Goal: Task Accomplishment & Management: Manage account settings

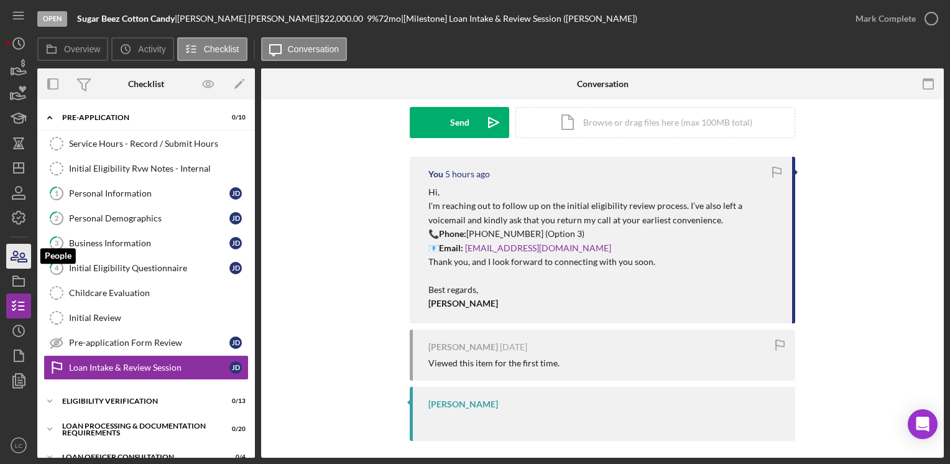
click at [20, 261] on icon "button" at bounding box center [22, 257] width 9 height 9
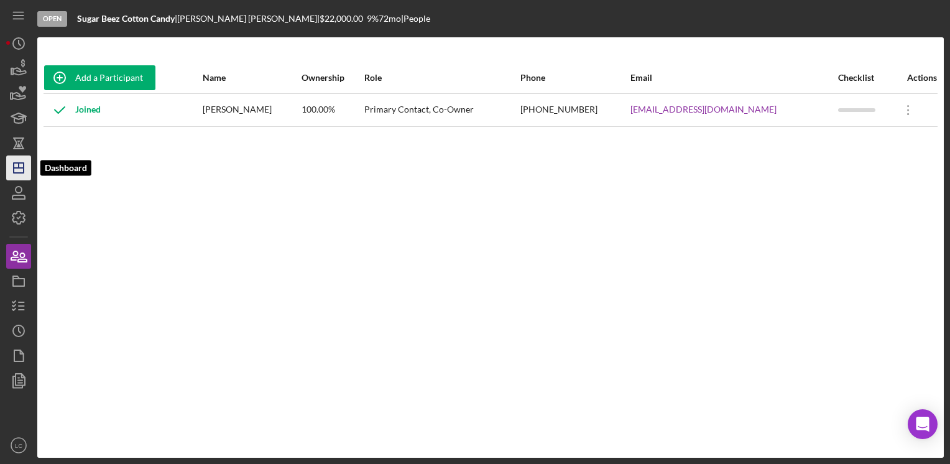
click at [17, 168] on line "button" at bounding box center [19, 168] width 10 height 0
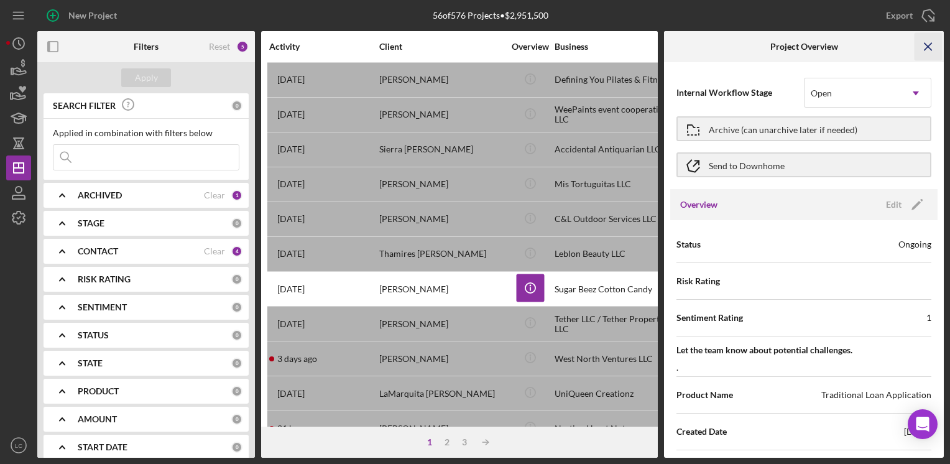
click at [931, 51] on icon "Icon/Menu Close" at bounding box center [929, 47] width 28 height 28
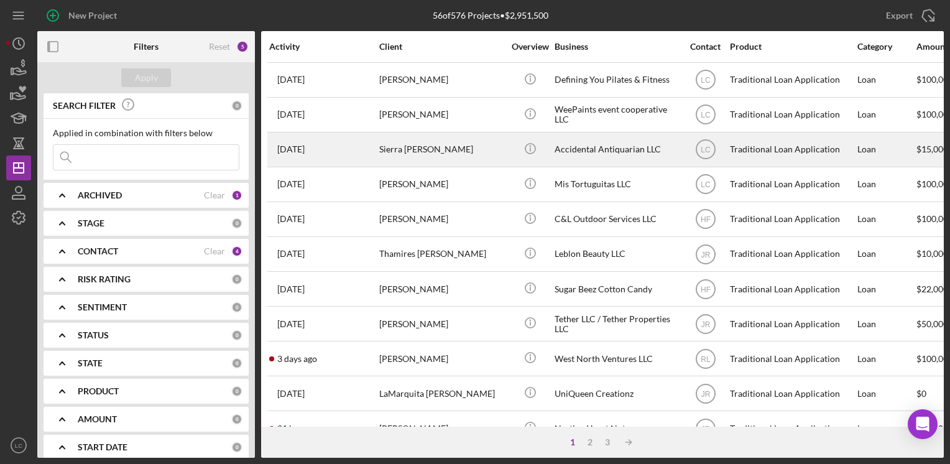
click at [396, 159] on div "Sierra [PERSON_NAME]" at bounding box center [441, 149] width 124 height 33
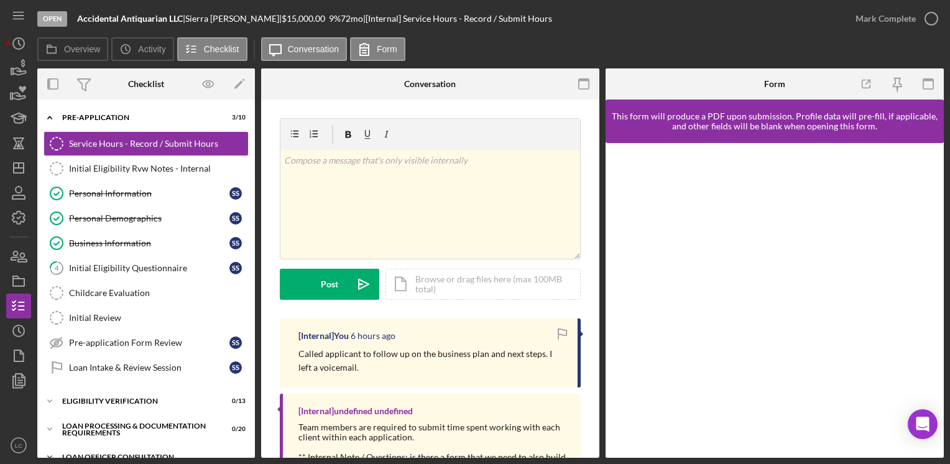
scroll to position [62, 0]
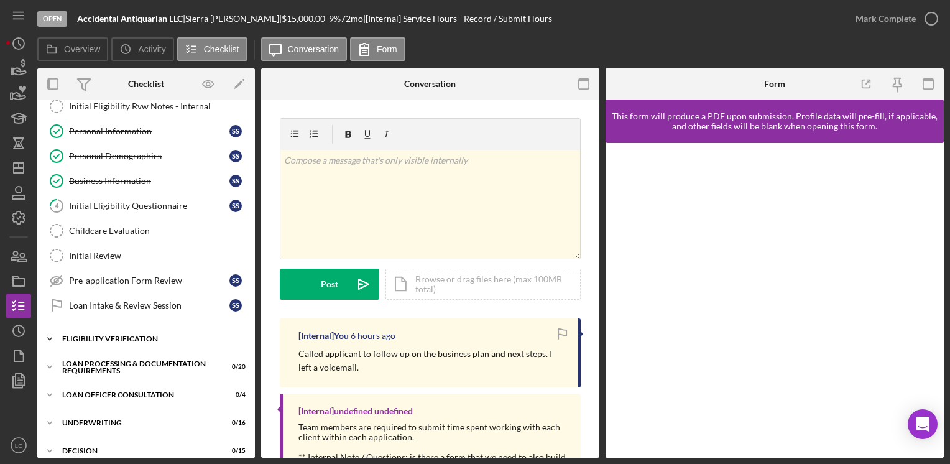
click at [47, 335] on icon "Icon/Expander" at bounding box center [49, 338] width 25 height 25
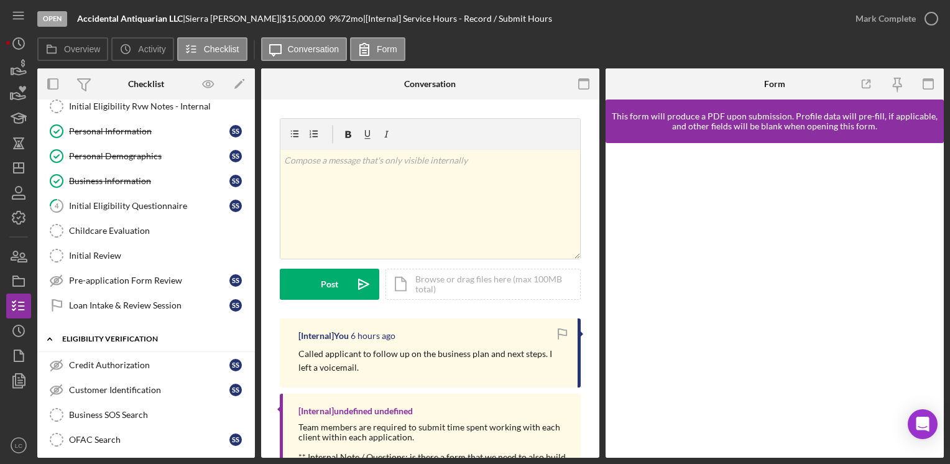
scroll to position [187, 0]
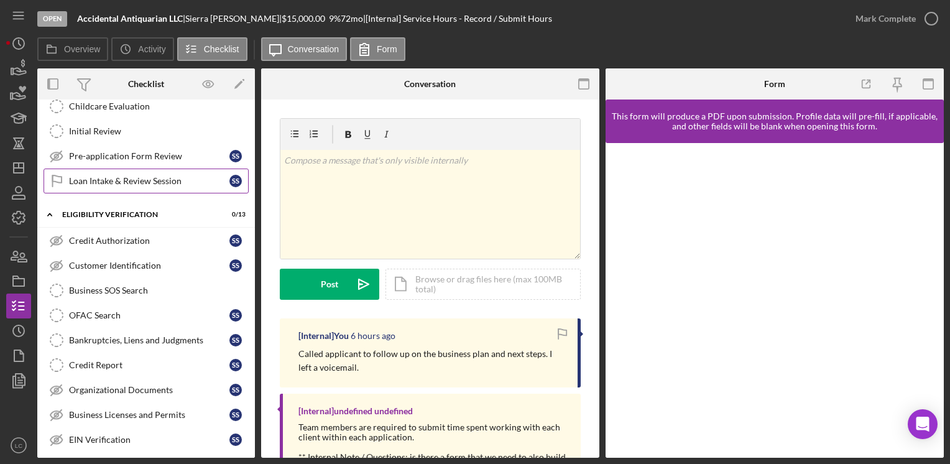
click at [116, 178] on div "Loan Intake & Review Session" at bounding box center [149, 181] width 160 height 10
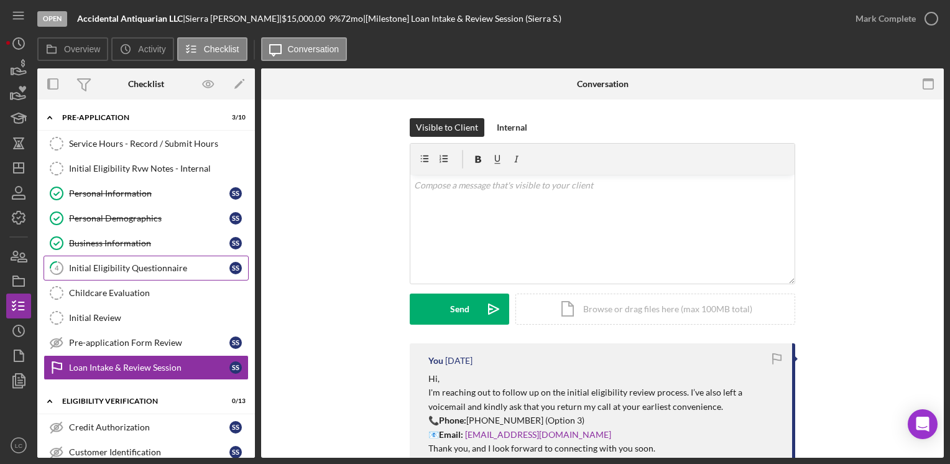
click at [135, 272] on link "4 Initial Eligibility Questionnaire S S" at bounding box center [146, 268] width 205 height 25
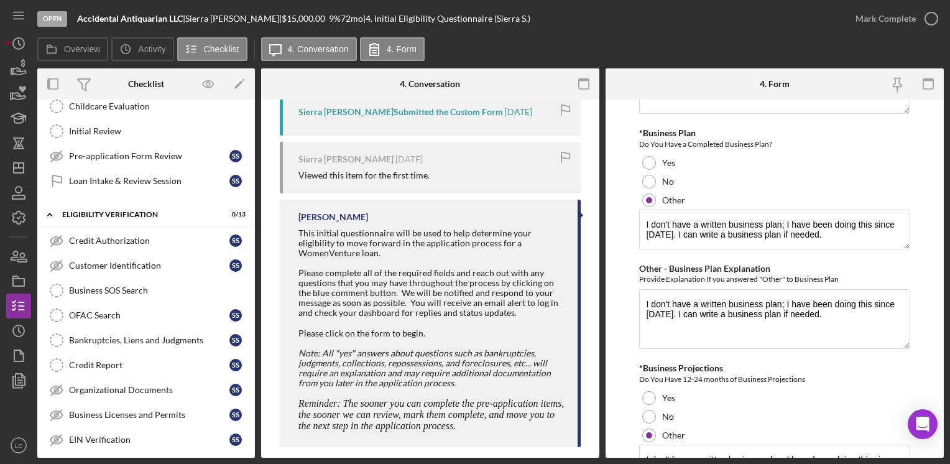
scroll to position [2052, 0]
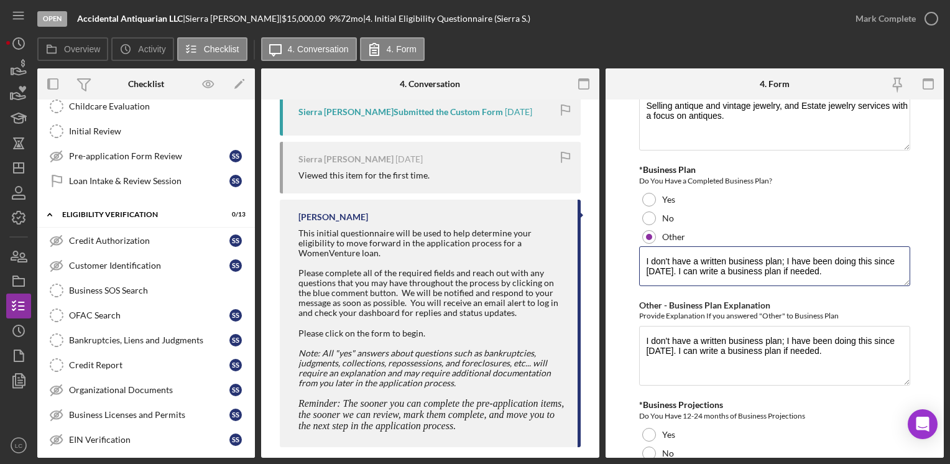
drag, startPoint x: 816, startPoint y: 268, endPoint x: 618, endPoint y: 235, distance: 200.5
click at [618, 235] on form "*In which county is your business located? Business Address must be located wit…" at bounding box center [775, 278] width 338 height 358
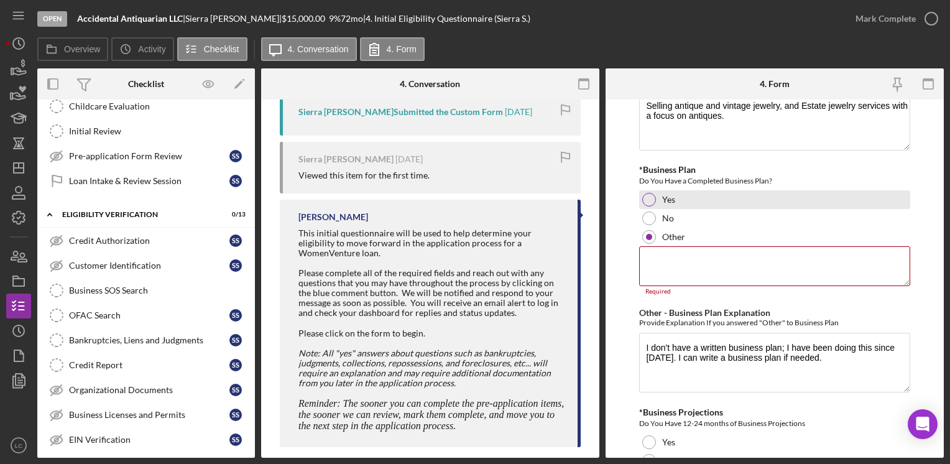
click at [646, 193] on div at bounding box center [649, 200] width 14 height 14
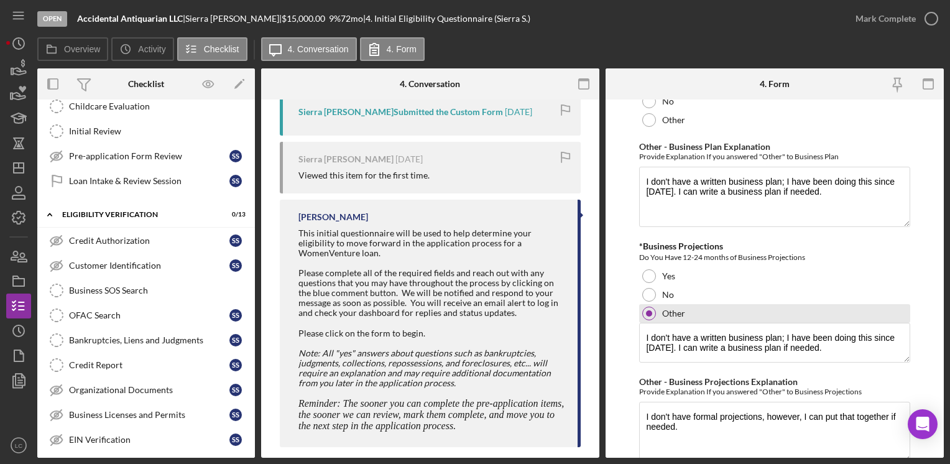
scroll to position [2176, 0]
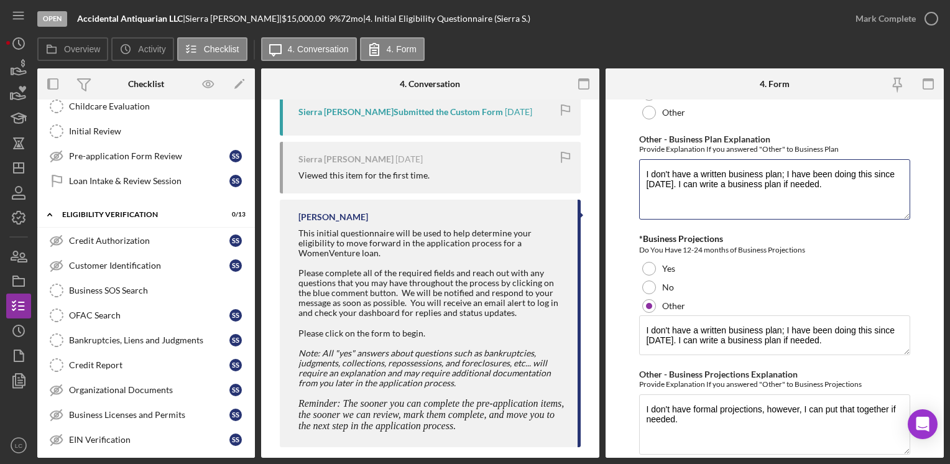
drag, startPoint x: 851, startPoint y: 170, endPoint x: 609, endPoint y: 142, distance: 242.9
click at [609, 142] on form "*In which county is your business located? Business Address must be located wit…" at bounding box center [775, 278] width 338 height 358
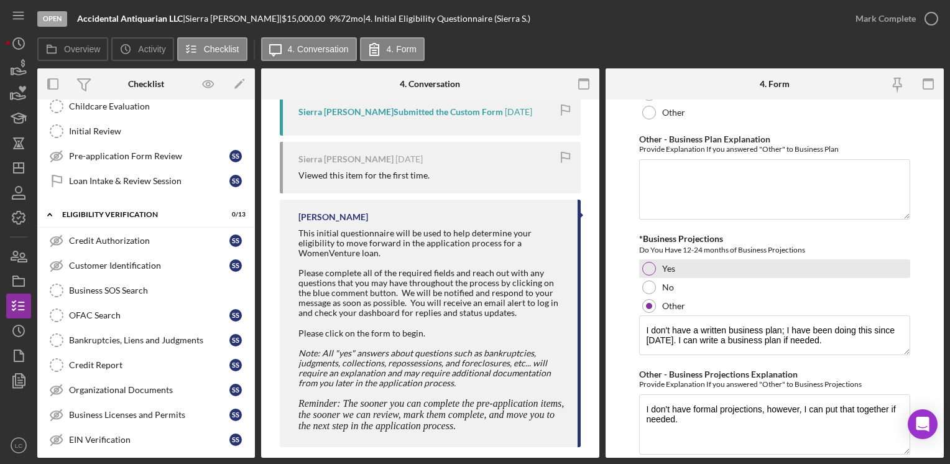
click at [644, 262] on div at bounding box center [649, 269] width 14 height 14
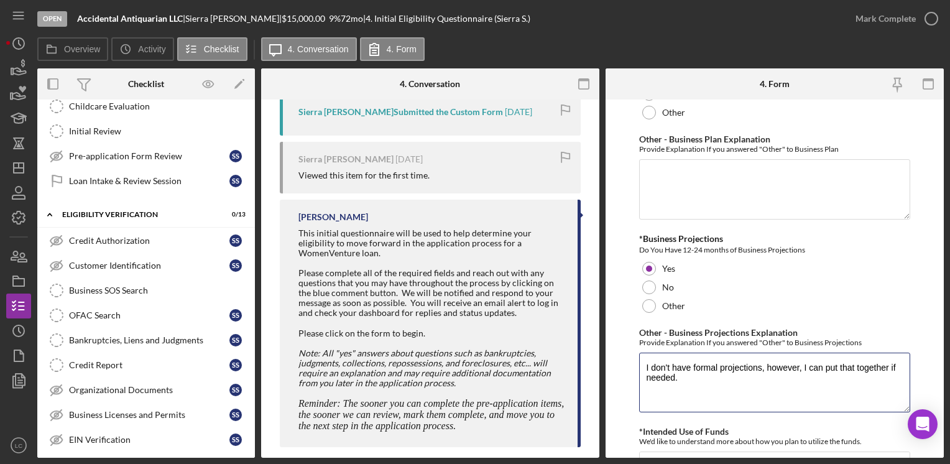
drag, startPoint x: 691, startPoint y: 389, endPoint x: 614, endPoint y: 320, distance: 103.9
click at [614, 320] on form "*In which county is your business located? Business Address must be located wit…" at bounding box center [775, 278] width 338 height 358
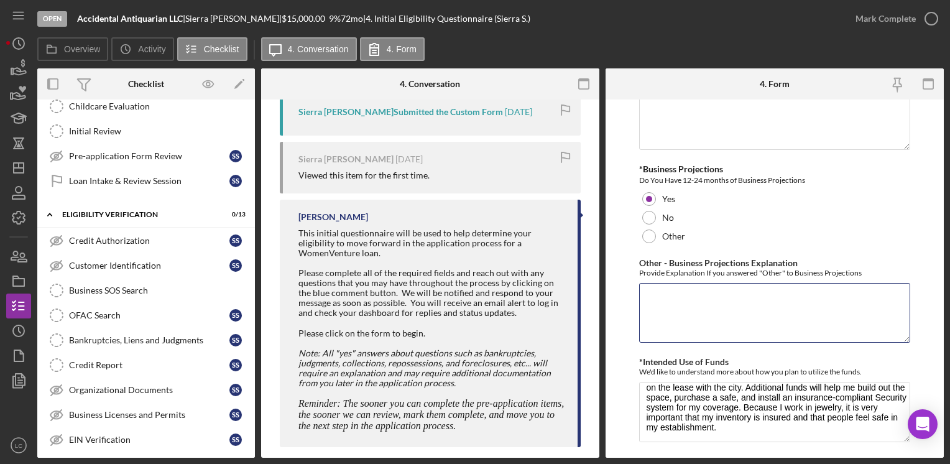
scroll to position [2268, 0]
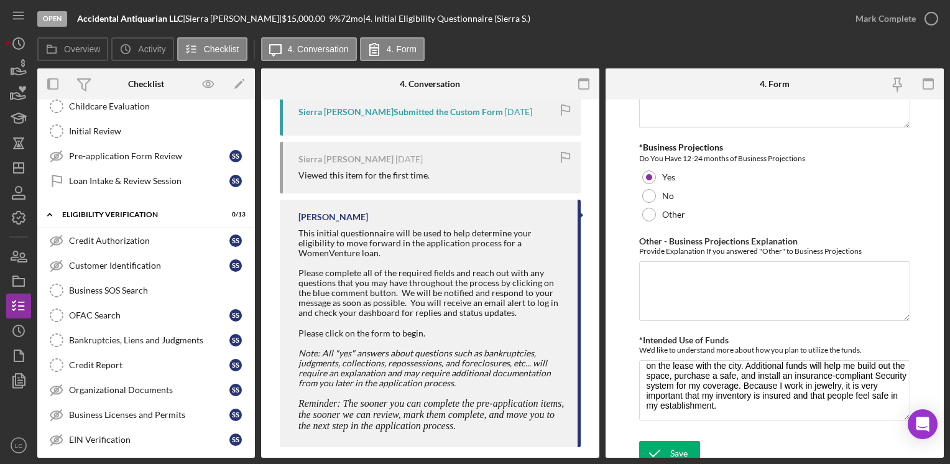
click at [675, 456] on div "Save Save" at bounding box center [774, 454] width 270 height 27
click at [673, 444] on div "Save" at bounding box center [678, 453] width 17 height 25
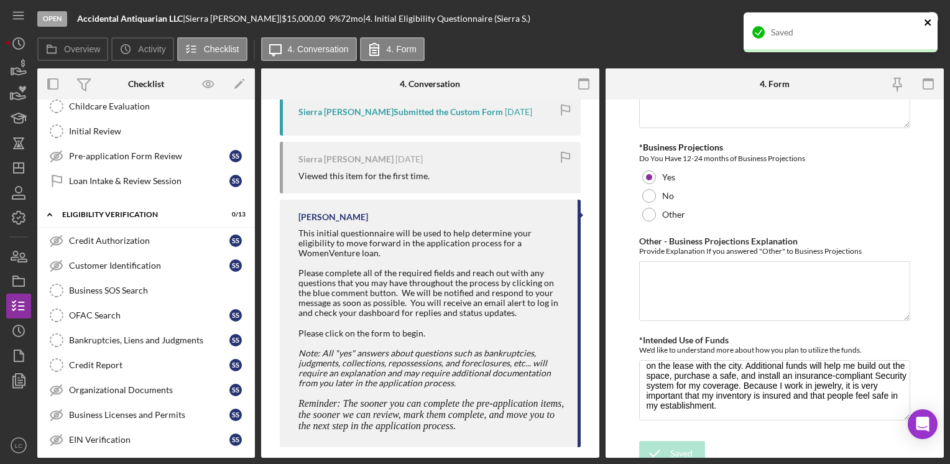
click at [931, 21] on icon "close" at bounding box center [928, 22] width 9 height 10
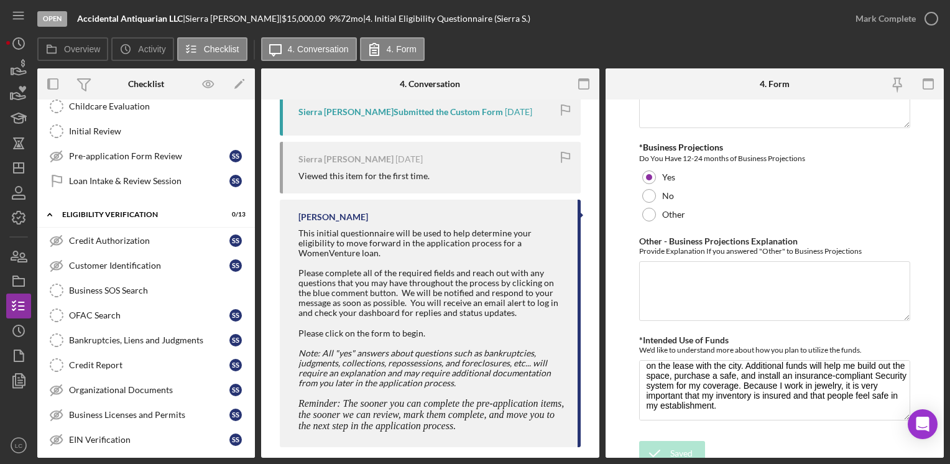
click at [931, 21] on div "Saved" at bounding box center [840, 37] width 199 height 55
click at [0, 0] on icon "button" at bounding box center [0, 0] width 0 height 0
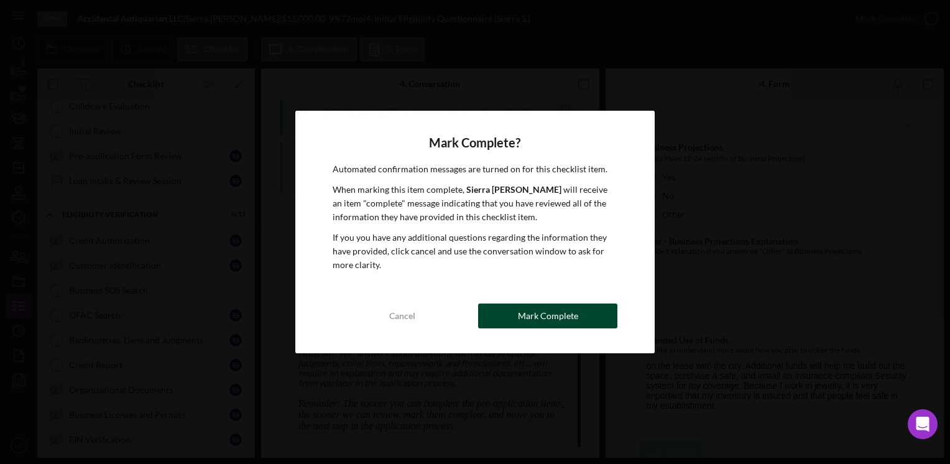
click at [521, 312] on div "Mark Complete" at bounding box center [548, 315] width 60 height 25
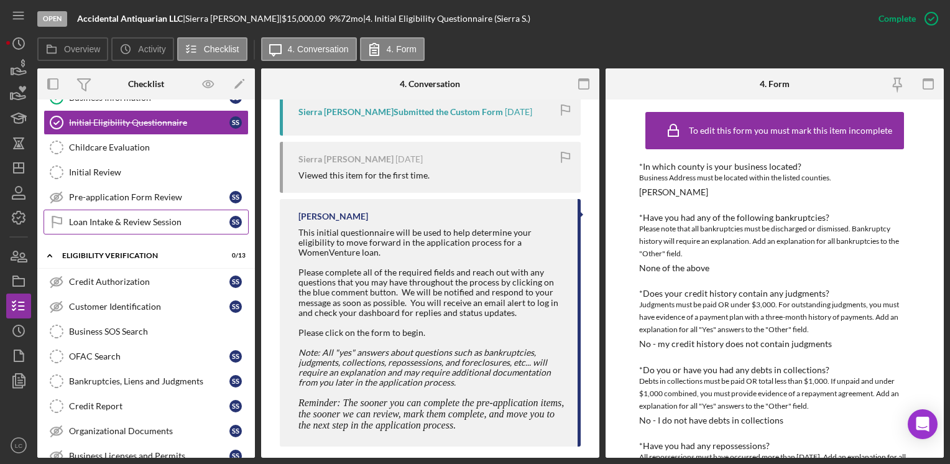
scroll to position [124, 0]
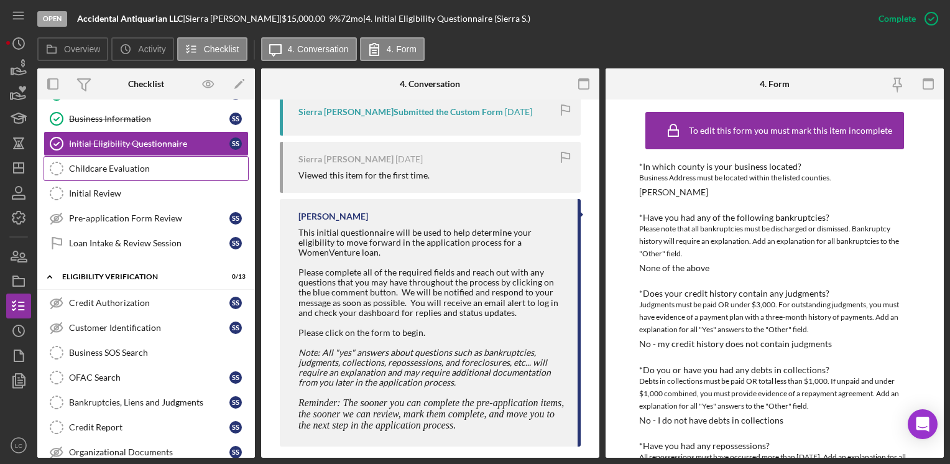
click at [170, 176] on link "Childcare Evaluation Childcare Evaluation" at bounding box center [146, 168] width 205 height 25
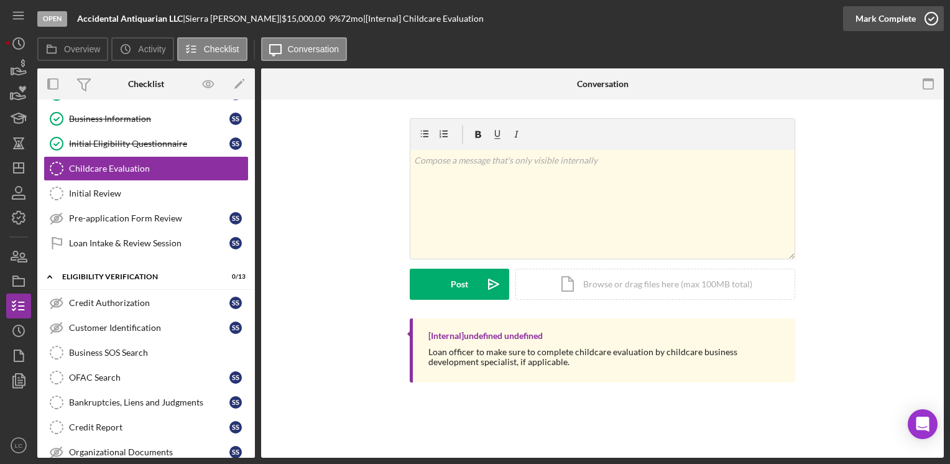
click at [936, 21] on icon "button" at bounding box center [931, 18] width 31 height 31
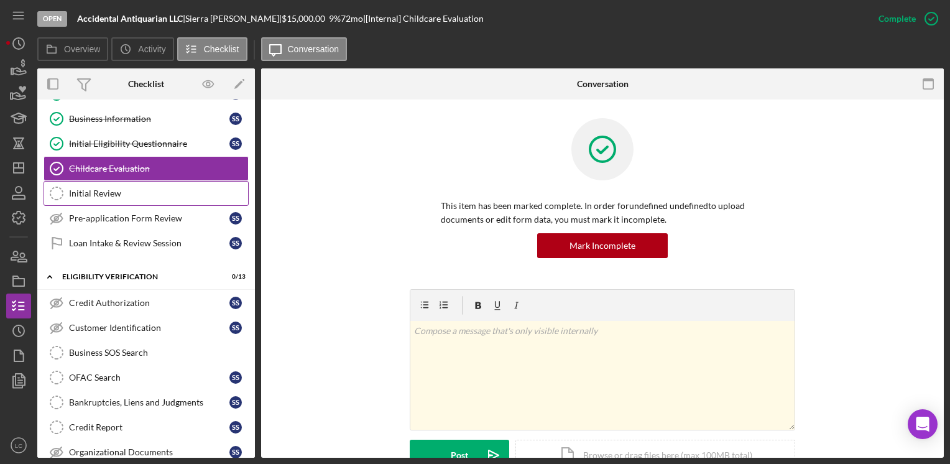
click at [194, 197] on link "Initial Review Initial Review" at bounding box center [146, 193] width 205 height 25
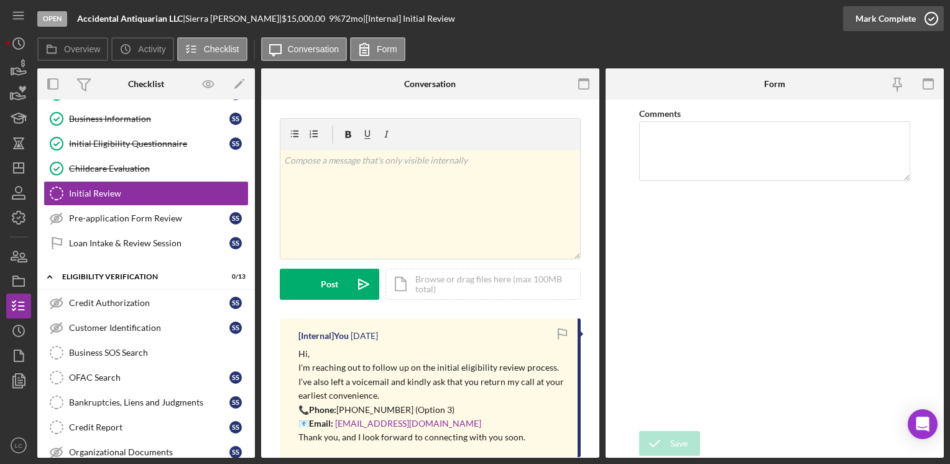
click at [933, 23] on icon "button" at bounding box center [931, 18] width 31 height 31
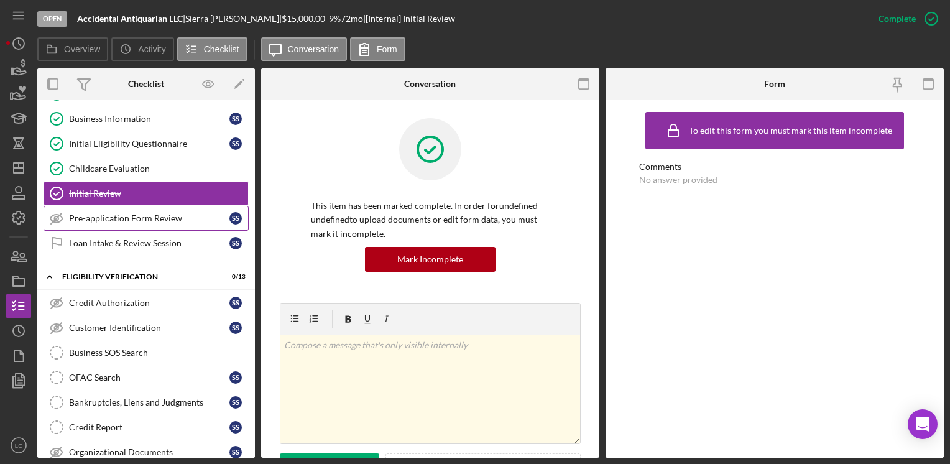
click at [87, 219] on div "Pre-application Form Review" at bounding box center [149, 218] width 160 height 10
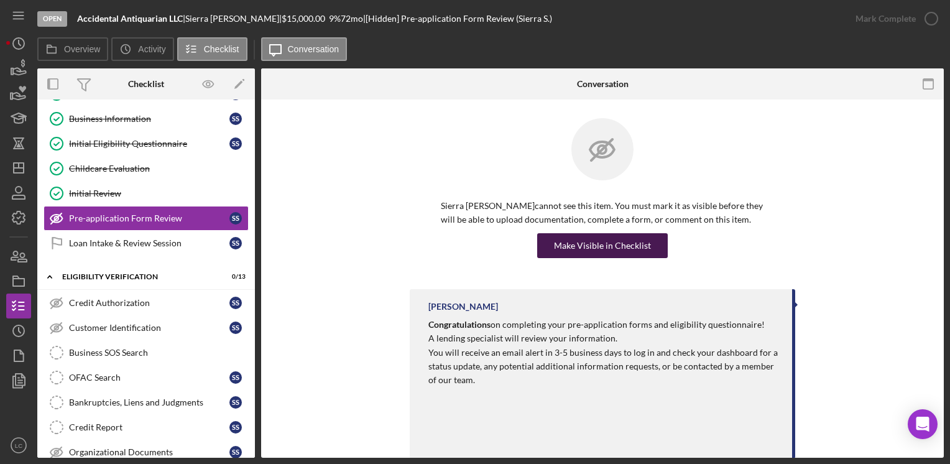
click at [612, 247] on div "Make Visible in Checklist" at bounding box center [602, 245] width 97 height 25
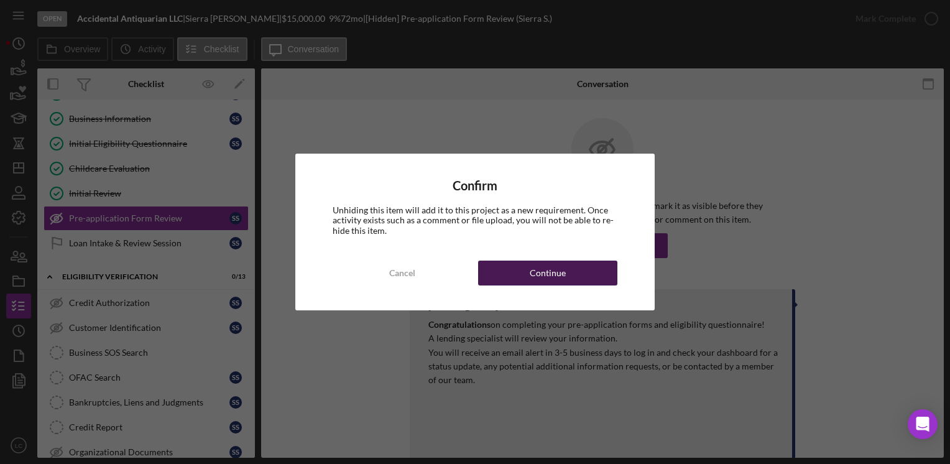
click at [586, 280] on button "Continue" at bounding box center [547, 273] width 139 height 25
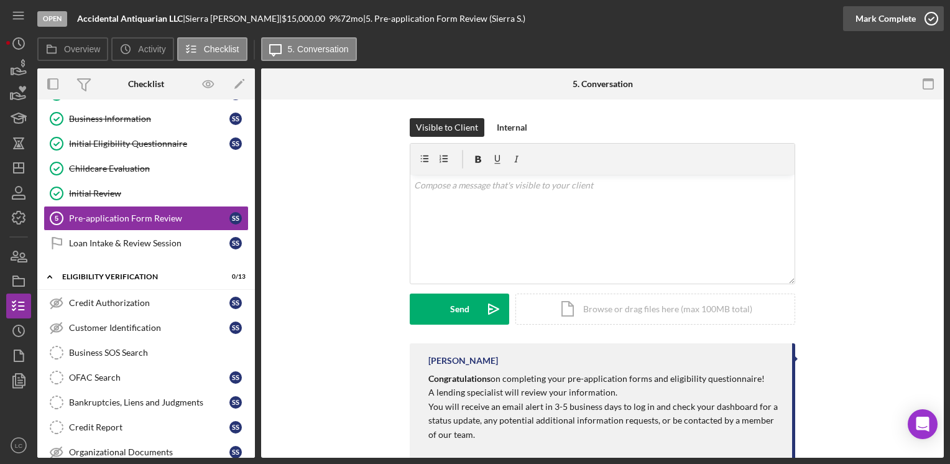
click at [926, 22] on icon "button" at bounding box center [931, 18] width 31 height 31
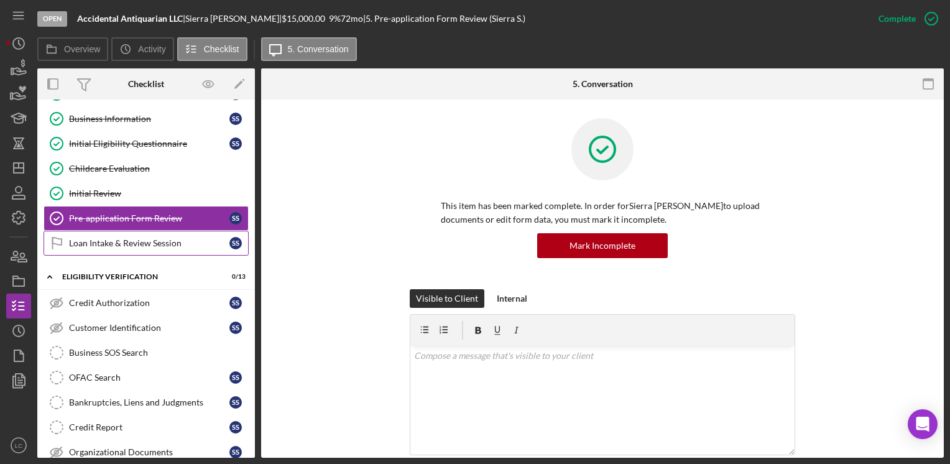
click at [177, 235] on link "Loan Intake & Review Session Loan Intake & Review Session S S" at bounding box center [146, 243] width 205 height 25
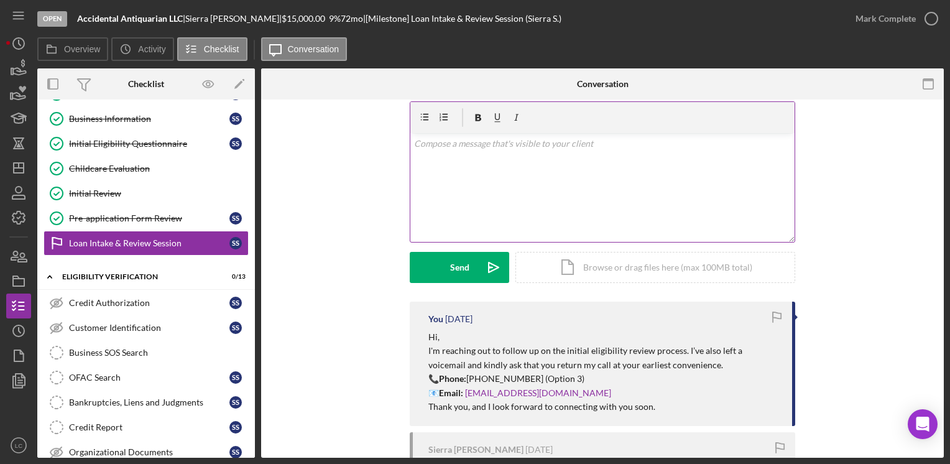
scroll to position [62, 0]
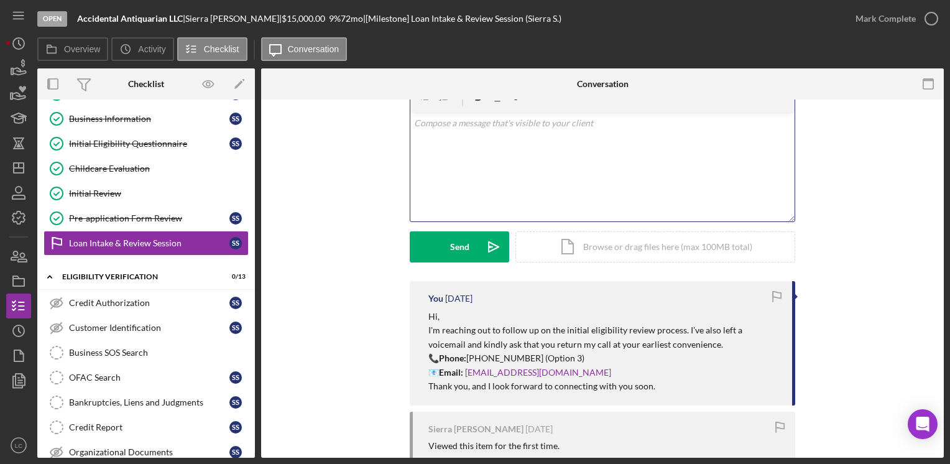
click at [473, 165] on div "v Color teal Color pink Remove color Add row above Add row below Add column bef…" at bounding box center [602, 167] width 384 height 109
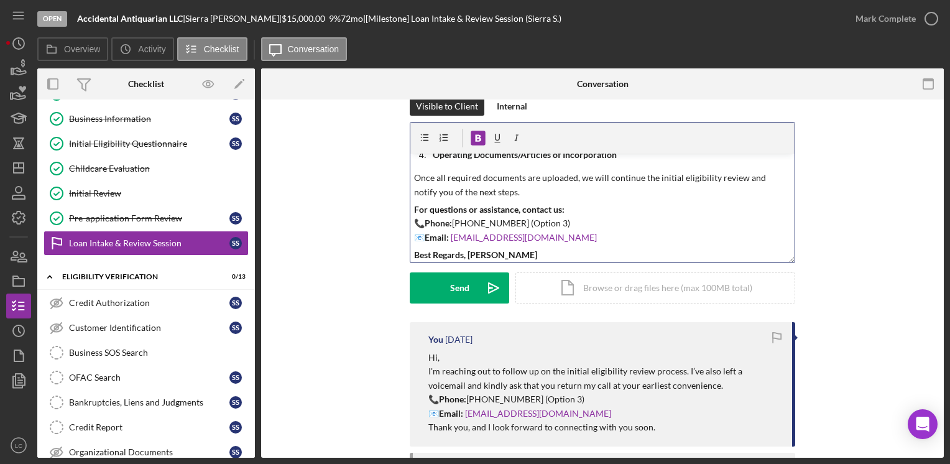
scroll to position [0, 0]
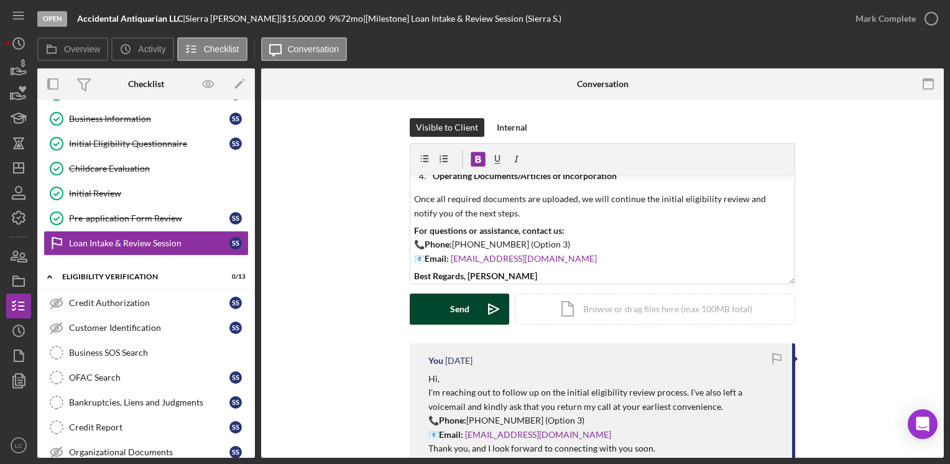
click at [455, 309] on div "Send" at bounding box center [459, 309] width 19 height 31
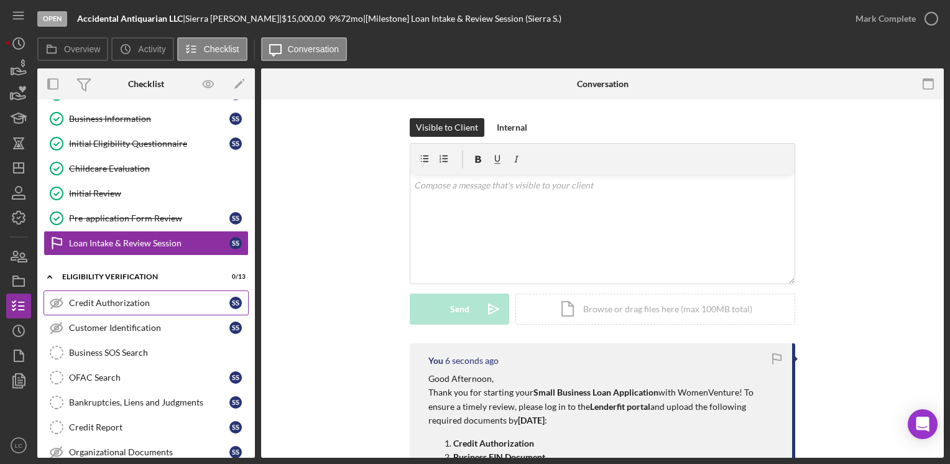
click at [74, 294] on link "Credit Authorization Credit Authorization S S" at bounding box center [146, 302] width 205 height 25
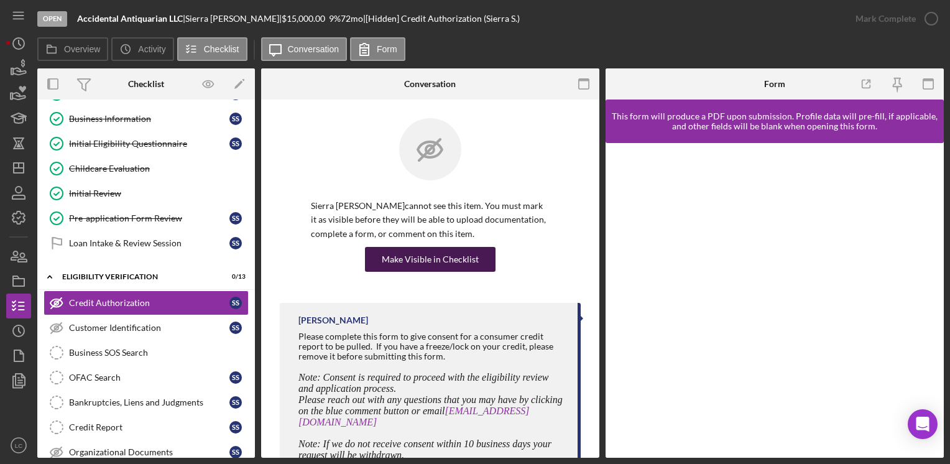
click at [404, 256] on div "Make Visible in Checklist" at bounding box center [430, 259] width 97 height 25
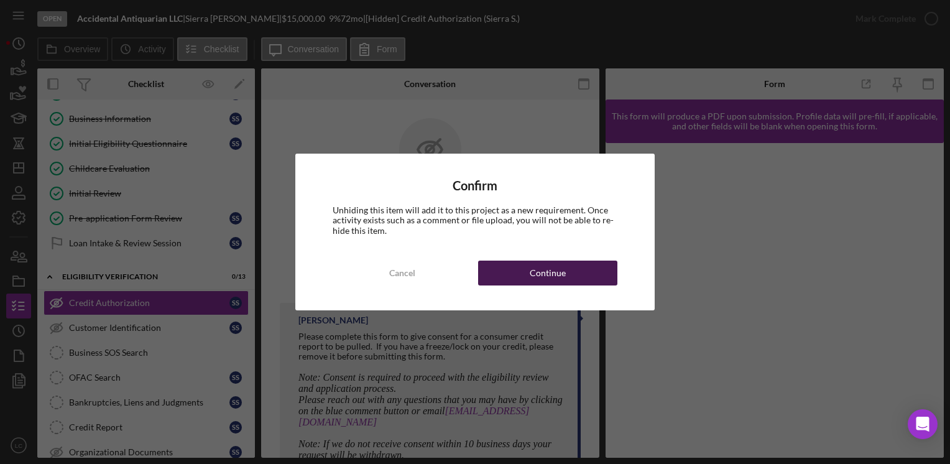
click at [538, 274] on div "Continue" at bounding box center [548, 273] width 36 height 25
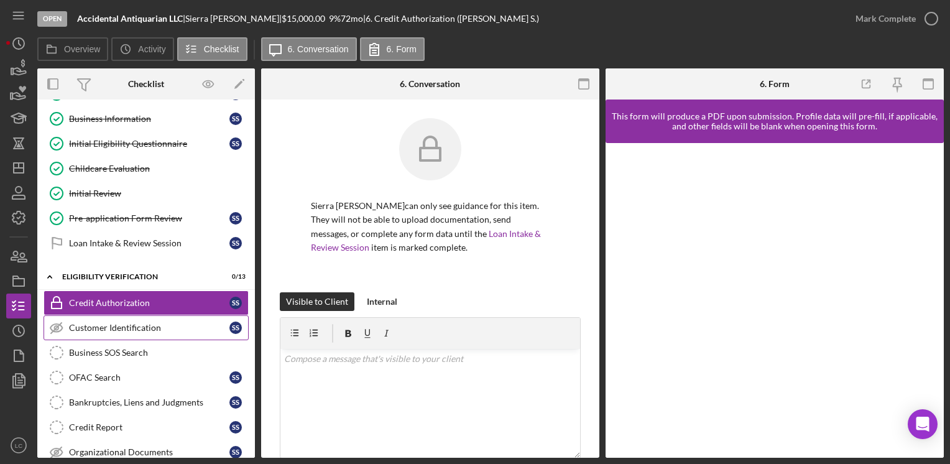
click at [73, 333] on link "Customer Identification Customer Identification S S" at bounding box center [146, 327] width 205 height 25
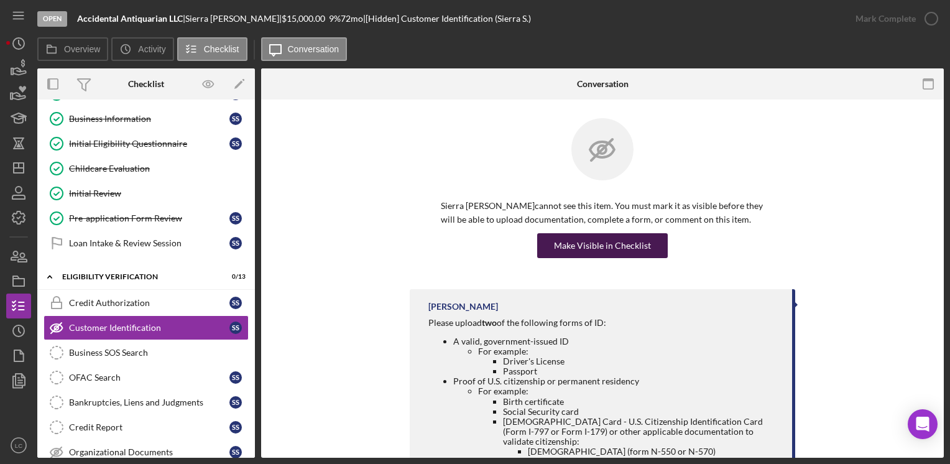
click at [570, 247] on div "Make Visible in Checklist" at bounding box center [602, 245] width 97 height 25
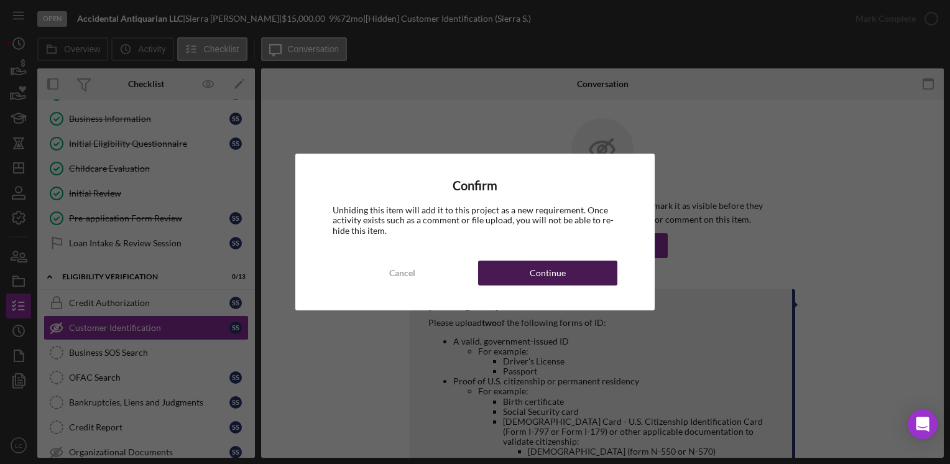
click at [532, 280] on div "Continue" at bounding box center [548, 273] width 36 height 25
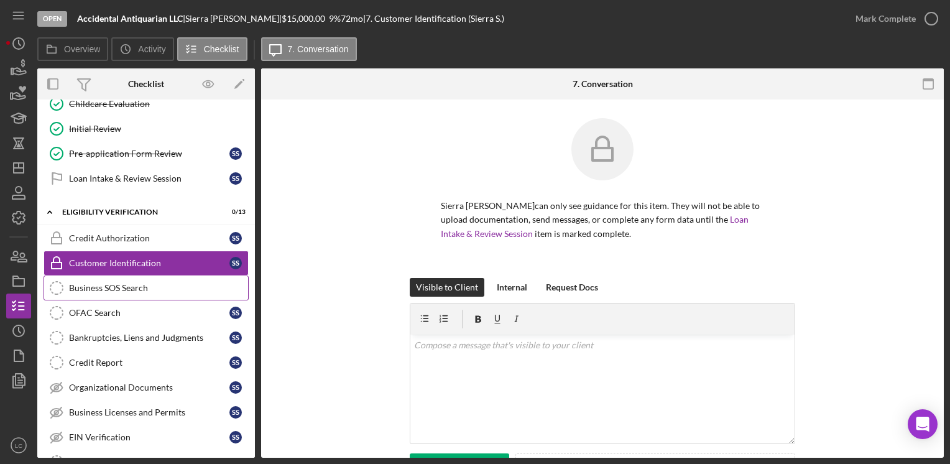
scroll to position [249, 0]
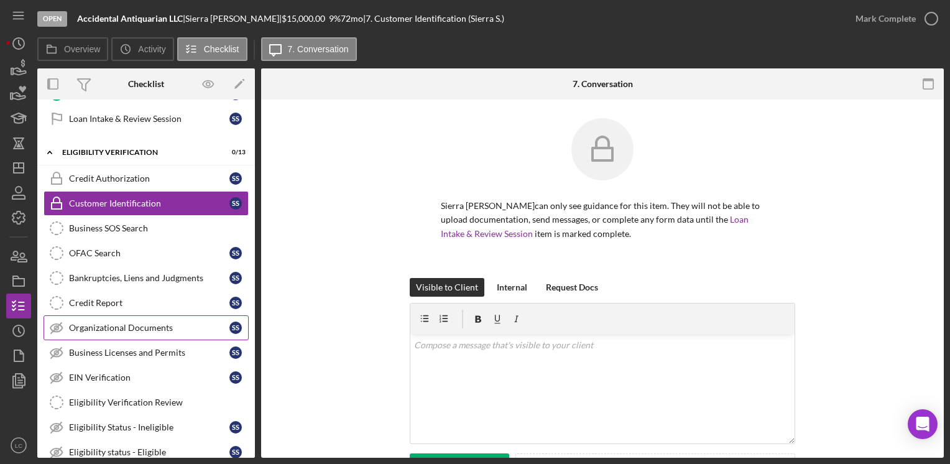
click at [115, 328] on link "Organizational Documents Organizational Documents S S" at bounding box center [146, 327] width 205 height 25
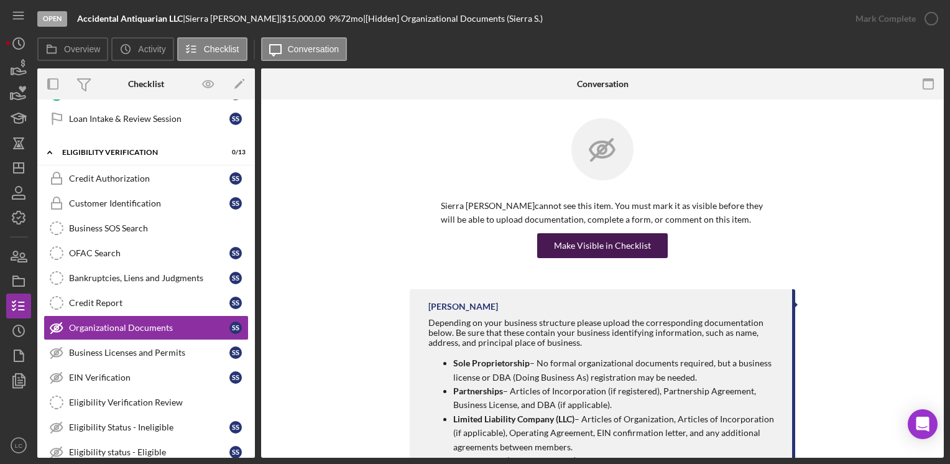
click at [588, 244] on div "Make Visible in Checklist" at bounding box center [602, 245] width 97 height 25
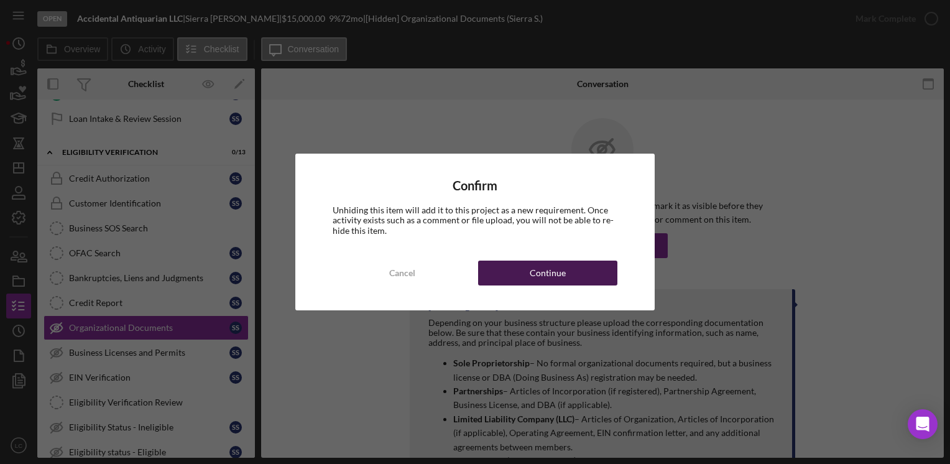
click at [553, 270] on div "Continue" at bounding box center [548, 273] width 36 height 25
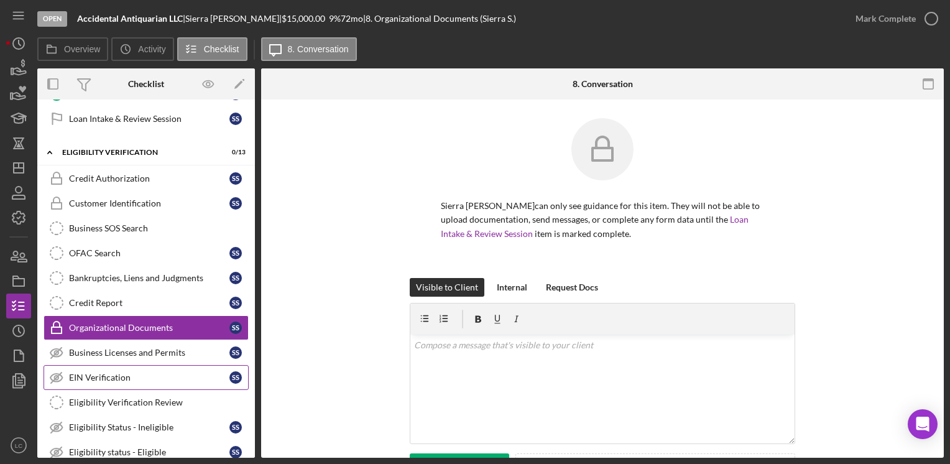
click at [85, 374] on div "EIN Verification" at bounding box center [149, 377] width 160 height 10
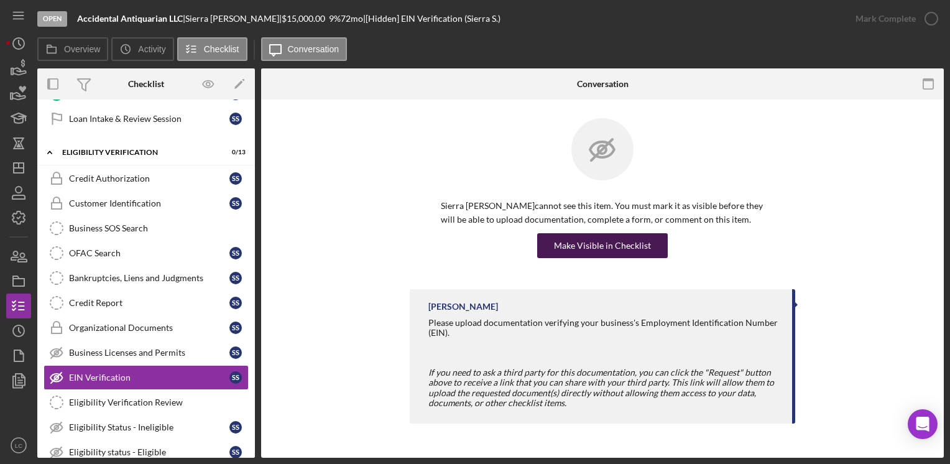
click at [578, 243] on div "Make Visible in Checklist" at bounding box center [602, 245] width 97 height 25
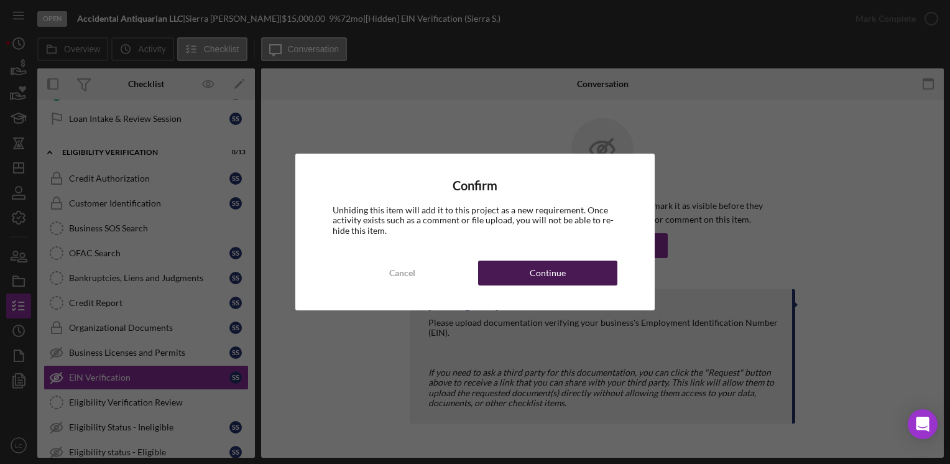
click at [519, 273] on button "Continue" at bounding box center [547, 273] width 139 height 25
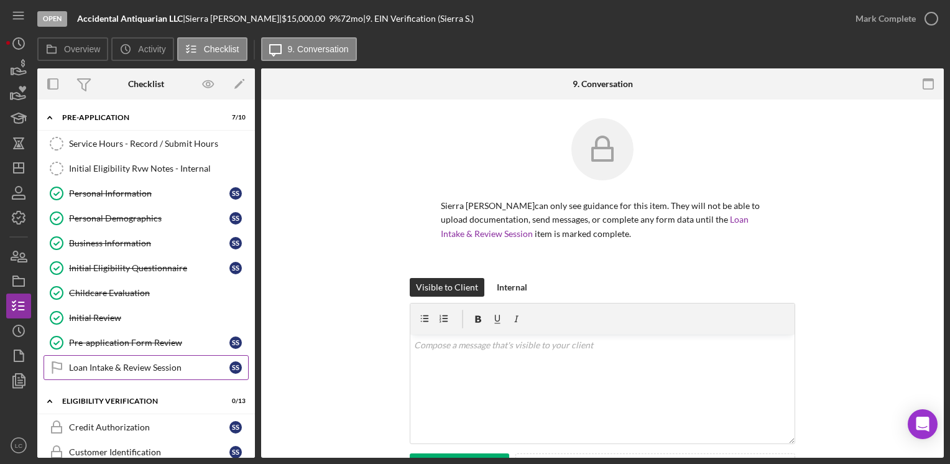
click at [164, 368] on div "Loan Intake & Review Session" at bounding box center [149, 368] width 160 height 10
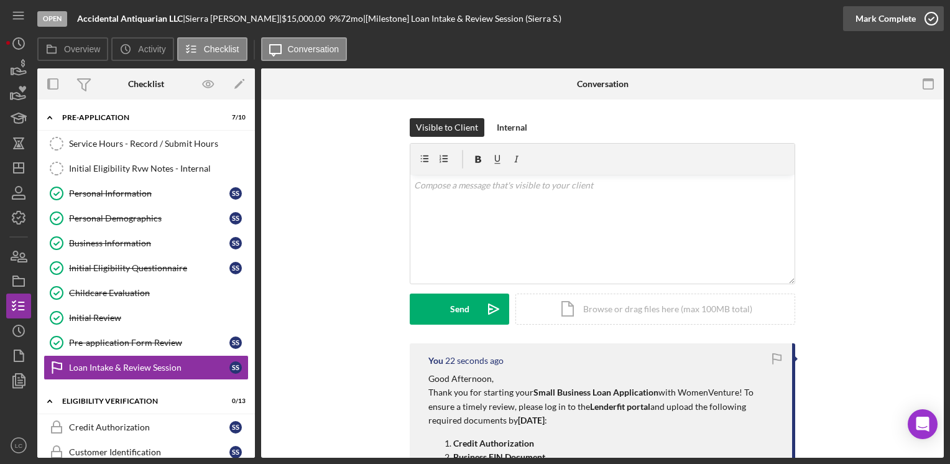
click at [935, 16] on icon "button" at bounding box center [931, 18] width 31 height 31
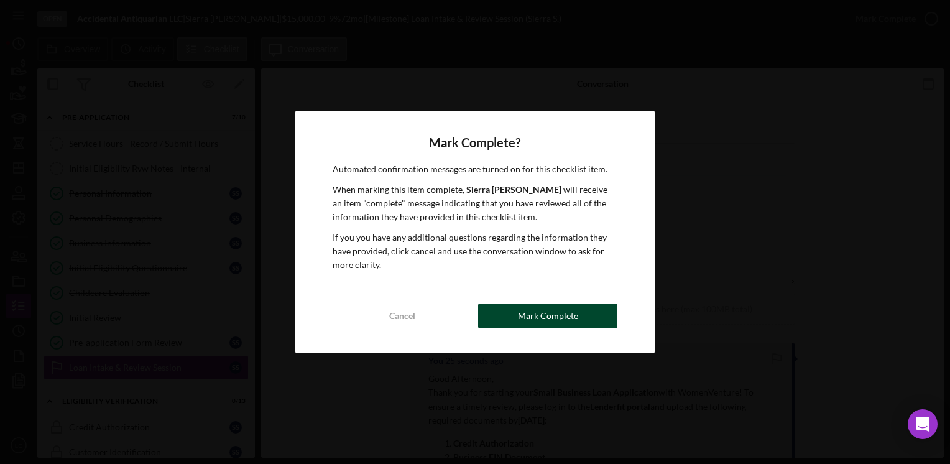
click at [517, 310] on button "Mark Complete" at bounding box center [547, 315] width 139 height 25
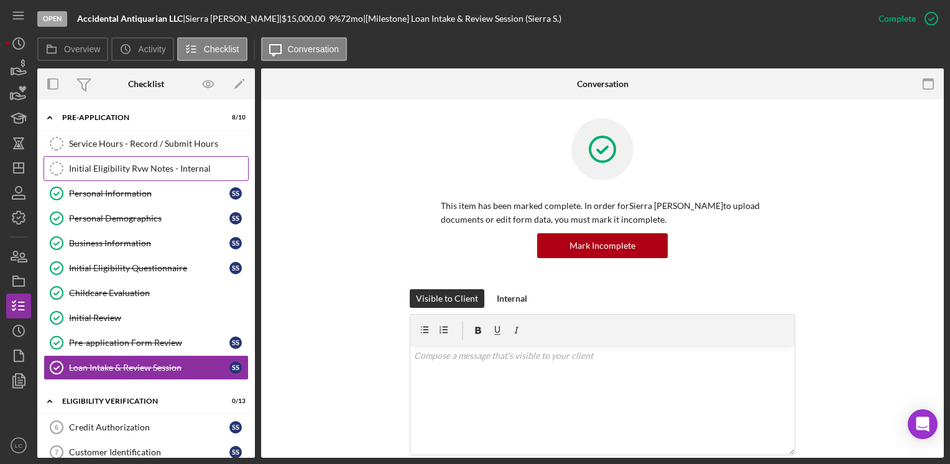
click at [174, 164] on div "Initial Eligibility Rvw Notes - Internal" at bounding box center [158, 169] width 179 height 10
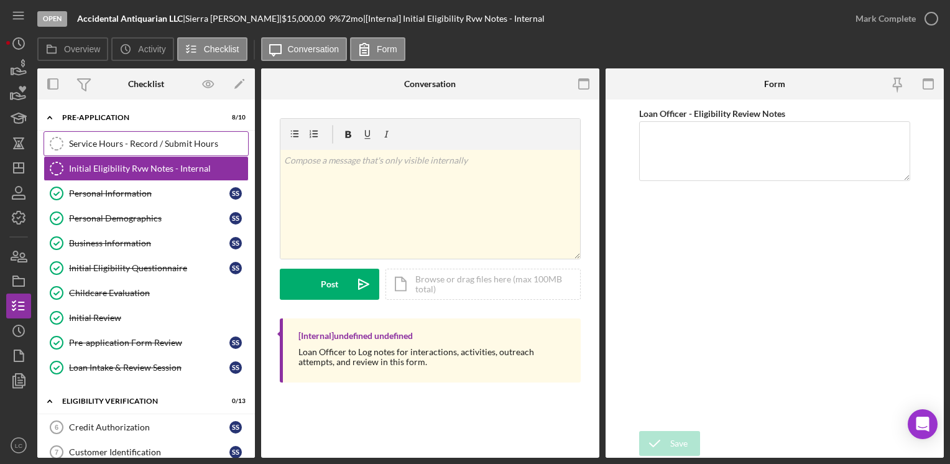
click at [174, 140] on div "Service Hours - Record / Submit Hours" at bounding box center [158, 144] width 179 height 10
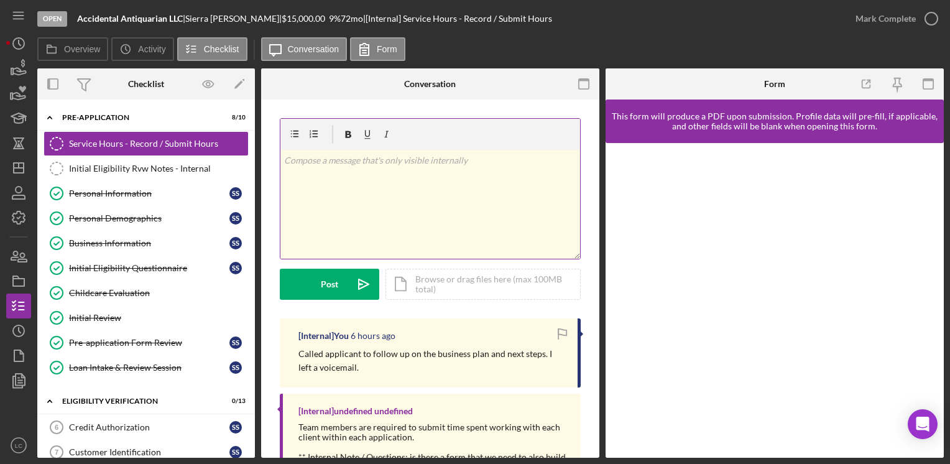
click at [430, 202] on div "v Color teal Color pink Remove color Add row above Add row below Add column bef…" at bounding box center [430, 204] width 300 height 109
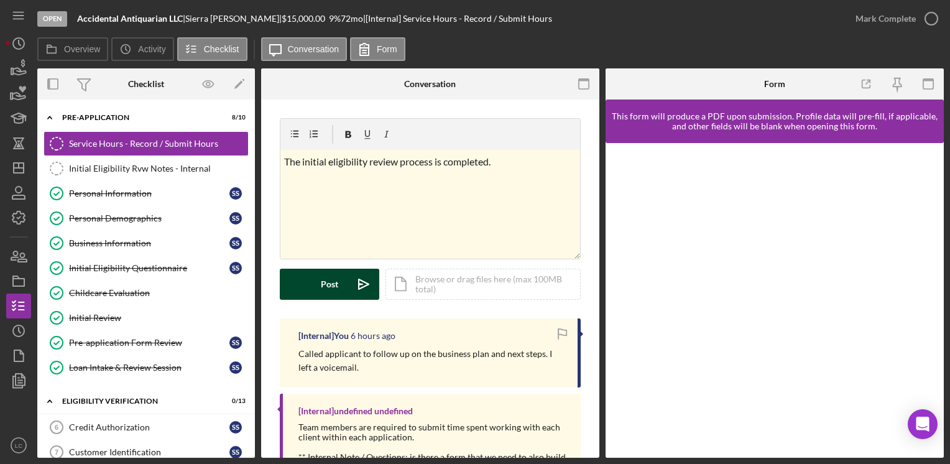
click at [302, 272] on button "Post Icon/icon-invite-send" at bounding box center [329, 284] width 99 height 31
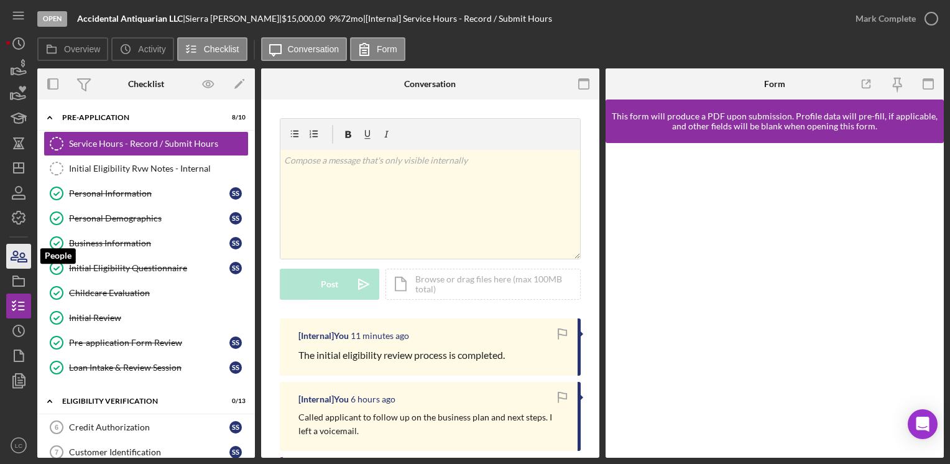
click at [19, 255] on icon "button" at bounding box center [18, 256] width 31 height 31
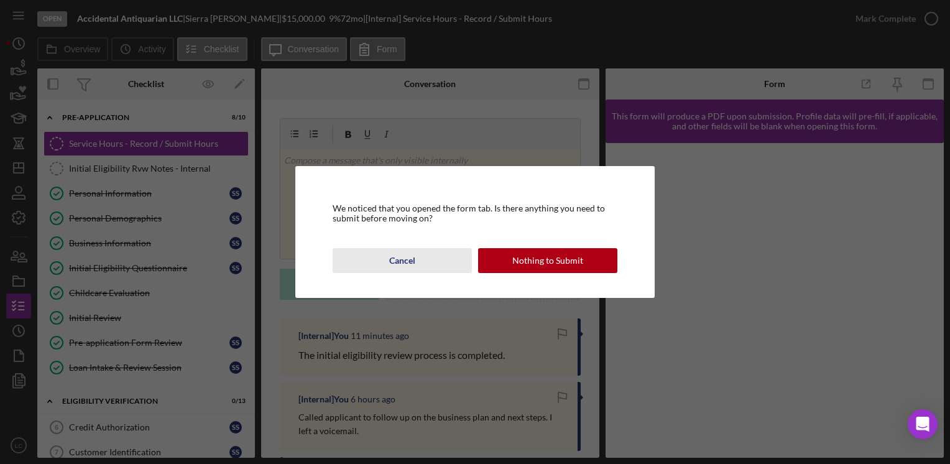
click at [358, 257] on button "Cancel" at bounding box center [402, 260] width 139 height 25
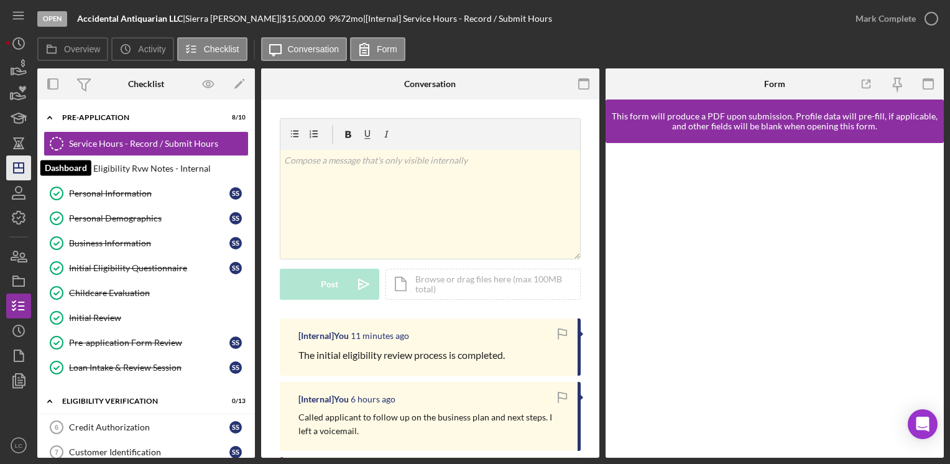
click at [19, 165] on icon "Icon/Dashboard" at bounding box center [18, 167] width 31 height 31
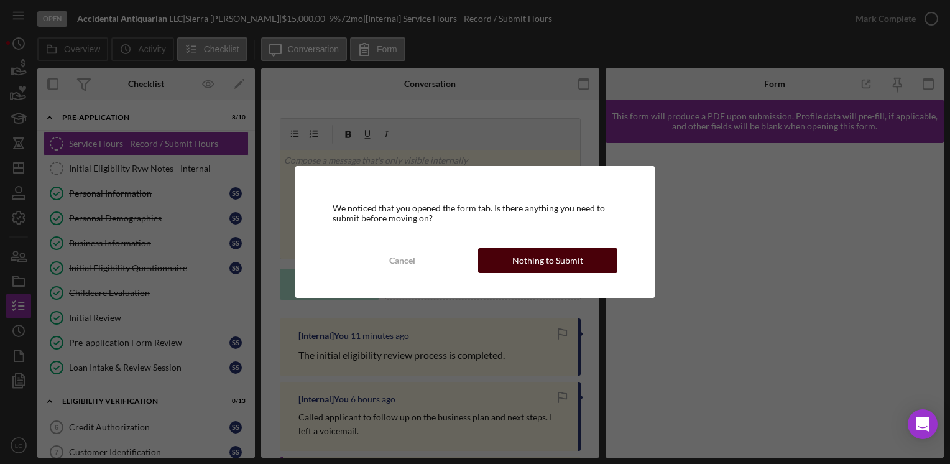
click at [578, 264] on div "Nothing to Submit" at bounding box center [547, 260] width 71 height 25
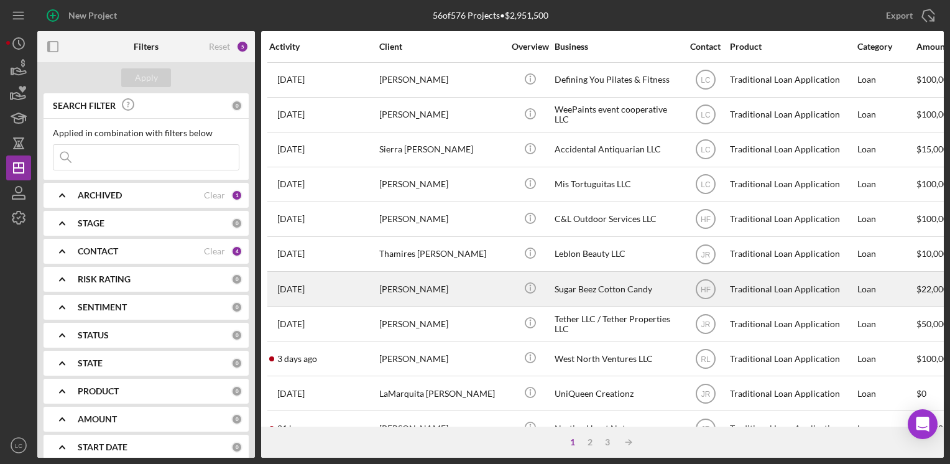
click at [499, 292] on div "[PERSON_NAME]" at bounding box center [441, 288] width 124 height 33
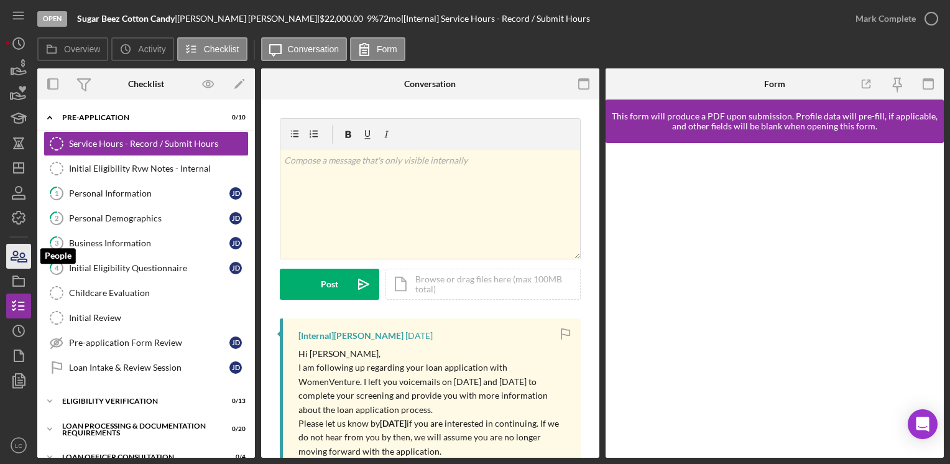
click at [12, 267] on icon "button" at bounding box center [18, 256] width 31 height 31
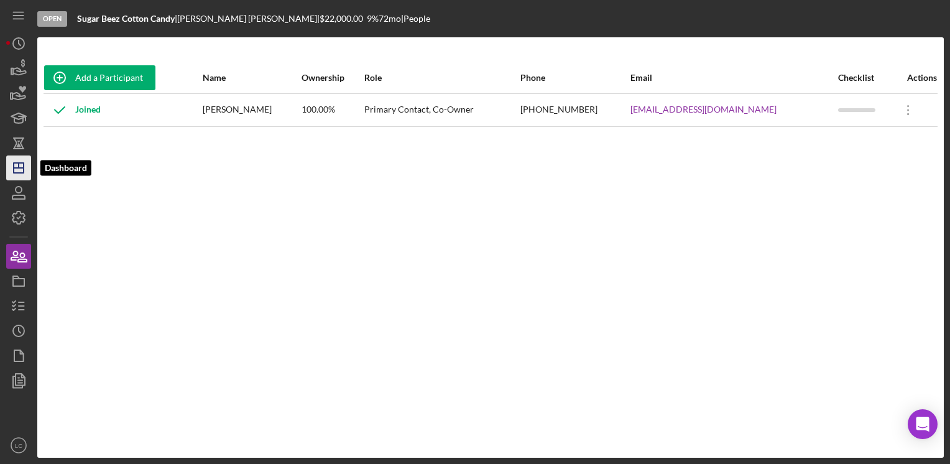
click at [12, 169] on icon "Icon/Dashboard" at bounding box center [18, 167] width 31 height 31
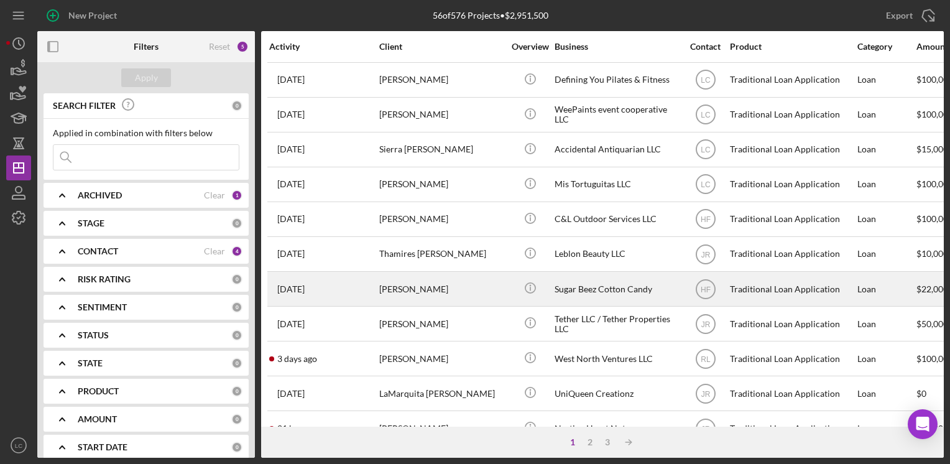
click at [473, 293] on div "[PERSON_NAME]" at bounding box center [441, 288] width 124 height 33
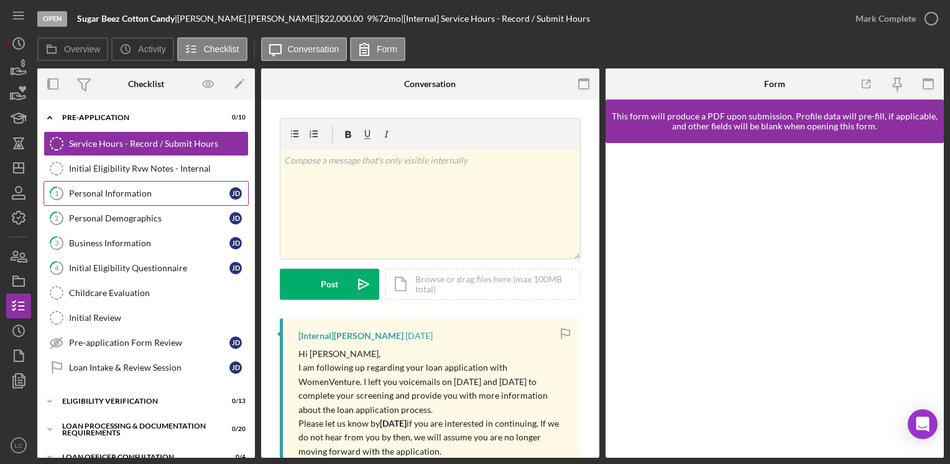
click at [134, 192] on div "Personal Information" at bounding box center [149, 193] width 160 height 10
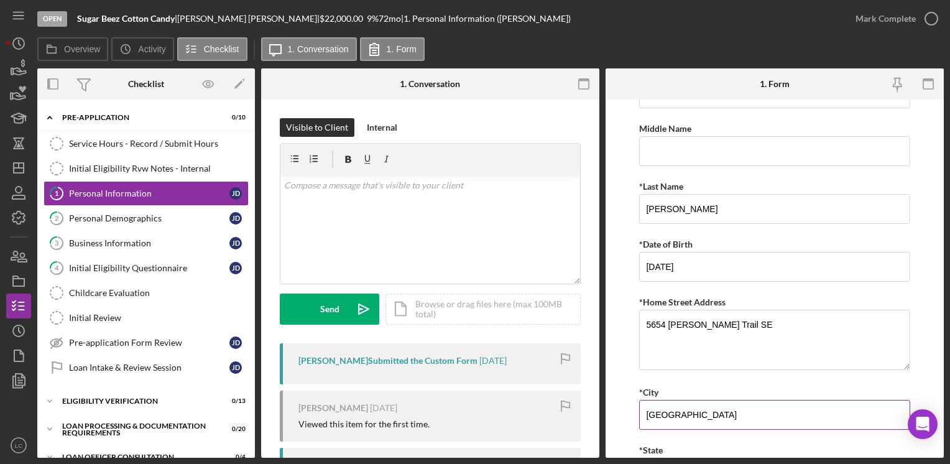
scroll to position [62, 0]
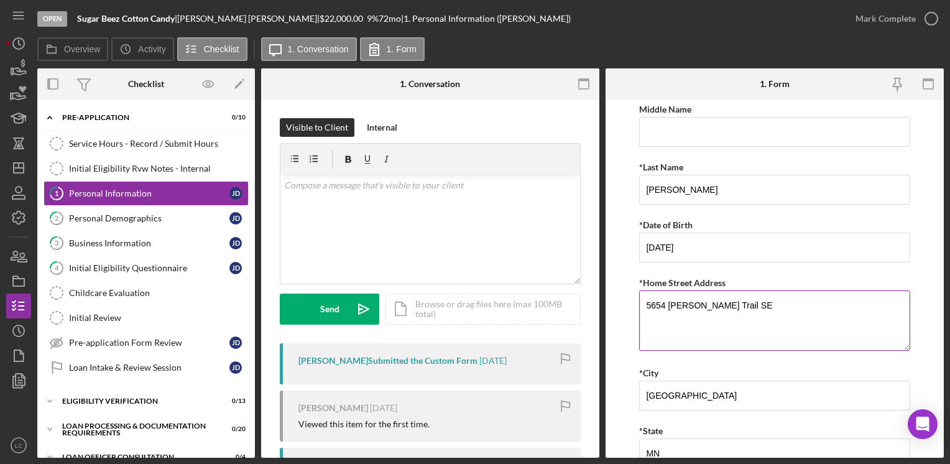
click at [721, 295] on textarea "5654 [PERSON_NAME] Trail SE" at bounding box center [774, 320] width 270 height 60
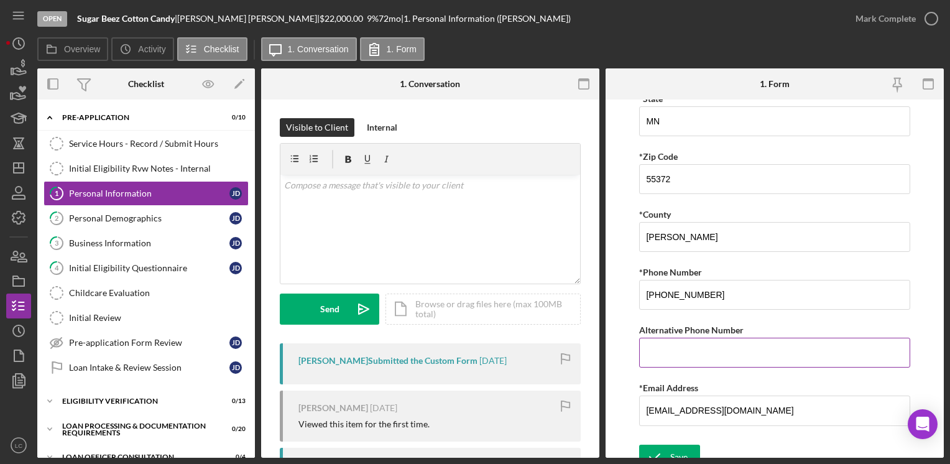
scroll to position [404, 0]
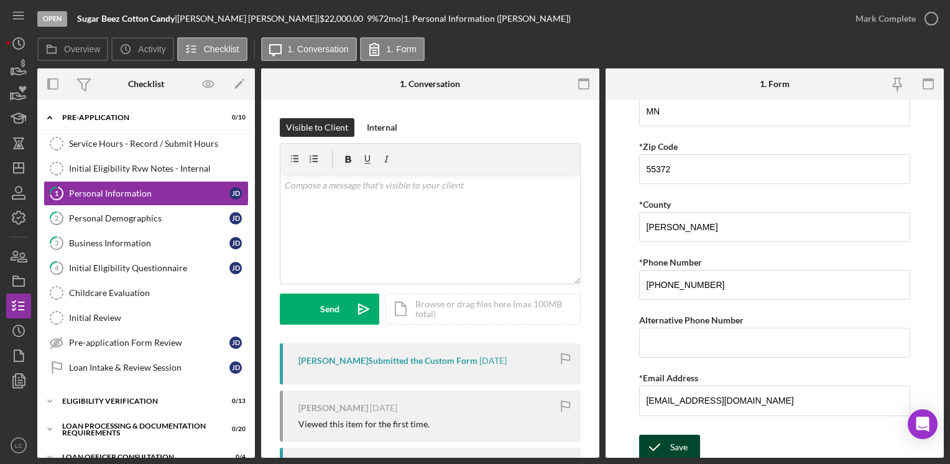
type textarea "5654 [PERSON_NAME] Trail SouthEast"
click at [682, 440] on div "Save" at bounding box center [678, 447] width 17 height 25
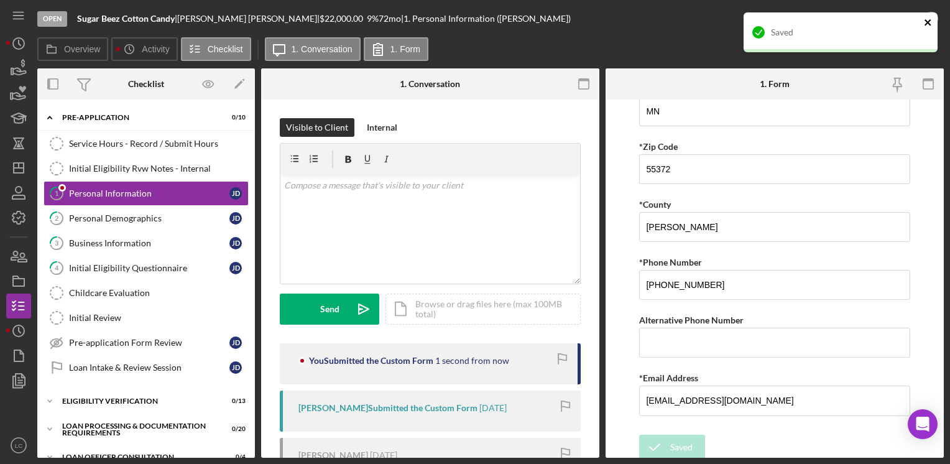
click at [930, 24] on icon "close" at bounding box center [928, 22] width 9 height 10
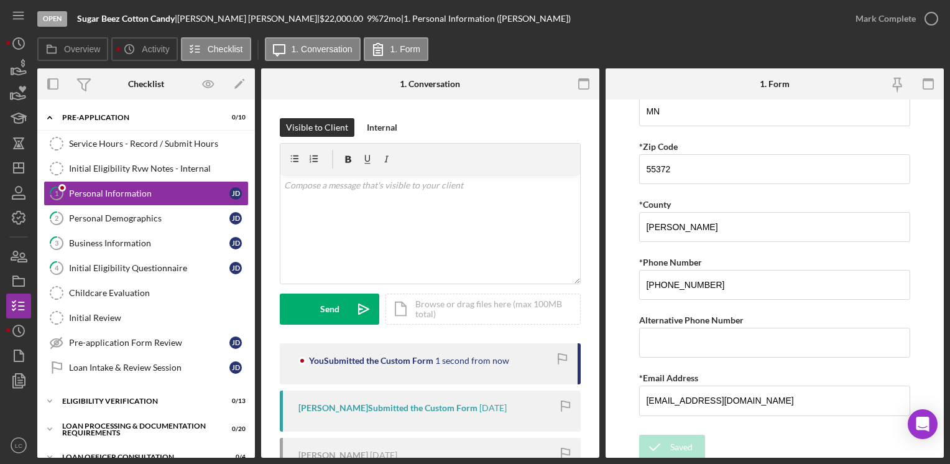
click at [930, 21] on div "Saved" at bounding box center [840, 37] width 199 height 55
click at [0, 0] on icon "button" at bounding box center [0, 0] width 0 height 0
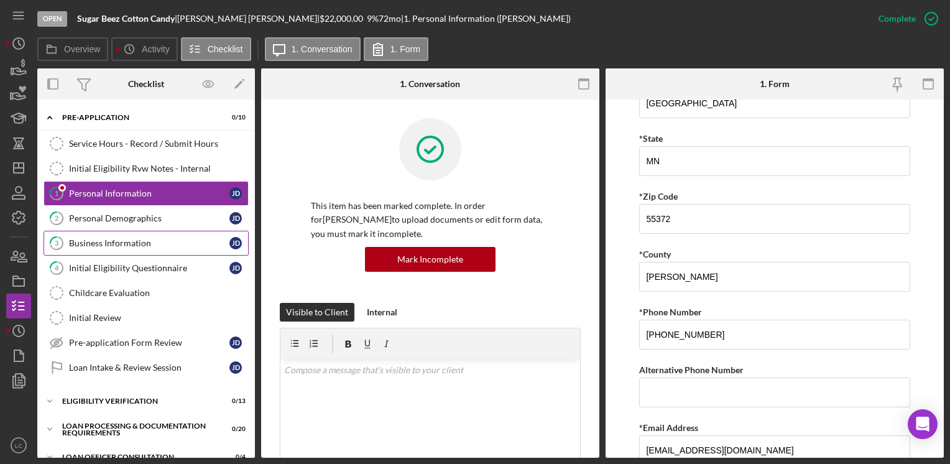
scroll to position [454, 0]
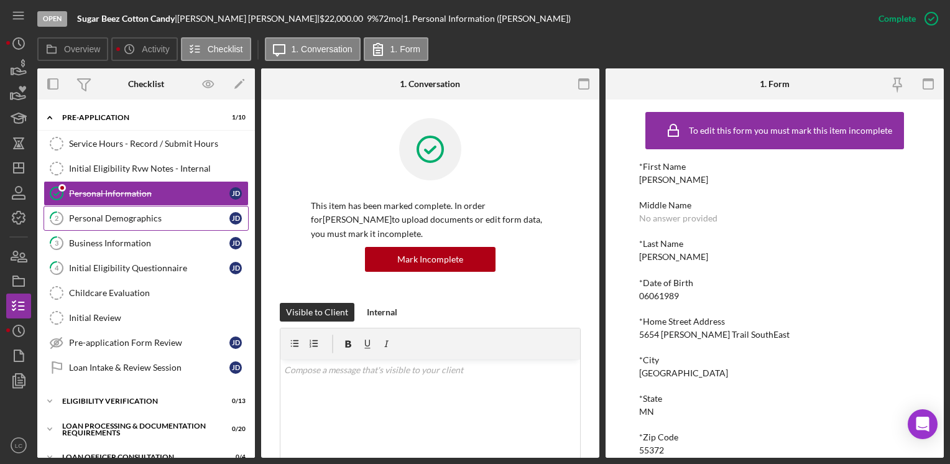
click at [89, 220] on div "Personal Demographics" at bounding box center [149, 218] width 160 height 10
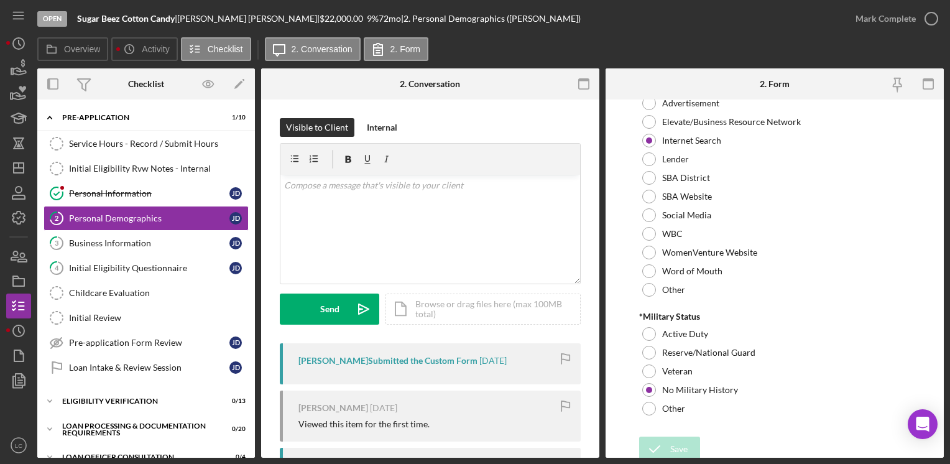
scroll to position [1286, 0]
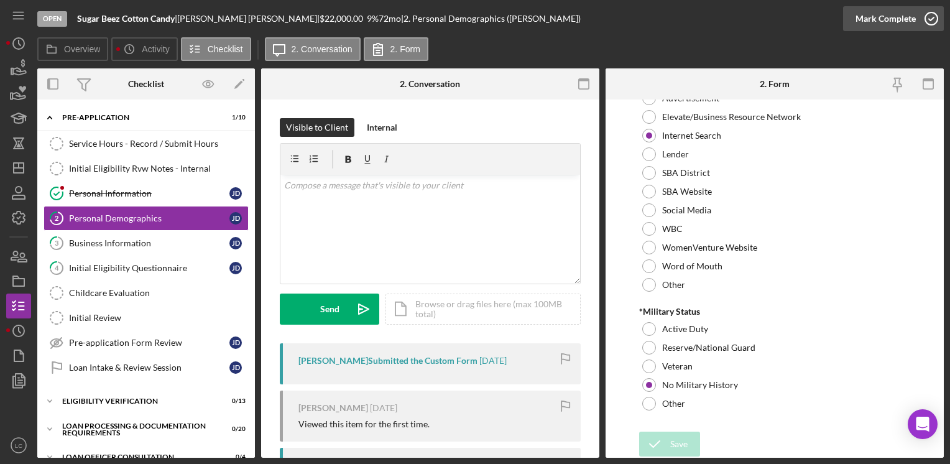
click at [935, 15] on icon "button" at bounding box center [931, 18] width 31 height 31
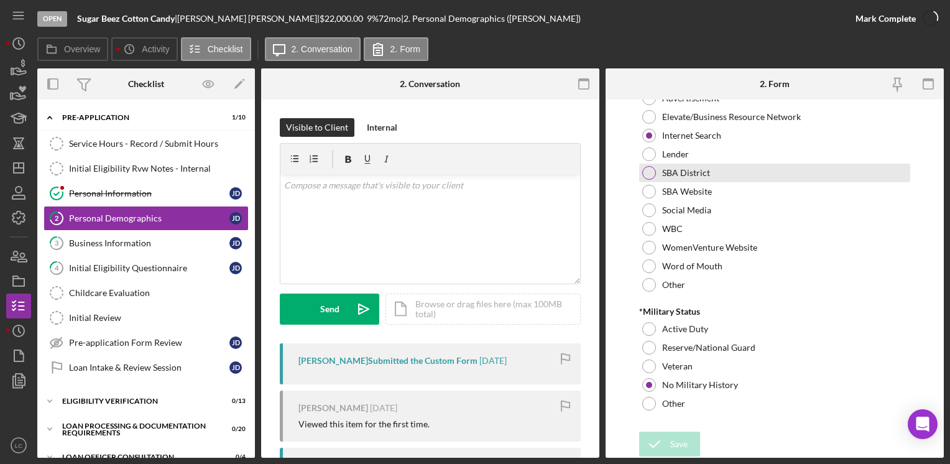
scroll to position [1336, 0]
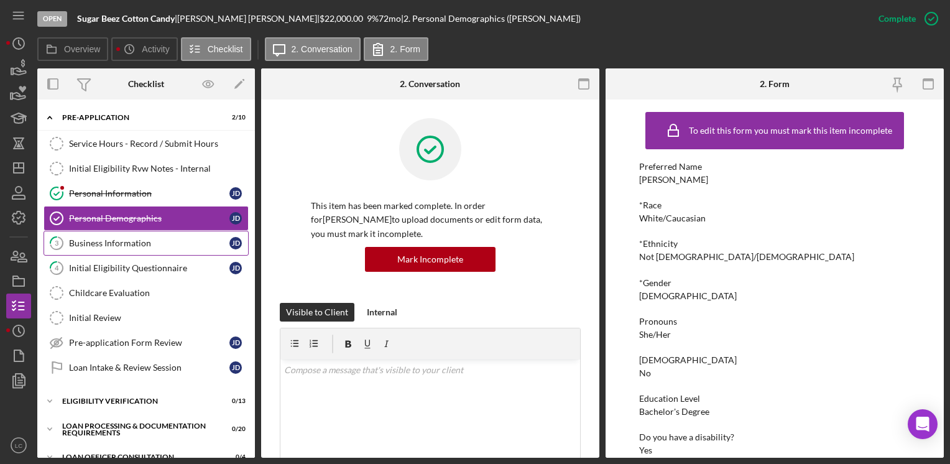
click at [154, 234] on link "3 Business Information [PERSON_NAME]" at bounding box center [146, 243] width 205 height 25
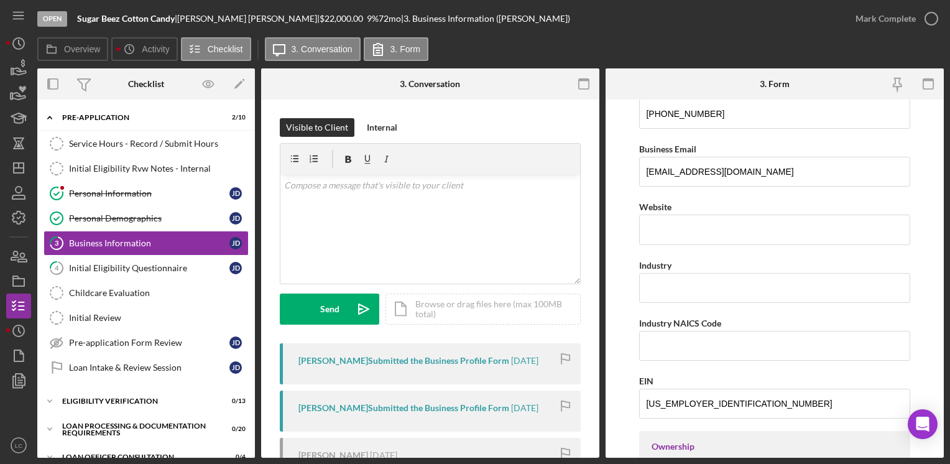
scroll to position [62, 0]
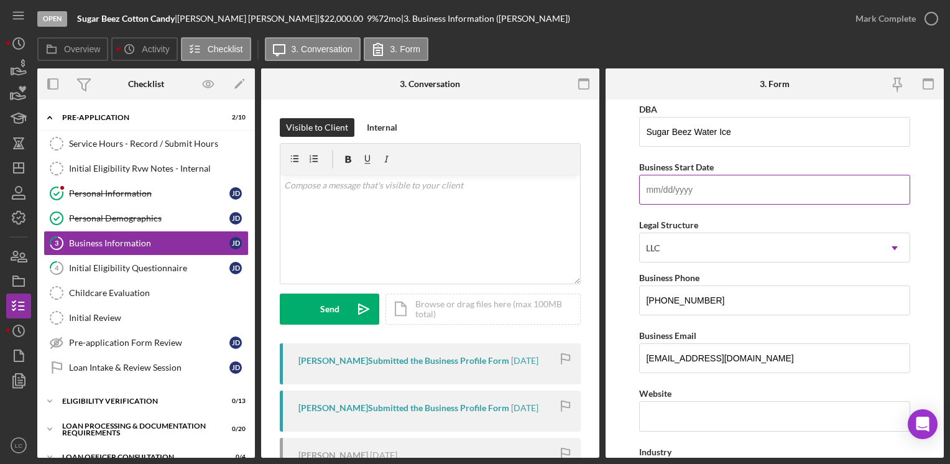
click at [737, 198] on input "Business Start Date" at bounding box center [774, 190] width 270 height 30
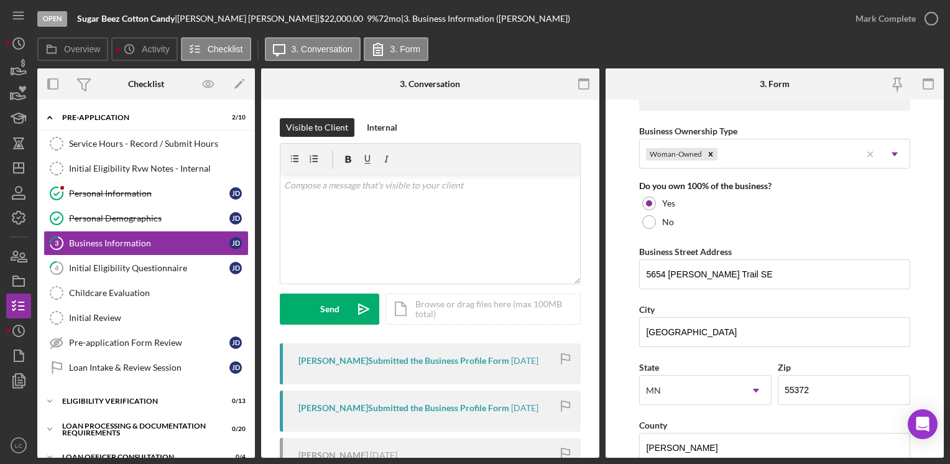
scroll to position [622, 0]
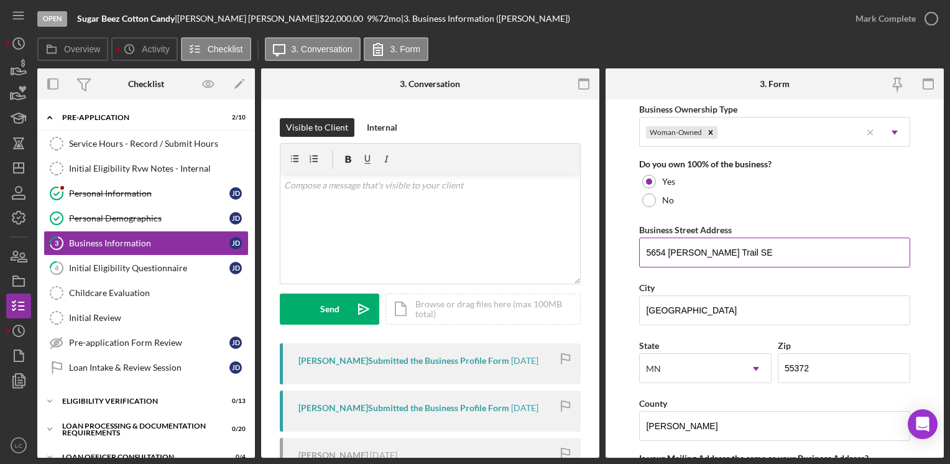
type input "[DATE]"
drag, startPoint x: 719, startPoint y: 249, endPoint x: 737, endPoint y: 249, distance: 18.0
click at [719, 248] on input "5654 [PERSON_NAME] Trail SE" at bounding box center [774, 253] width 270 height 30
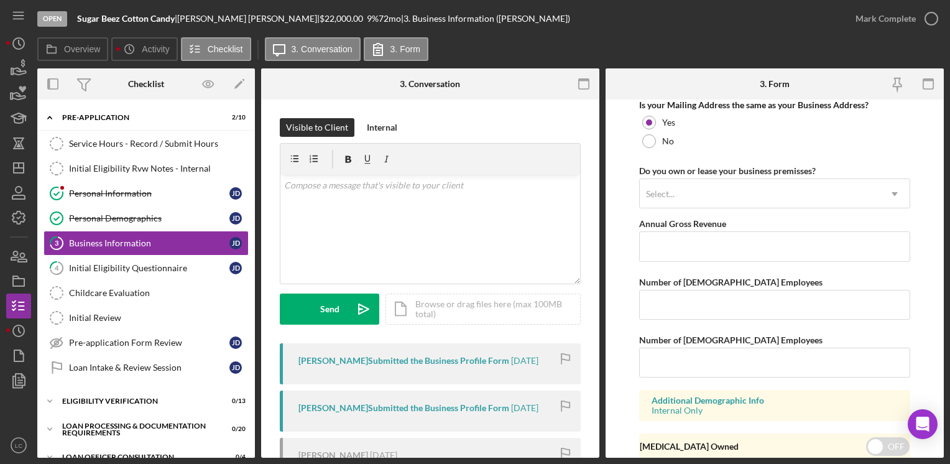
scroll to position [955, 0]
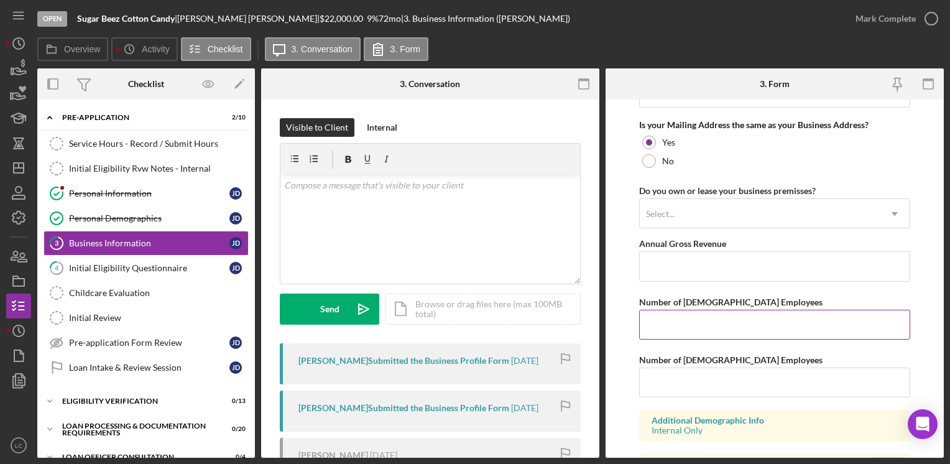
type input "5654 [PERSON_NAME] Trail SouthEast"
click at [729, 326] on input "Number of [DEMOGRAPHIC_DATA] Employees" at bounding box center [774, 325] width 270 height 30
type input "1"
click at [917, 351] on form "Business Name Sugar Beez Cotton Candy DBA Sugar Beez Water Ice Business Start D…" at bounding box center [775, 278] width 338 height 358
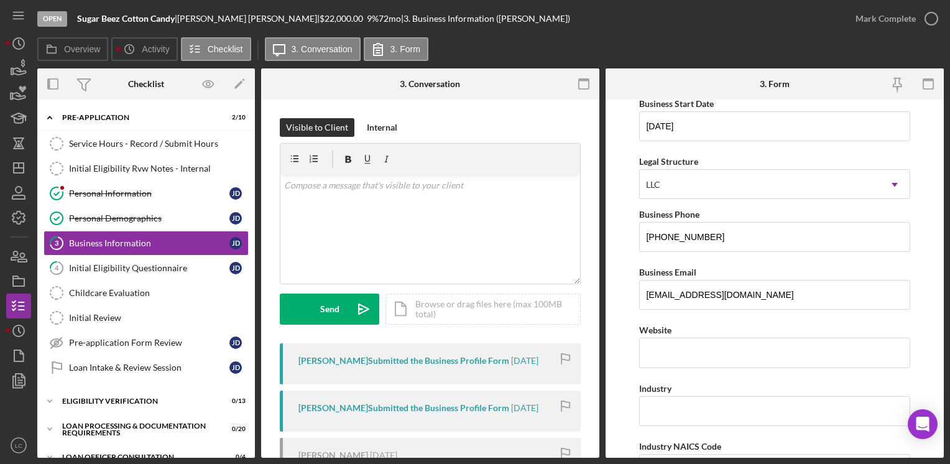
scroll to position [147, 0]
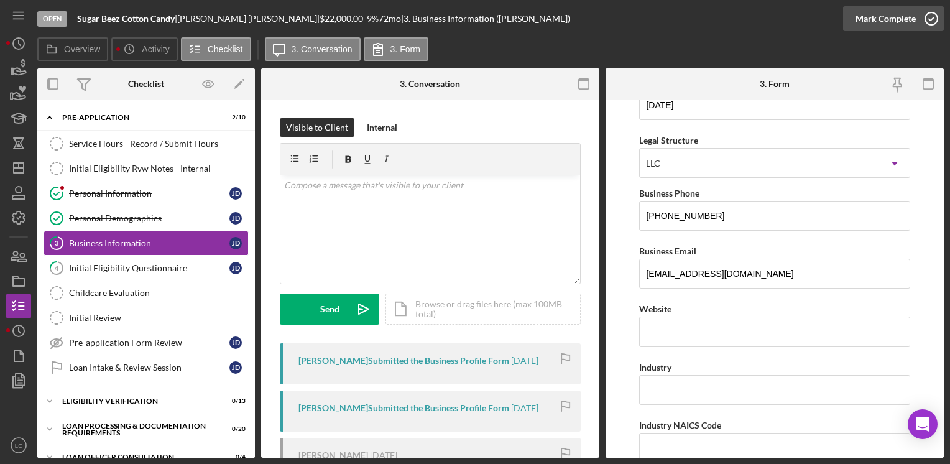
click at [929, 14] on icon "button" at bounding box center [931, 18] width 31 height 31
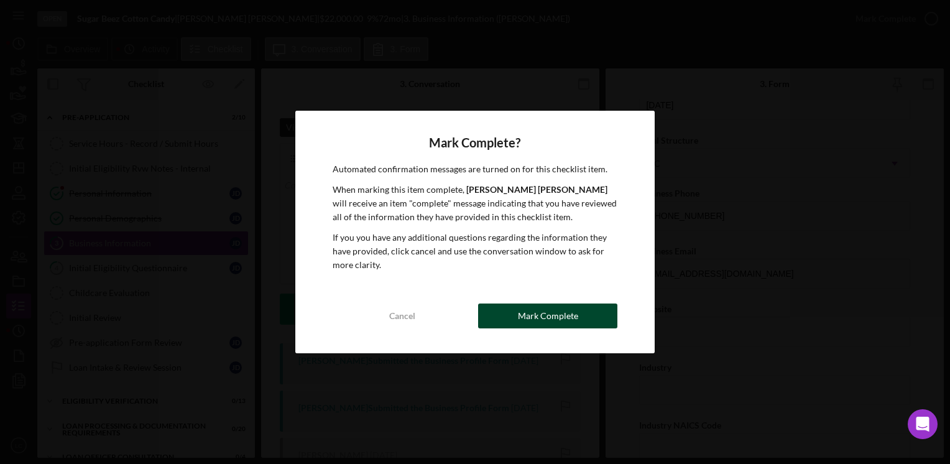
click at [566, 317] on div "Mark Complete" at bounding box center [548, 315] width 60 height 25
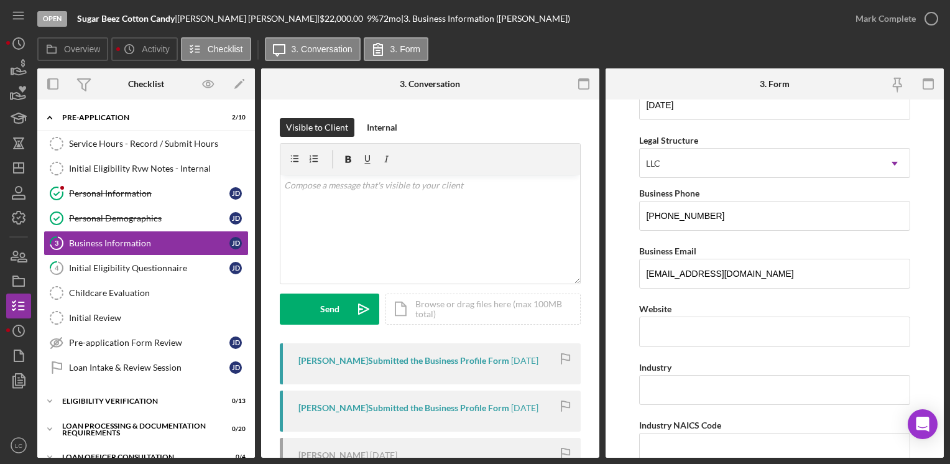
scroll to position [196, 0]
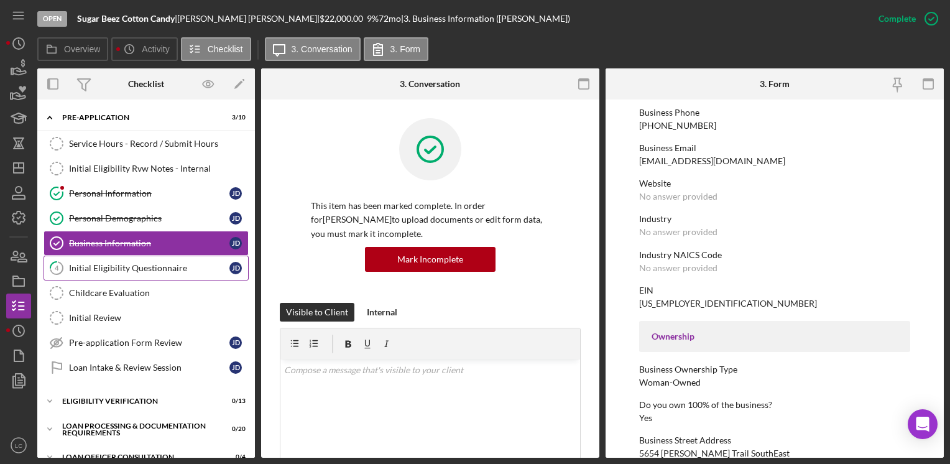
click at [98, 269] on div "Initial Eligibility Questionnaire" at bounding box center [149, 268] width 160 height 10
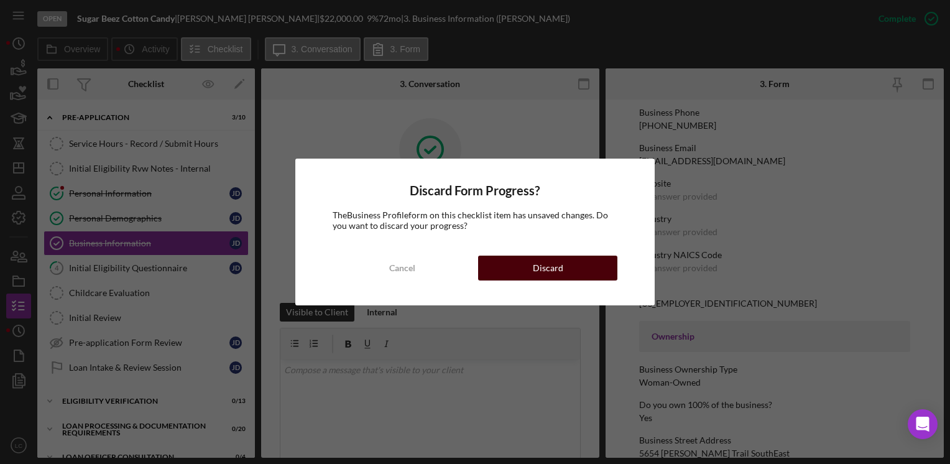
click at [520, 265] on button "Discard" at bounding box center [547, 268] width 139 height 25
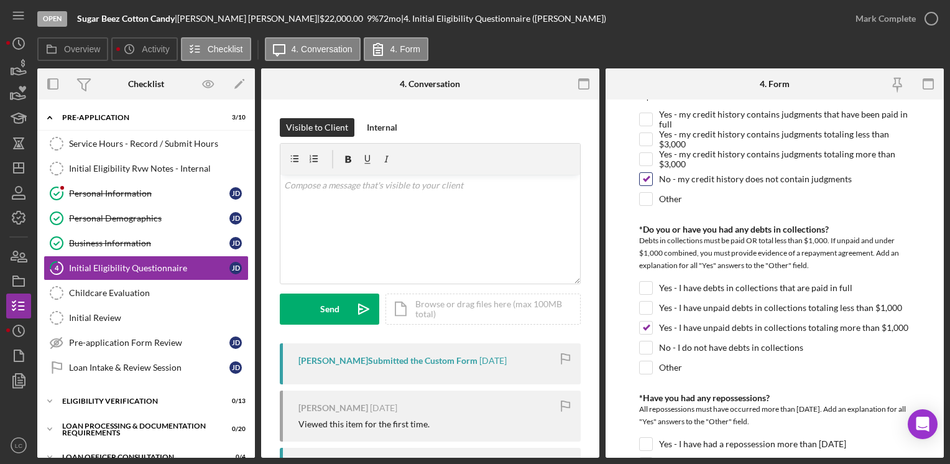
scroll to position [560, 0]
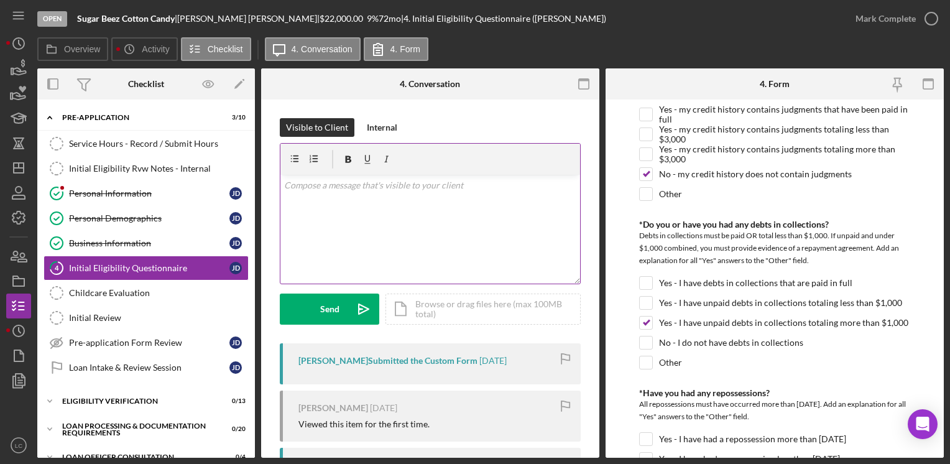
click at [407, 196] on div "v Color teal Color pink Remove color Add row above Add row below Add column bef…" at bounding box center [430, 229] width 300 height 109
click at [640, 363] on input "Other" at bounding box center [646, 362] width 12 height 12
checkbox input "true"
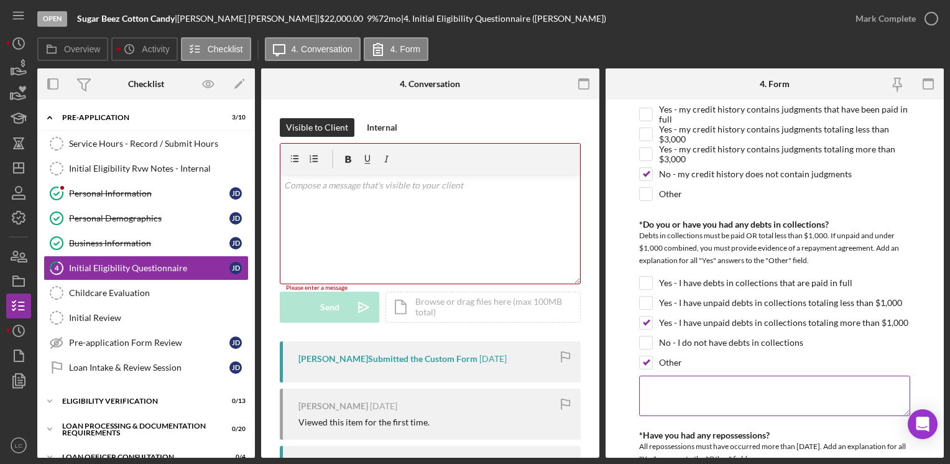
click at [716, 378] on textarea at bounding box center [774, 396] width 270 height 40
type textarea "Student Loans"
click at [338, 222] on div "v Color teal Color pink Remove color Add row above Add row below Add column bef…" at bounding box center [430, 229] width 300 height 109
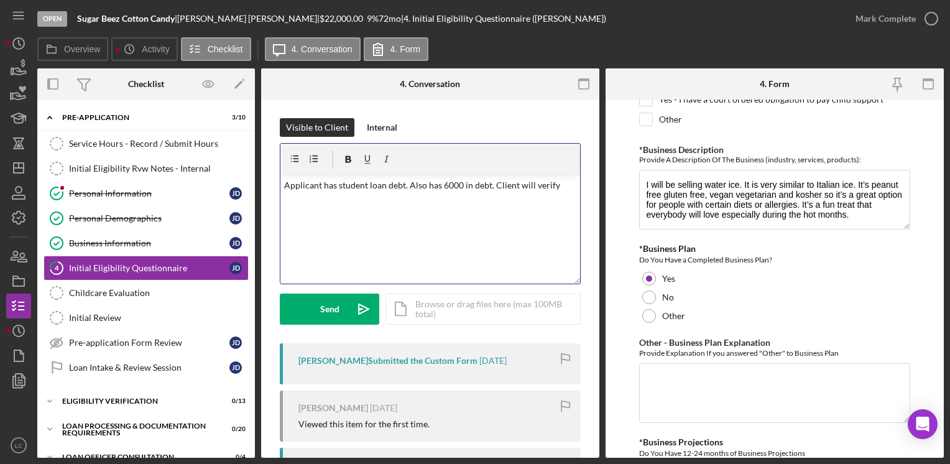
scroll to position [2052, 0]
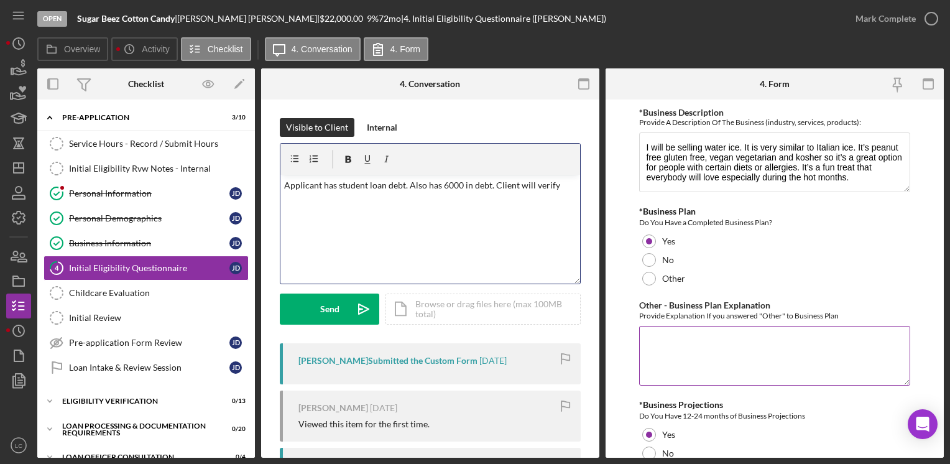
click at [682, 363] on textarea "Other - Business Plan Explanation" at bounding box center [774, 356] width 270 height 60
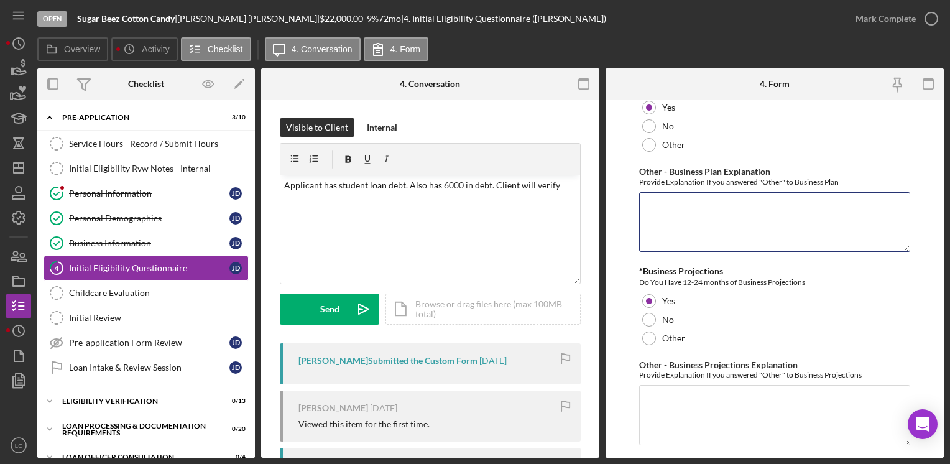
scroll to position [2185, 0]
drag, startPoint x: 885, startPoint y: 200, endPoint x: 888, endPoint y: 193, distance: 6.7
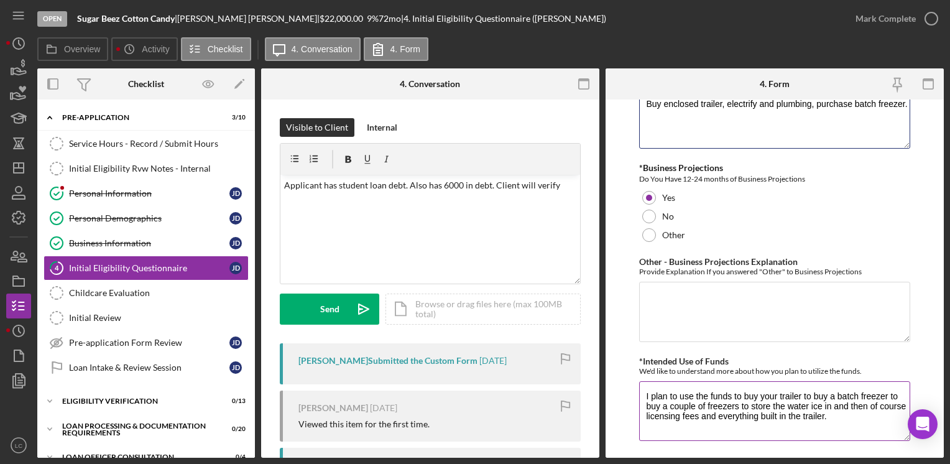
scroll to position [2309, 0]
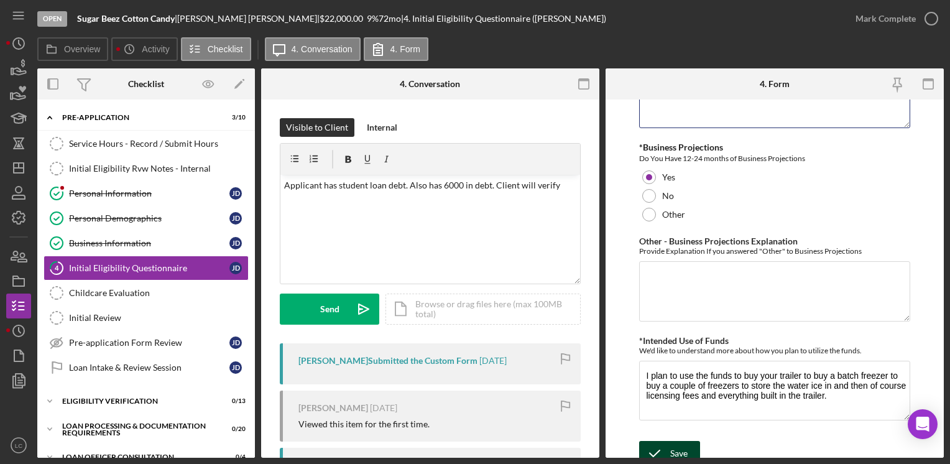
type textarea "Buy enclosed trailer, electrify and plumbing, purchase batch freezer."
click at [683, 441] on div "Save" at bounding box center [678, 453] width 17 height 25
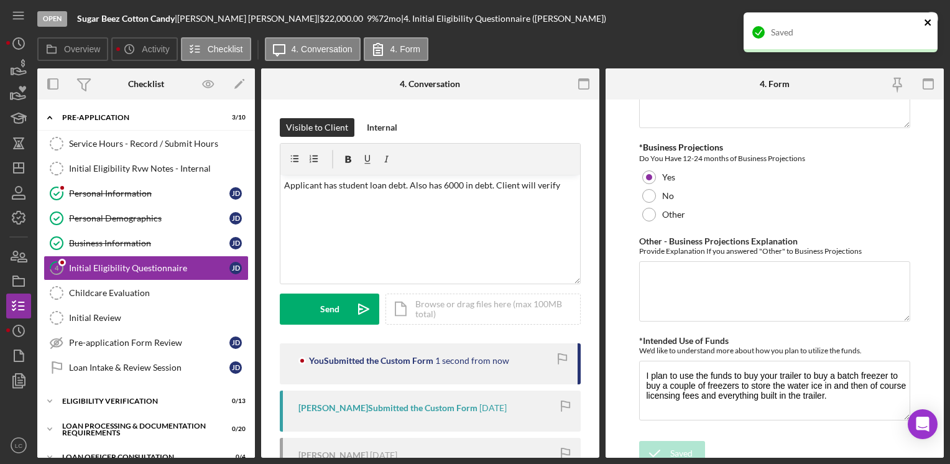
click at [926, 19] on icon "close" at bounding box center [928, 22] width 9 height 10
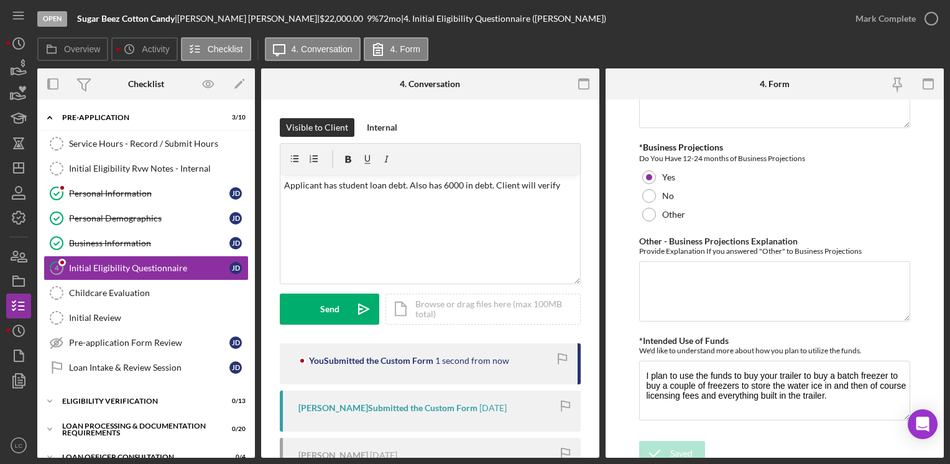
click at [926, 19] on div "Saved" at bounding box center [840, 37] width 199 height 55
click at [0, 0] on icon "button" at bounding box center [0, 0] width 0 height 0
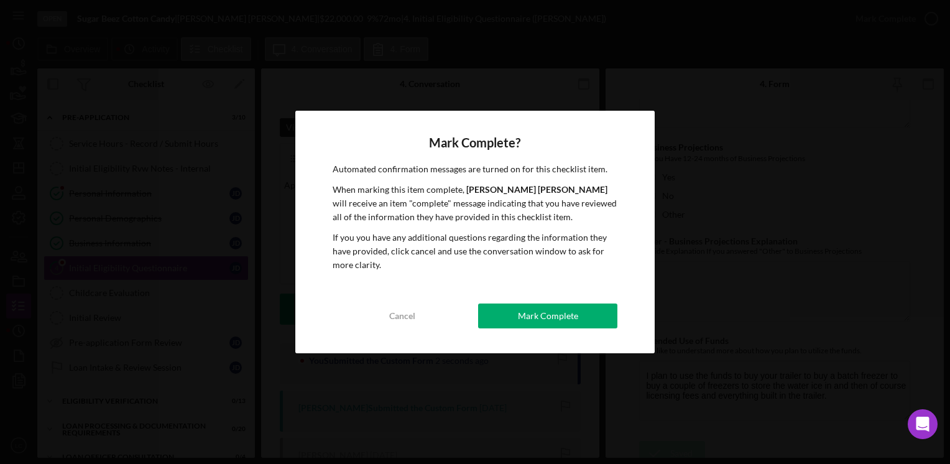
click at [370, 330] on div "Mark Complete? Automated confirmation messages are turned on for this checklist…" at bounding box center [474, 232] width 359 height 243
click at [374, 320] on button "Cancel" at bounding box center [402, 315] width 139 height 25
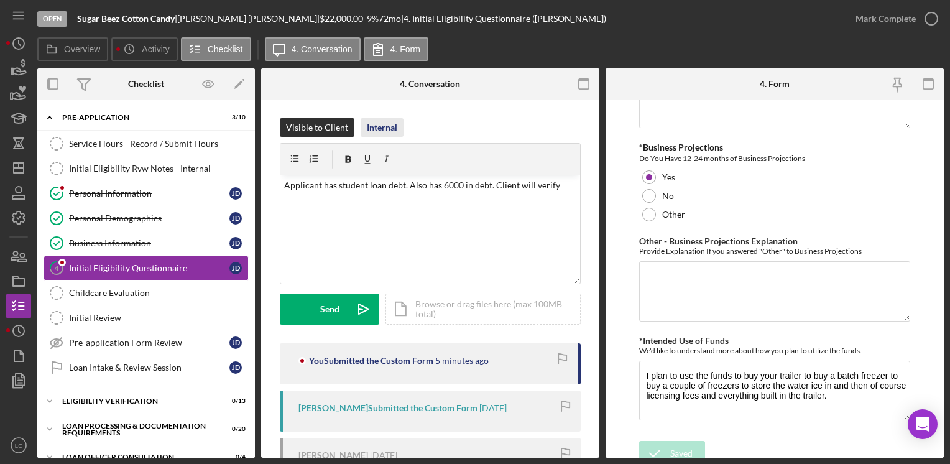
click at [377, 125] on div "Internal" at bounding box center [382, 127] width 30 height 19
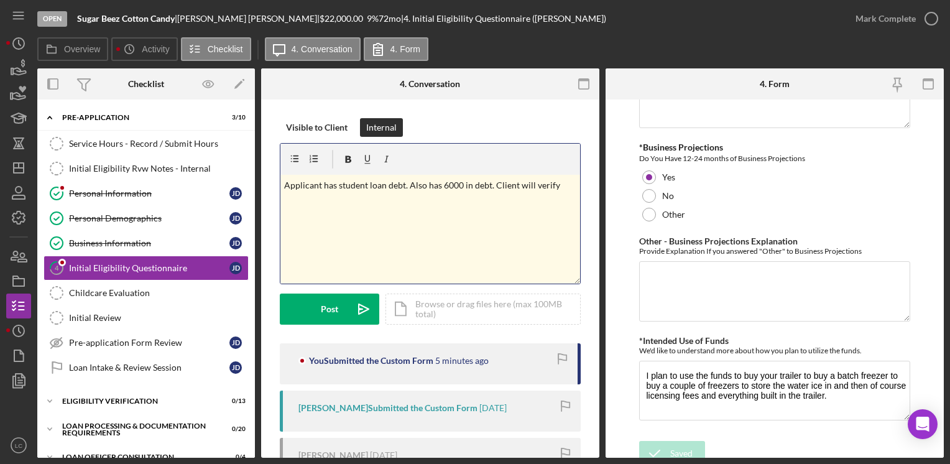
click at [559, 184] on p "Applicant has student loan debt. Also has 6000 in debt. Client will verify" at bounding box center [430, 185] width 293 height 14
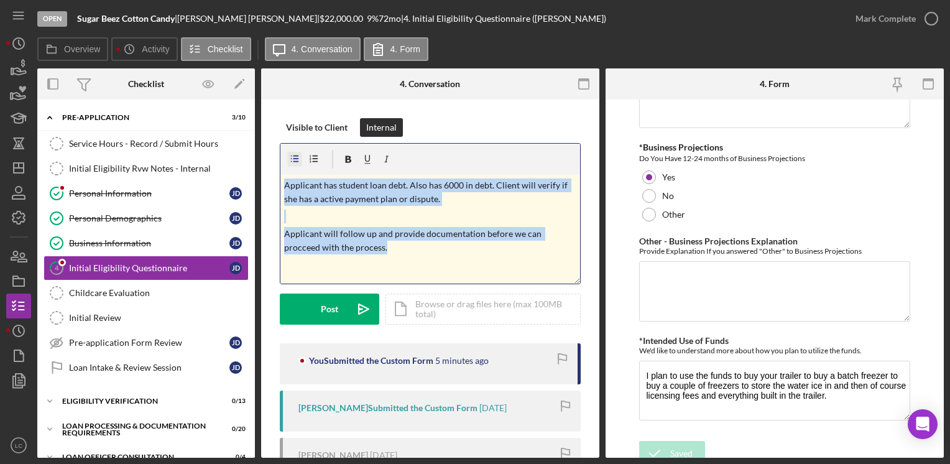
drag, startPoint x: 401, startPoint y: 261, endPoint x: 289, endPoint y: 152, distance: 156.6
click at [269, 139] on div "Visible to Client Internal v Color teal Color pink Remove color Add row above A…" at bounding box center [430, 433] width 338 height 668
copy div "Applicant has student loan debt. Also has 6000 in debt. Client will verify if s…"
click at [475, 255] on div "v Color teal Color pink Remove color Add row above Add row below Add column bef…" at bounding box center [430, 229] width 300 height 109
drag, startPoint x: 398, startPoint y: 251, endPoint x: 98, endPoint y: 85, distance: 342.9
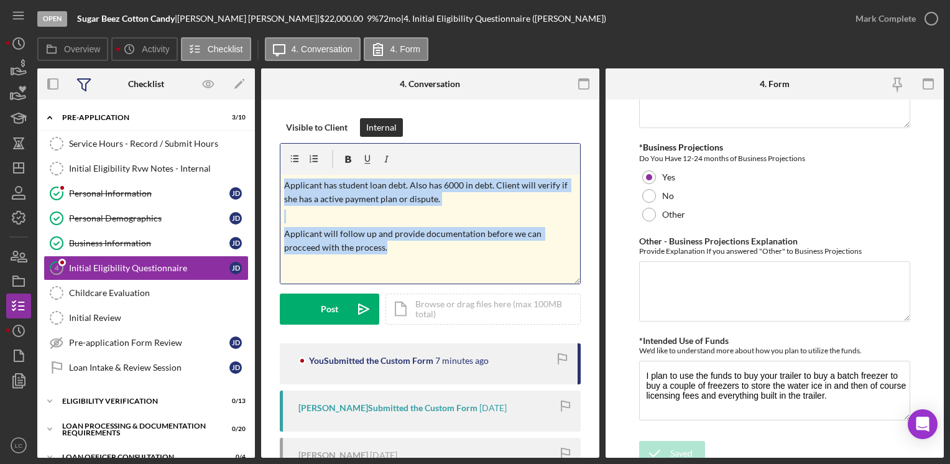
click at [98, 85] on div "Overview Internal Workflow Stage Open Icon/Dropdown Arrow Archive (can unarchiv…" at bounding box center [490, 262] width 907 height 389
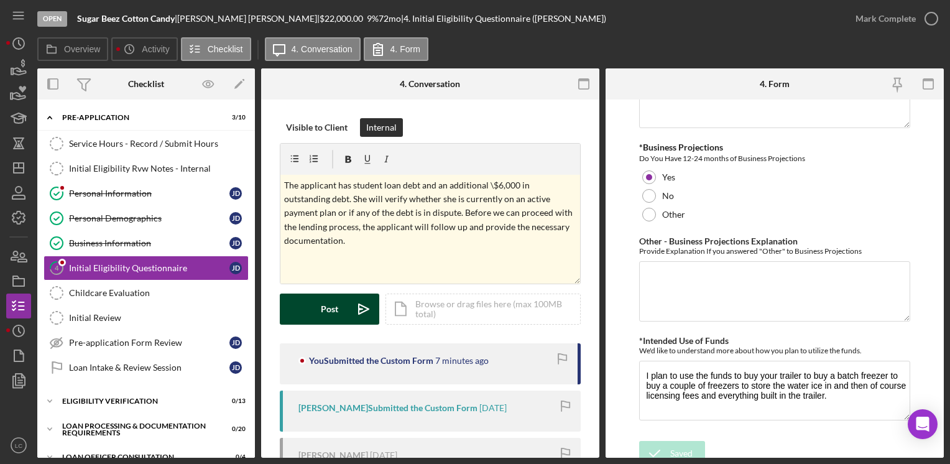
click at [295, 307] on button "Post Icon/icon-invite-send" at bounding box center [329, 309] width 99 height 31
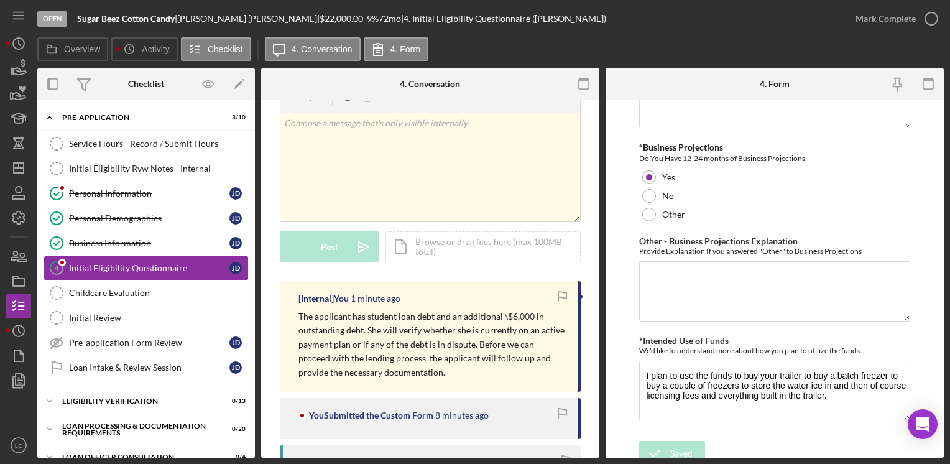
scroll to position [124, 0]
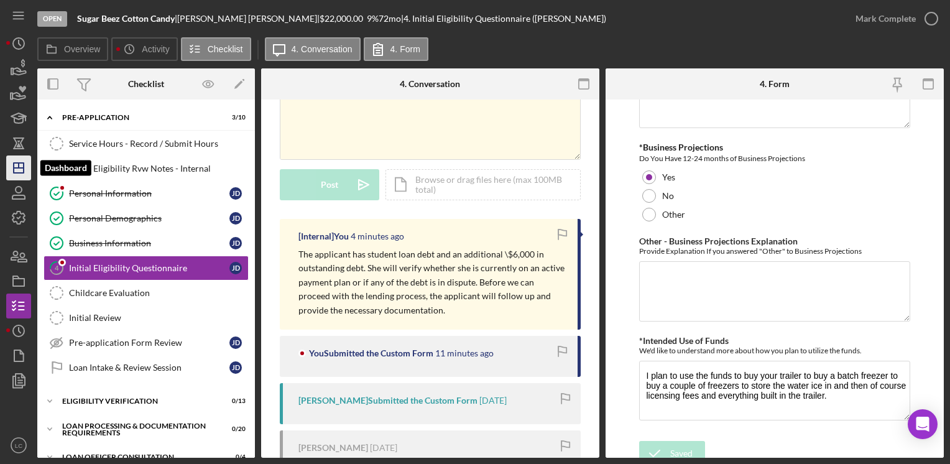
click at [19, 180] on icon "Icon/Dashboard" at bounding box center [18, 167] width 31 height 31
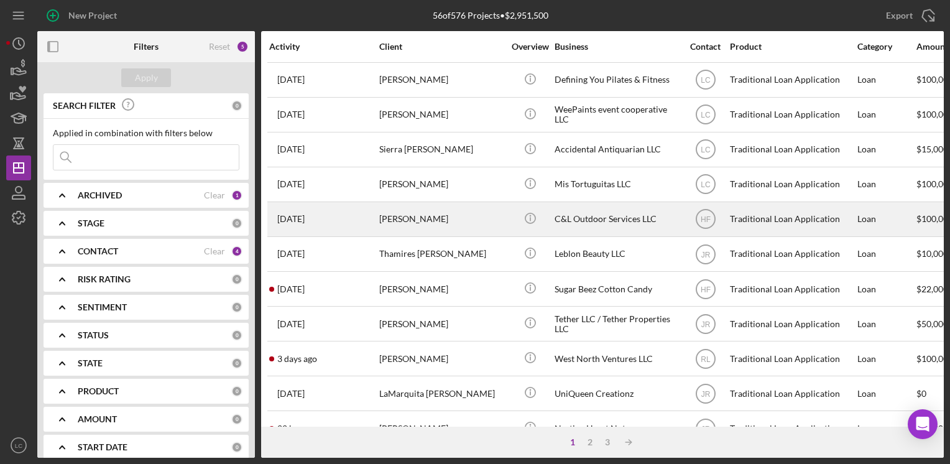
click at [575, 223] on div "C&L Outdoor Services LLC" at bounding box center [617, 219] width 124 height 33
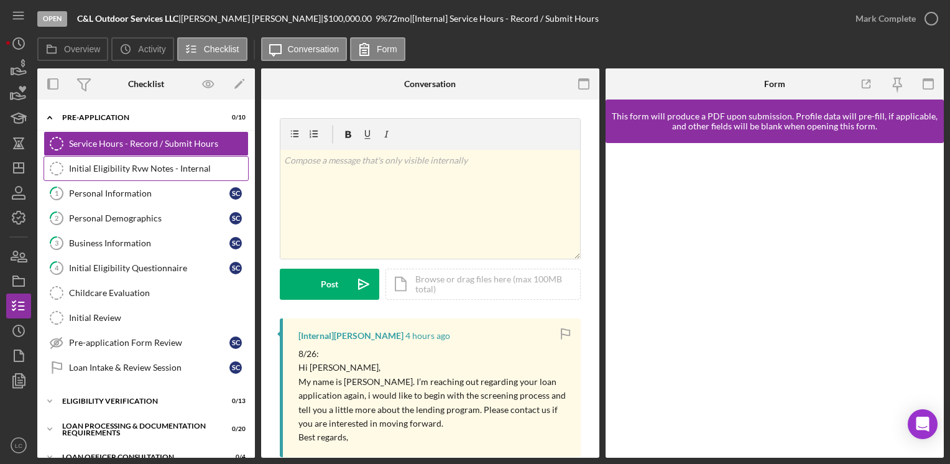
click at [157, 174] on link "Initial Eligibility Rvw Notes - Internal Initial Eligibility Rvw Notes - Intern…" at bounding box center [146, 168] width 205 height 25
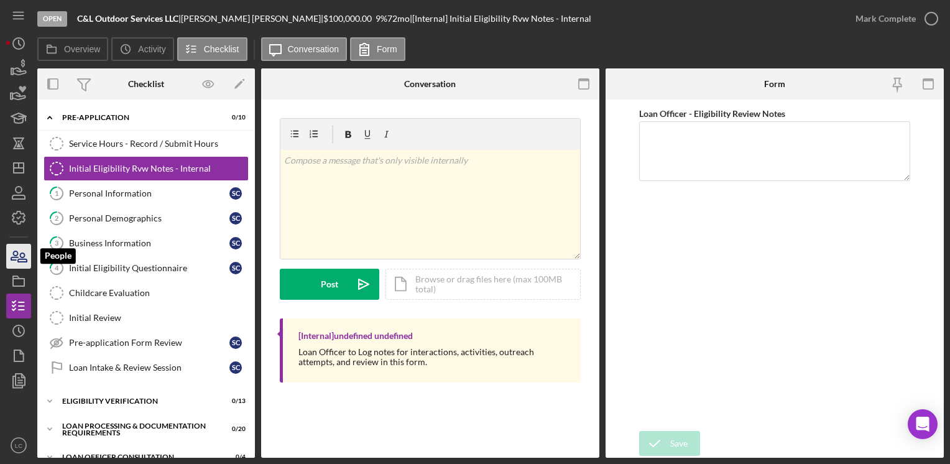
click at [16, 247] on icon "button" at bounding box center [18, 256] width 31 height 31
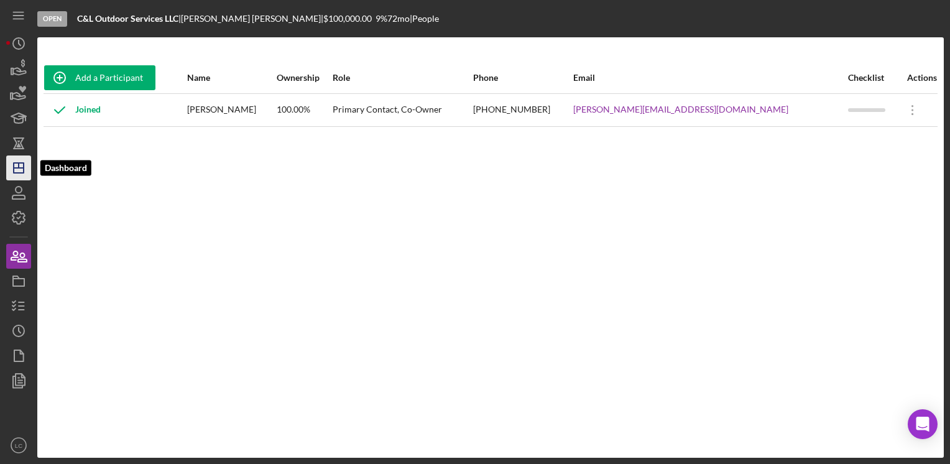
click at [22, 163] on polygon "button" at bounding box center [19, 168] width 10 height 10
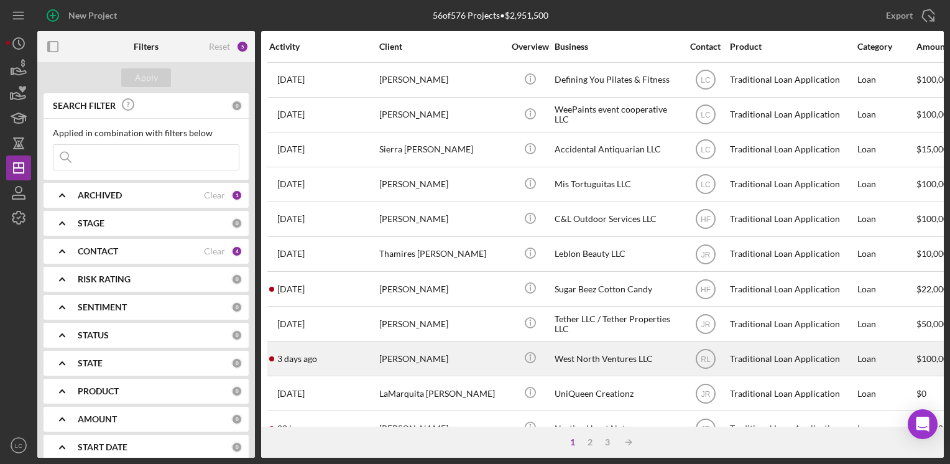
click at [588, 359] on div "West North Ventures LLC" at bounding box center [617, 358] width 124 height 33
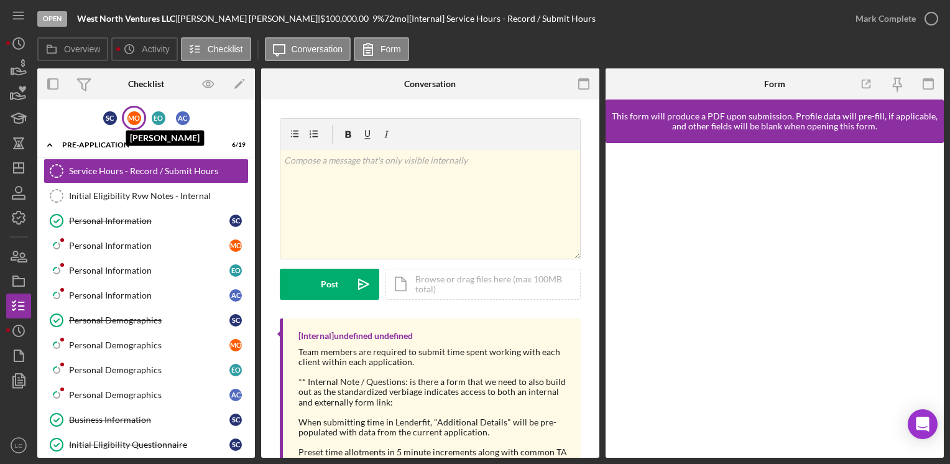
click at [138, 124] on div "M O" at bounding box center [134, 118] width 14 height 14
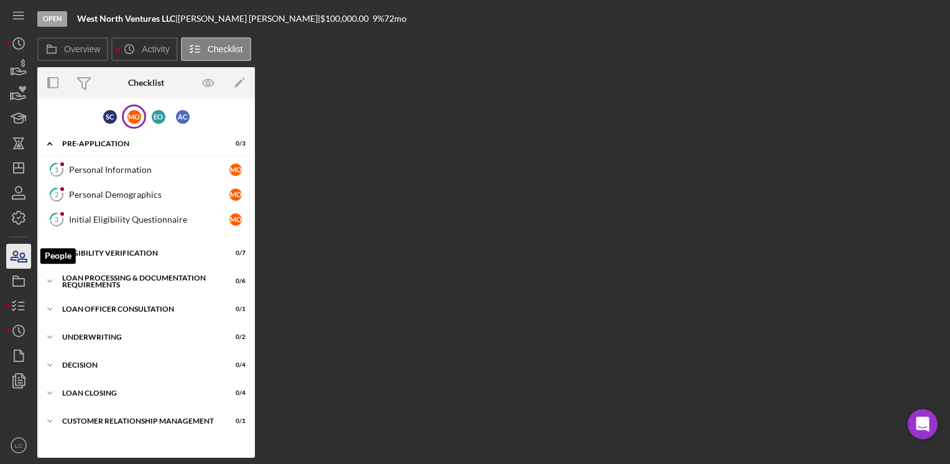
click at [18, 254] on icon "button" at bounding box center [18, 256] width 31 height 31
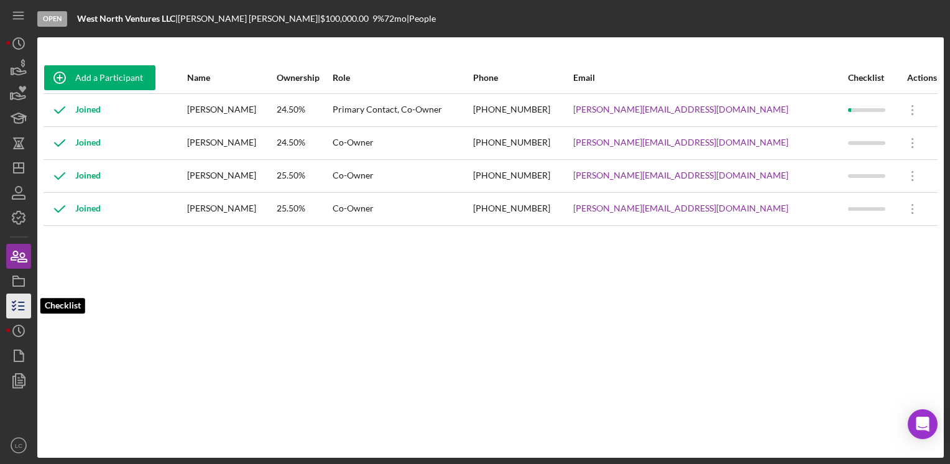
click at [19, 302] on line "button" at bounding box center [22, 302] width 6 height 0
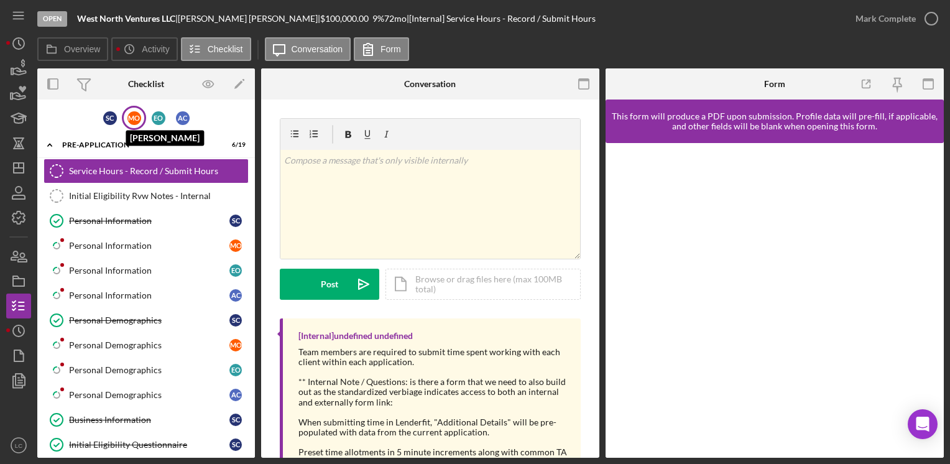
click at [126, 120] on div "M O [PERSON_NAME]" at bounding box center [134, 118] width 24 height 24
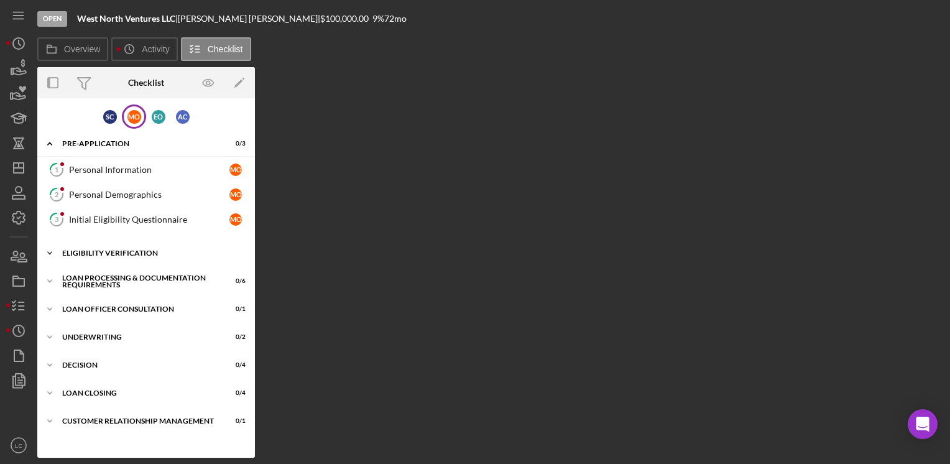
click at [48, 249] on icon "Icon/Expander" at bounding box center [49, 253] width 25 height 25
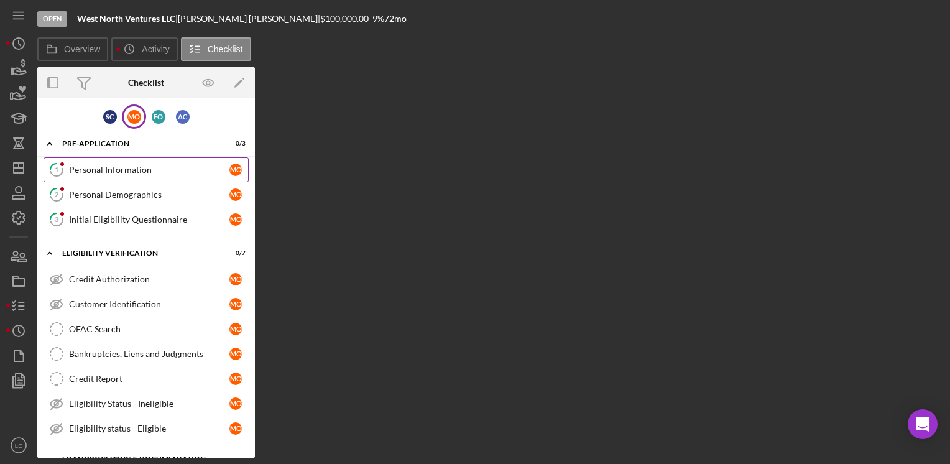
click at [89, 177] on link "1 Personal Information M O" at bounding box center [146, 169] width 205 height 25
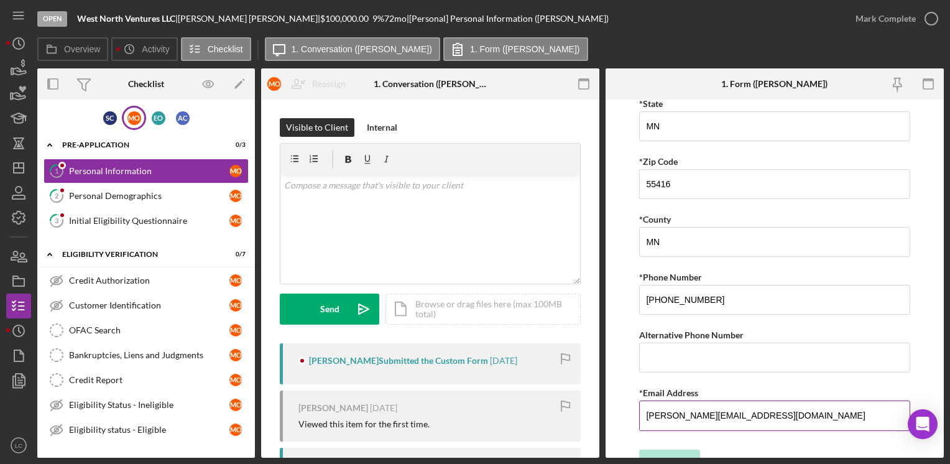
scroll to position [404, 0]
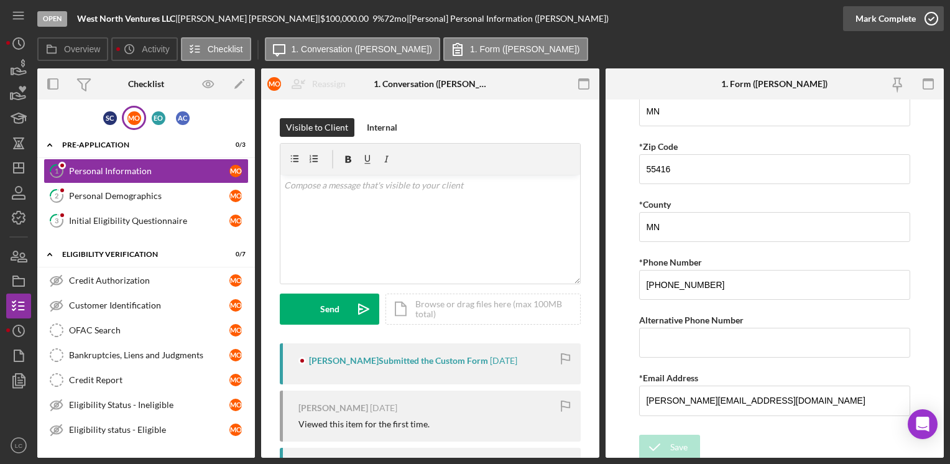
click at [937, 13] on icon "button" at bounding box center [931, 18] width 31 height 31
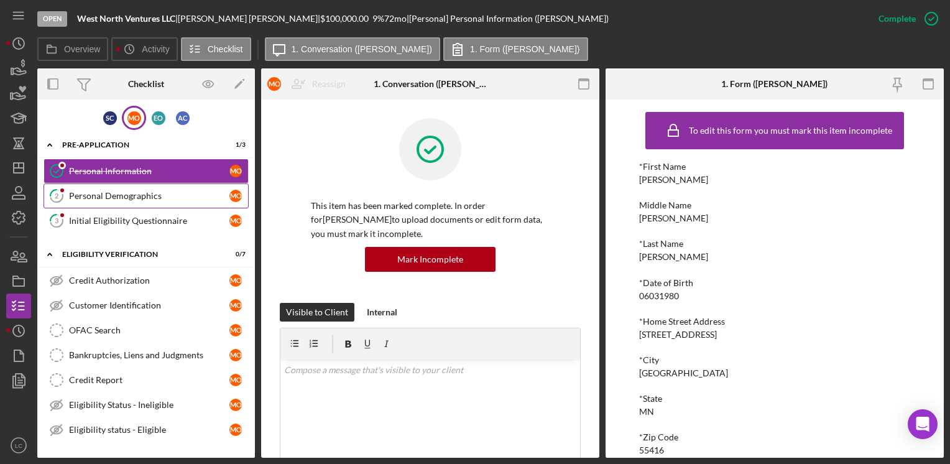
click at [117, 188] on link "2 Personal Demographics M O" at bounding box center [146, 195] width 205 height 25
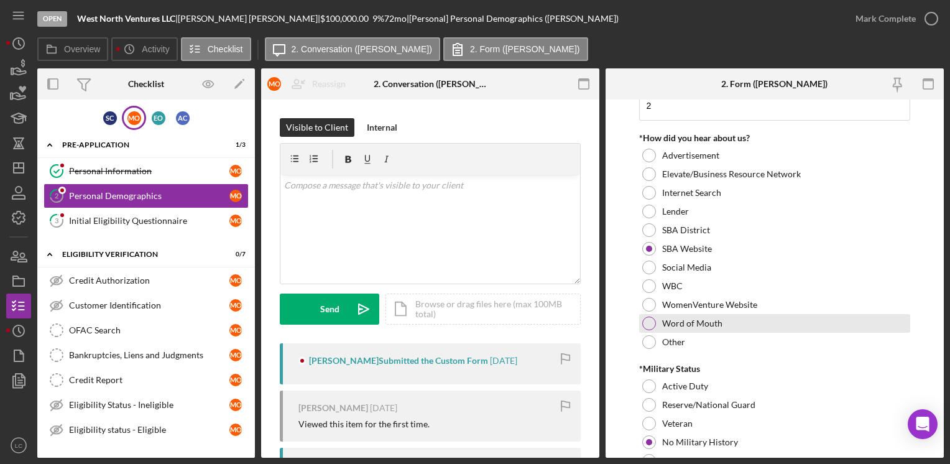
scroll to position [1286, 0]
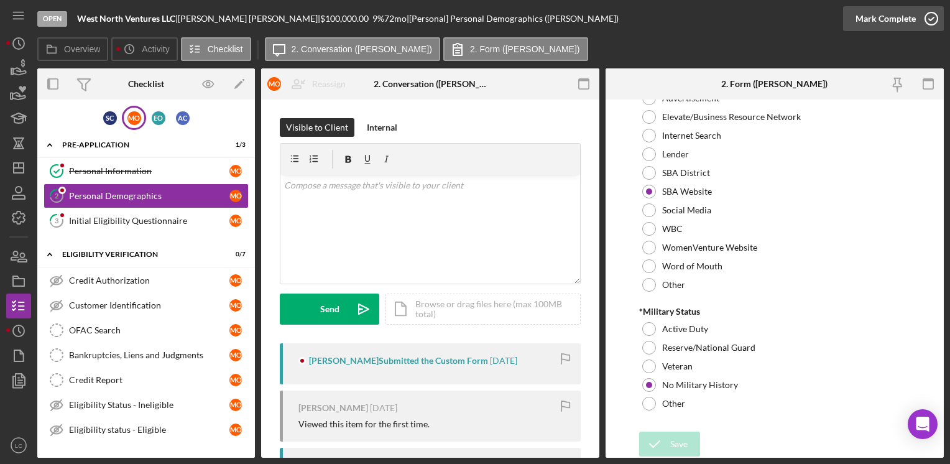
click at [933, 19] on icon "button" at bounding box center [931, 18] width 31 height 31
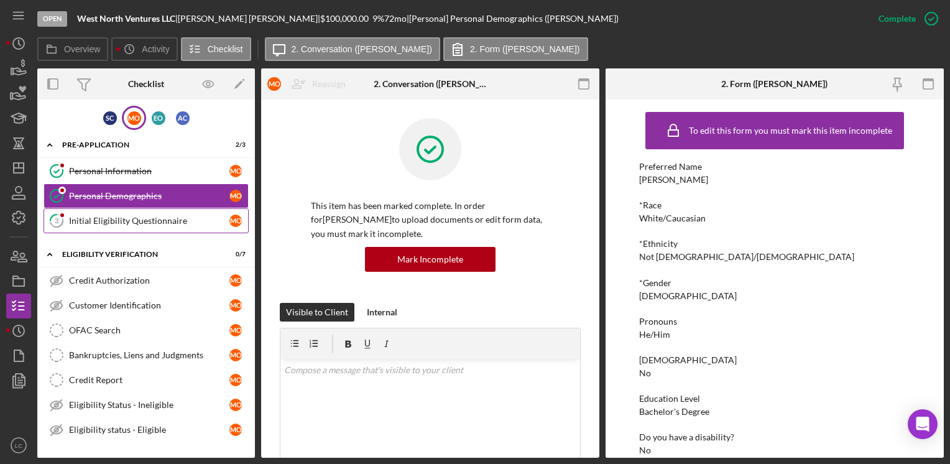
click at [157, 218] on div "Initial Eligibility Questionnaire" at bounding box center [149, 221] width 160 height 10
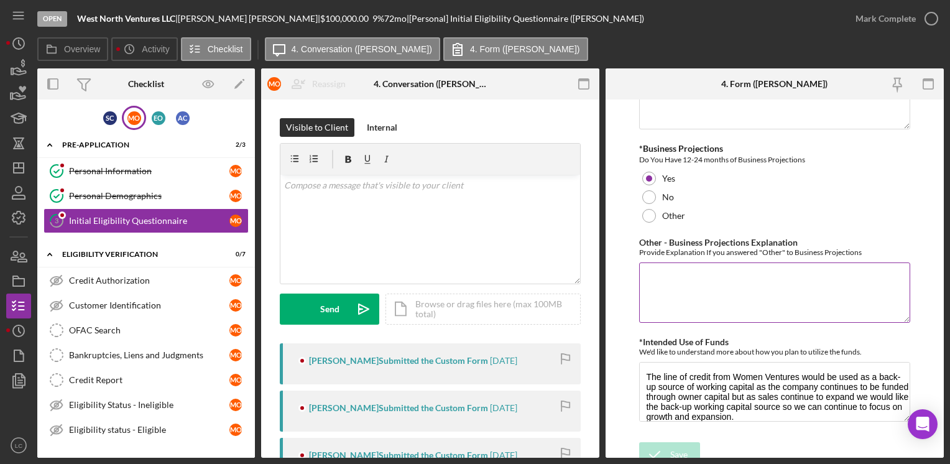
scroll to position [2309, 0]
click at [927, 16] on icon "button" at bounding box center [931, 18] width 31 height 31
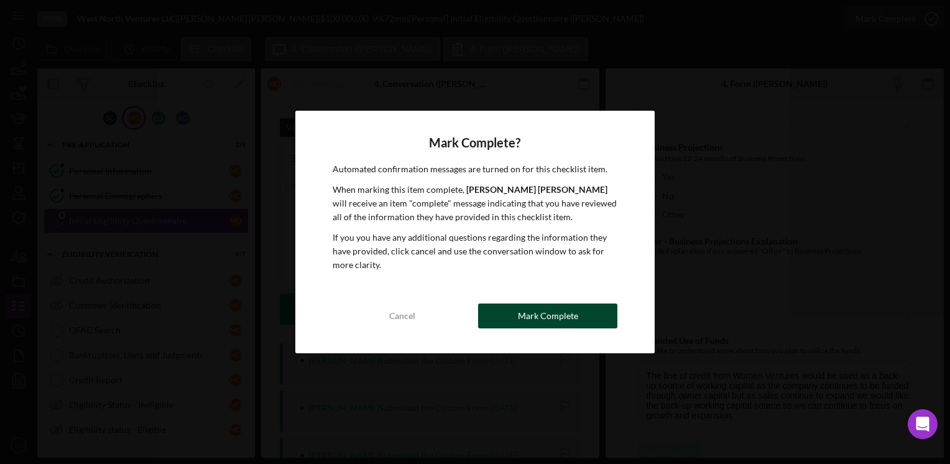
click at [572, 323] on div "Mark Complete" at bounding box center [548, 315] width 60 height 25
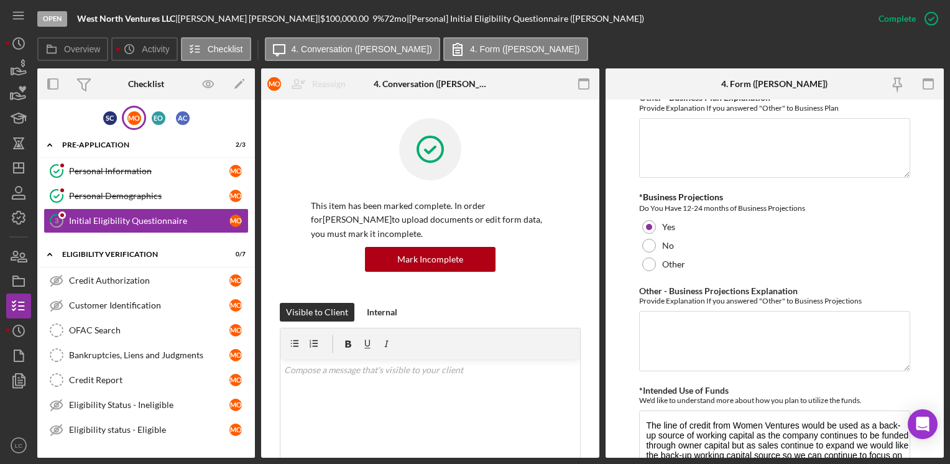
scroll to position [2359, 0]
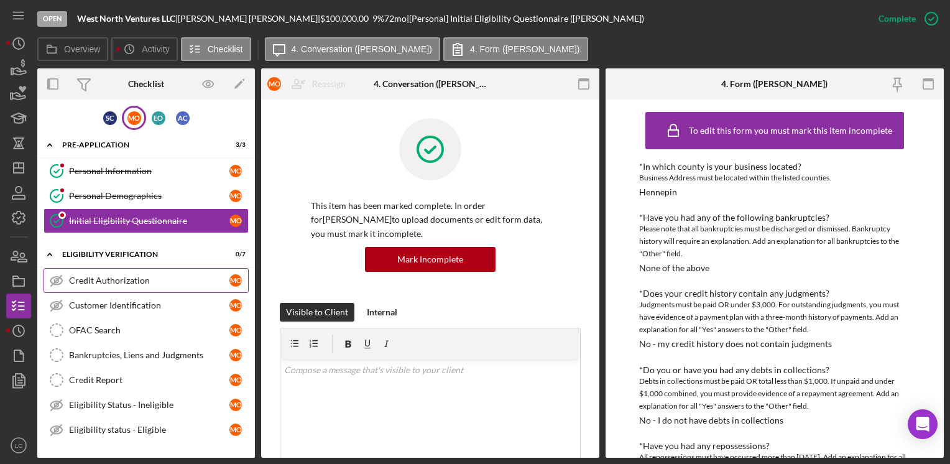
click at [157, 281] on div "Credit Authorization" at bounding box center [149, 280] width 160 height 10
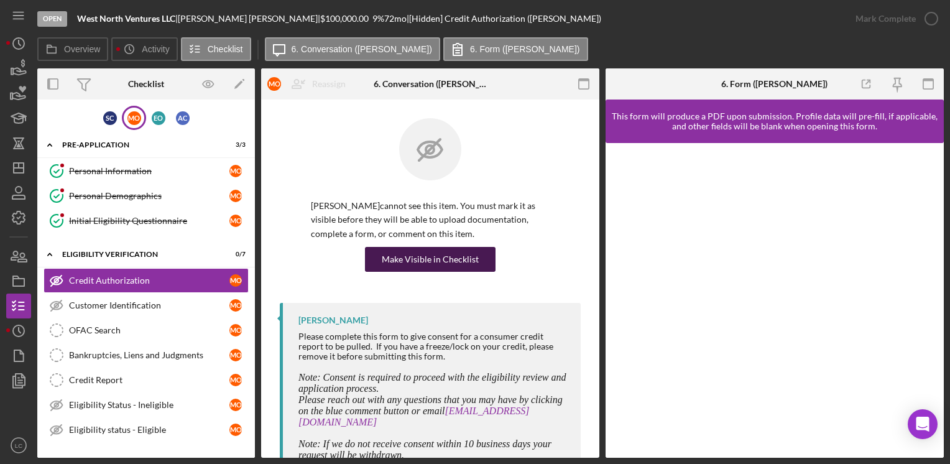
click at [417, 259] on div "Make Visible in Checklist" at bounding box center [430, 259] width 97 height 25
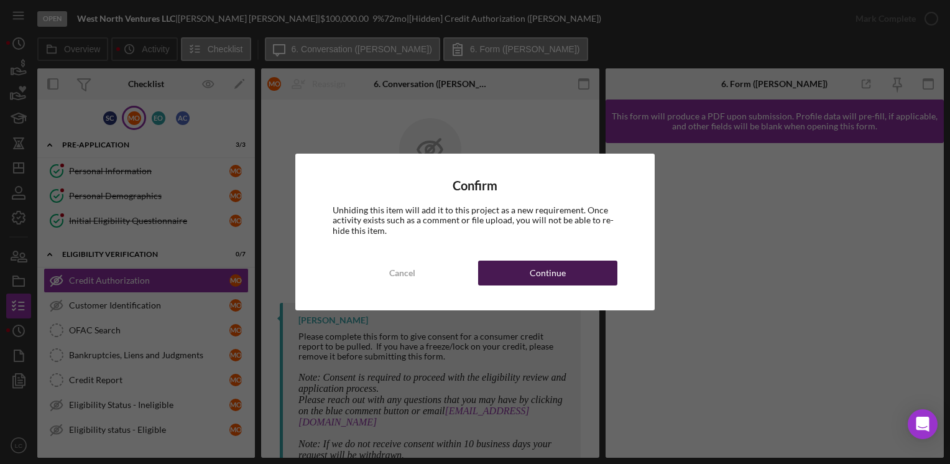
click at [531, 279] on div "Continue" at bounding box center [548, 273] width 36 height 25
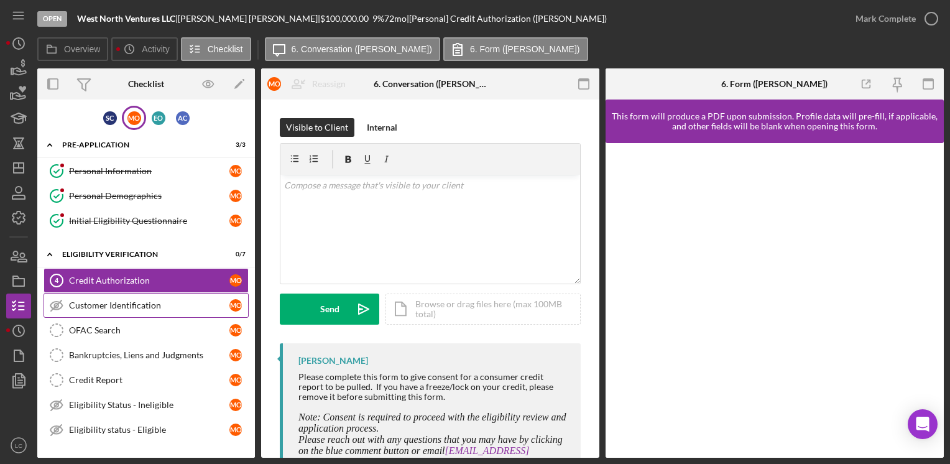
click at [144, 302] on div "Customer Identification" at bounding box center [149, 305] width 160 height 10
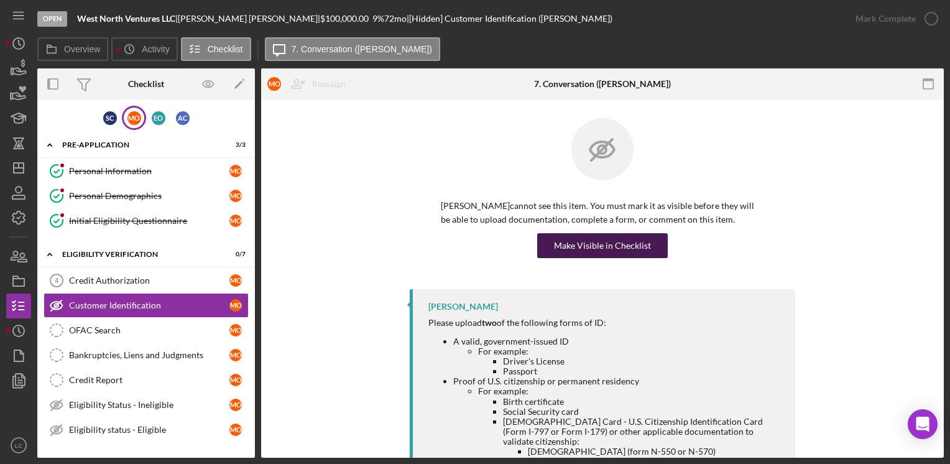
click at [601, 242] on div "Make Visible in Checklist" at bounding box center [602, 245] width 97 height 25
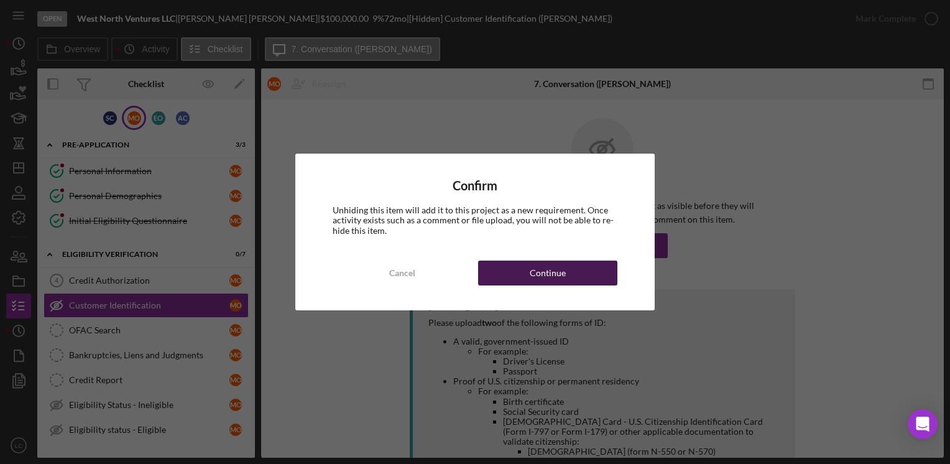
click at [585, 278] on button "Continue" at bounding box center [547, 273] width 139 height 25
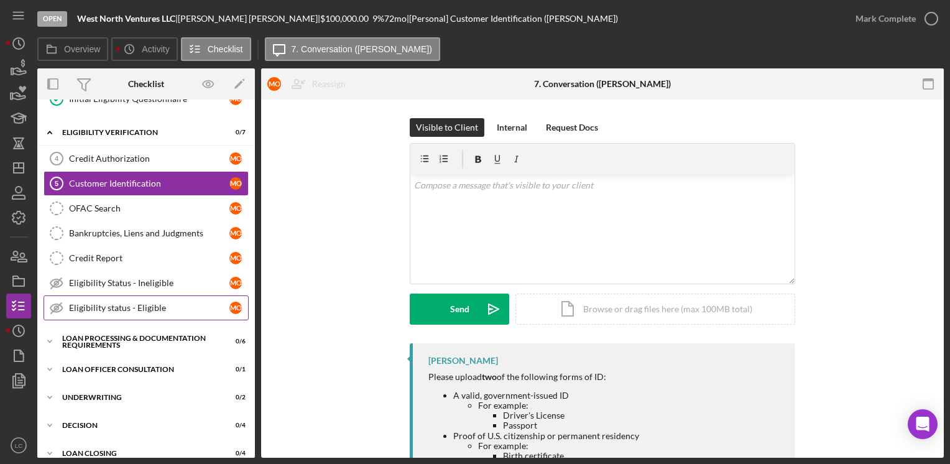
scroll to position [124, 0]
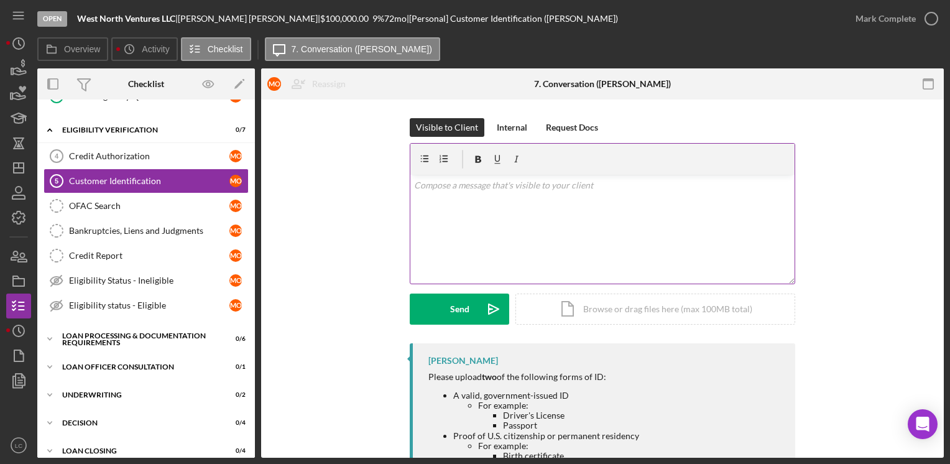
click at [477, 221] on div "v Color teal Color pink Remove color Add row above Add row below Add column bef…" at bounding box center [602, 229] width 384 height 109
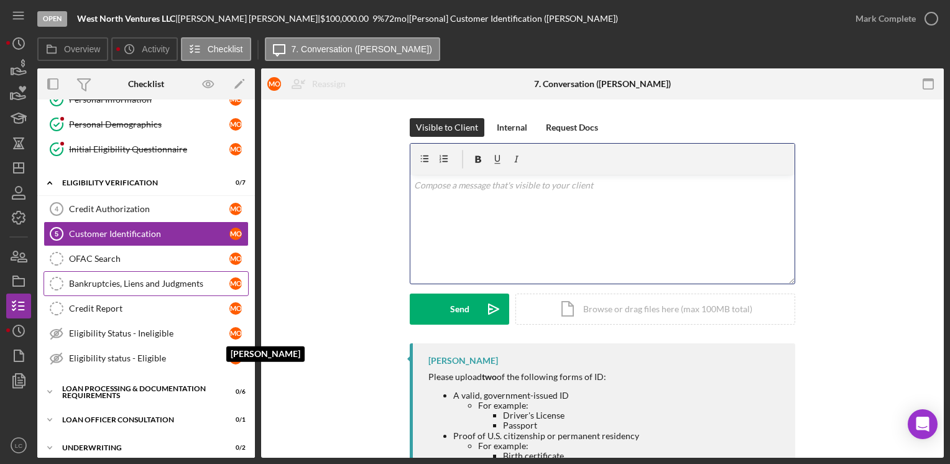
scroll to position [0, 0]
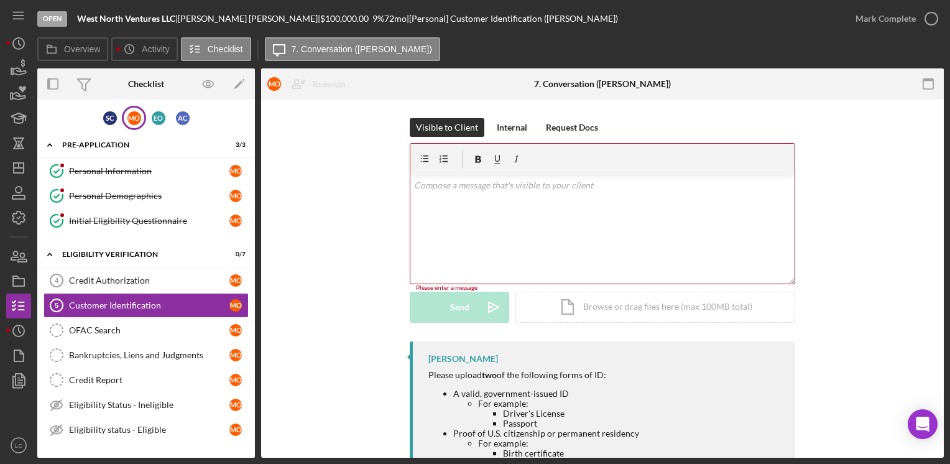
click at [604, 206] on div "v Color teal Color pink Remove color Add row above Add row below Add column bef…" at bounding box center [602, 229] width 384 height 109
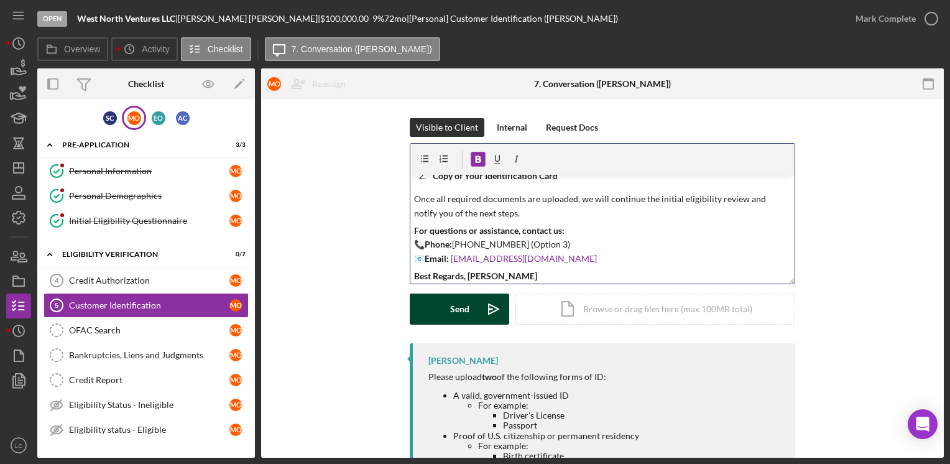
click at [453, 304] on div "Send" at bounding box center [459, 309] width 19 height 31
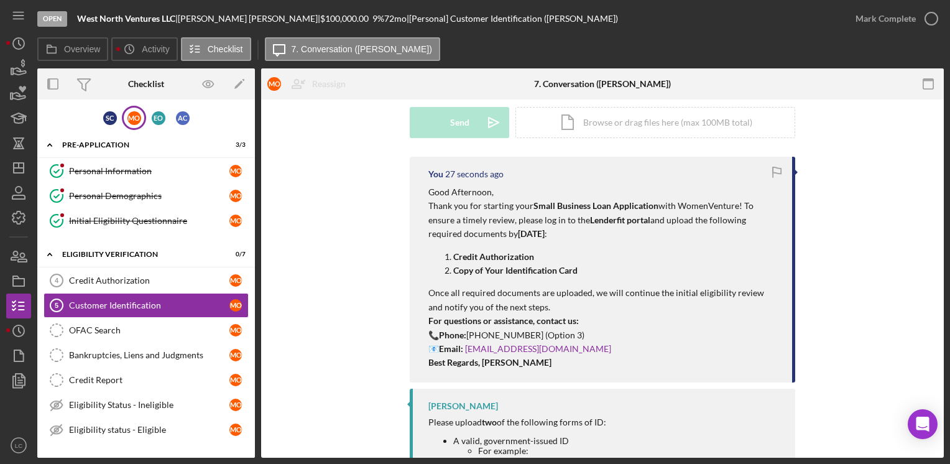
scroll to position [311, 0]
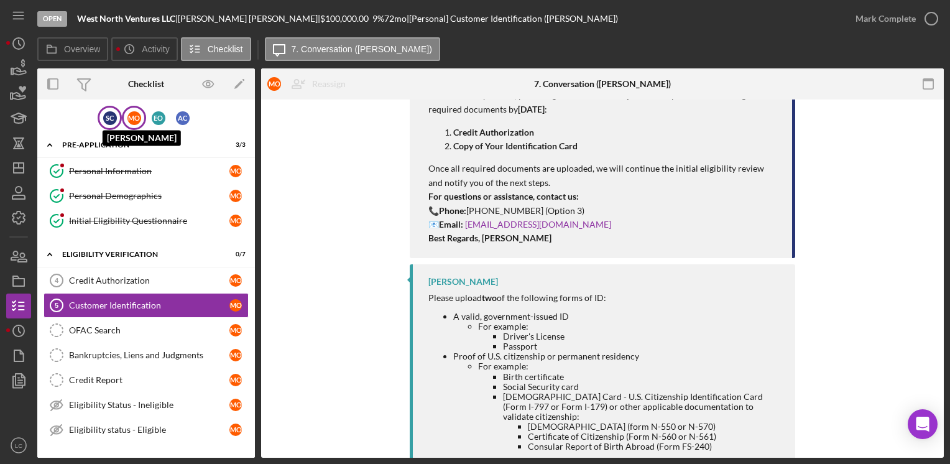
click at [106, 111] on div "S C" at bounding box center [110, 118] width 14 height 14
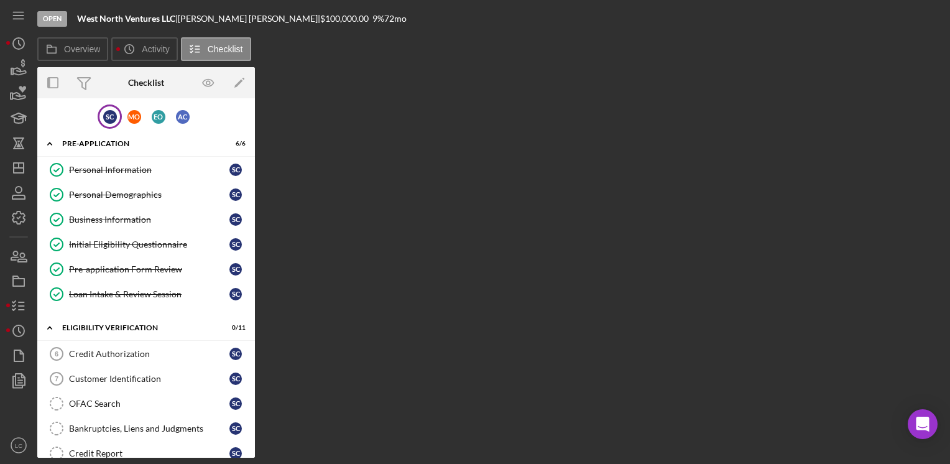
drag, startPoint x: 178, startPoint y: 19, endPoint x: 81, endPoint y: 29, distance: 98.2
click at [81, 29] on div "Open West North Ventures LLC | [PERSON_NAME] | $100,000.00 9 % 72 mo" at bounding box center [490, 18] width 907 height 37
drag, startPoint x: 81, startPoint y: 29, endPoint x: 82, endPoint y: 18, distance: 11.3
copy b "West North Ventures LLC"
click at [155, 119] on div "E O" at bounding box center [159, 117] width 14 height 14
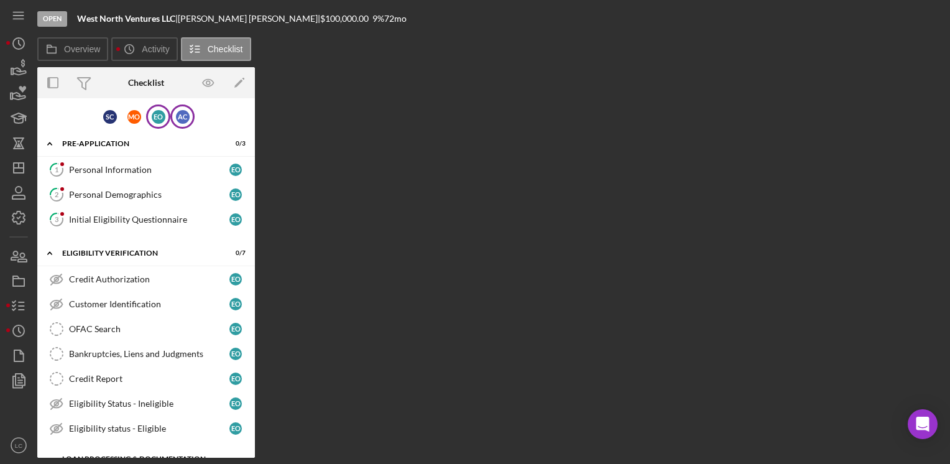
click at [179, 127] on div "A C" at bounding box center [182, 116] width 24 height 24
click at [159, 118] on div "E O" at bounding box center [159, 117] width 14 height 14
click at [176, 120] on div "A C" at bounding box center [183, 117] width 14 height 14
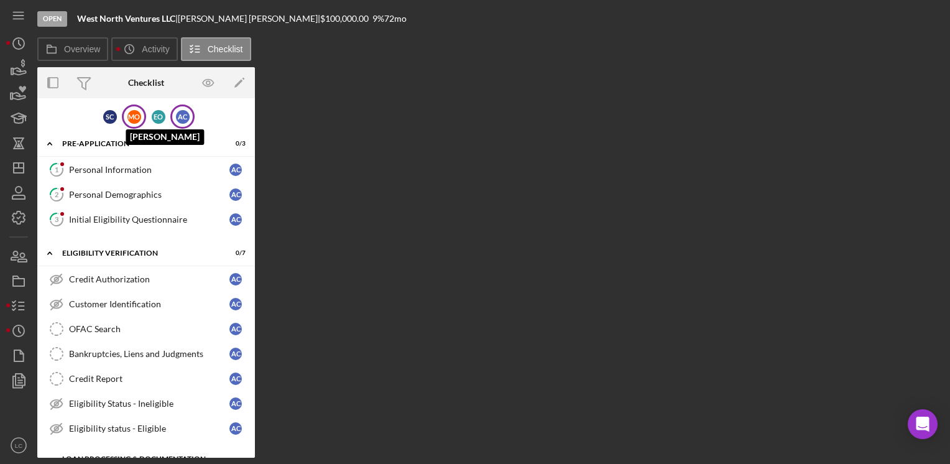
click at [131, 114] on div "M O" at bounding box center [134, 117] width 14 height 14
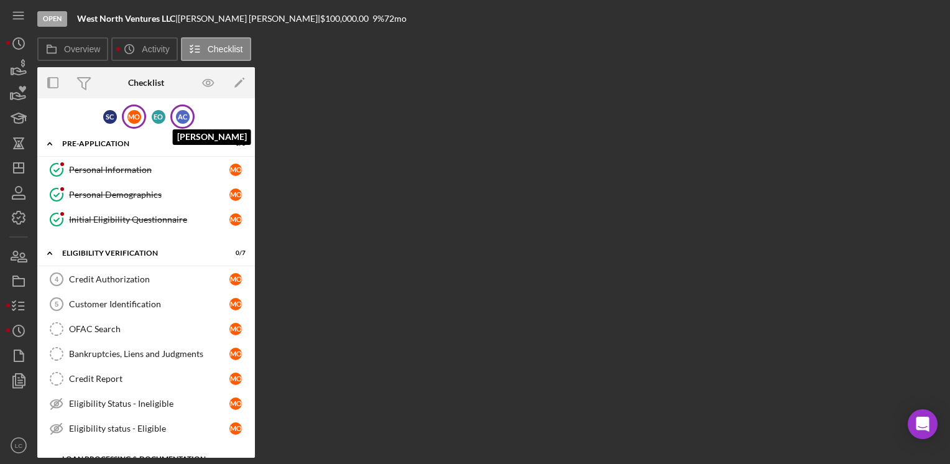
click at [181, 111] on div "A C" at bounding box center [183, 117] width 14 height 14
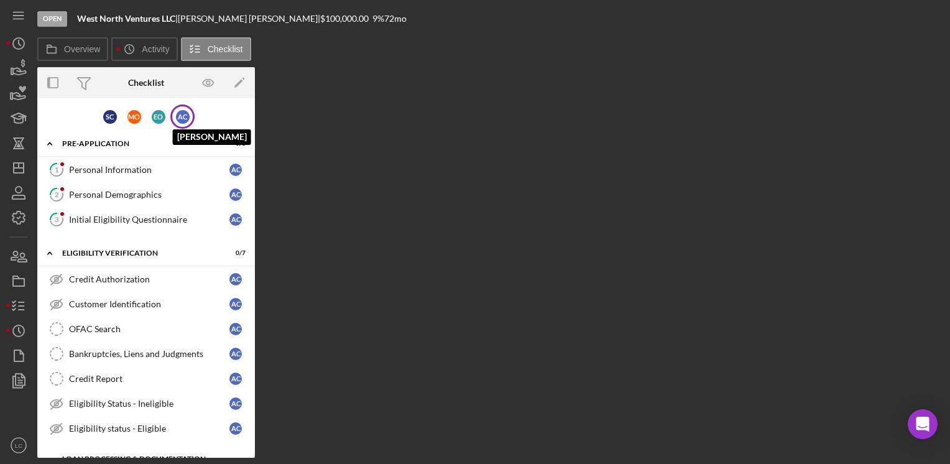
click at [180, 121] on div "A C" at bounding box center [183, 117] width 14 height 14
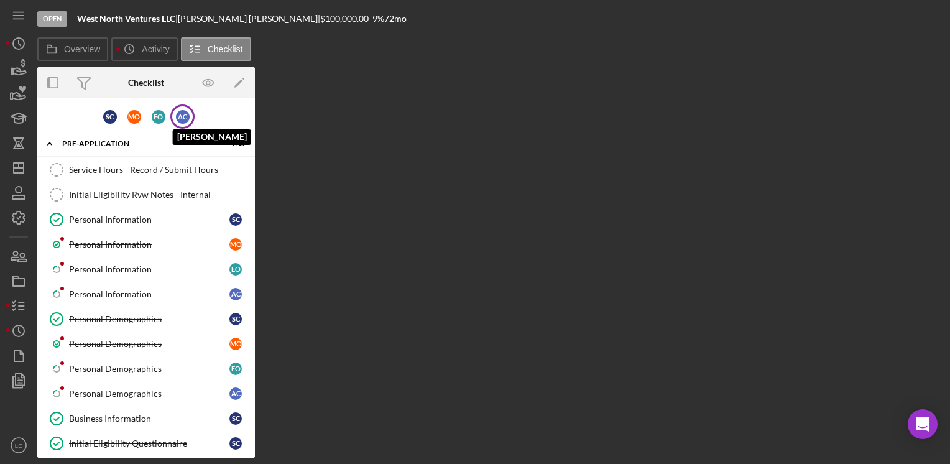
click at [177, 119] on div "A C" at bounding box center [183, 117] width 14 height 14
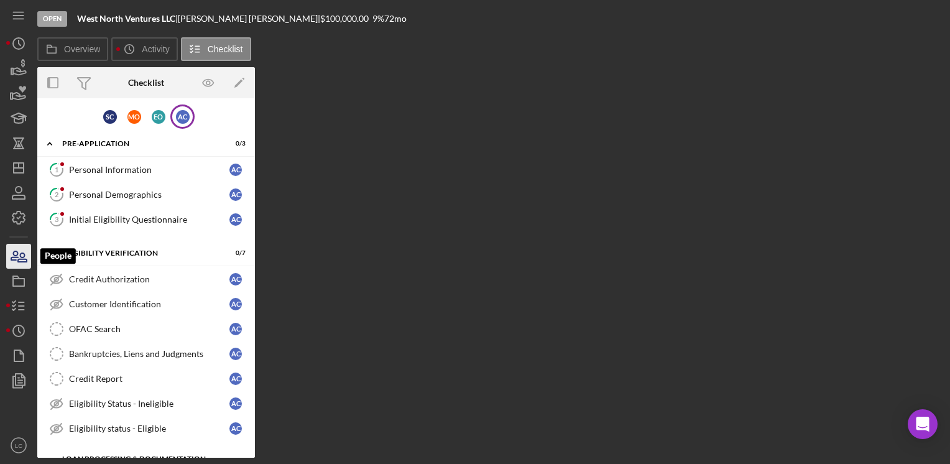
click at [24, 254] on icon "button" at bounding box center [18, 256] width 31 height 31
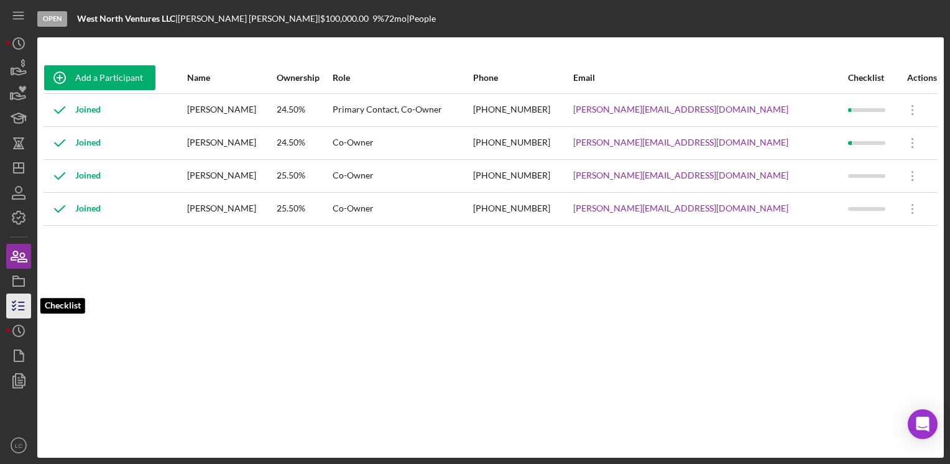
click at [24, 315] on icon "button" at bounding box center [18, 305] width 31 height 31
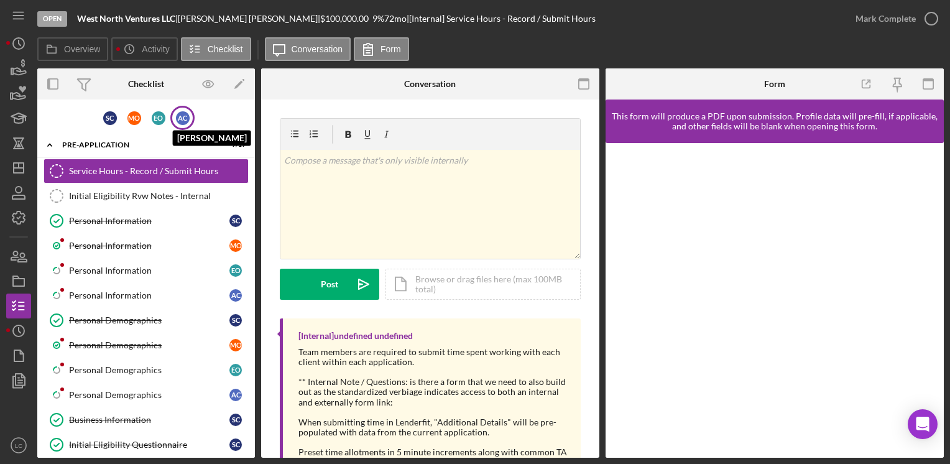
click at [178, 114] on div "A C" at bounding box center [183, 118] width 14 height 14
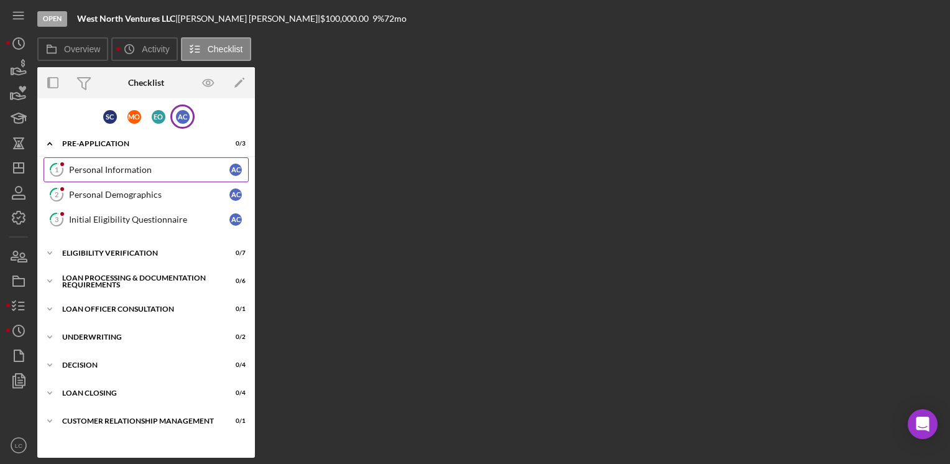
click at [162, 165] on div "Personal Information" at bounding box center [149, 170] width 160 height 10
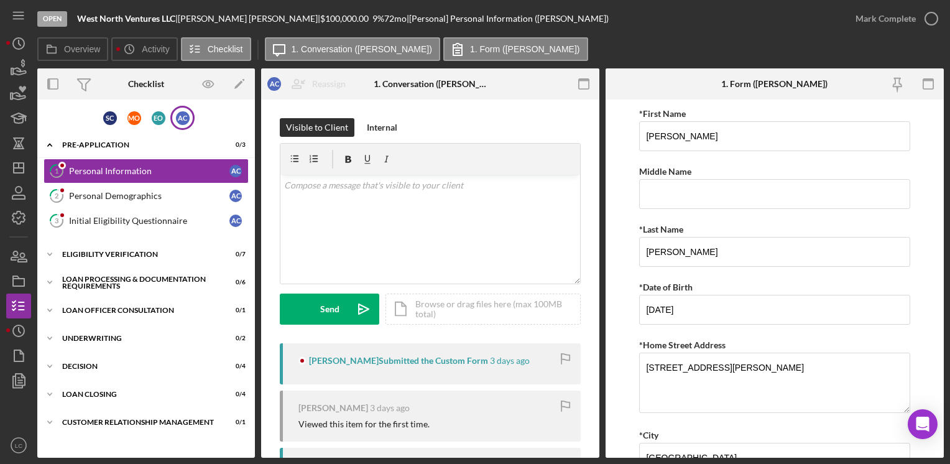
click at [765, 39] on div "Overview Icon/History Activity Checklist Icon/Message 1. Conversation ([PERSON_…" at bounding box center [490, 49] width 907 height 25
drag, startPoint x: 177, startPoint y: 16, endPoint x: 78, endPoint y: 19, distance: 98.9
click at [78, 19] on div "West North Ventures LLC |" at bounding box center [127, 19] width 101 height 10
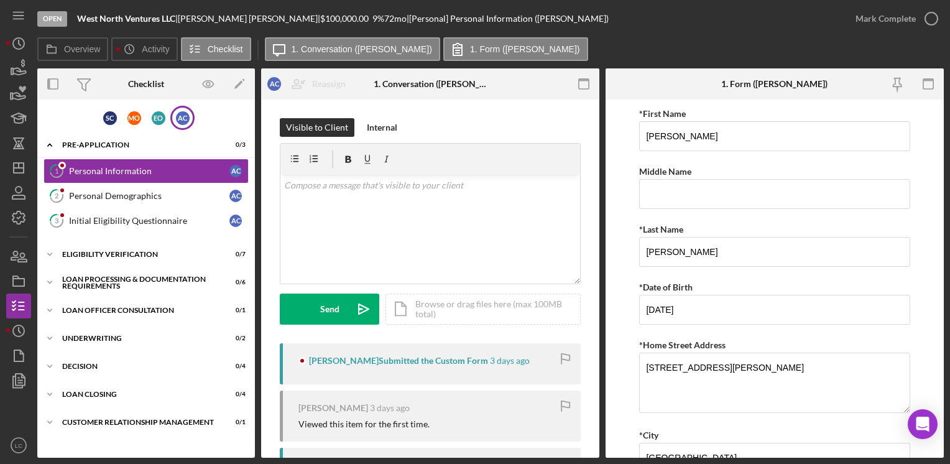
copy b "West North Ventures LLC"
click at [308, 219] on div "v Color teal Color pink Remove color Add row above Add row below Add column bef…" at bounding box center [430, 229] width 300 height 109
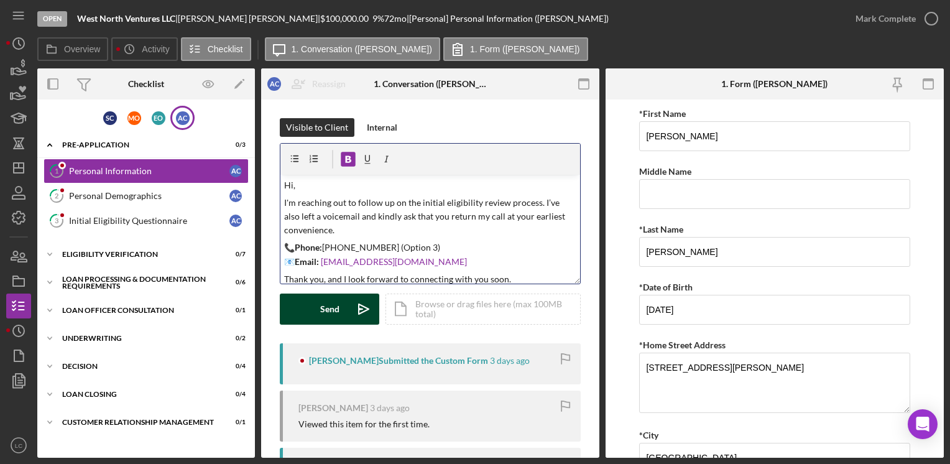
scroll to position [52, 0]
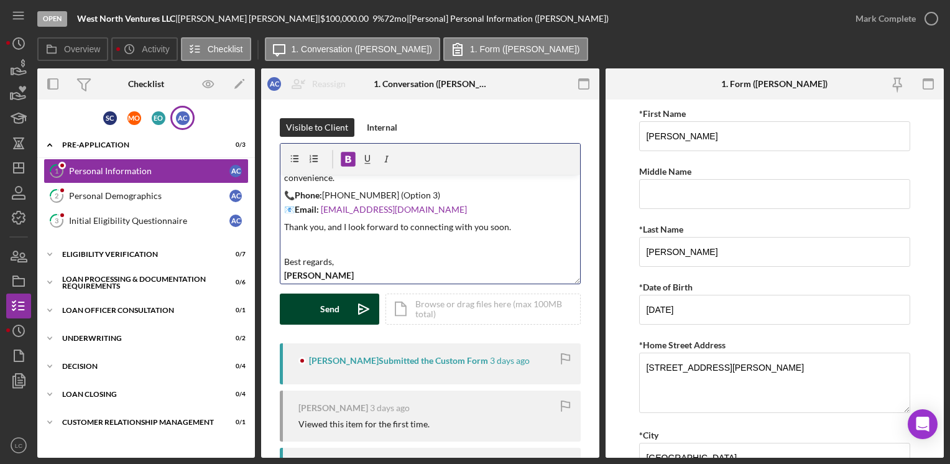
click at [317, 302] on button "Send Icon/icon-invite-send" at bounding box center [329, 309] width 99 height 31
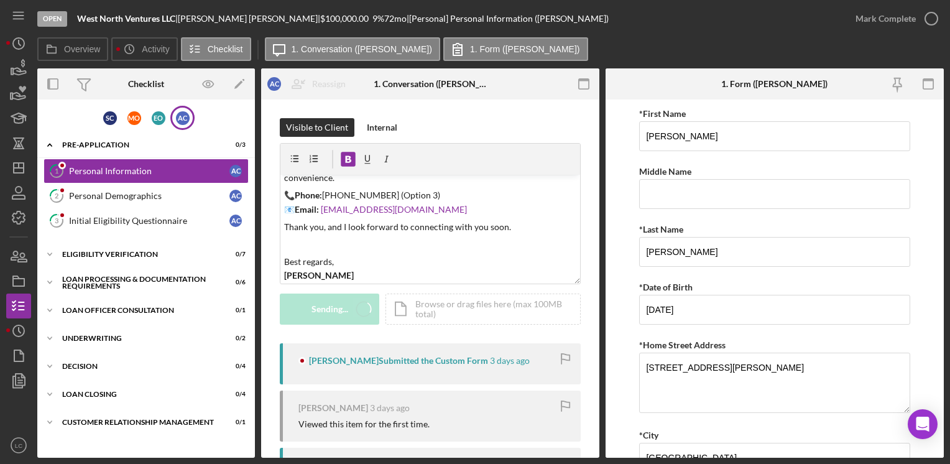
scroll to position [0, 0]
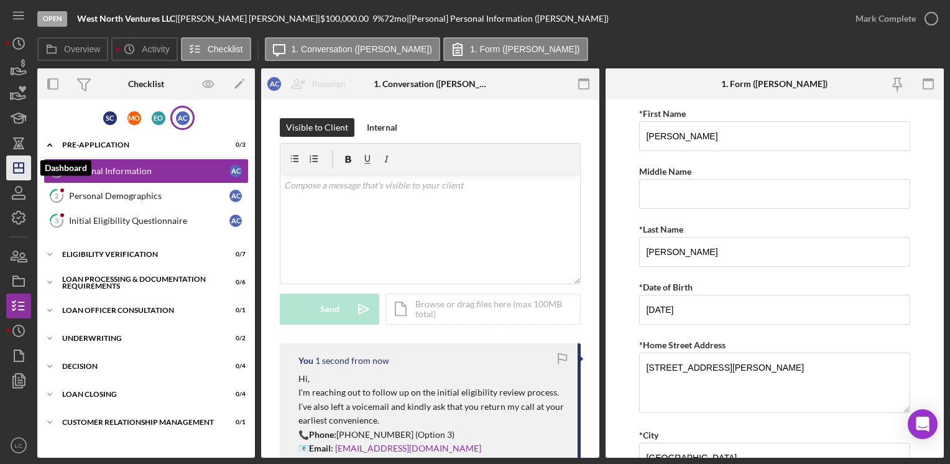
click at [18, 172] on polygon "button" at bounding box center [19, 168] width 10 height 10
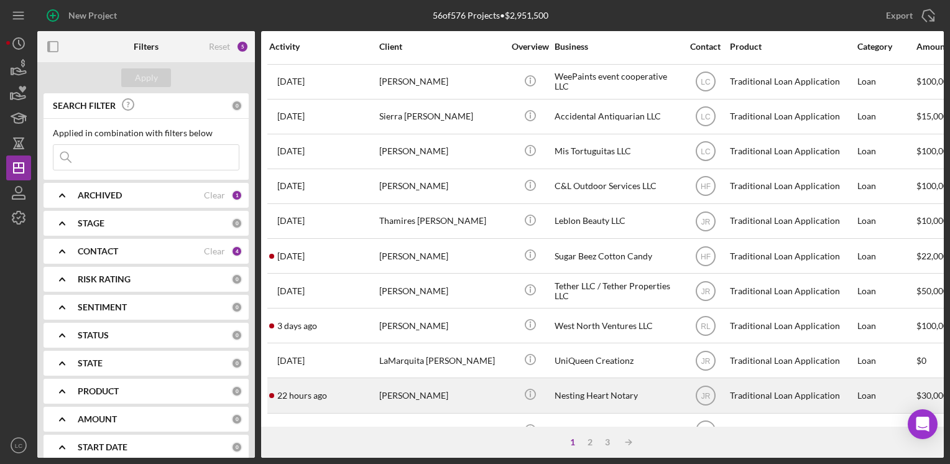
scroll to position [62, 0]
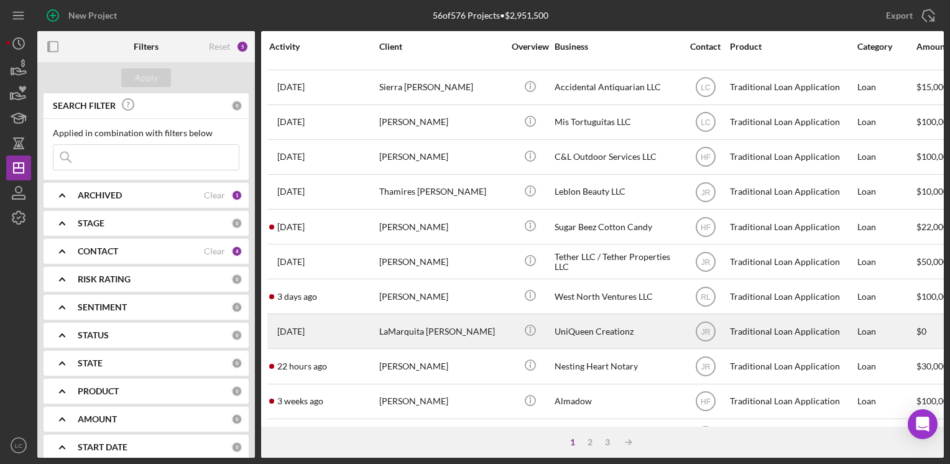
click at [608, 335] on div "UniQueen Creationz" at bounding box center [617, 331] width 124 height 33
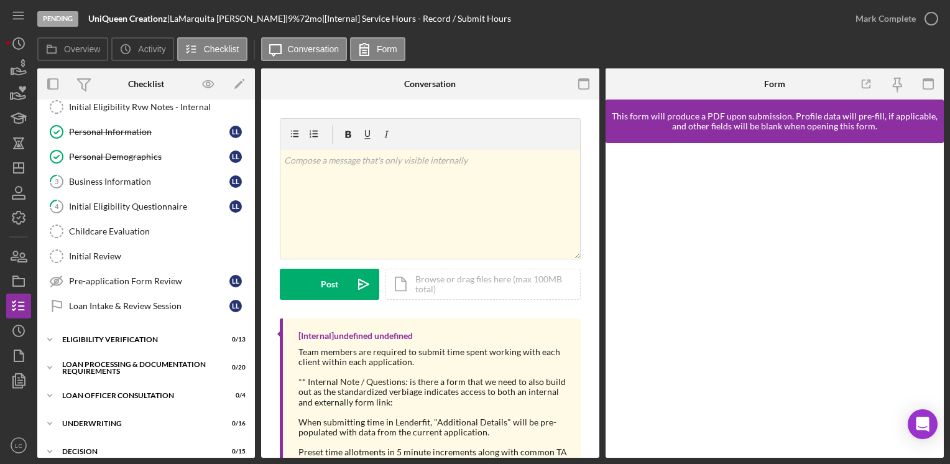
scroll to position [124, 0]
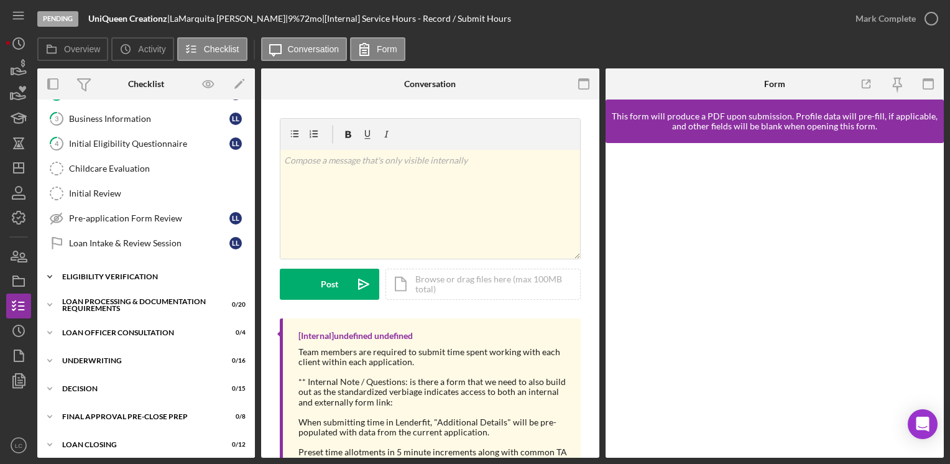
click at [55, 270] on icon "Icon/Expander" at bounding box center [49, 276] width 25 height 25
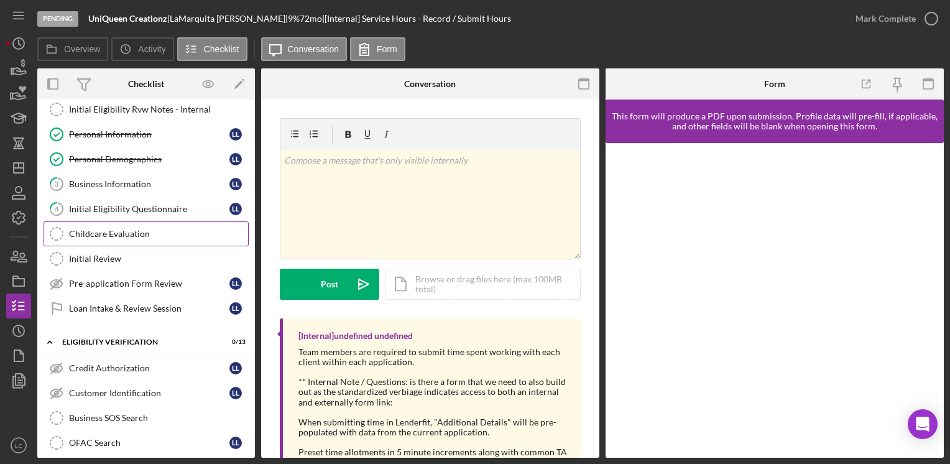
scroll to position [0, 0]
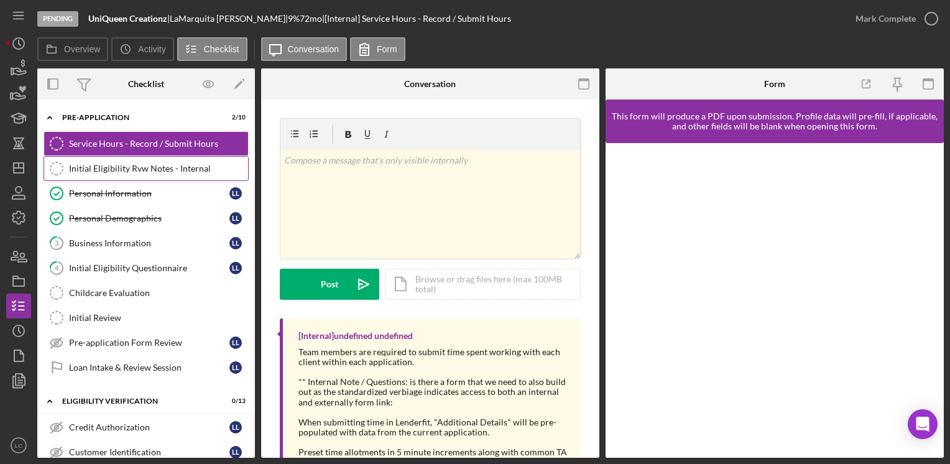
click at [147, 170] on div "Initial Eligibility Rvw Notes - Internal" at bounding box center [158, 169] width 179 height 10
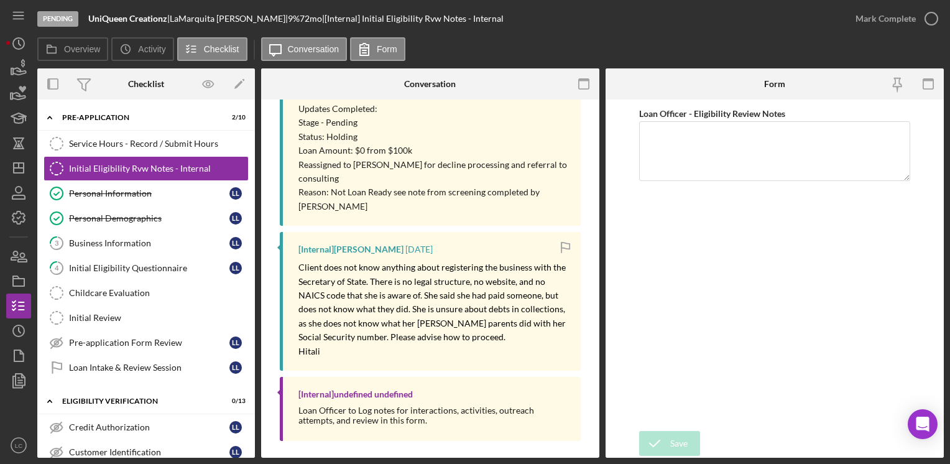
scroll to position [252, 0]
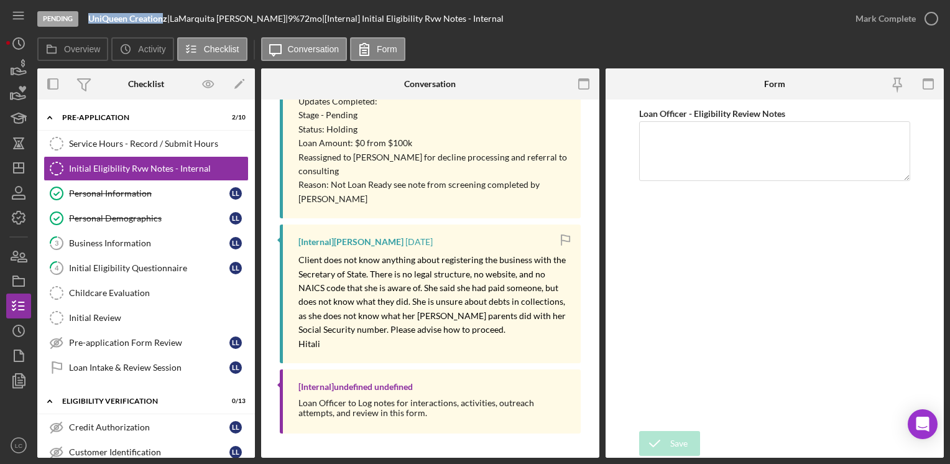
drag, startPoint x: 167, startPoint y: 20, endPoint x: 90, endPoint y: 27, distance: 77.4
click at [90, 27] on div "Pending UniQueen Creationz | LaMarquita [PERSON_NAME] | 9 % 72 mo | [Internal] …" at bounding box center [440, 18] width 806 height 37
drag, startPoint x: 90, startPoint y: 27, endPoint x: 96, endPoint y: 21, distance: 8.8
copy b "UniQueen Creation"
click at [23, 166] on polygon "button" at bounding box center [19, 168] width 10 height 10
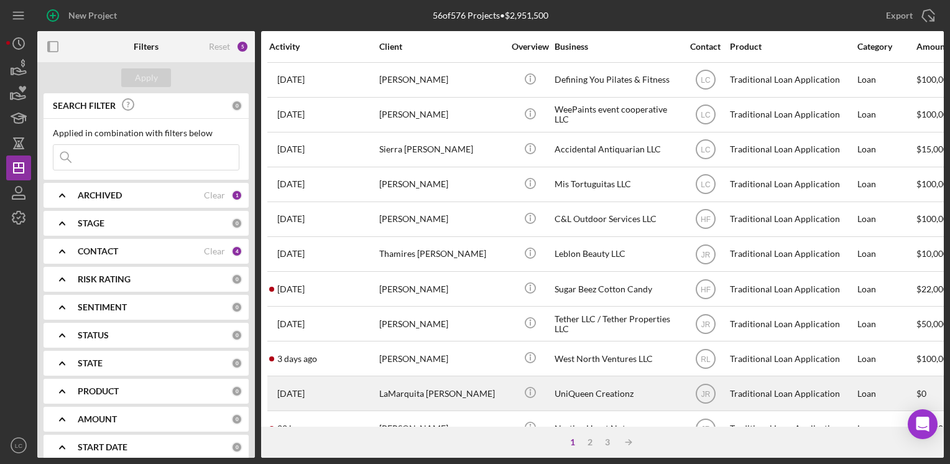
click at [622, 395] on div "UniQueen Creationz" at bounding box center [617, 393] width 124 height 33
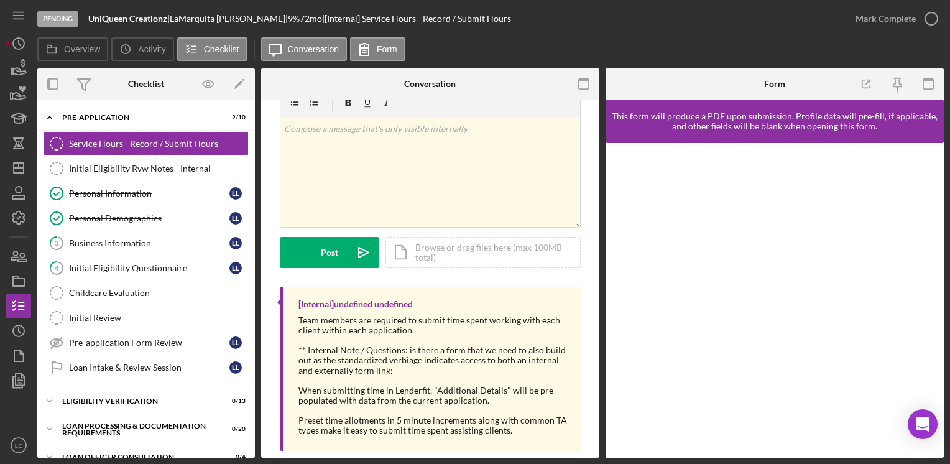
scroll to position [49, 0]
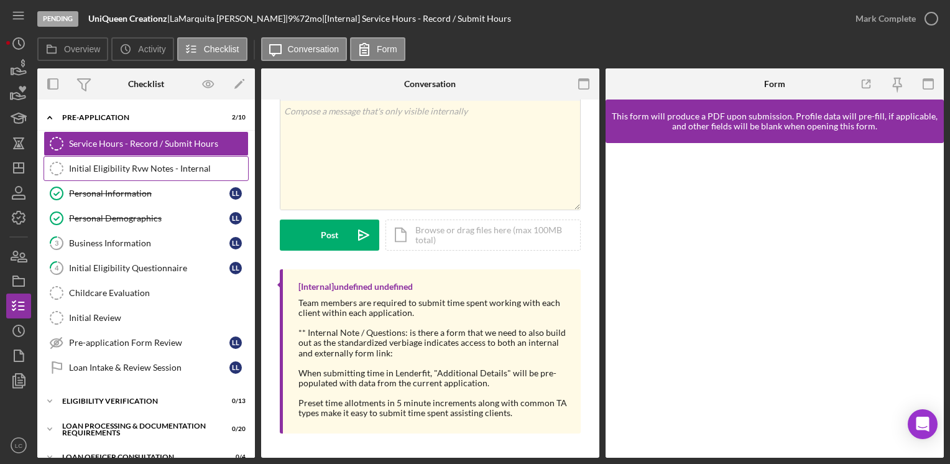
click at [160, 170] on div "Initial Eligibility Rvw Notes - Internal" at bounding box center [158, 169] width 179 height 10
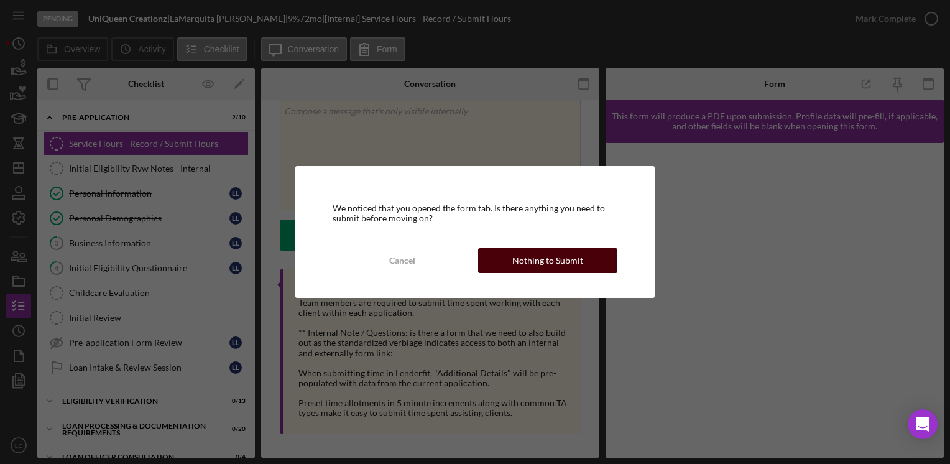
click at [585, 262] on button "Nothing to Submit" at bounding box center [547, 260] width 139 height 25
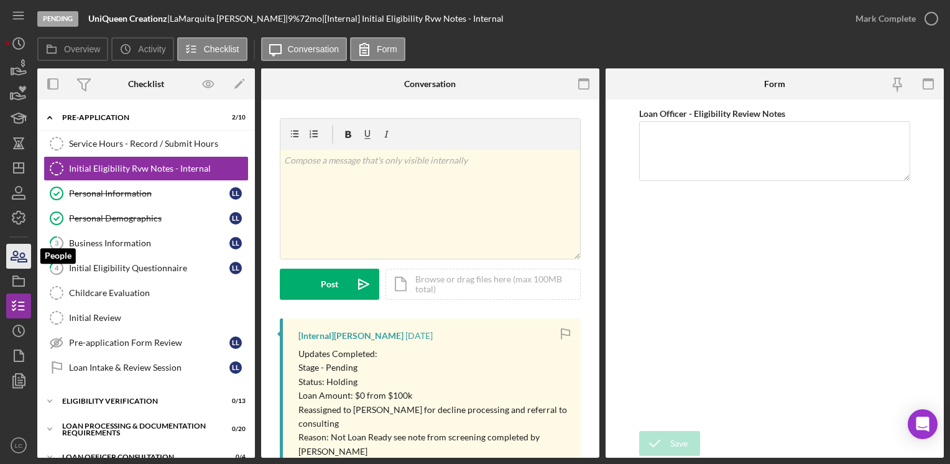
click at [17, 255] on icon "button" at bounding box center [18, 256] width 31 height 31
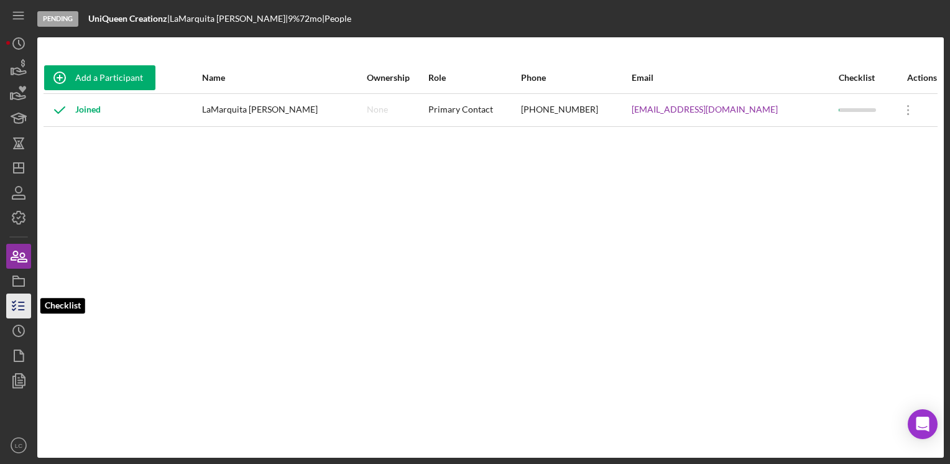
click at [22, 307] on icon "button" at bounding box center [18, 305] width 31 height 31
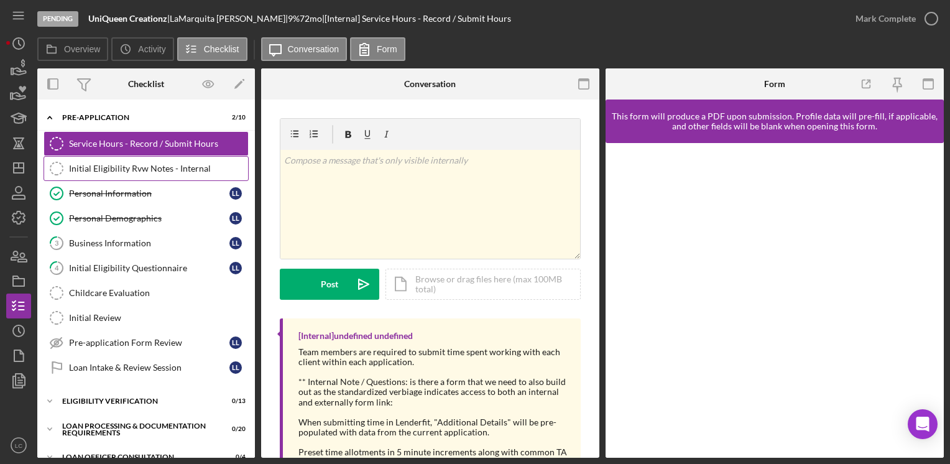
click at [154, 169] on div "Initial Eligibility Rvw Notes - Internal" at bounding box center [158, 169] width 179 height 10
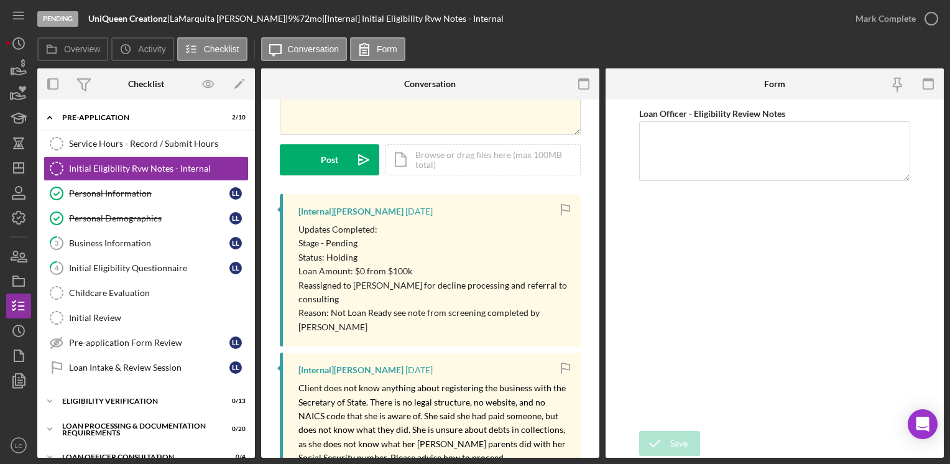
scroll to position [249, 0]
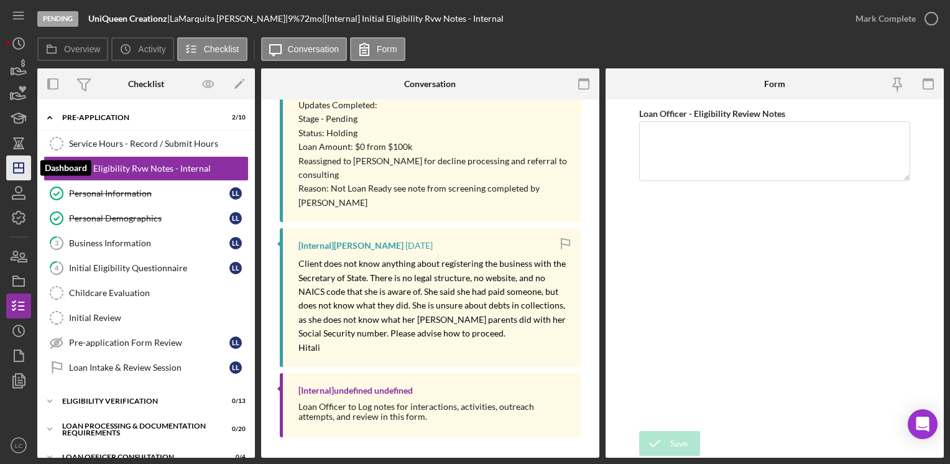
click at [12, 163] on icon "Icon/Dashboard" at bounding box center [18, 167] width 31 height 31
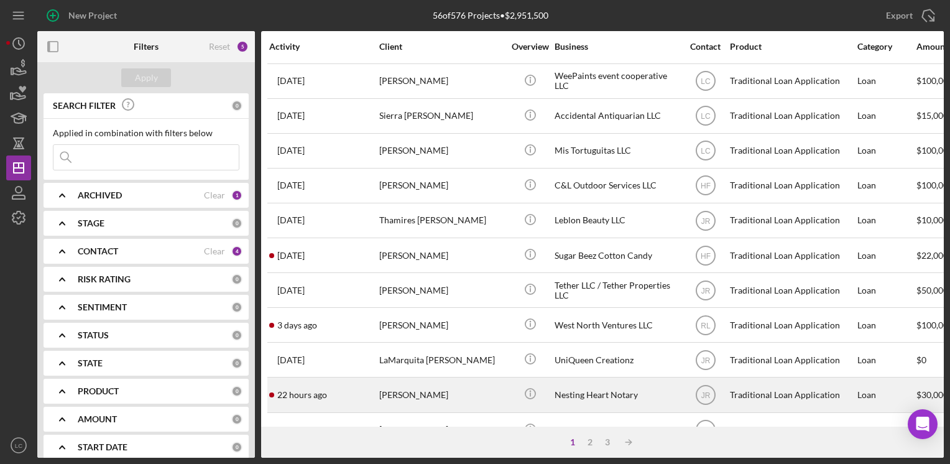
scroll to position [62, 0]
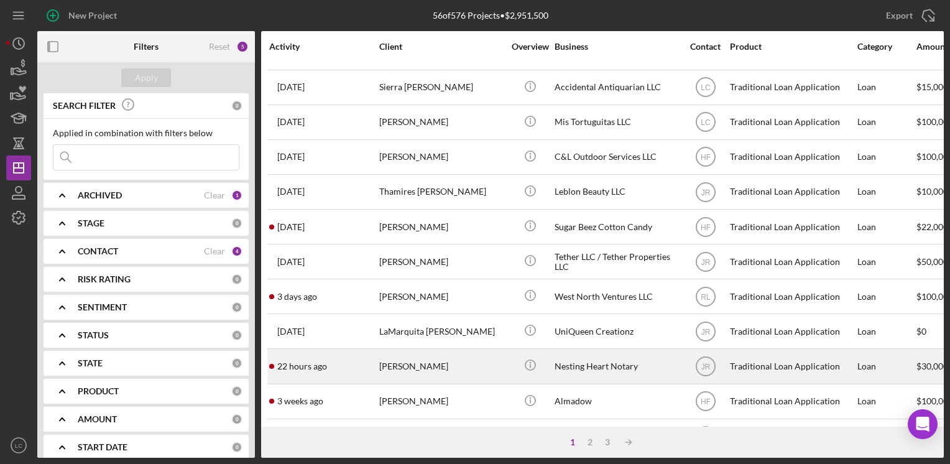
click at [426, 381] on div "[PERSON_NAME]" at bounding box center [441, 365] width 124 height 33
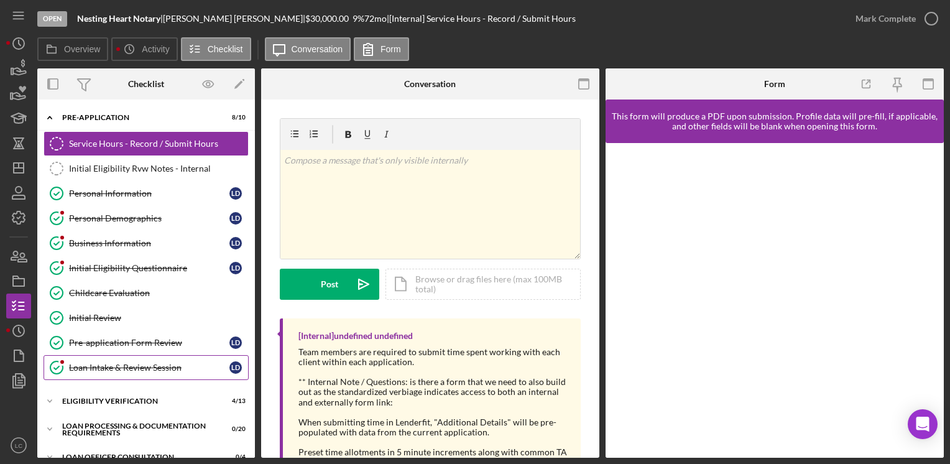
click at [119, 370] on link "Loan Intake & Review Session Loan Intake & Review Session [PERSON_NAME]" at bounding box center [146, 367] width 205 height 25
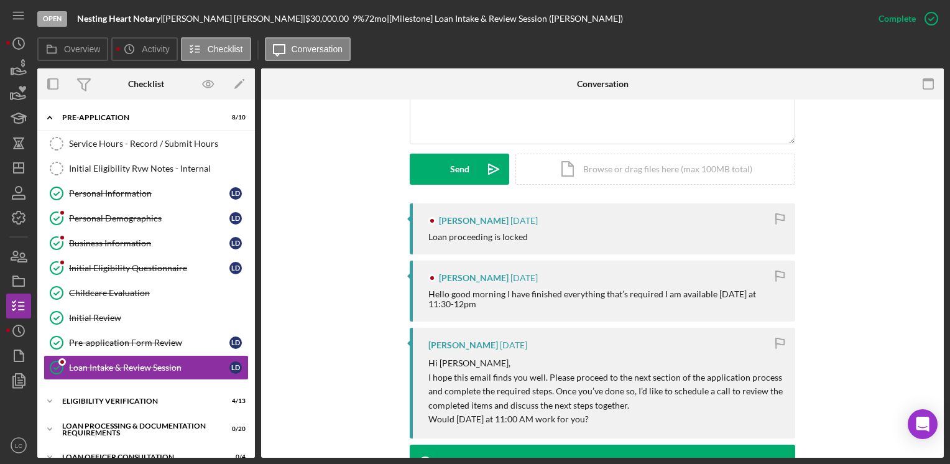
scroll to position [62, 0]
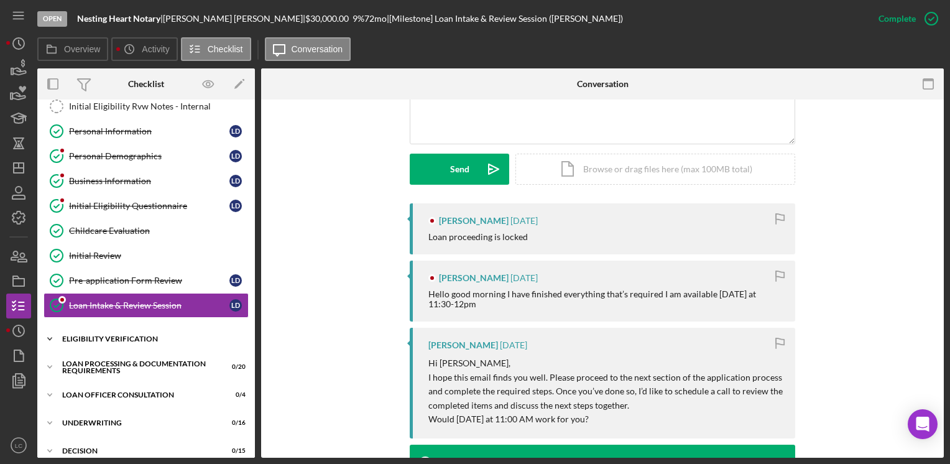
click at [44, 335] on icon "Icon/Expander" at bounding box center [49, 338] width 25 height 25
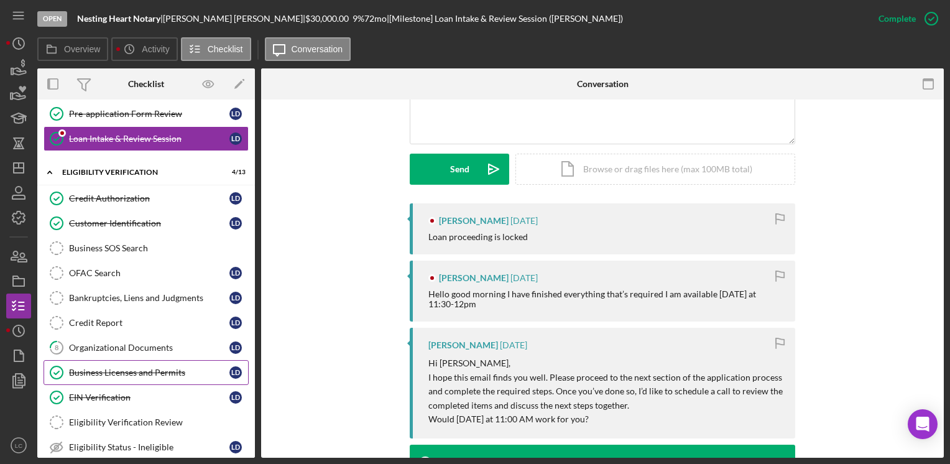
scroll to position [249, 0]
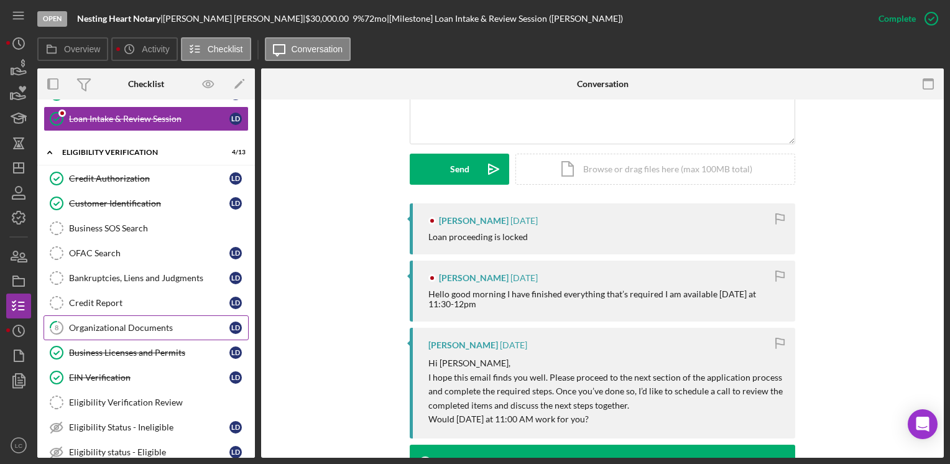
click at [141, 324] on div "Organizational Documents" at bounding box center [149, 328] width 160 height 10
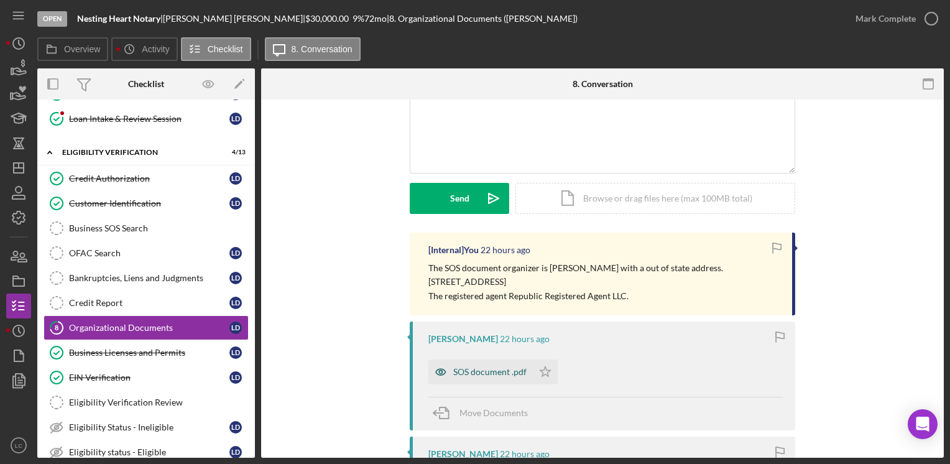
scroll to position [124, 0]
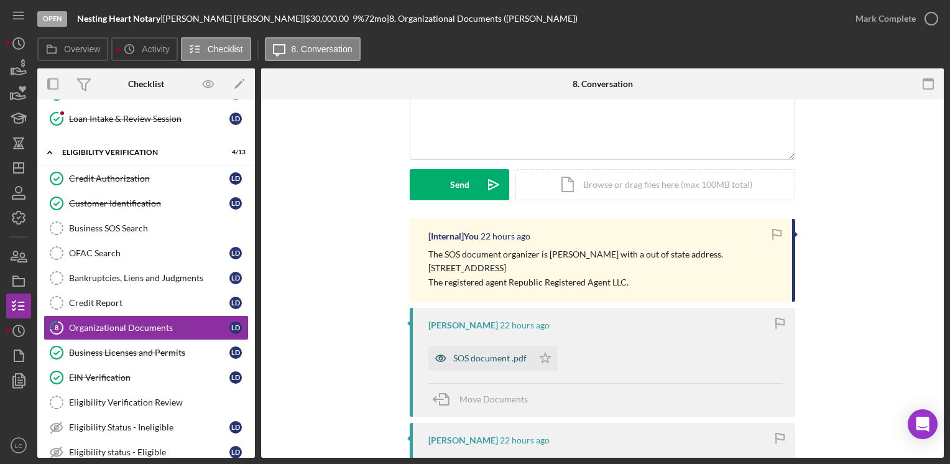
click at [460, 366] on div "SOS document .pdf" at bounding box center [480, 358] width 104 height 25
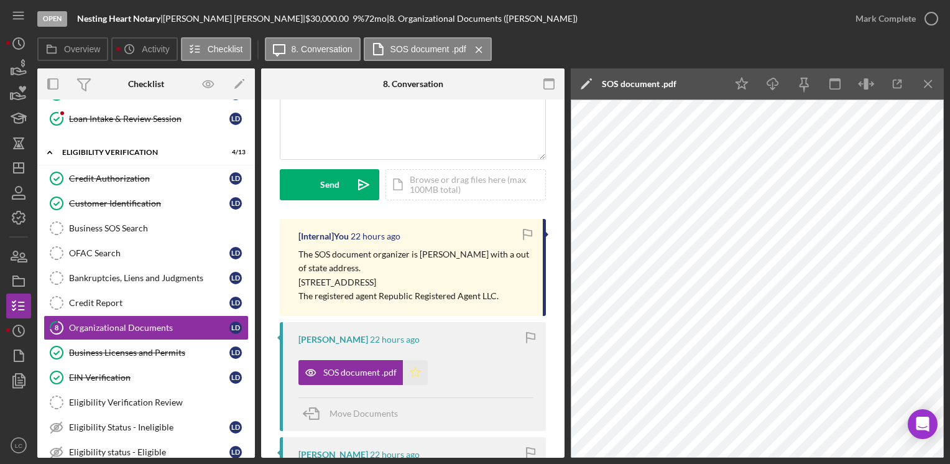
click at [403, 368] on icon "Icon/Star" at bounding box center [415, 372] width 25 height 25
click at [925, 16] on icon "button" at bounding box center [931, 18] width 31 height 31
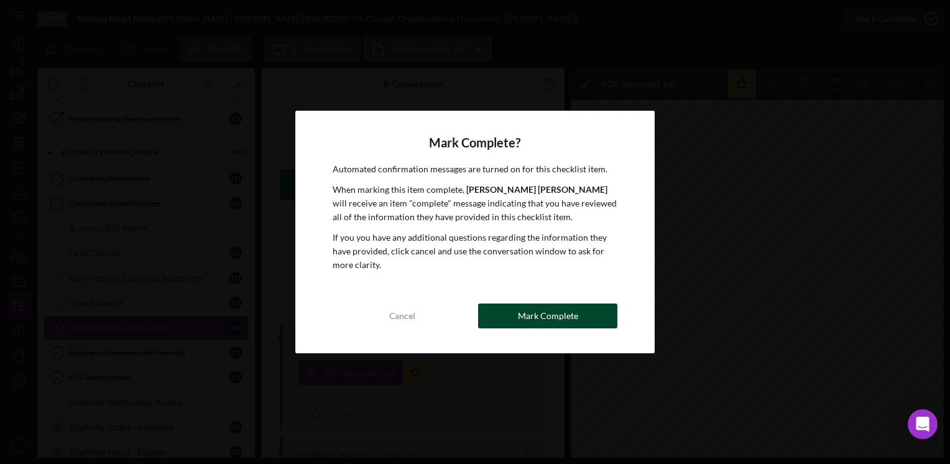
click at [543, 313] on div "Mark Complete" at bounding box center [548, 315] width 60 height 25
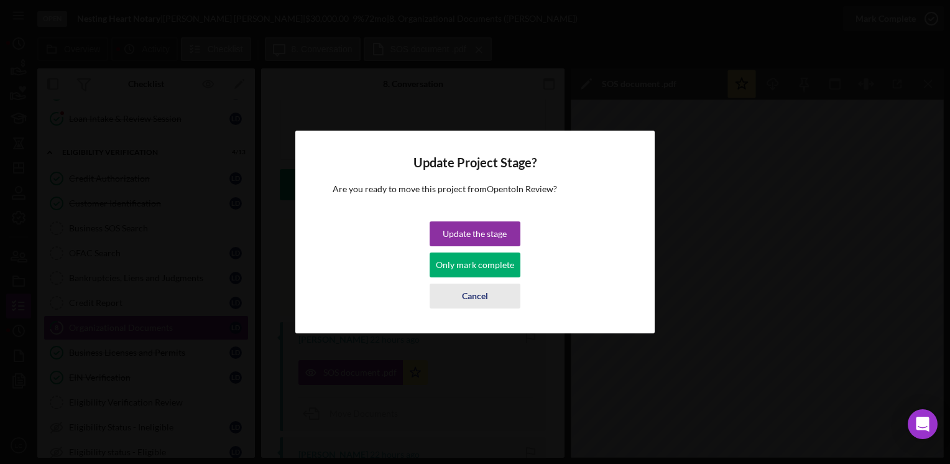
click at [476, 295] on div "Cancel" at bounding box center [475, 296] width 26 height 25
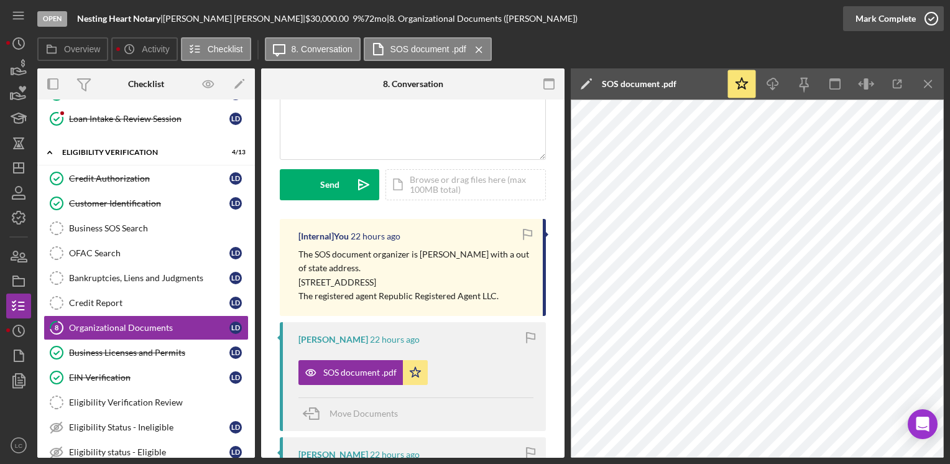
click at [928, 14] on icon "button" at bounding box center [931, 18] width 31 height 31
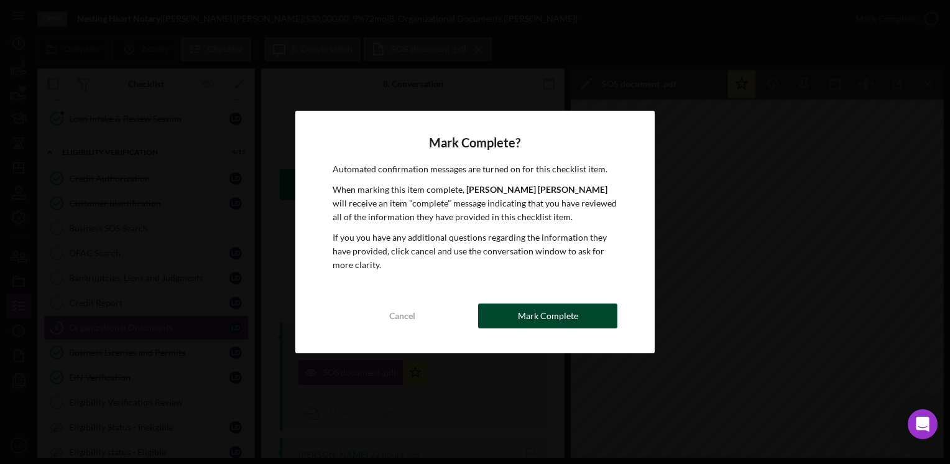
click at [554, 319] on div "Mark Complete" at bounding box center [548, 315] width 60 height 25
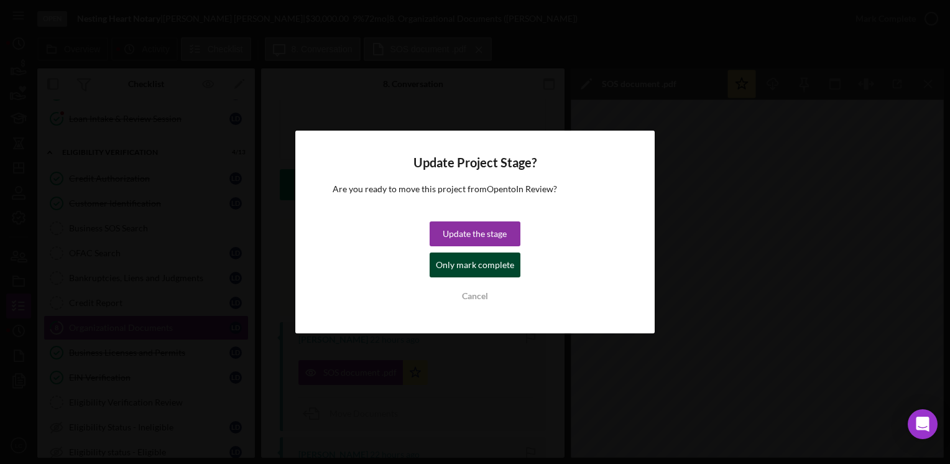
click at [478, 262] on div "Only mark complete" at bounding box center [475, 264] width 78 height 25
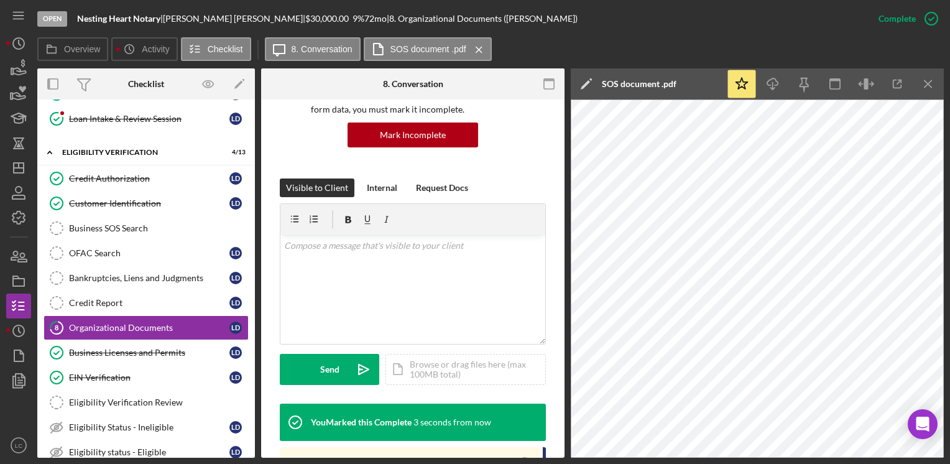
scroll to position [309, 0]
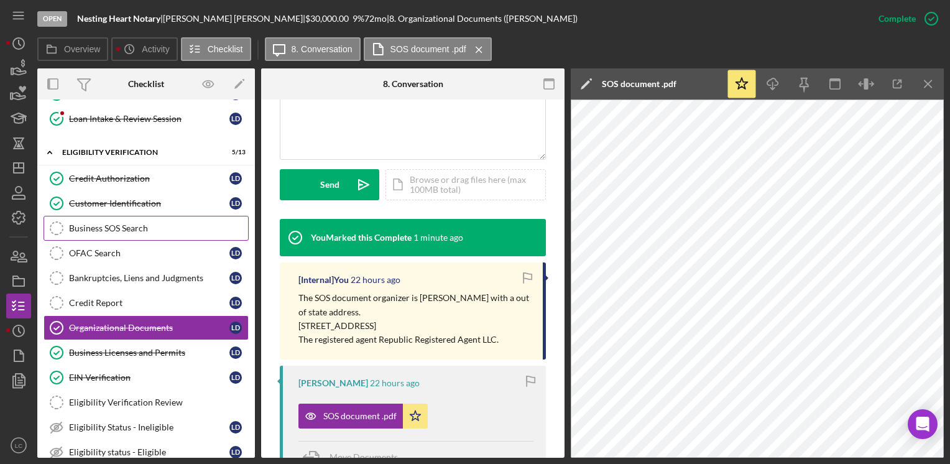
click at [137, 228] on div "Business SOS Search" at bounding box center [158, 228] width 179 height 10
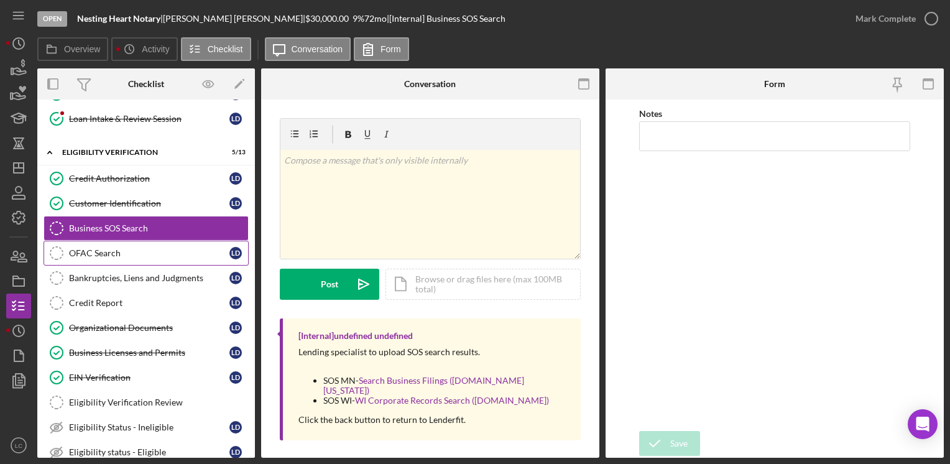
click at [135, 250] on div "OFAC Search" at bounding box center [149, 253] width 160 height 10
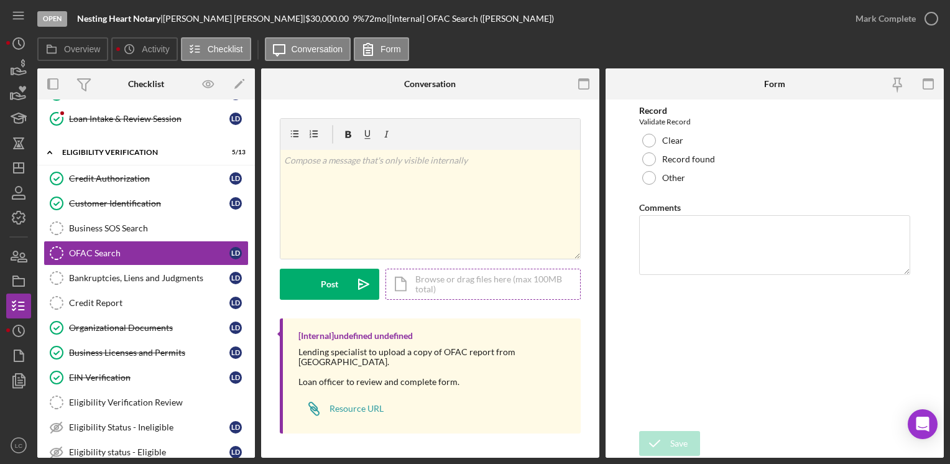
click at [433, 286] on div "Icon/Document Browse or drag files here (max 100MB total) Tap to choose files o…" at bounding box center [483, 284] width 195 height 31
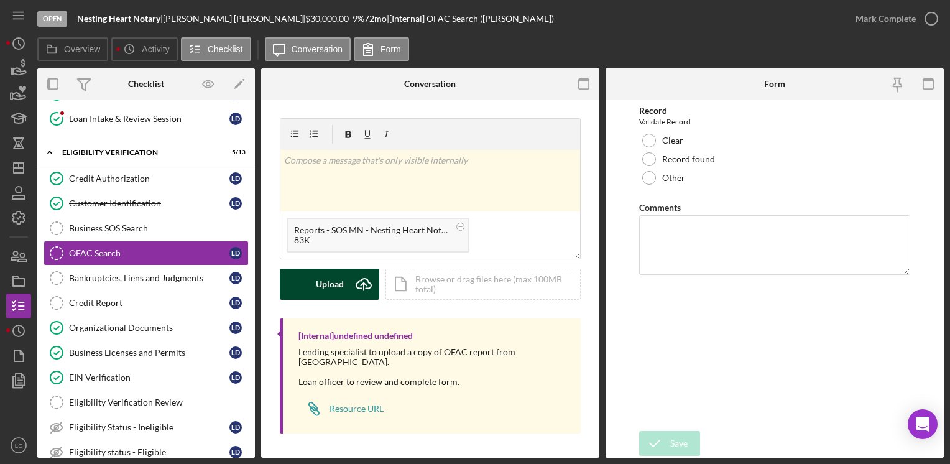
click at [315, 287] on button "Upload Icon/Upload" at bounding box center [329, 284] width 99 height 31
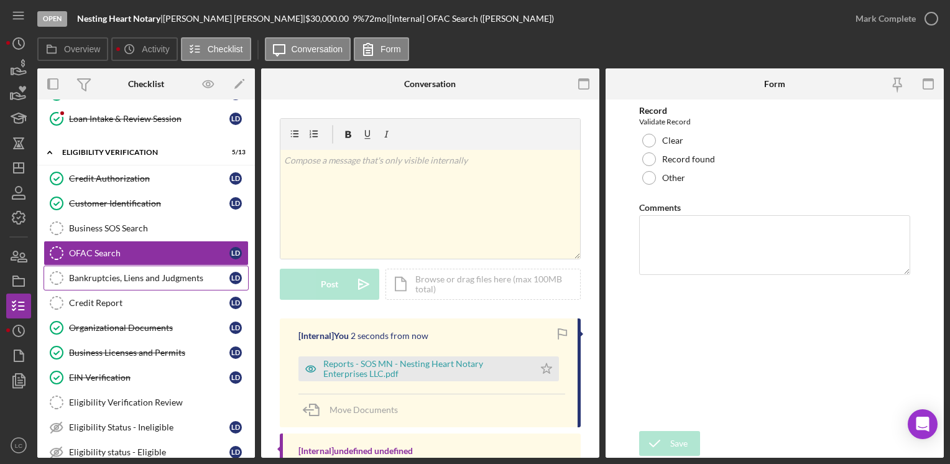
click at [178, 273] on div "Bankruptcies, Liens and Judgments" at bounding box center [149, 278] width 160 height 10
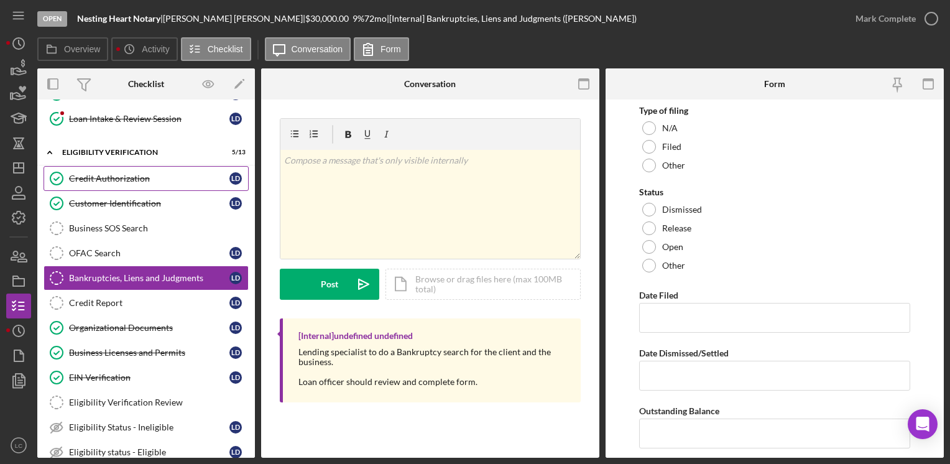
click at [91, 169] on link "Credit Authorization Credit Authorization [PERSON_NAME]" at bounding box center [146, 178] width 205 height 25
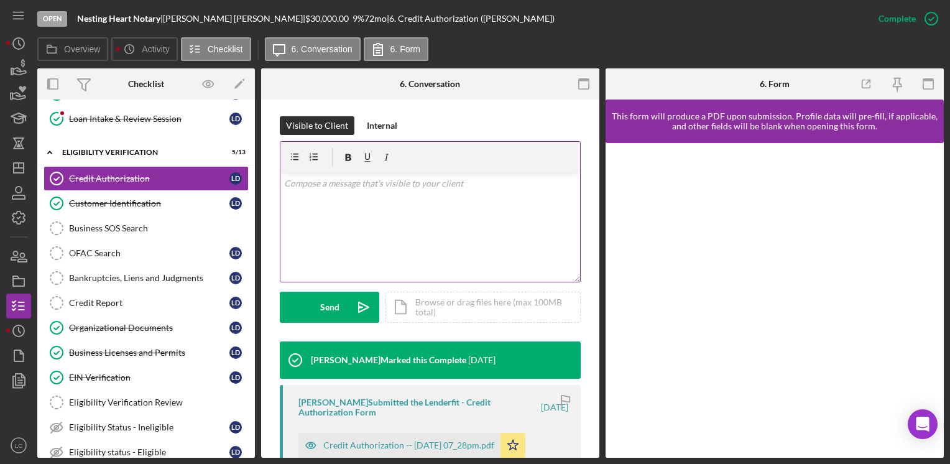
scroll to position [311, 0]
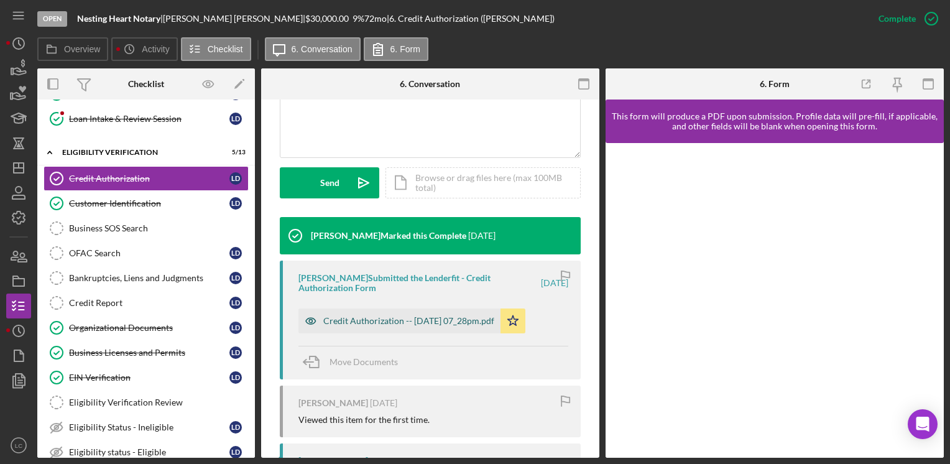
click at [392, 315] on div "Credit Authorization -- [DATE] 07_28pm.pdf" at bounding box center [399, 320] width 202 height 25
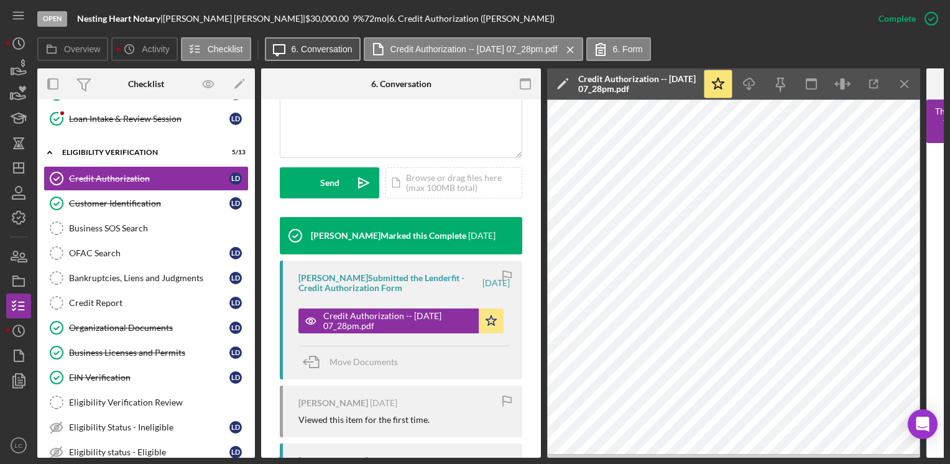
click at [330, 50] on label "6. Conversation" at bounding box center [322, 49] width 61 height 10
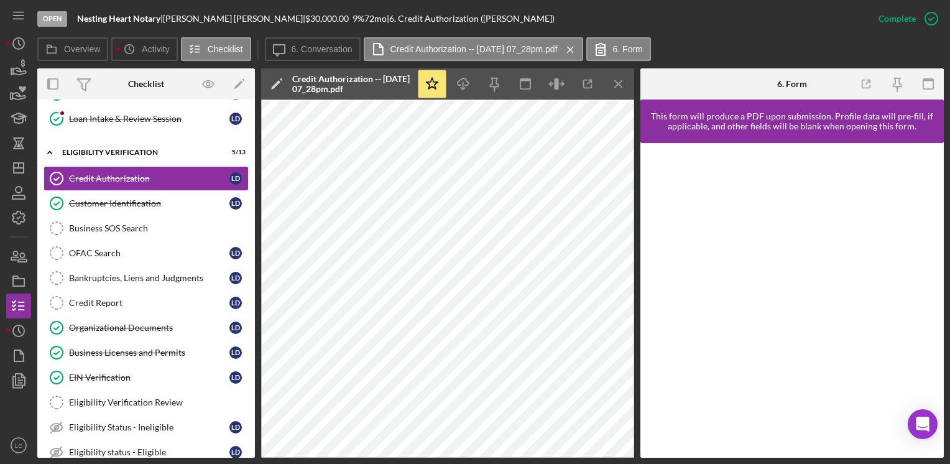
drag, startPoint x: 433, startPoint y: 458, endPoint x: 461, endPoint y: 461, distance: 28.8
click at [461, 461] on div "Open Nesting Heart Notary | [PERSON_NAME] | $30,000.00 9 % 72 mo | 6. Credit Au…" at bounding box center [475, 232] width 950 height 464
drag, startPoint x: 221, startPoint y: 18, endPoint x: 199, endPoint y: 16, distance: 21.8
click at [199, 16] on div "[PERSON_NAME] |" at bounding box center [234, 19] width 142 height 10
copy div "[PERSON_NAME]"
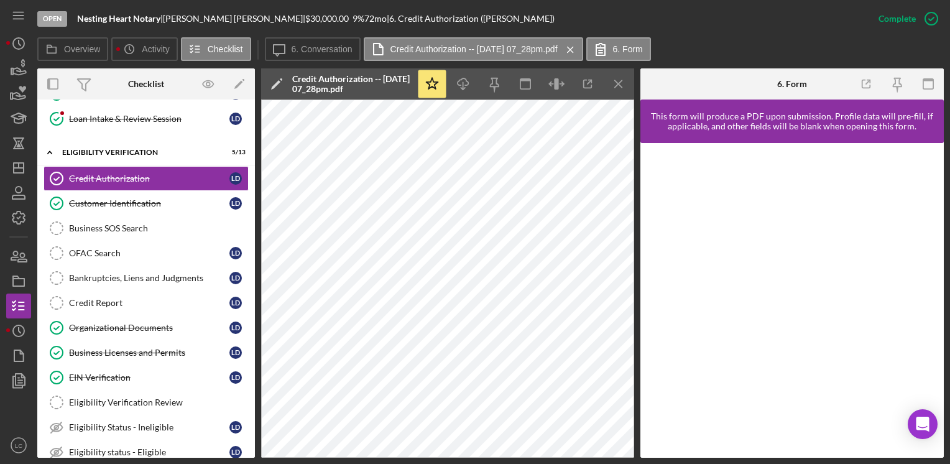
click at [302, 27] on div "Open Nesting Heart Notary | [PERSON_NAME] | $30,000.00 9 % 72 mo | 6. Credit Au…" at bounding box center [451, 18] width 829 height 37
drag, startPoint x: 162, startPoint y: 21, endPoint x: 75, endPoint y: 22, distance: 87.1
click at [75, 22] on div "Open Nesting Heart Notary | [PERSON_NAME] | $30,000.00 9 % 72 mo | 6. Credit Au…" at bounding box center [451, 18] width 829 height 37
copy b "Nesting Heart Notary"
click at [104, 223] on div "Business SOS Search" at bounding box center [158, 228] width 179 height 10
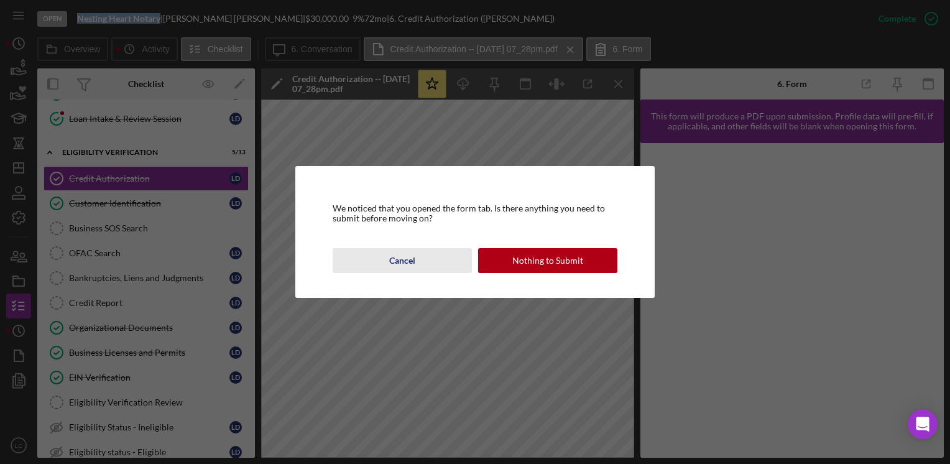
click at [414, 270] on div "Cancel" at bounding box center [402, 260] width 26 height 25
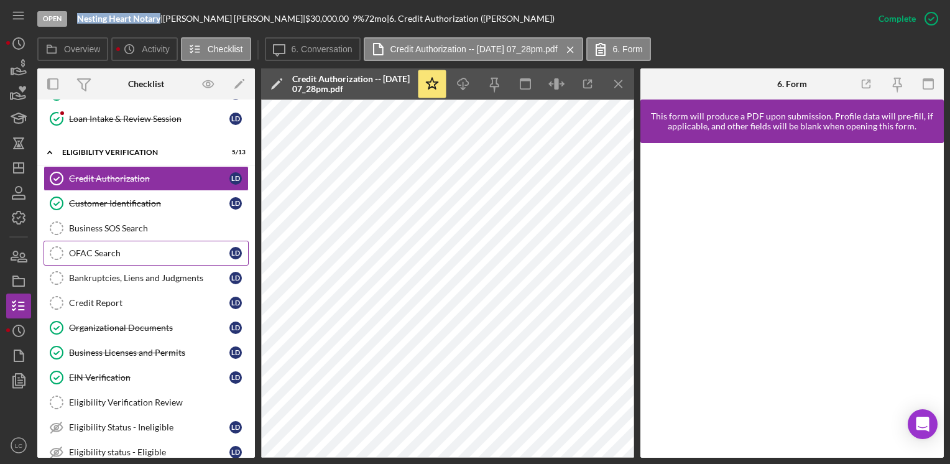
click at [121, 248] on div "OFAC Search" at bounding box center [149, 253] width 160 height 10
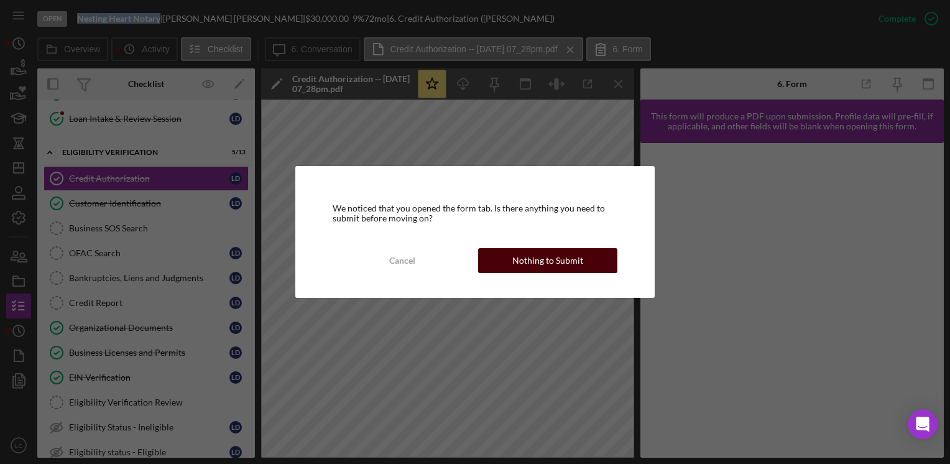
click at [534, 261] on div "Nothing to Submit" at bounding box center [547, 260] width 71 height 25
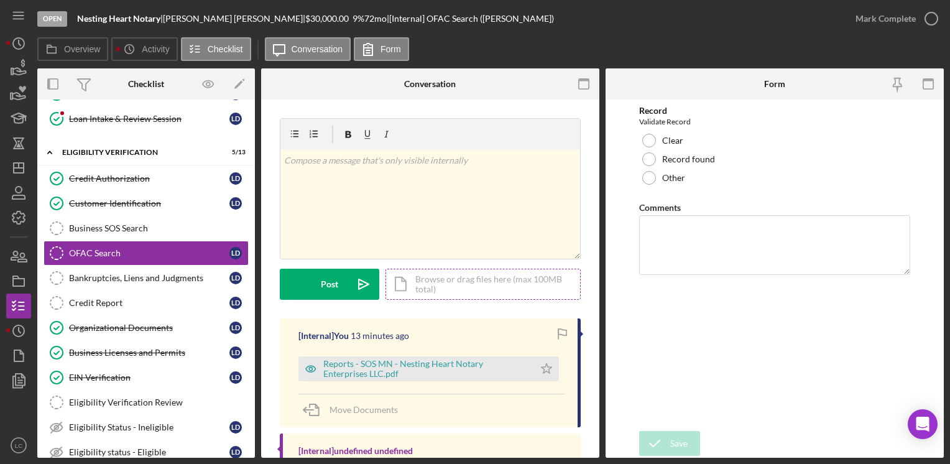
click at [460, 281] on div "Icon/Document Browse or drag files here (max 100MB total) Tap to choose files o…" at bounding box center [483, 284] width 195 height 31
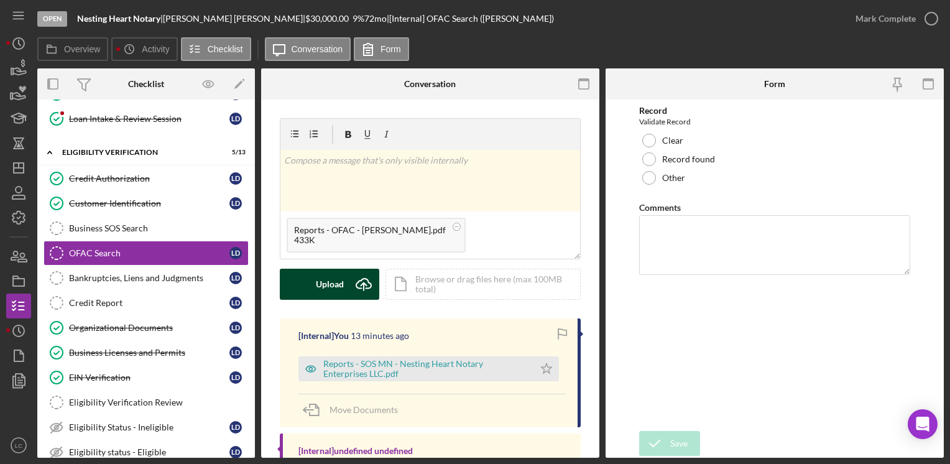
click at [326, 285] on div "Upload" at bounding box center [330, 284] width 28 height 31
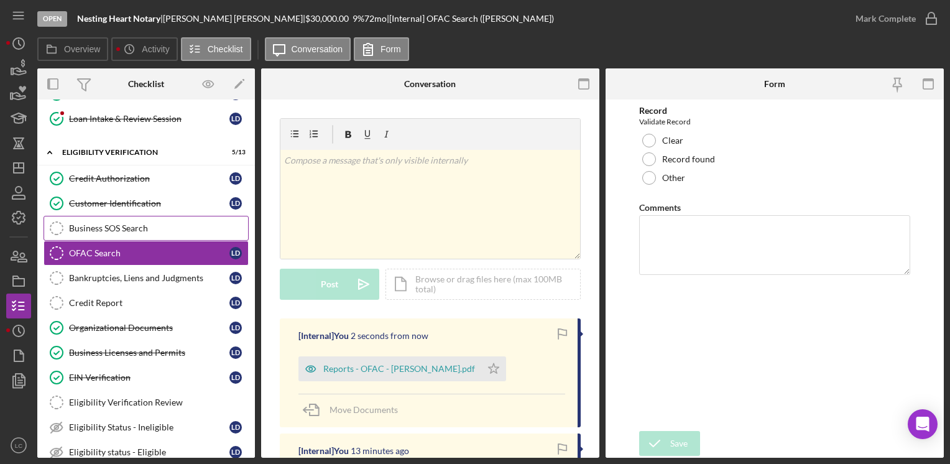
click at [162, 219] on link "Business SOS Search Business SOS Search" at bounding box center [146, 228] width 205 height 25
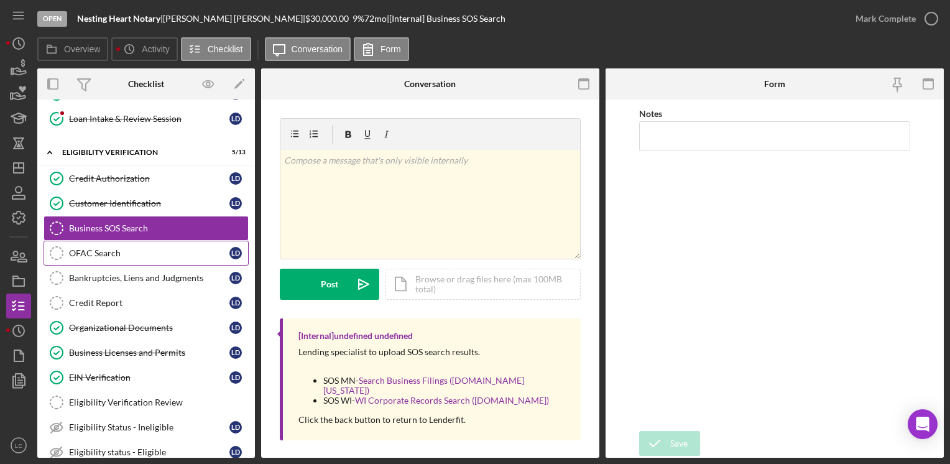
click at [159, 255] on link "OFAC Search OFAC Search [PERSON_NAME]" at bounding box center [146, 253] width 205 height 25
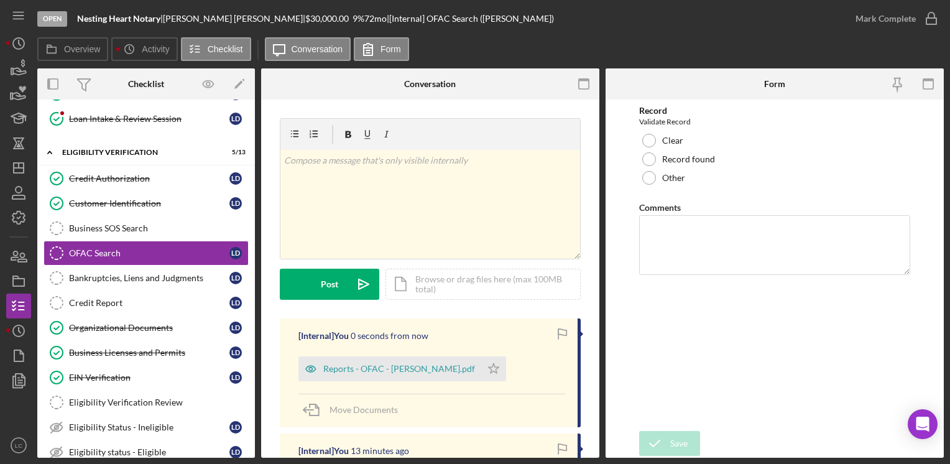
scroll to position [62, 0]
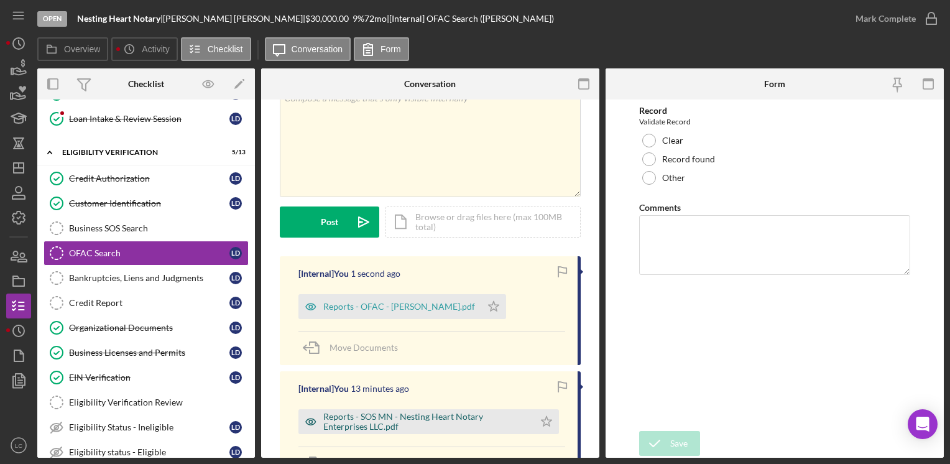
click at [419, 422] on div "Reports - SOS MN - Nesting Heart Notary Enterprises LLC.pdf" at bounding box center [425, 422] width 205 height 20
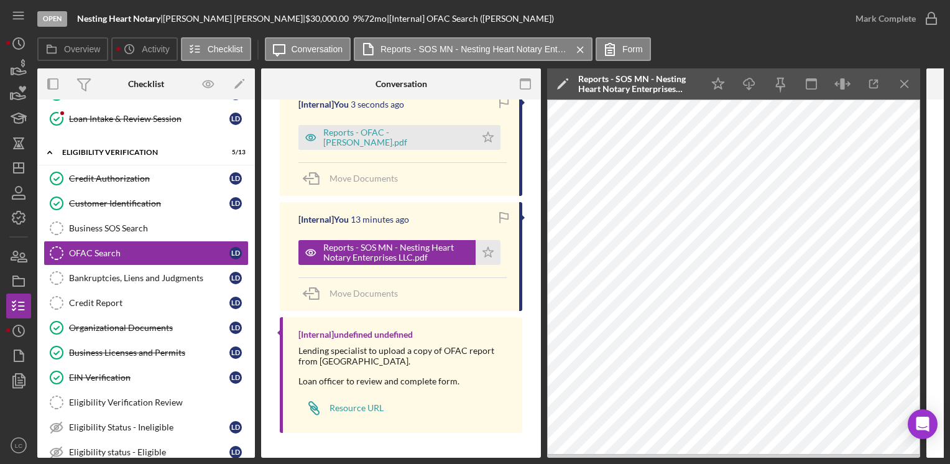
scroll to position [234, 0]
click at [353, 243] on div "Reports - SOS MN - Nesting Heart Notary Enterprises LLC.pdf" at bounding box center [396, 253] width 146 height 20
click at [400, 243] on div "Reports - SOS MN - Nesting Heart Notary Enterprises LLC.pdf" at bounding box center [396, 253] width 146 height 20
click at [326, 288] on icon "button" at bounding box center [313, 293] width 31 height 31
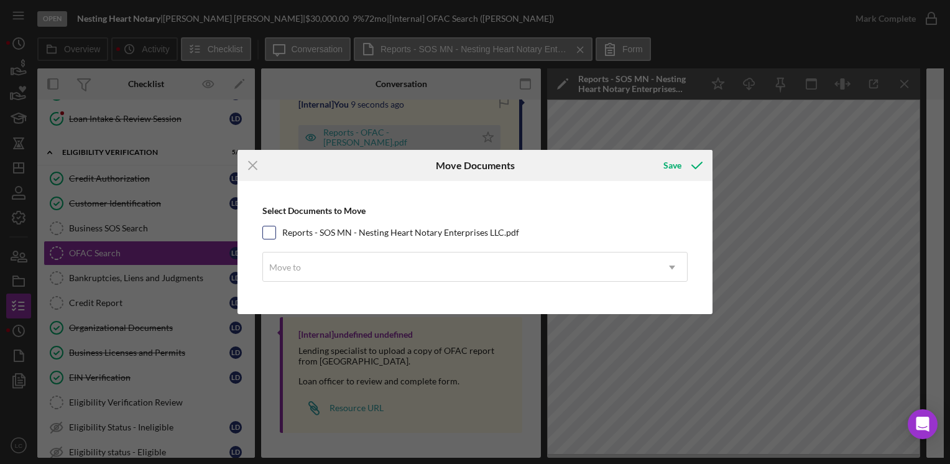
click at [269, 229] on input "Reports - SOS MN - Nesting Heart Notary Enterprises LLC.pdf" at bounding box center [269, 232] width 12 height 12
checkbox input "true"
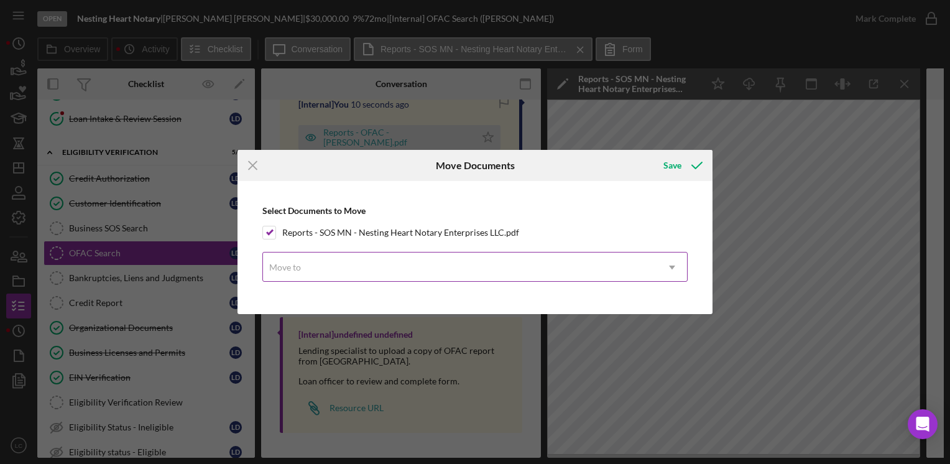
click at [328, 258] on div "Move to" at bounding box center [460, 267] width 394 height 29
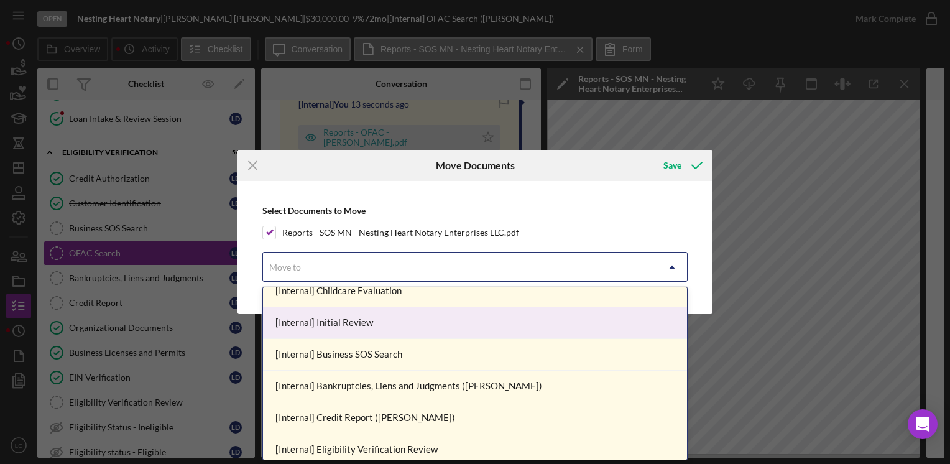
scroll to position [124, 0]
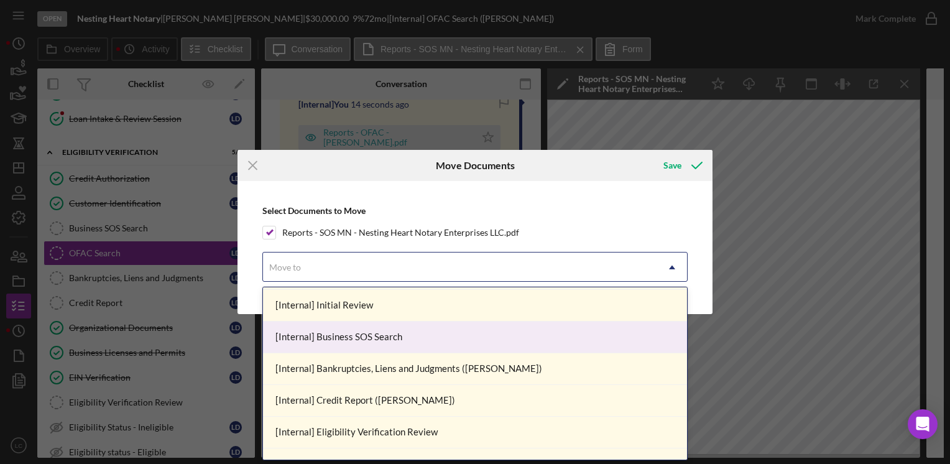
click at [414, 335] on div "[Internal] Business SOS Search" at bounding box center [475, 337] width 424 height 32
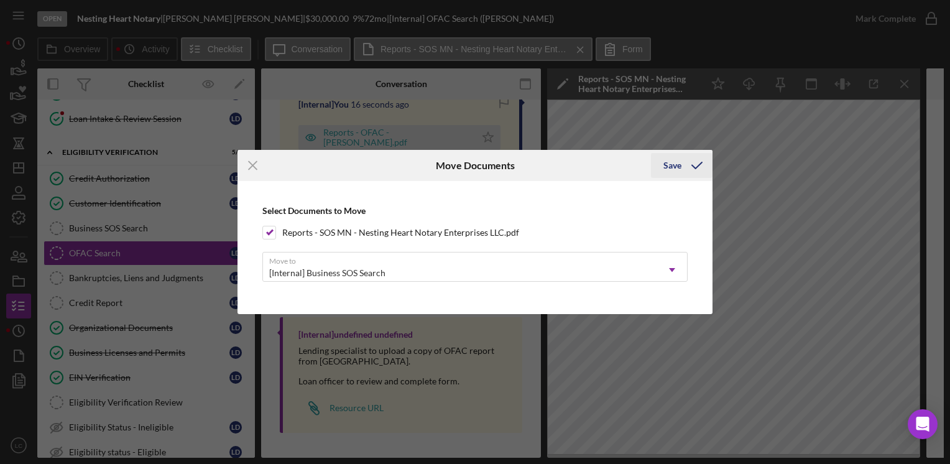
click at [669, 173] on div "Save" at bounding box center [672, 165] width 18 height 25
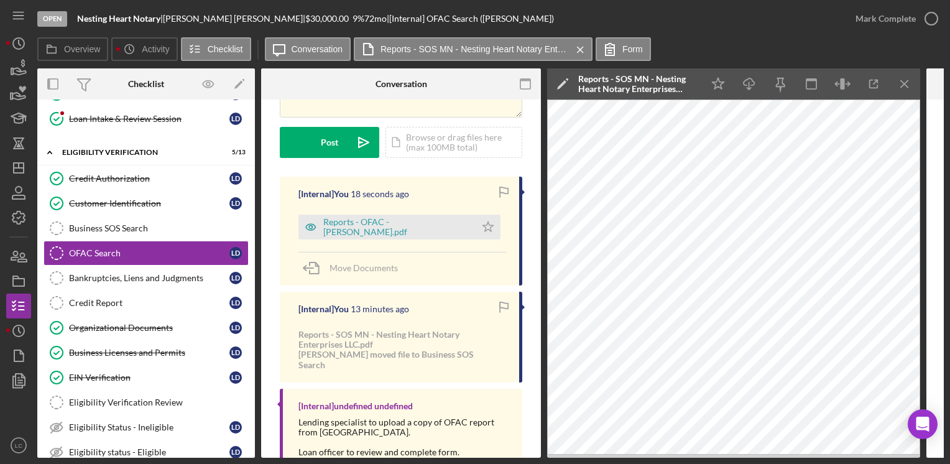
scroll to position [81, 0]
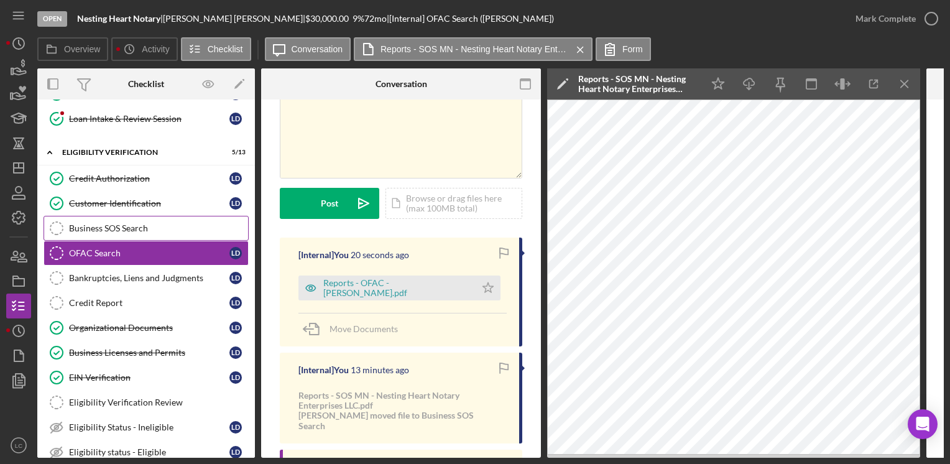
click at [119, 231] on link "Business SOS Search Business SOS Search" at bounding box center [146, 228] width 205 height 25
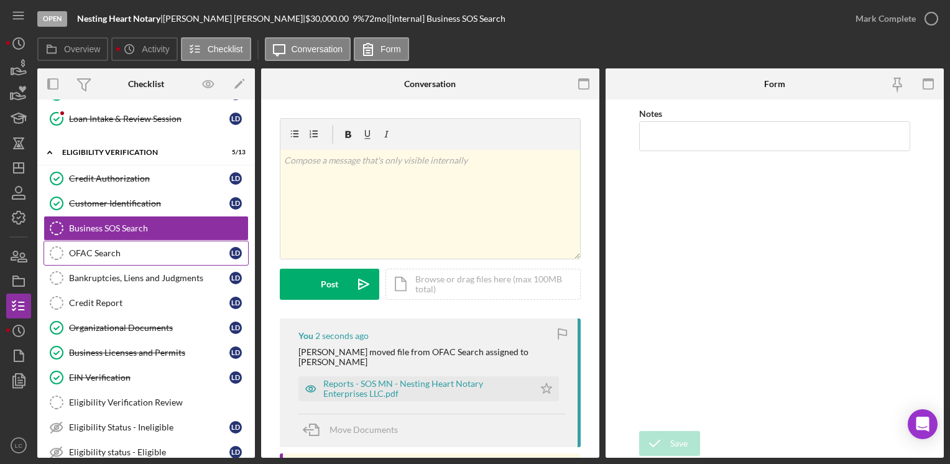
click at [112, 253] on div "OFAC Search" at bounding box center [149, 253] width 160 height 10
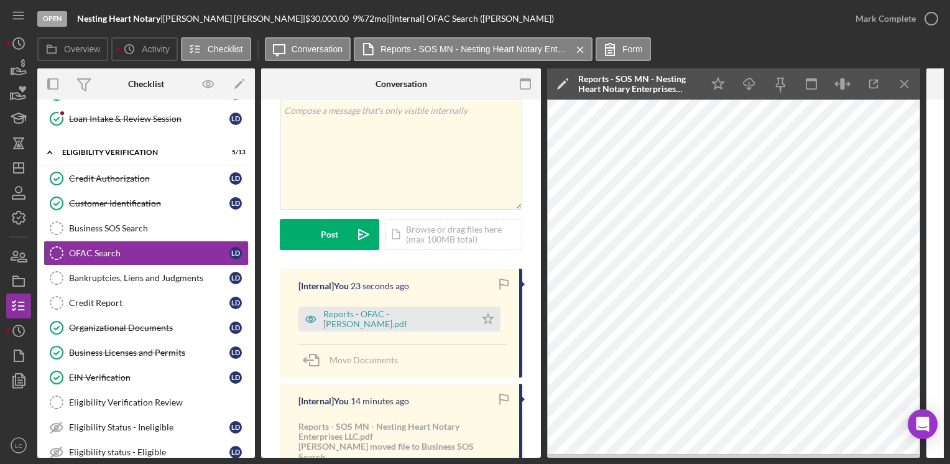
scroll to position [124, 0]
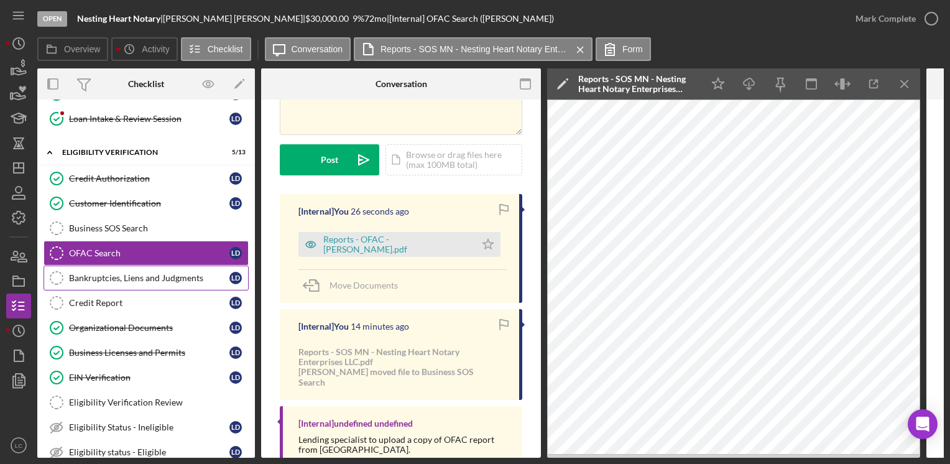
click at [134, 281] on link "Bankruptcies, Liens and Judgments Bankruptcies, Liens and Judgments [PERSON_NAM…" at bounding box center [146, 278] width 205 height 25
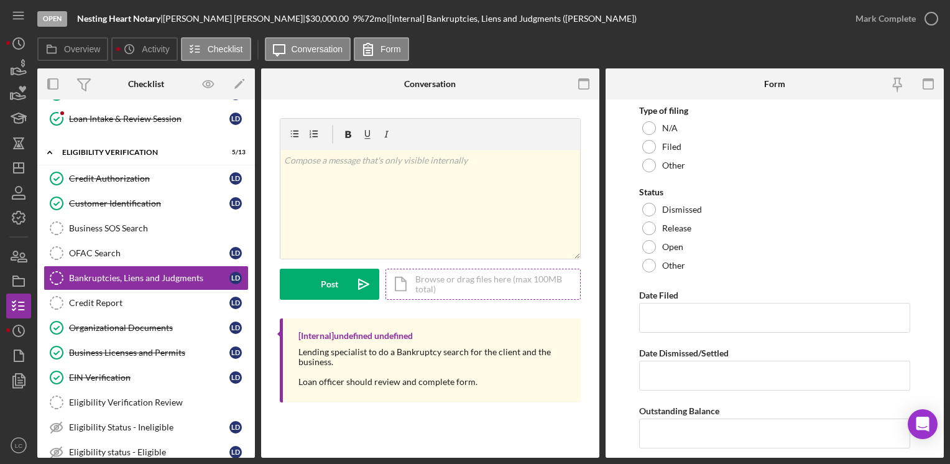
click at [442, 278] on div "Icon/Document Browse or drag files here (max 100MB total) Tap to choose files o…" at bounding box center [483, 284] width 195 height 31
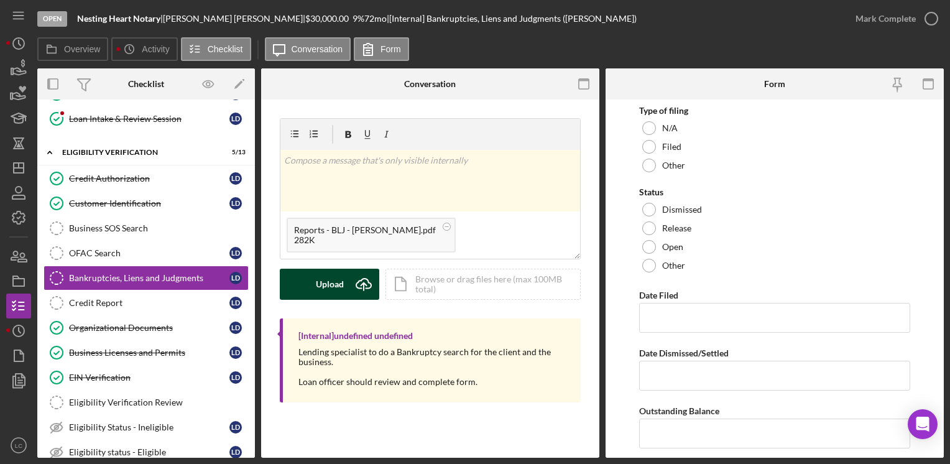
click at [316, 277] on div "Upload" at bounding box center [330, 284] width 28 height 31
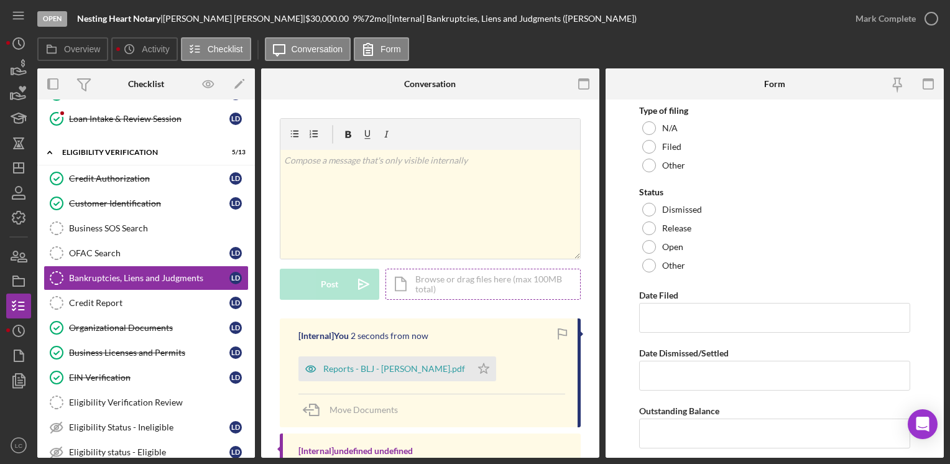
click at [504, 287] on div "Icon/Document Browse or drag files here (max 100MB total) Tap to choose files o…" at bounding box center [483, 284] width 195 height 31
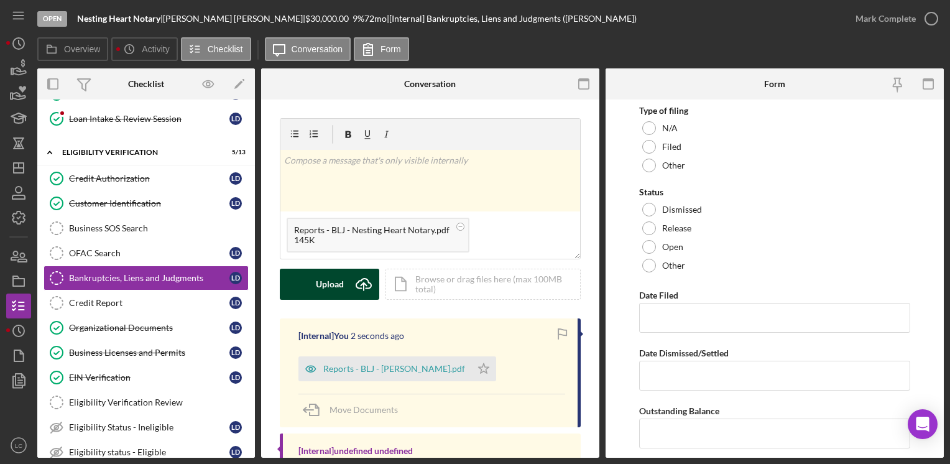
click at [313, 276] on button "Upload Icon/Upload" at bounding box center [329, 284] width 99 height 31
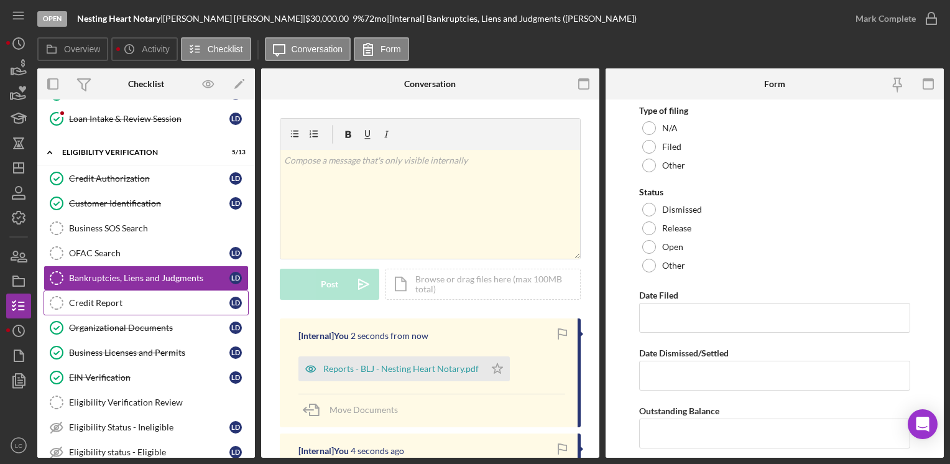
click at [119, 300] on div "Credit Report" at bounding box center [149, 303] width 160 height 10
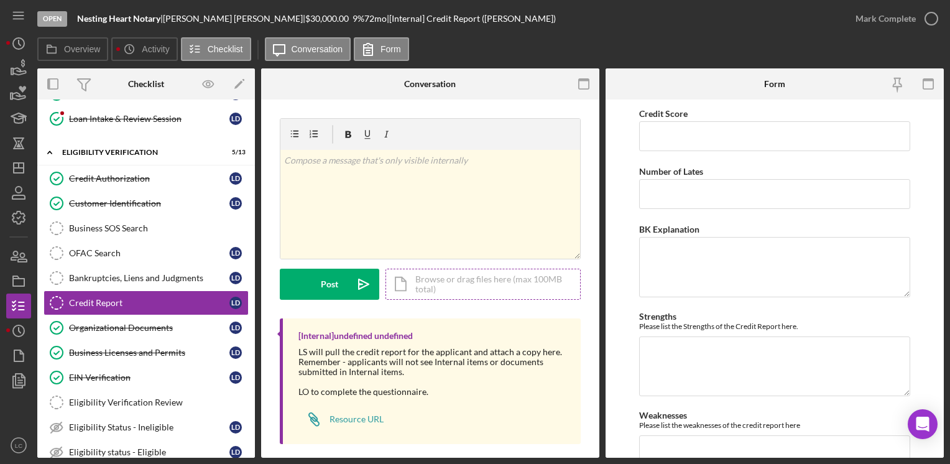
click at [481, 285] on div "Icon/Document Browse or drag files here (max 100MB total) Tap to choose files o…" at bounding box center [483, 284] width 195 height 31
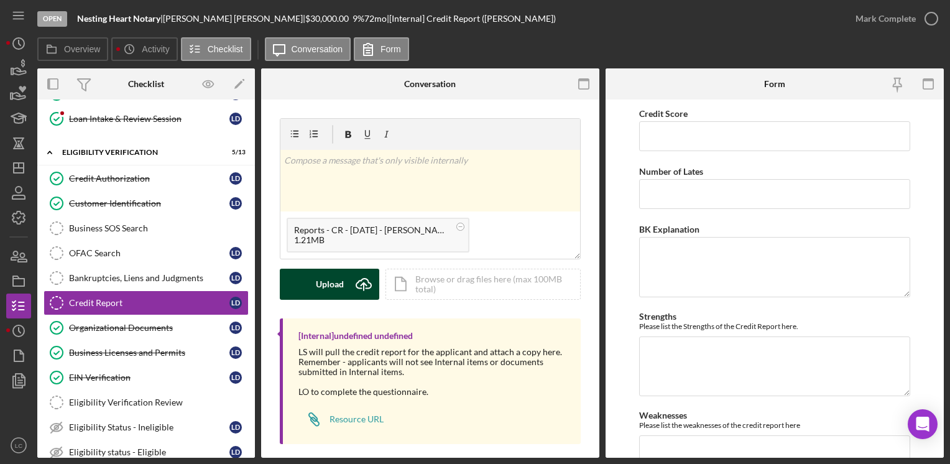
click at [319, 279] on div "Upload" at bounding box center [330, 284] width 28 height 31
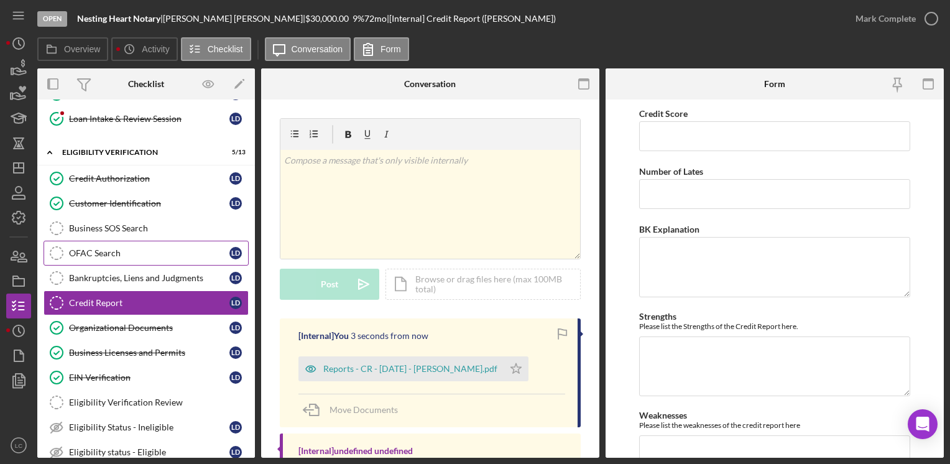
click at [173, 251] on div "OFAC Search" at bounding box center [149, 253] width 160 height 10
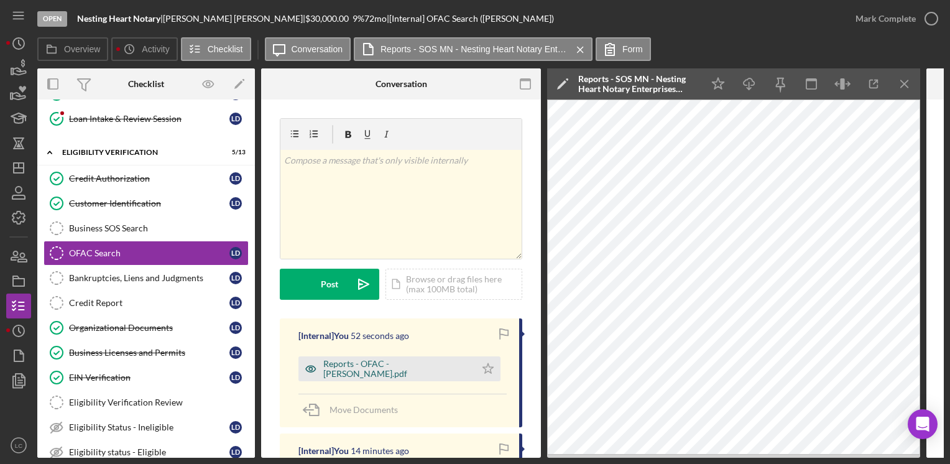
click at [391, 364] on div "Reports - OFAC - [PERSON_NAME].pdf" at bounding box center [396, 369] width 146 height 20
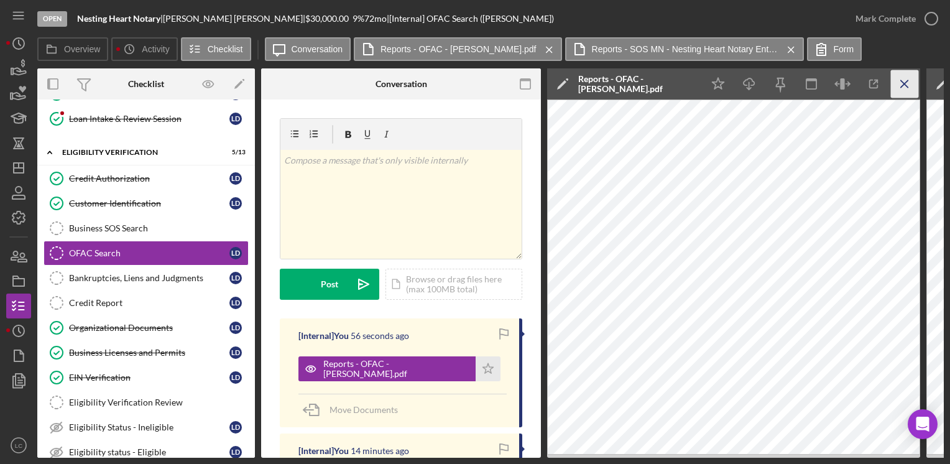
click at [903, 93] on icon "Icon/Menu Close" at bounding box center [905, 84] width 28 height 28
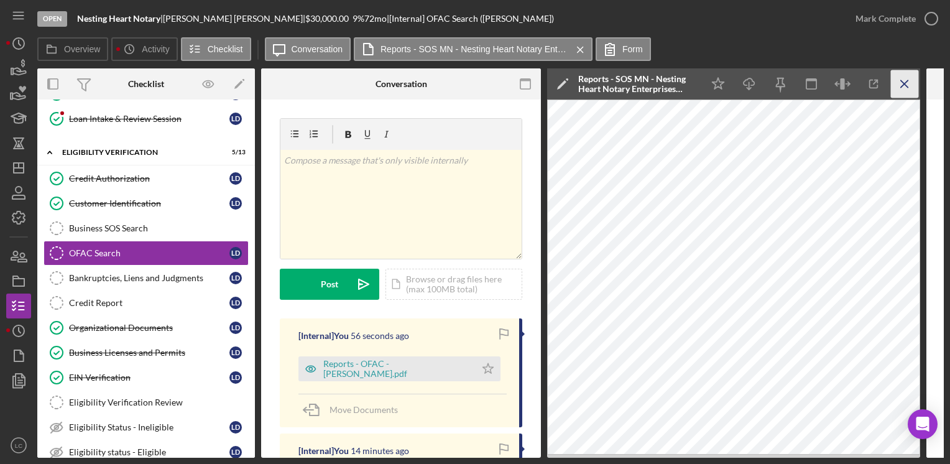
click at [903, 91] on icon "Icon/Menu Close" at bounding box center [905, 84] width 28 height 28
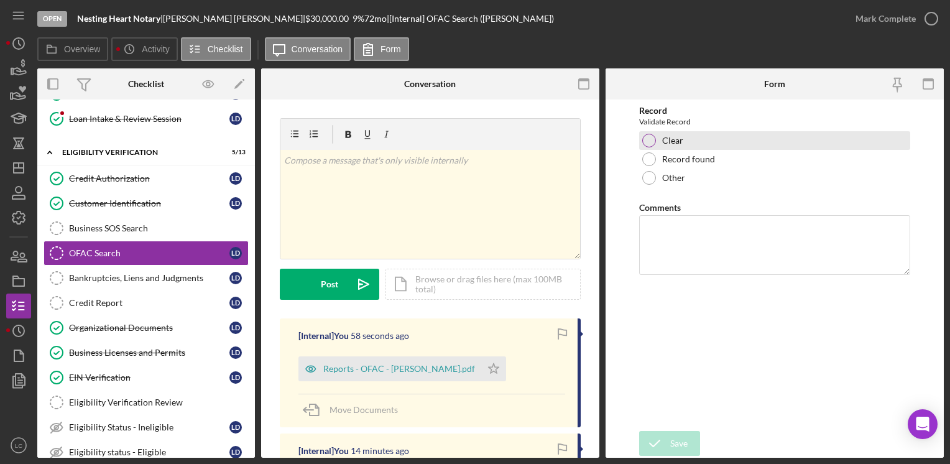
click at [649, 140] on div at bounding box center [649, 141] width 14 height 14
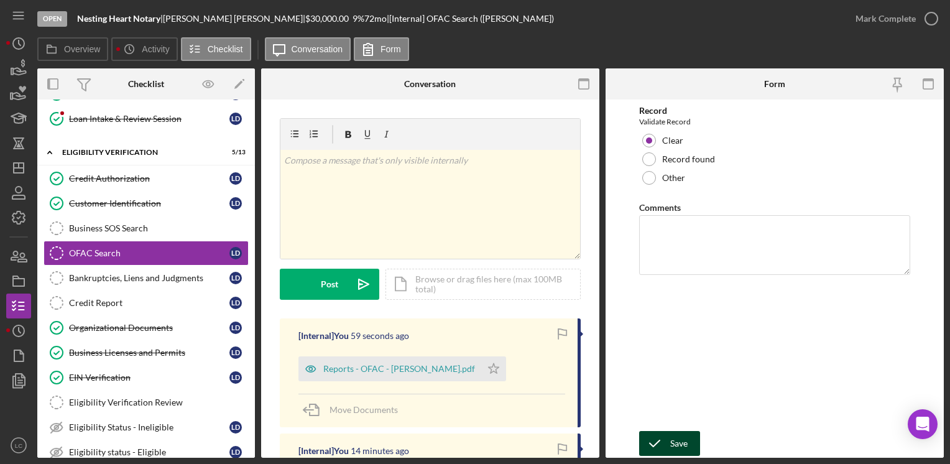
click at [683, 433] on div "Save" at bounding box center [678, 443] width 17 height 25
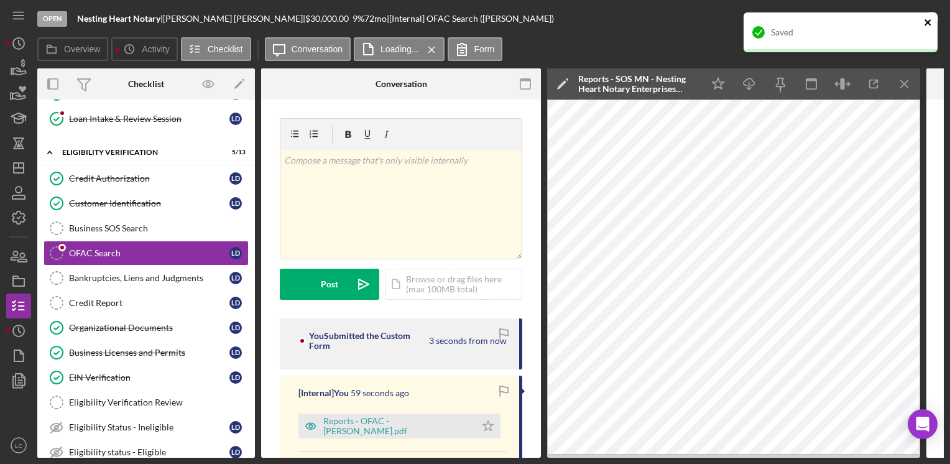
click at [928, 22] on icon "close" at bounding box center [928, 22] width 6 height 6
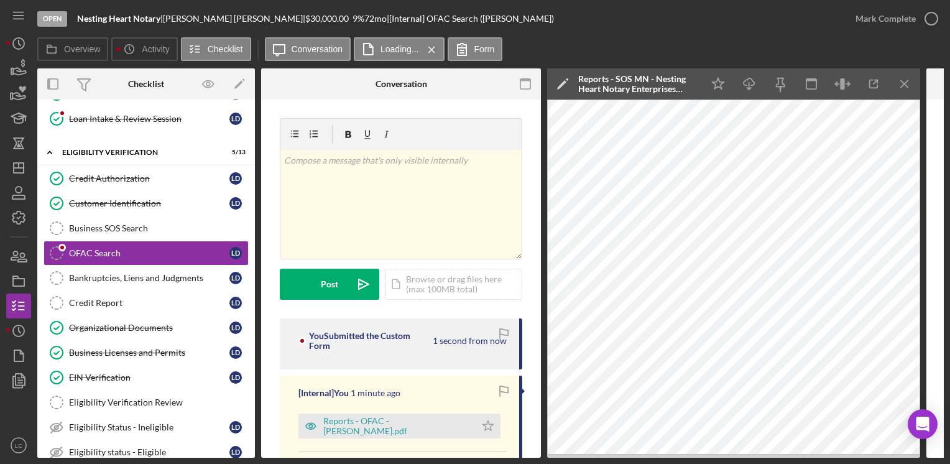
click at [931, 15] on div "Saved" at bounding box center [840, 12] width 199 height 5
click at [930, 21] on icon "button" at bounding box center [931, 18] width 31 height 31
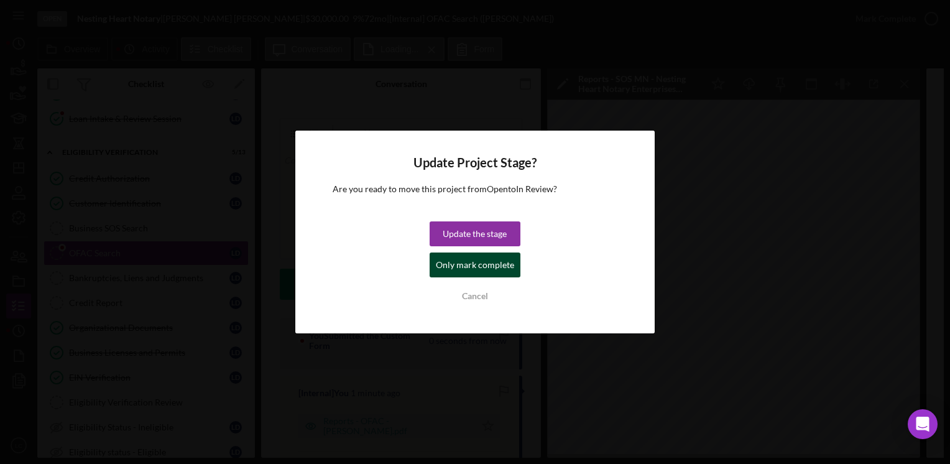
click at [475, 269] on div "Only mark complete" at bounding box center [475, 264] width 78 height 25
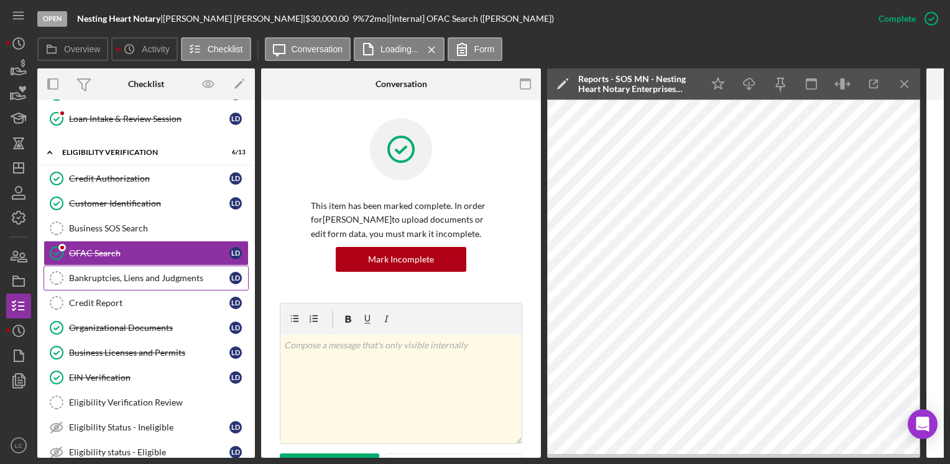
click at [130, 277] on div "Bankruptcies, Liens and Judgments" at bounding box center [149, 278] width 160 height 10
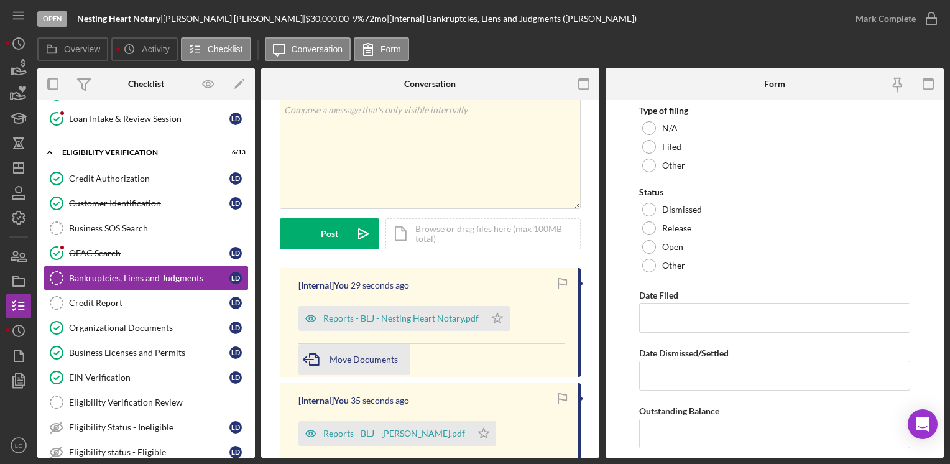
scroll to position [124, 0]
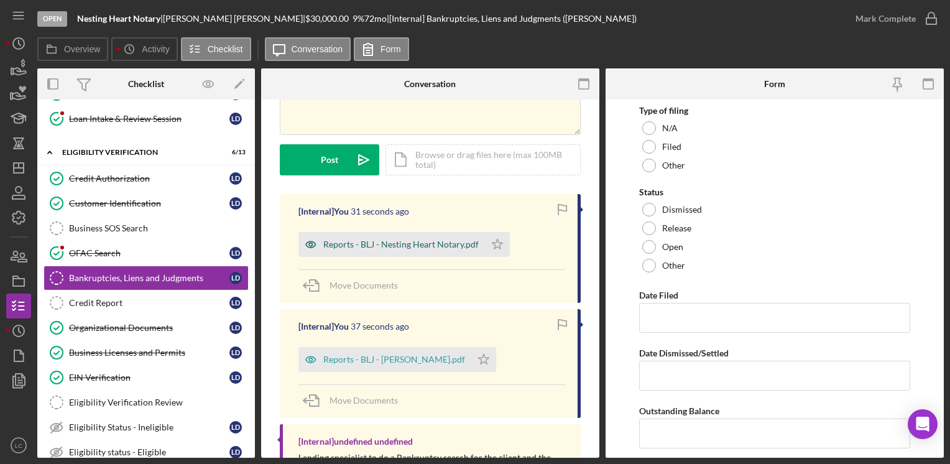
click at [362, 252] on div "Reports - BLJ - Nesting Heart Notary.pdf" at bounding box center [391, 244] width 187 height 25
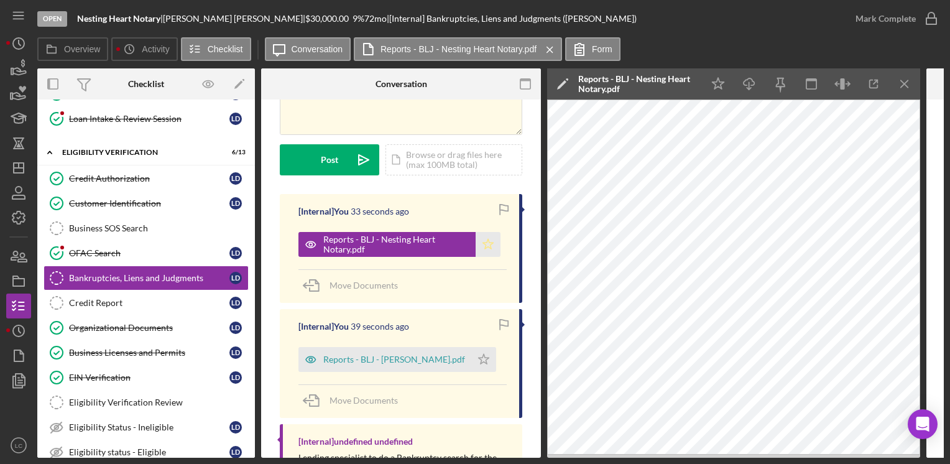
click at [492, 246] on icon "Icon/Star" at bounding box center [488, 244] width 25 height 25
click at [355, 359] on div "Reports - BLJ - [PERSON_NAME].pdf" at bounding box center [394, 359] width 142 height 10
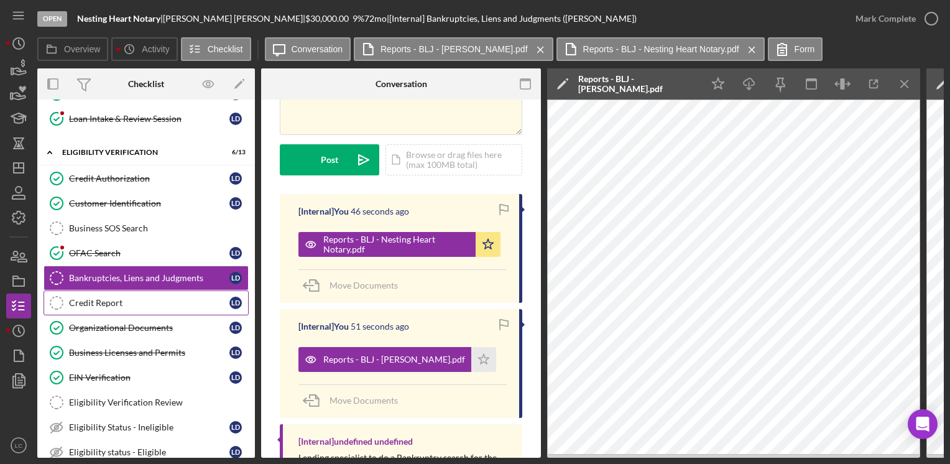
click at [137, 298] on div "Credit Report" at bounding box center [149, 303] width 160 height 10
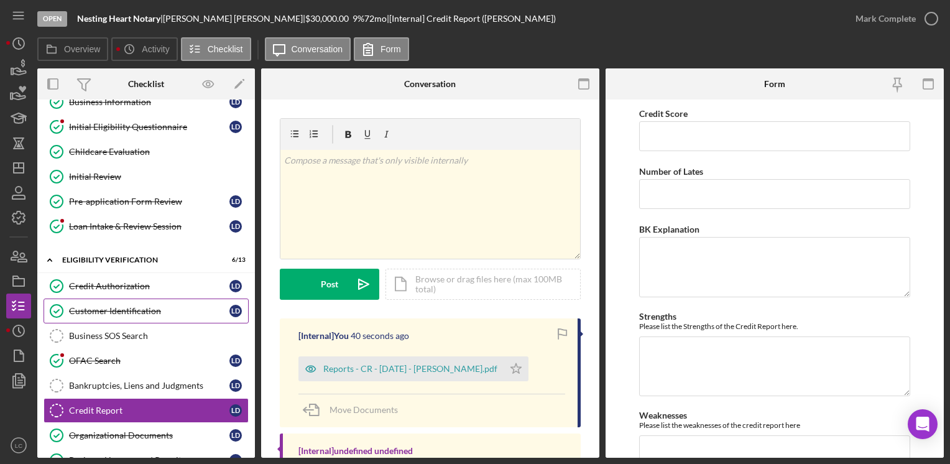
scroll to position [124, 0]
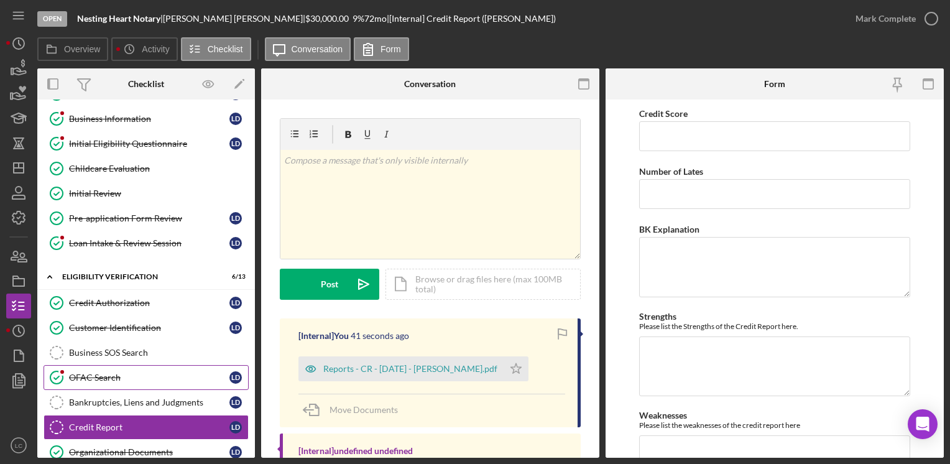
click at [120, 372] on div "OFAC Search" at bounding box center [149, 377] width 160 height 10
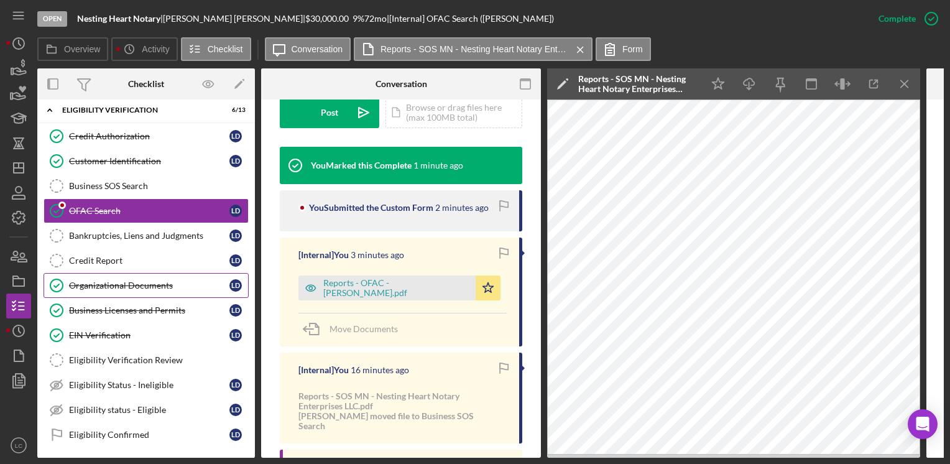
scroll to position [311, 0]
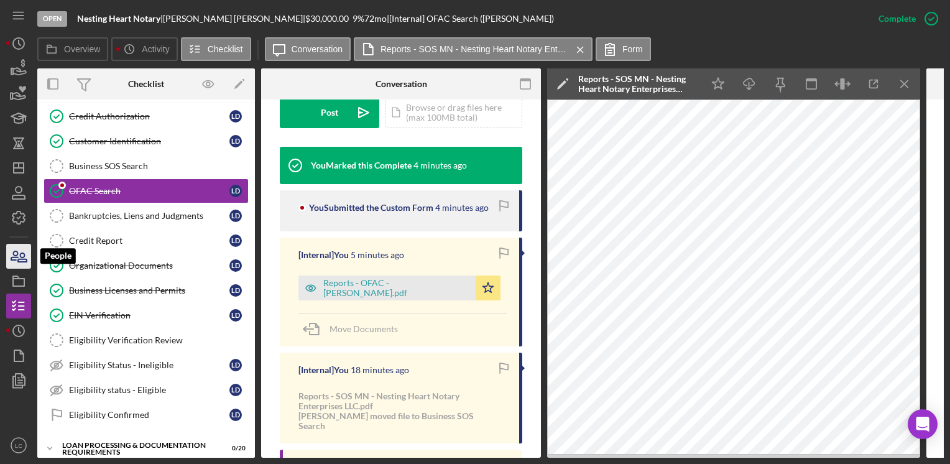
click at [15, 252] on icon "button" at bounding box center [18, 256] width 31 height 31
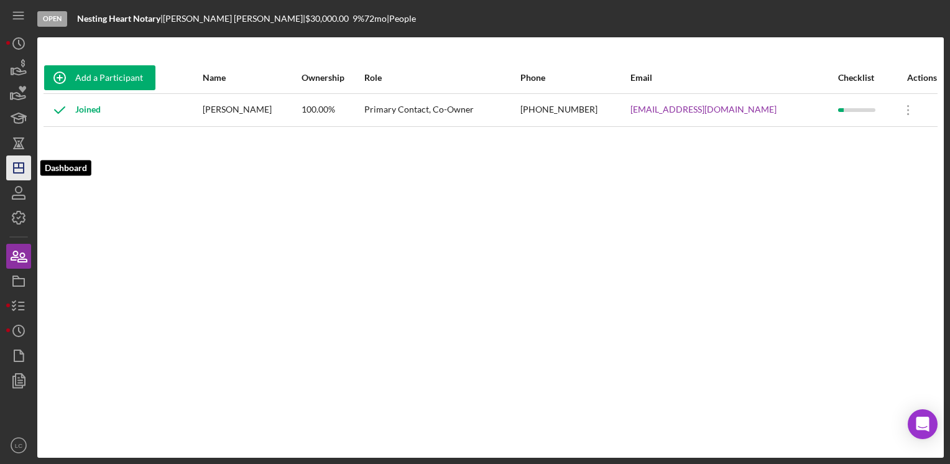
click at [14, 173] on icon "Icon/Dashboard" at bounding box center [18, 167] width 31 height 31
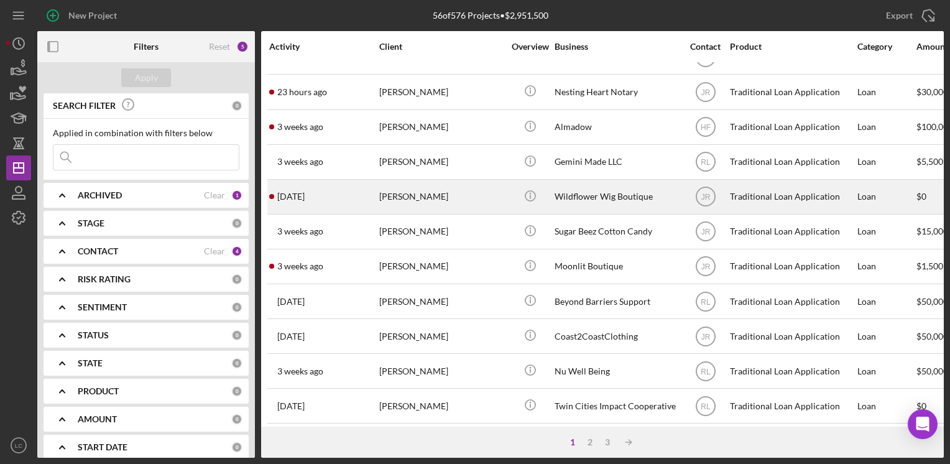
scroll to position [212, 0]
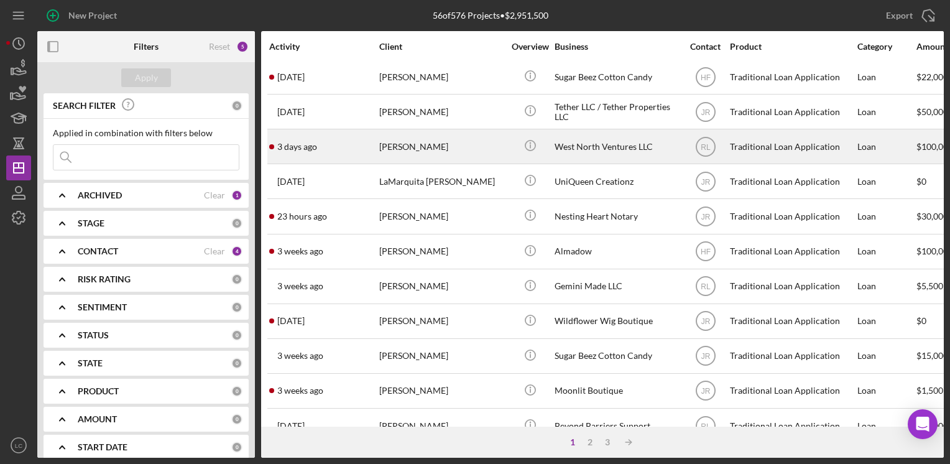
click at [598, 150] on div "West North Ventures LLC" at bounding box center [617, 146] width 124 height 33
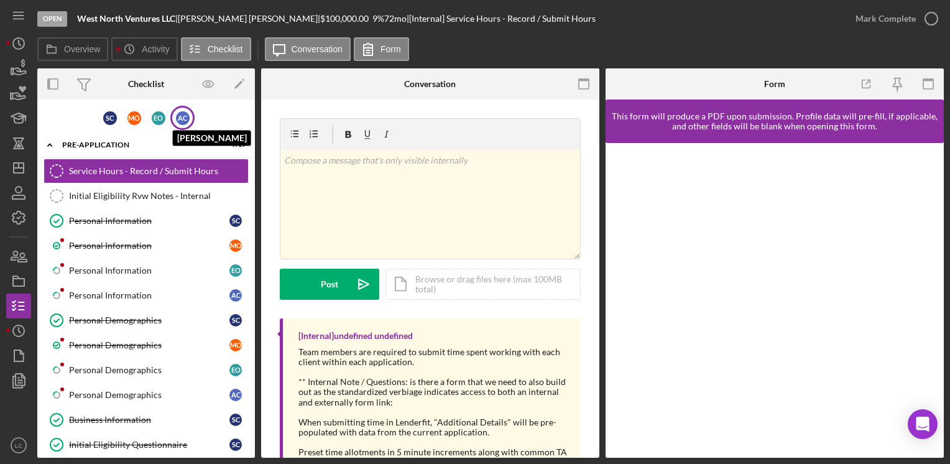
click at [178, 124] on div "A C" at bounding box center [183, 118] width 14 height 14
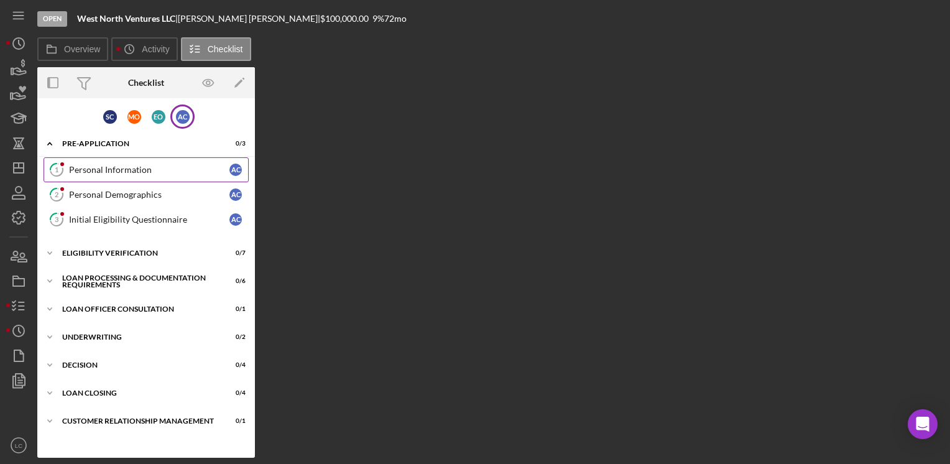
click at [75, 166] on div "Personal Information" at bounding box center [149, 170] width 160 height 10
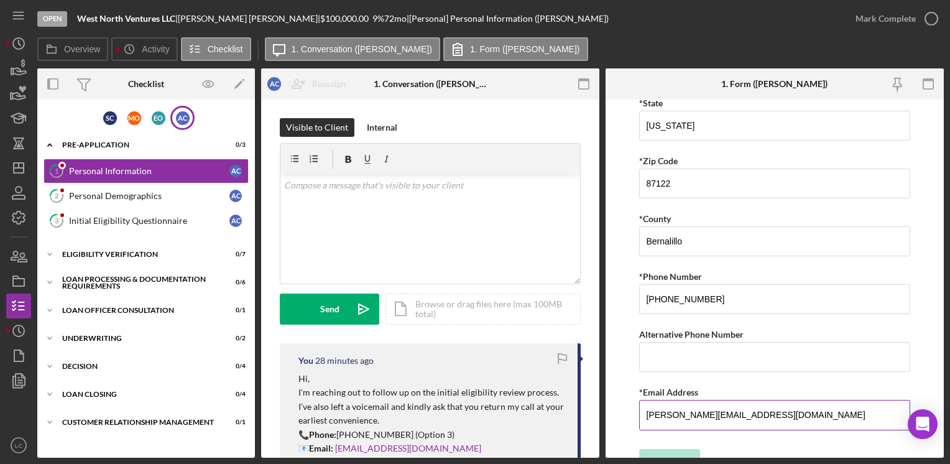
scroll to position [404, 0]
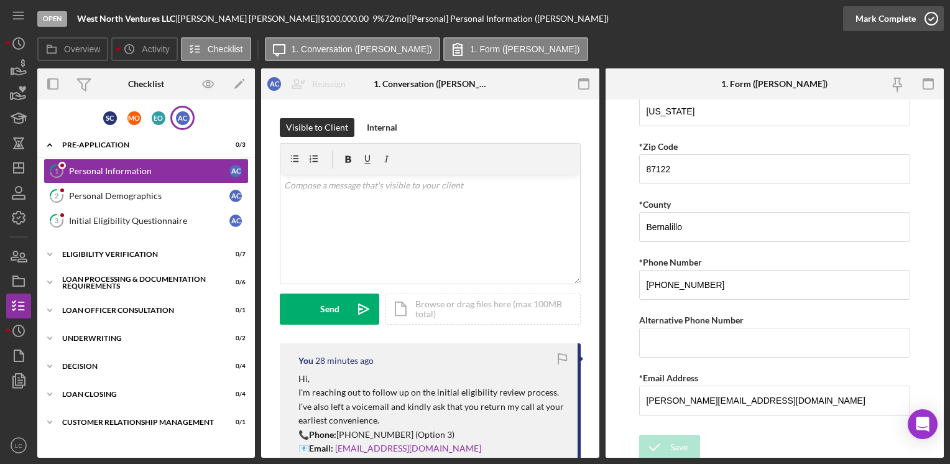
click at [927, 17] on icon "button" at bounding box center [931, 18] width 31 height 31
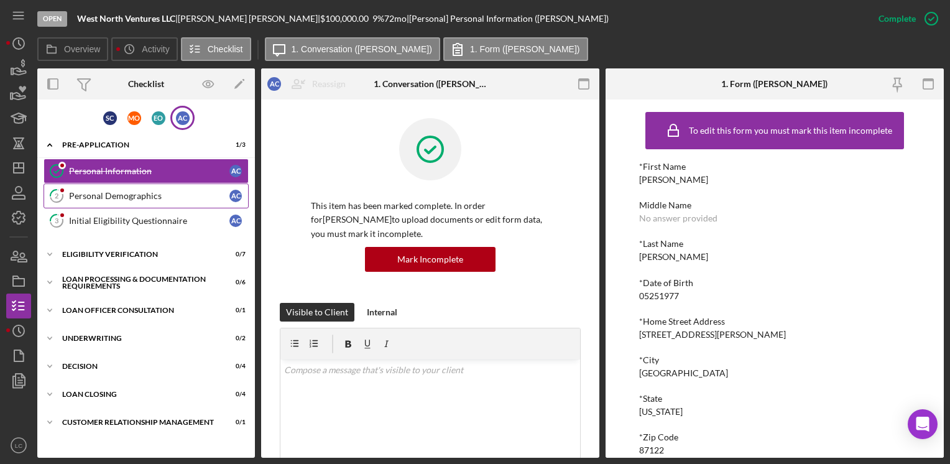
click at [159, 196] on div "Personal Demographics" at bounding box center [149, 196] width 160 height 10
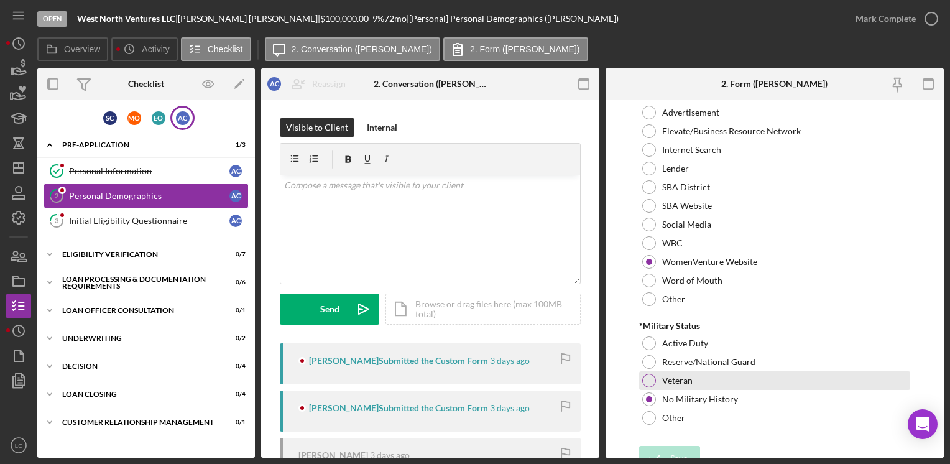
scroll to position [1286, 0]
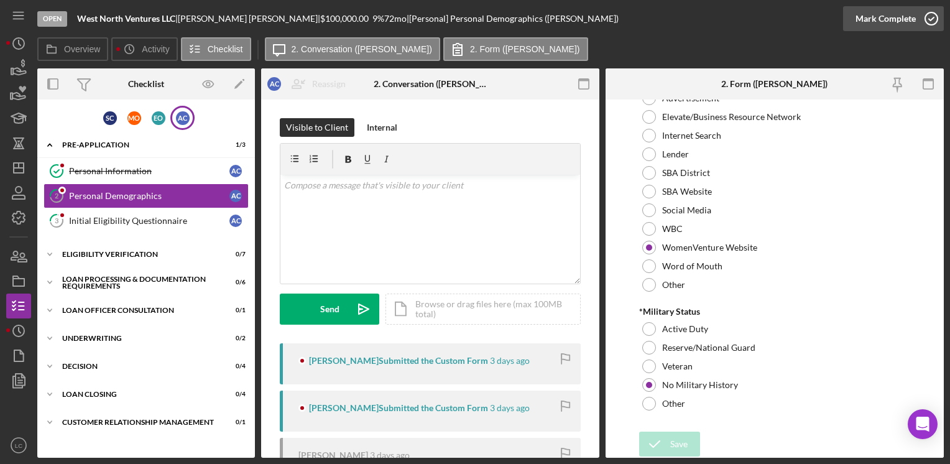
click at [928, 22] on icon "button" at bounding box center [931, 18] width 31 height 31
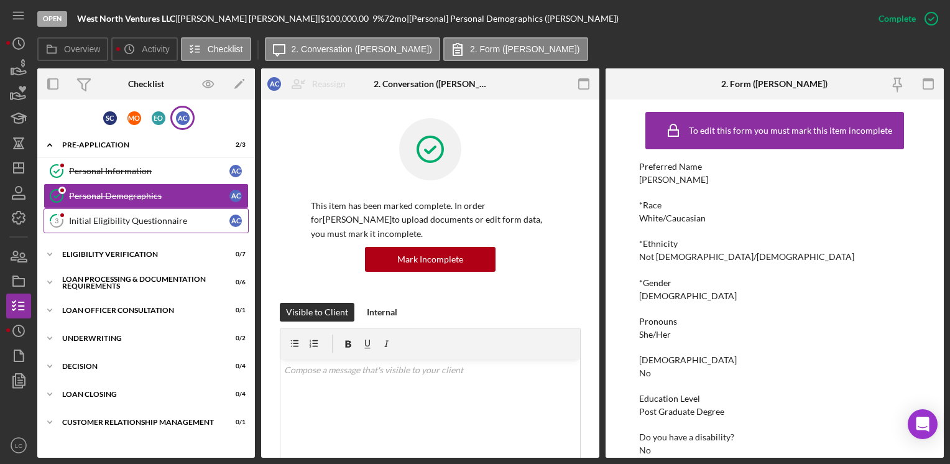
click at [90, 224] on link "3 Initial Eligibility Questionnaire A C" at bounding box center [146, 220] width 205 height 25
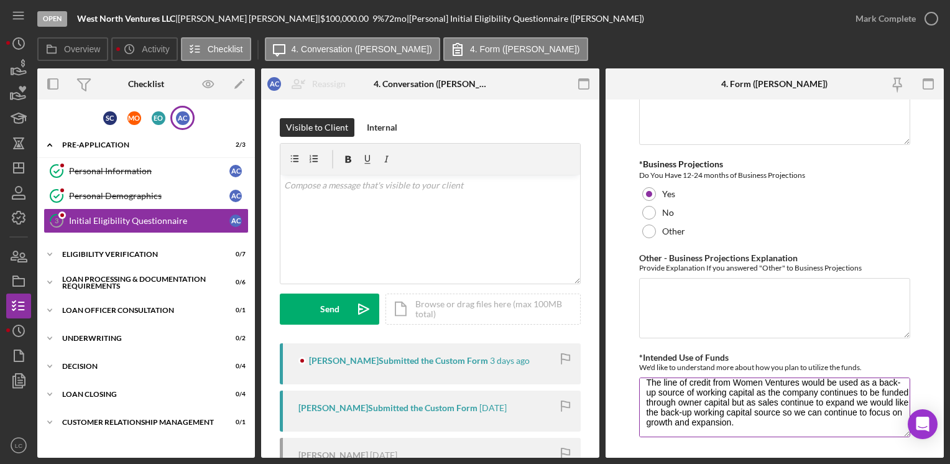
scroll to position [2351, 0]
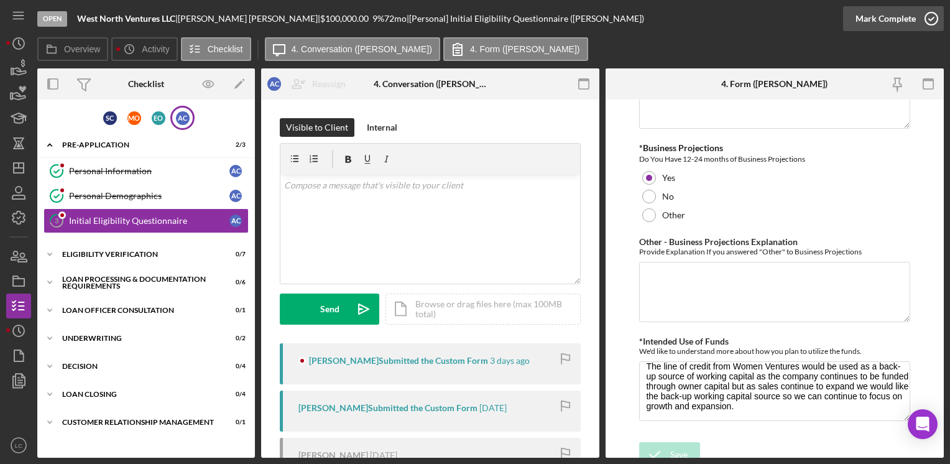
click at [928, 19] on icon "button" at bounding box center [931, 18] width 31 height 31
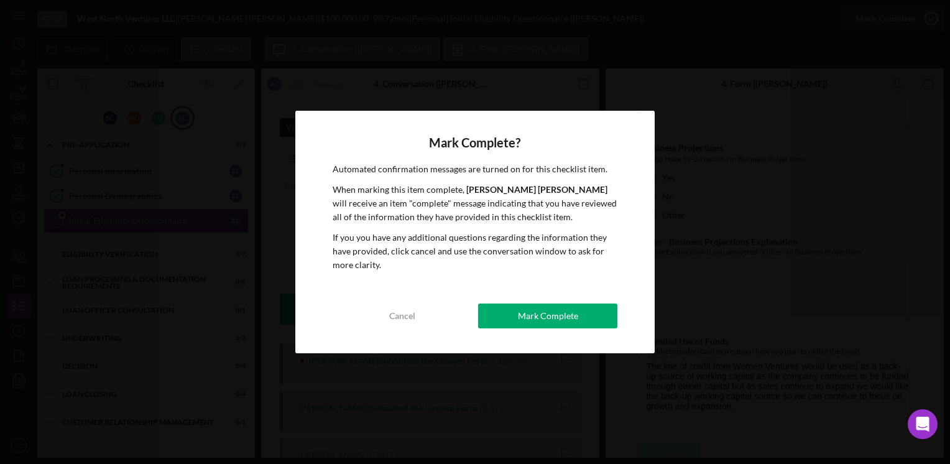
click at [552, 314] on div "Mark Complete" at bounding box center [548, 315] width 60 height 25
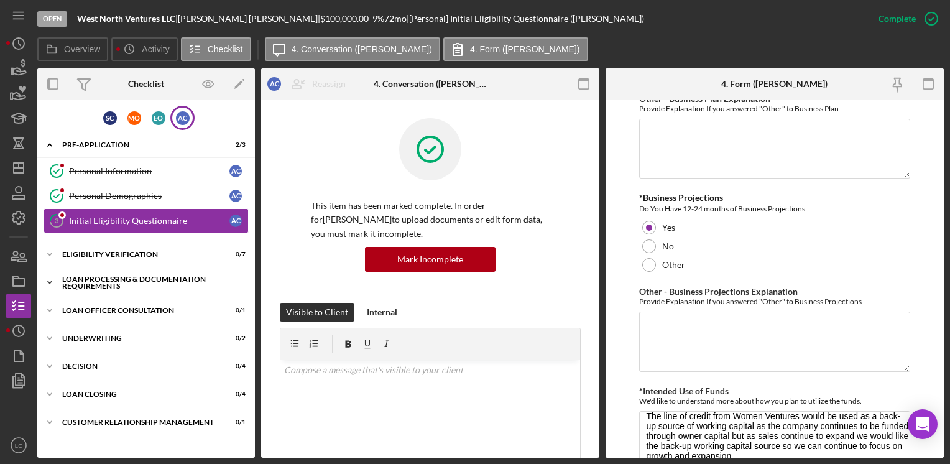
scroll to position [2400, 0]
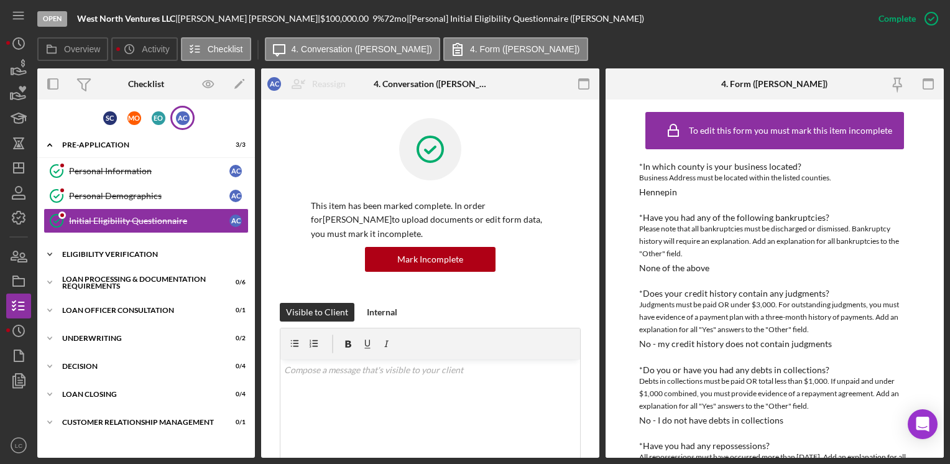
click at [55, 254] on icon "Icon/Expander" at bounding box center [49, 254] width 25 height 25
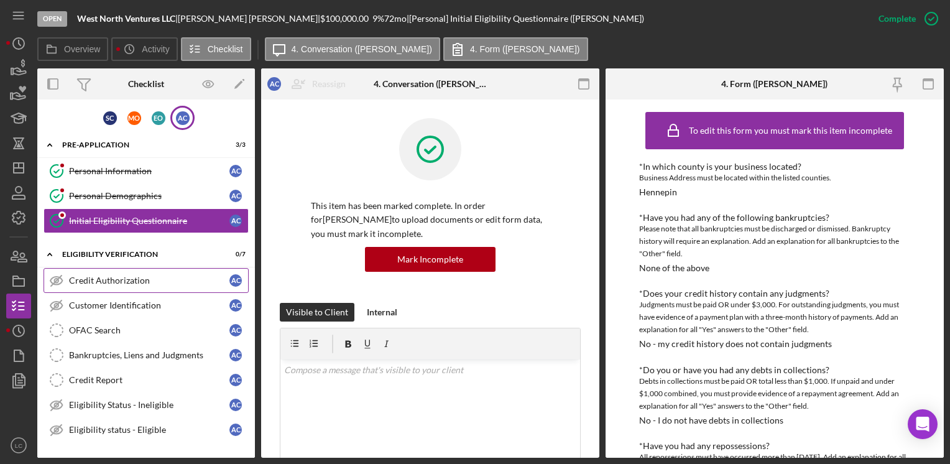
click at [112, 286] on link "Credit Authorization Credit Authorization A C" at bounding box center [146, 280] width 205 height 25
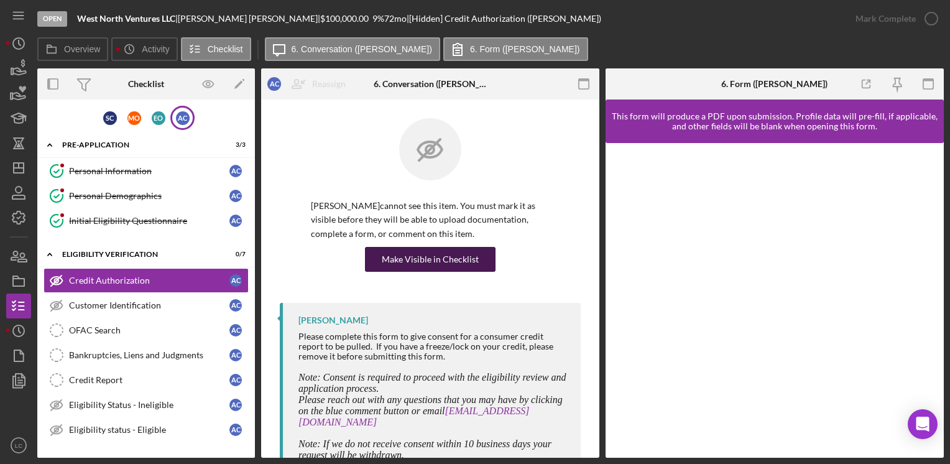
click at [391, 265] on div "Make Visible in Checklist" at bounding box center [430, 259] width 97 height 25
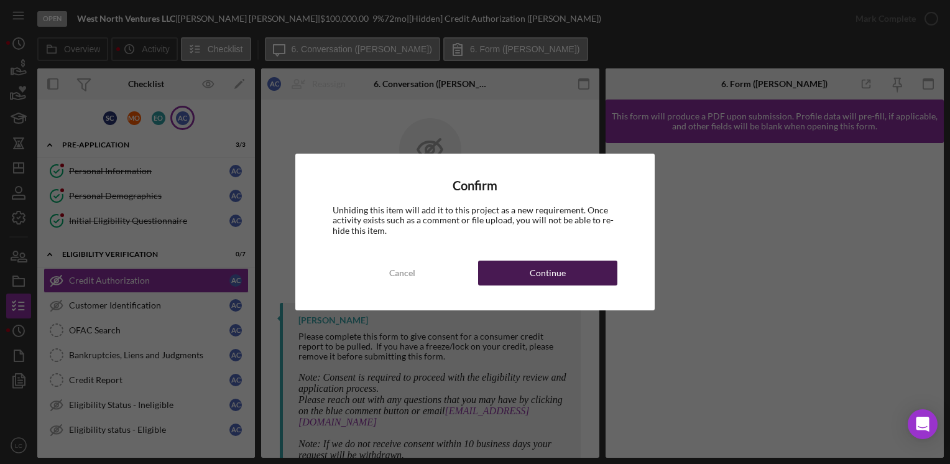
click at [537, 275] on div "Continue" at bounding box center [548, 273] width 36 height 25
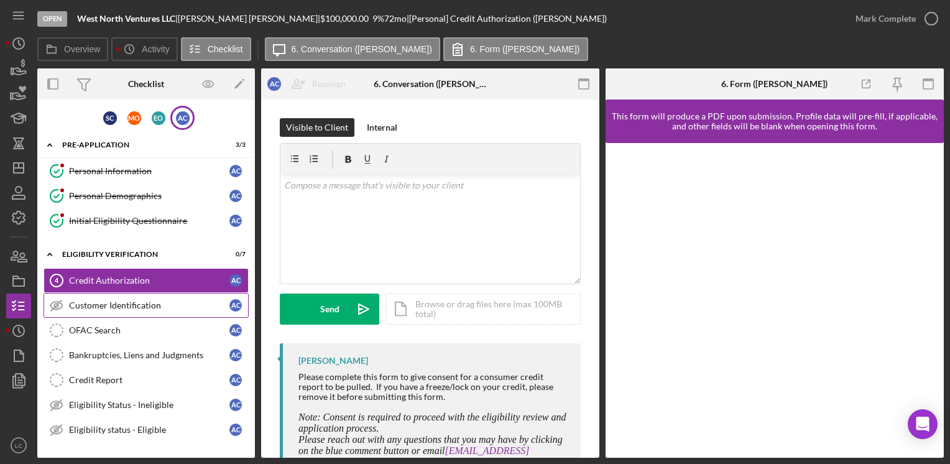
click at [154, 306] on div "Customer Identification" at bounding box center [149, 305] width 160 height 10
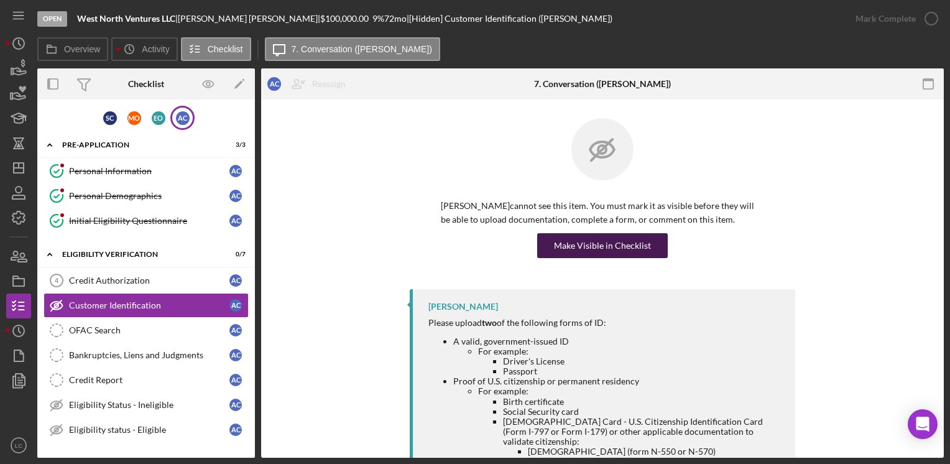
click at [601, 255] on div "Make Visible in Checklist" at bounding box center [602, 245] width 97 height 25
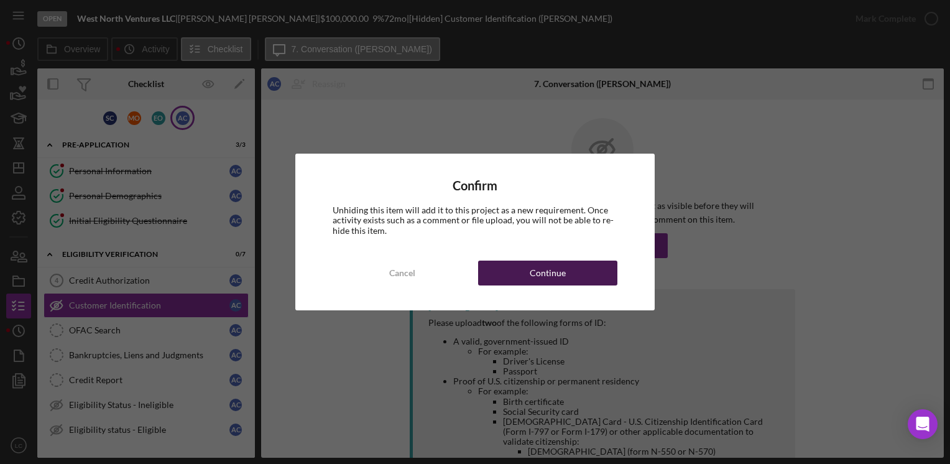
click at [566, 266] on button "Continue" at bounding box center [547, 273] width 139 height 25
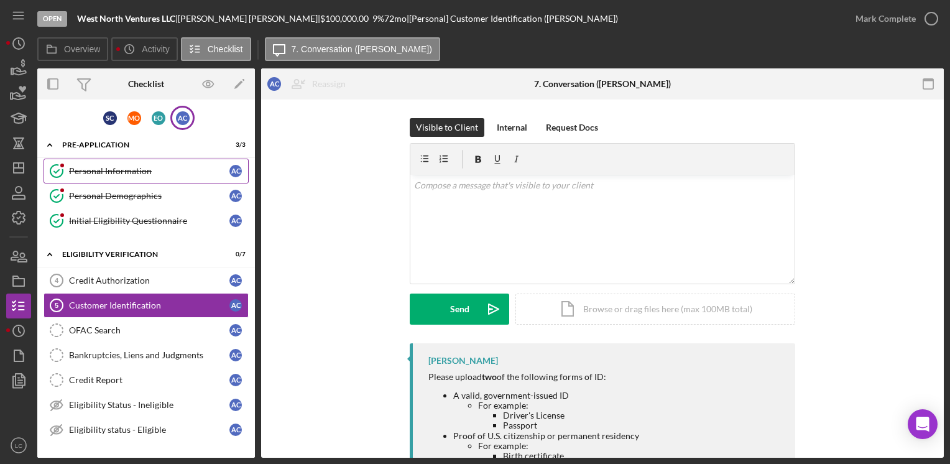
click at [112, 175] on link "Personal Information Personal Information A C" at bounding box center [146, 171] width 205 height 25
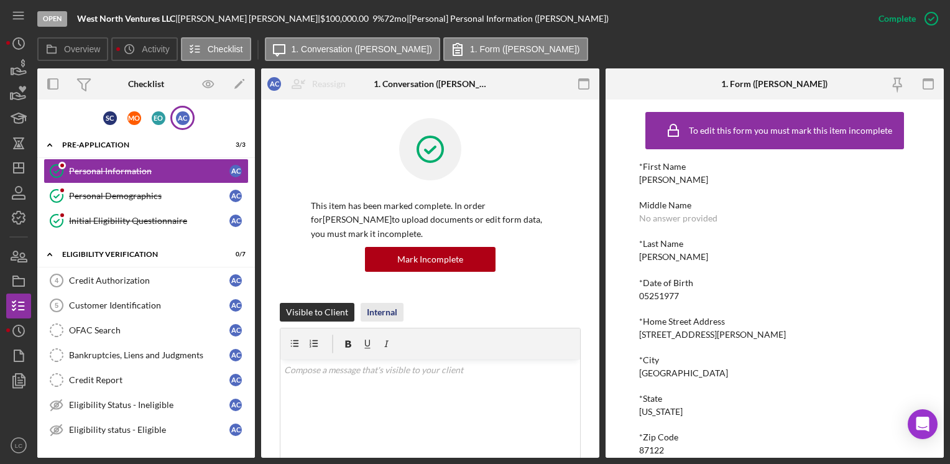
click at [380, 319] on div "Internal" at bounding box center [382, 312] width 30 height 19
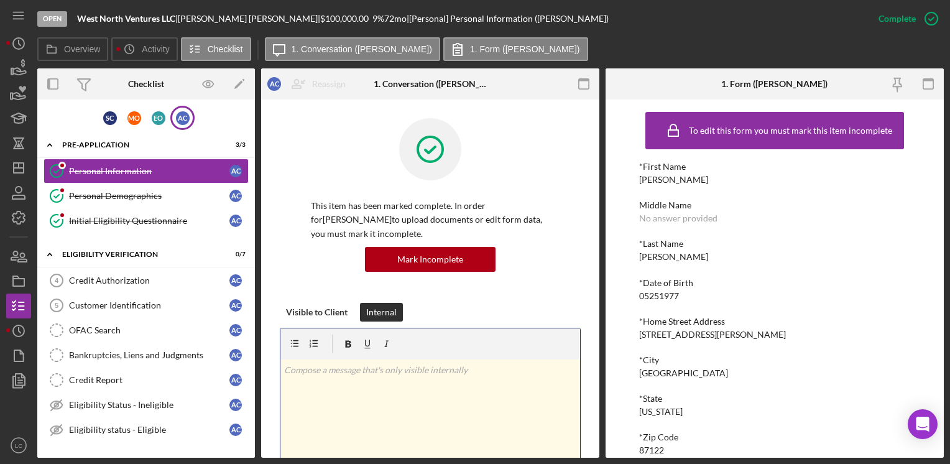
click at [340, 387] on div "v Color teal Color pink Remove color Add row above Add row below Add column bef…" at bounding box center [430, 413] width 300 height 109
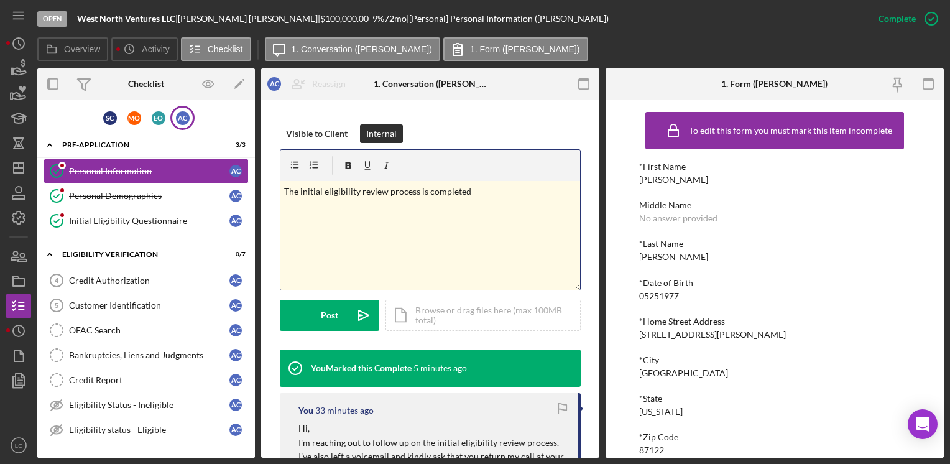
scroll to position [187, 0]
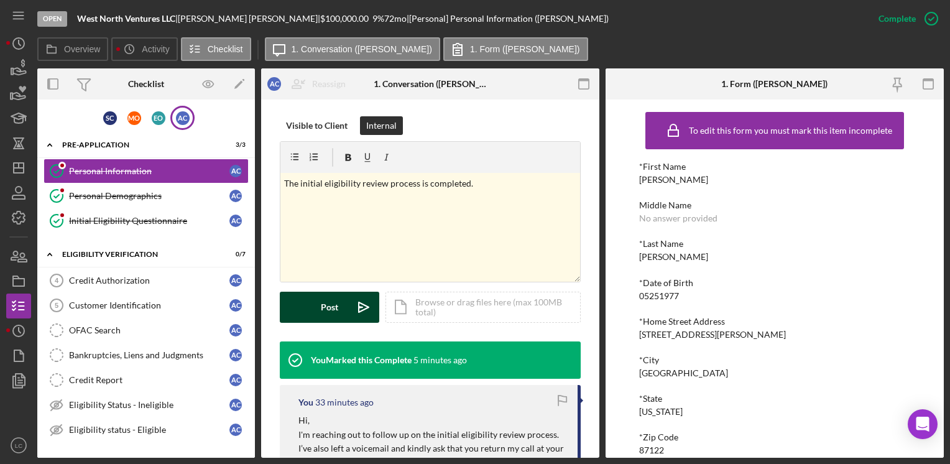
click at [298, 310] on button "Post Icon/icon-invite-send" at bounding box center [329, 307] width 99 height 31
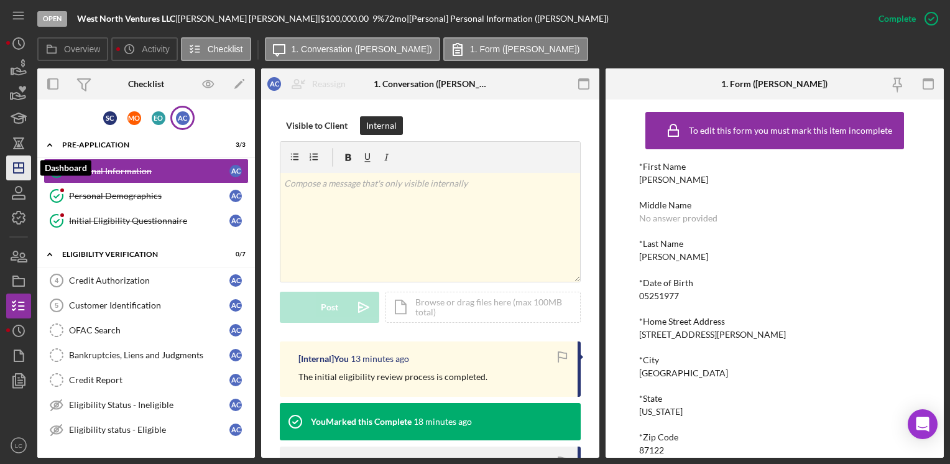
click at [15, 172] on icon "Icon/Dashboard" at bounding box center [18, 167] width 31 height 31
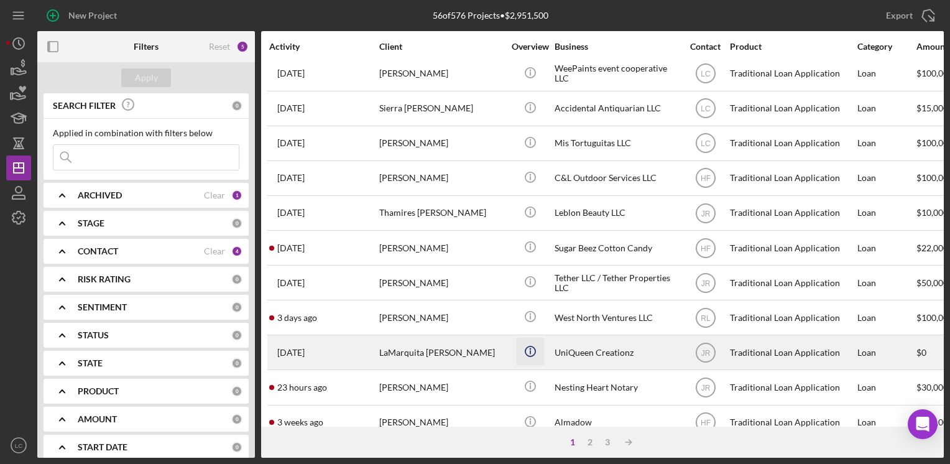
scroll to position [124, 0]
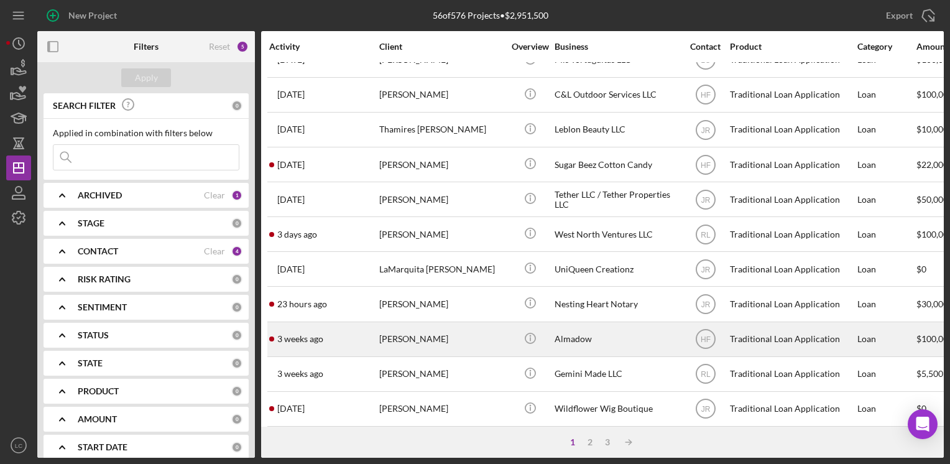
click at [624, 338] on div "Almadow" at bounding box center [617, 339] width 124 height 33
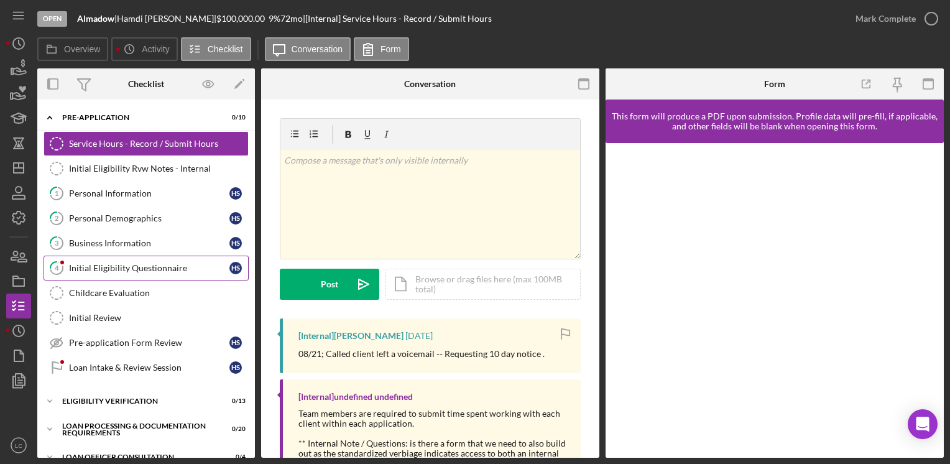
click at [93, 267] on div "Initial Eligibility Questionnaire" at bounding box center [149, 268] width 160 height 10
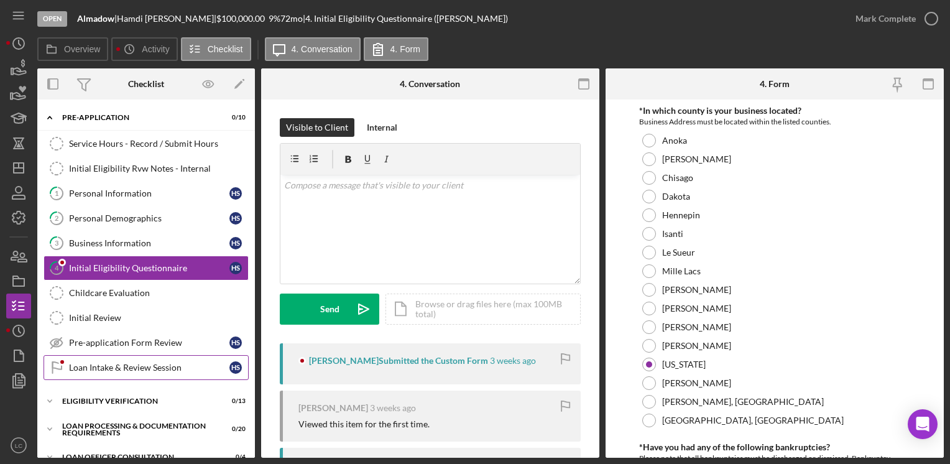
click at [81, 363] on div "Loan Intake & Review Session" at bounding box center [149, 368] width 160 height 10
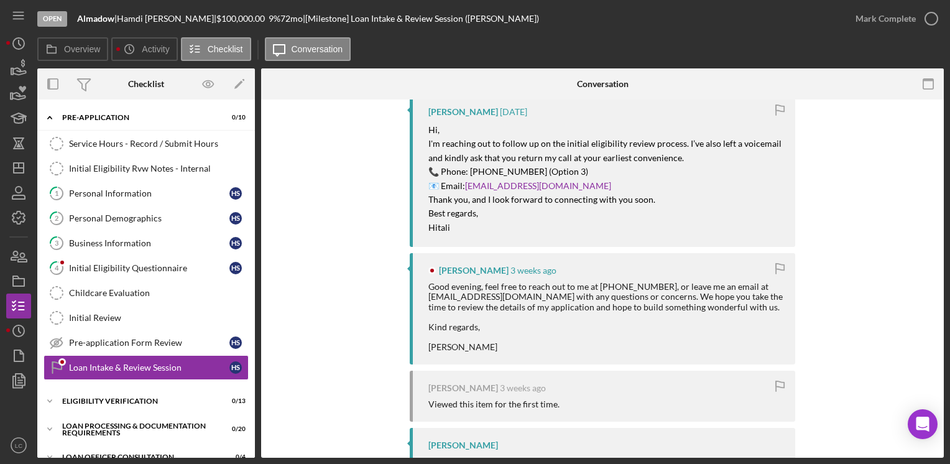
scroll to position [187, 0]
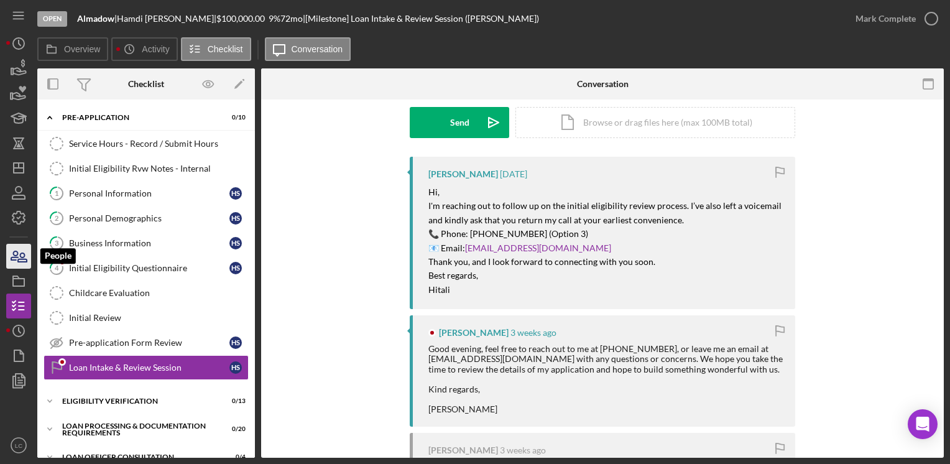
click at [21, 254] on icon "button" at bounding box center [22, 257] width 9 height 9
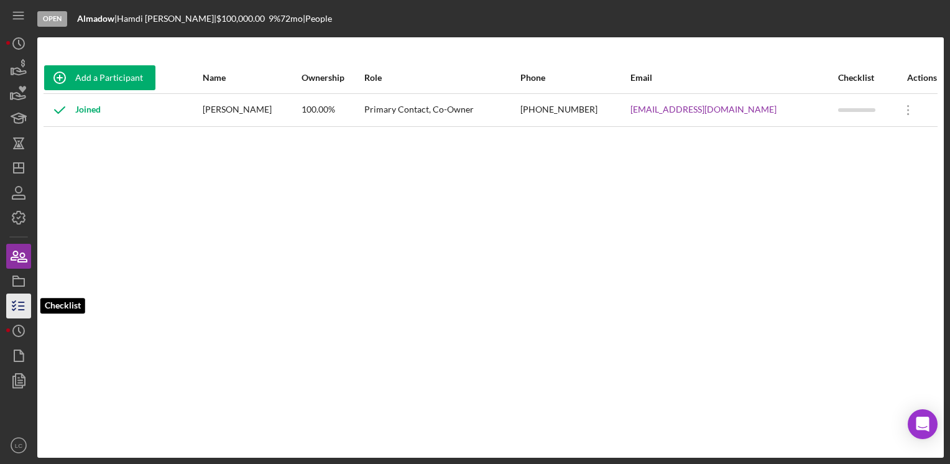
click at [11, 312] on icon "button" at bounding box center [18, 305] width 31 height 31
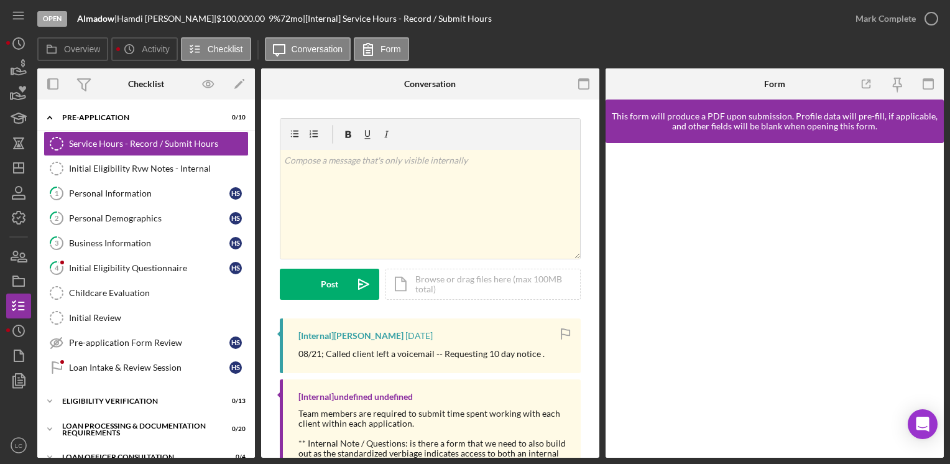
click at [5, 169] on div "Open Almadow | [PERSON_NAME] | $100,000.00 9 % 72 mo | [Internal] Service Hours…" at bounding box center [475, 232] width 950 height 464
click at [9, 170] on icon "Icon/Dashboard" at bounding box center [18, 167] width 31 height 31
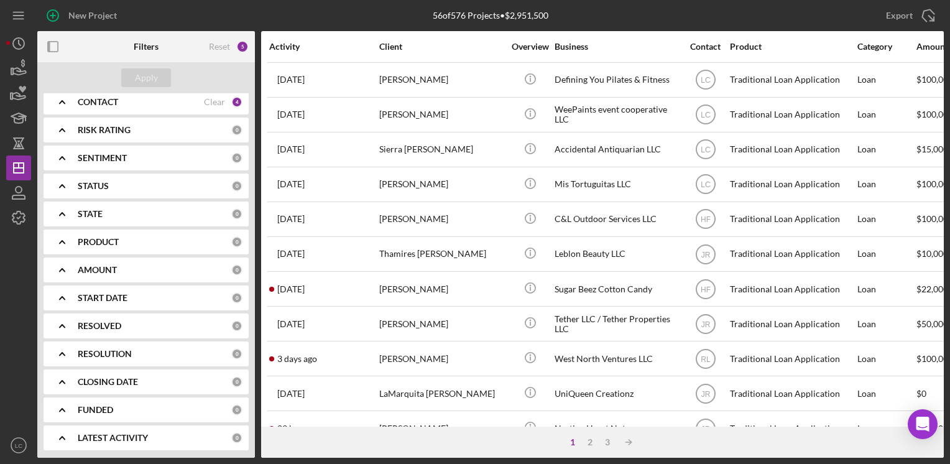
scroll to position [150, 0]
click at [72, 323] on icon "Icon/Expander" at bounding box center [62, 325] width 31 height 31
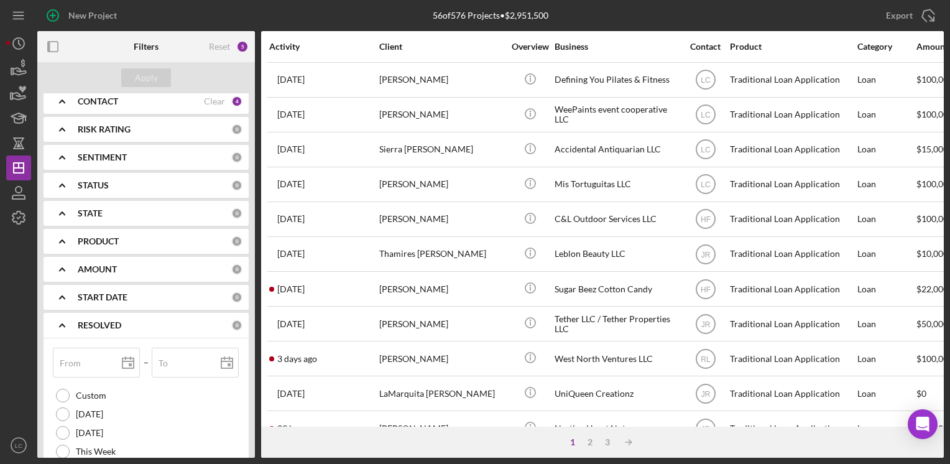
click at [72, 323] on icon "Icon/Expander" at bounding box center [62, 325] width 31 height 31
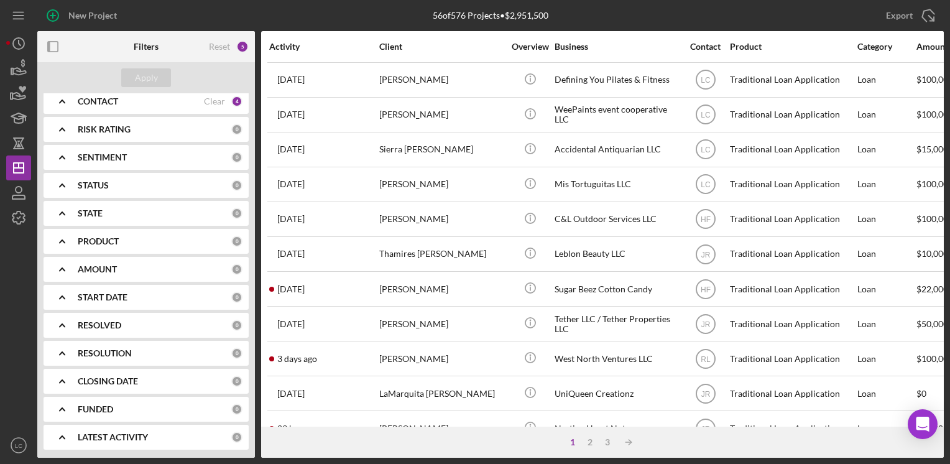
click at [63, 358] on icon "Icon/Expander" at bounding box center [62, 353] width 31 height 31
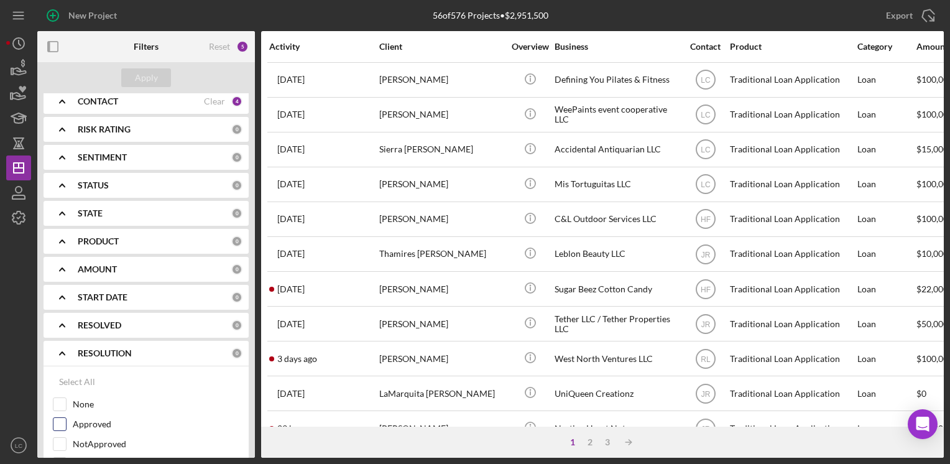
click at [60, 422] on input "Approved" at bounding box center [59, 424] width 12 height 12
checkbox input "true"
click at [144, 75] on div "Apply" at bounding box center [146, 77] width 23 height 19
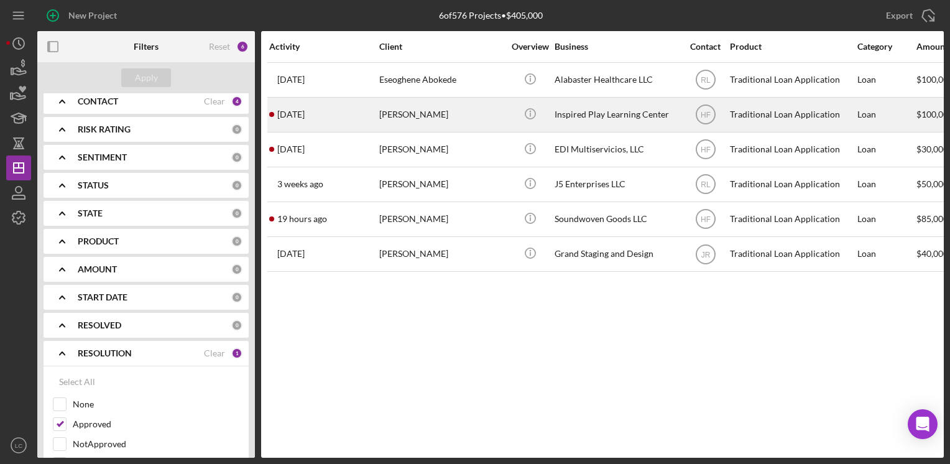
click at [458, 124] on div "[PERSON_NAME]" at bounding box center [441, 114] width 124 height 33
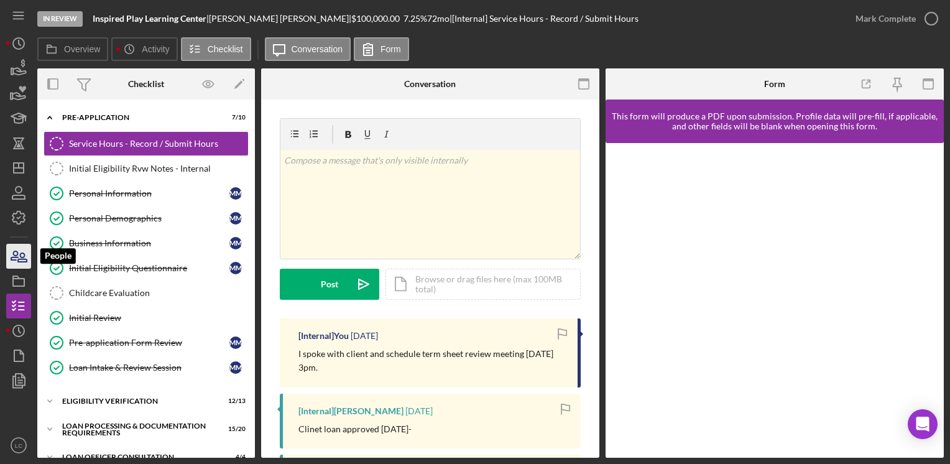
click at [24, 256] on icon "button" at bounding box center [22, 257] width 9 height 9
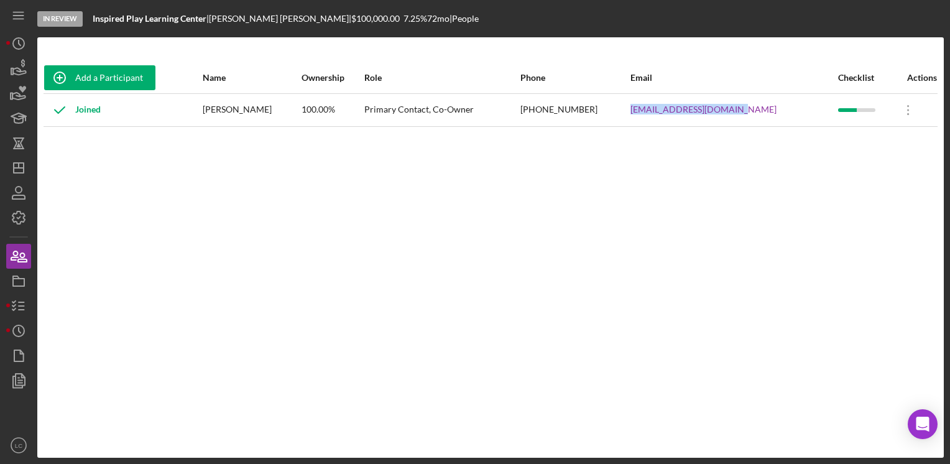
drag, startPoint x: 779, startPoint y: 113, endPoint x: 670, endPoint y: 111, distance: 108.8
click at [670, 111] on tr "Joined [PERSON_NAME] 100.00% Primary Contact, Co-Owner [PHONE_NUMBER] [EMAIL_AD…" at bounding box center [491, 109] width 894 height 33
drag, startPoint x: 670, startPoint y: 111, endPoint x: 679, endPoint y: 113, distance: 9.7
copy tr "[EMAIL_ADDRESS][DOMAIN_NAME]"
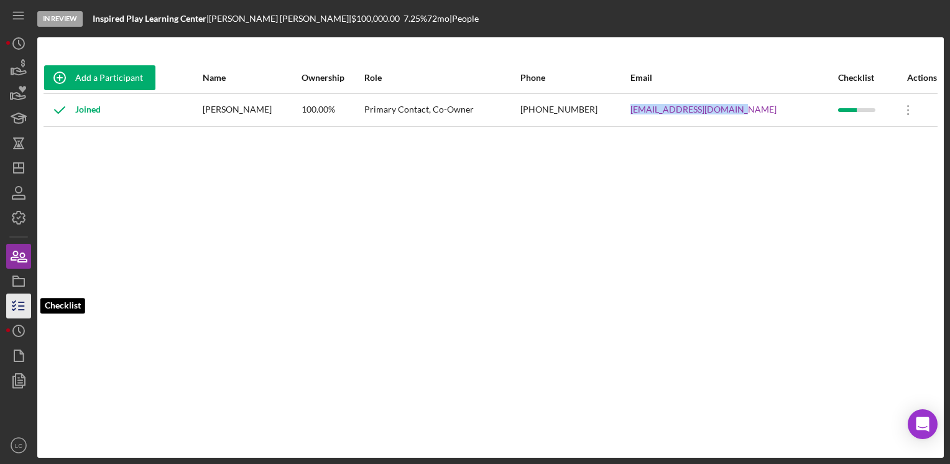
click at [16, 308] on icon "button" at bounding box center [18, 305] width 31 height 31
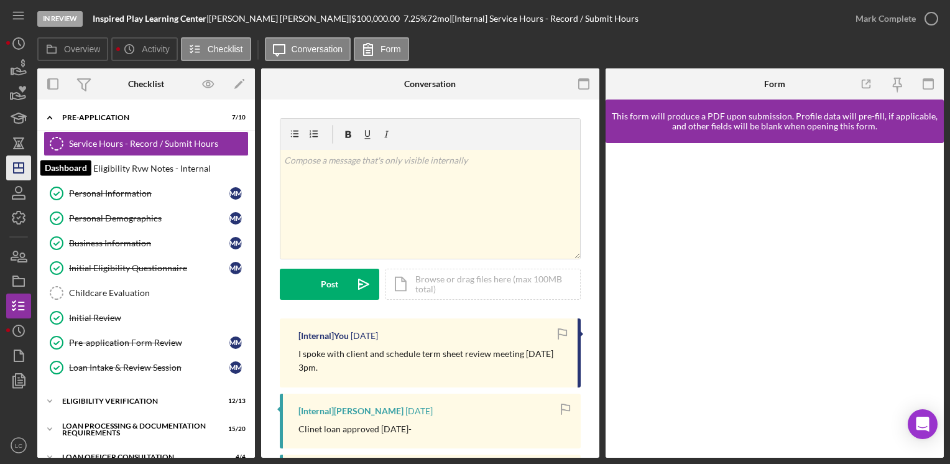
click at [15, 168] on line "button" at bounding box center [19, 168] width 10 height 0
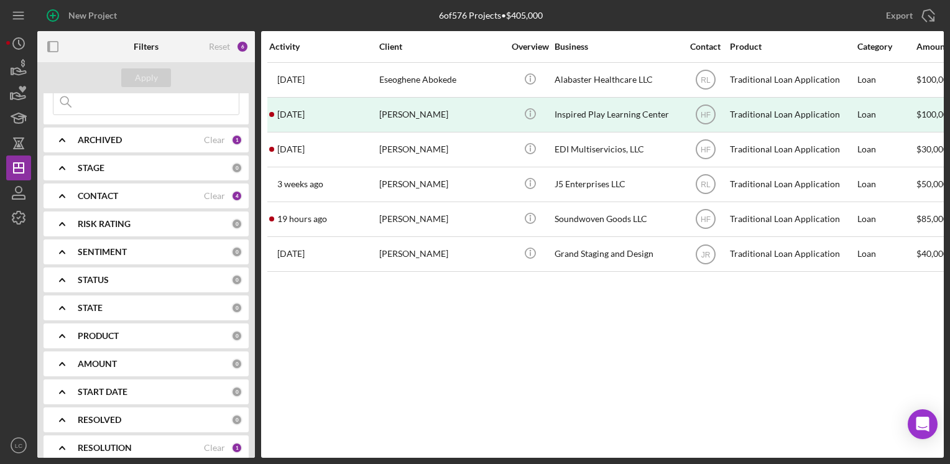
scroll to position [124, 0]
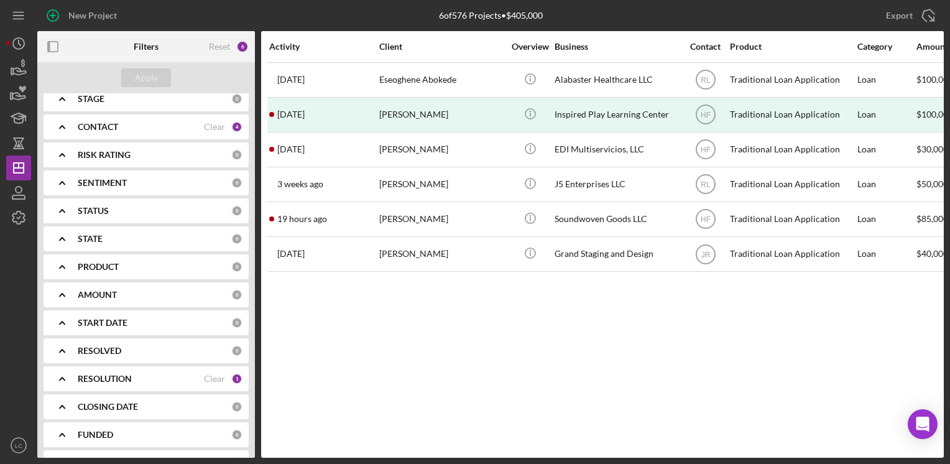
click at [94, 379] on b "RESOLUTION" at bounding box center [105, 379] width 54 height 10
click at [63, 449] on input "Approved" at bounding box center [59, 449] width 12 height 12
checkbox input "false"
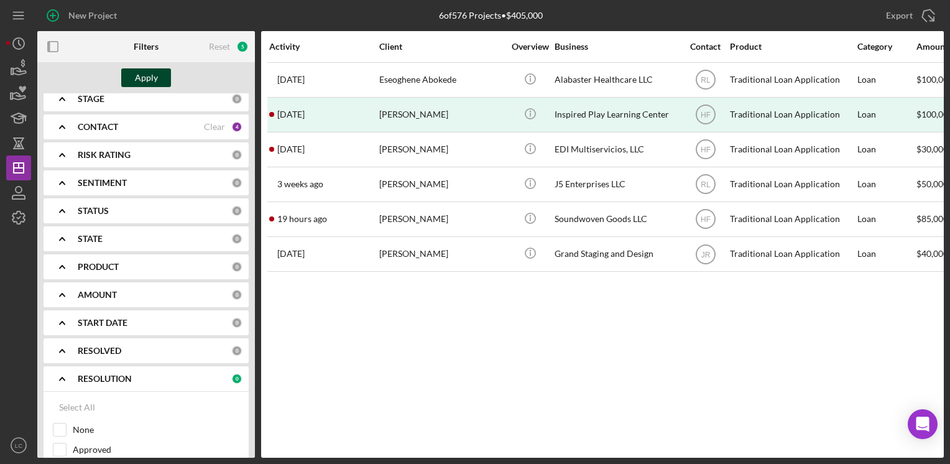
click at [136, 81] on div "Apply" at bounding box center [146, 77] width 23 height 19
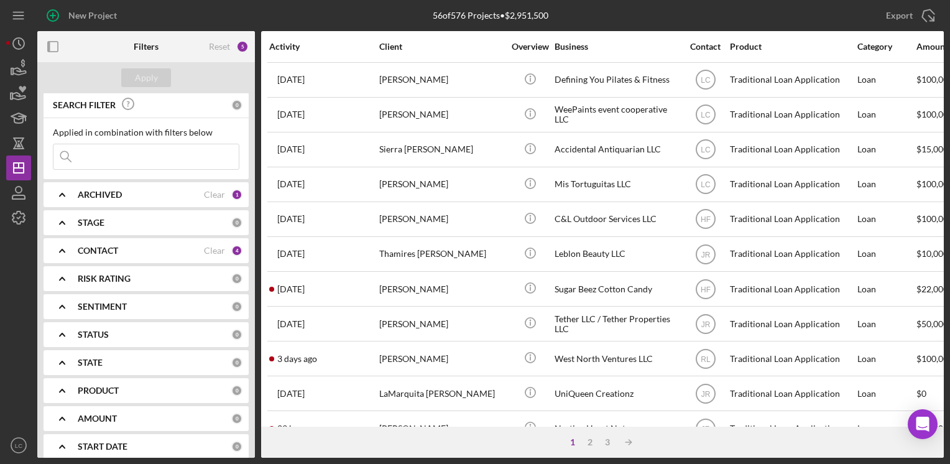
scroll to position [0, 0]
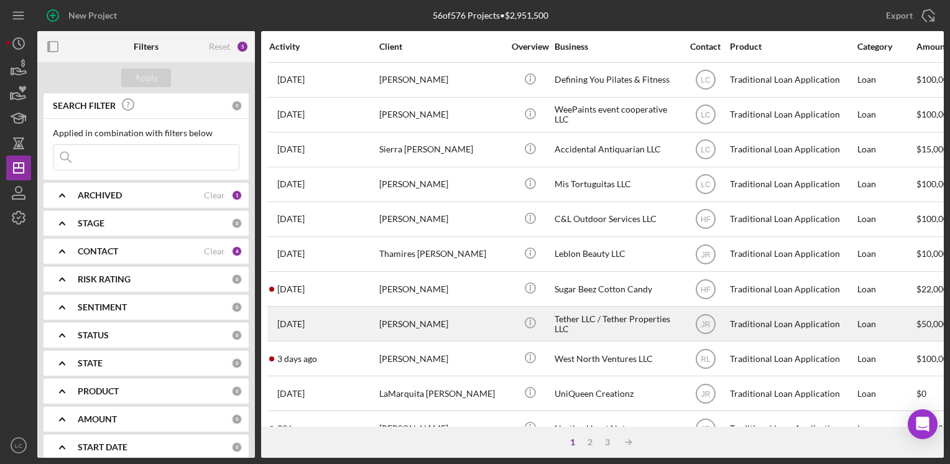
click at [602, 329] on div "Tether LLC / Tether Properties LLC" at bounding box center [617, 323] width 124 height 33
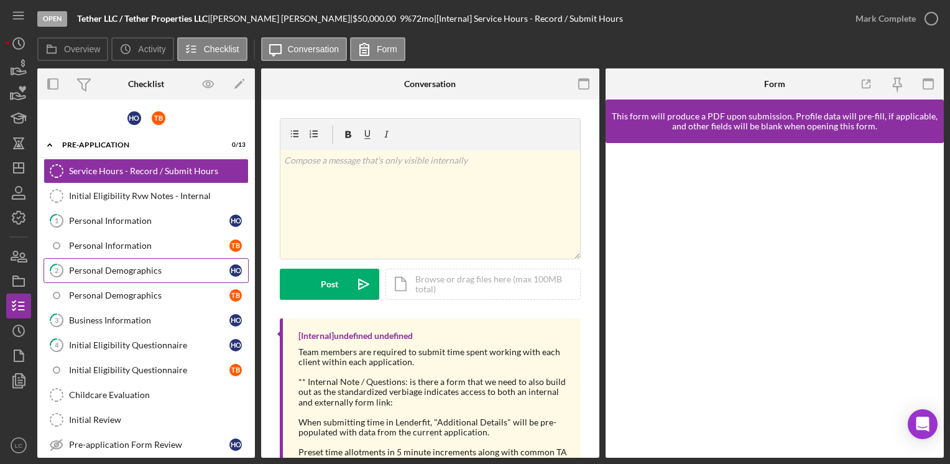
scroll to position [49, 0]
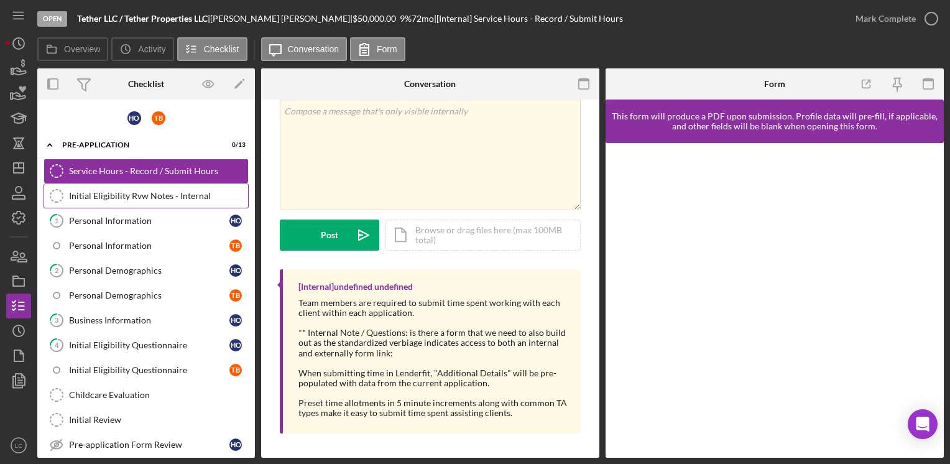
click at [72, 198] on div "Initial Eligibility Rvw Notes - Internal" at bounding box center [158, 196] width 179 height 10
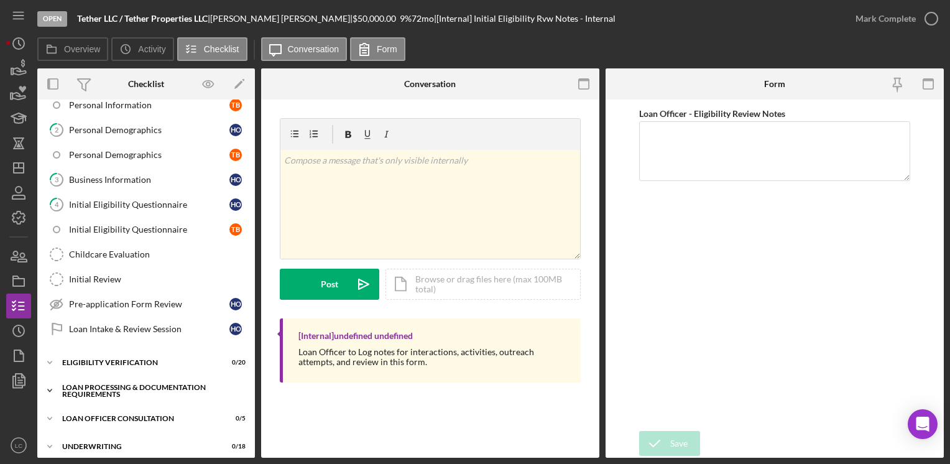
scroll to position [187, 0]
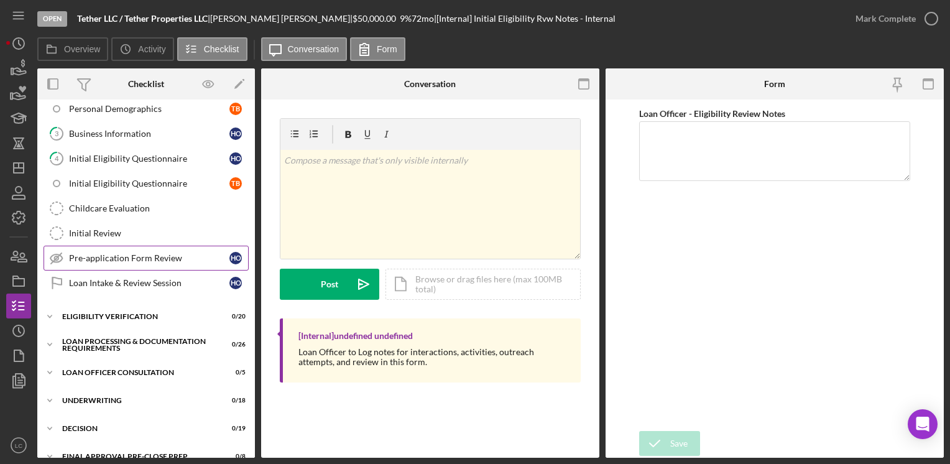
click at [95, 254] on div "Pre-application Form Review" at bounding box center [149, 258] width 160 height 10
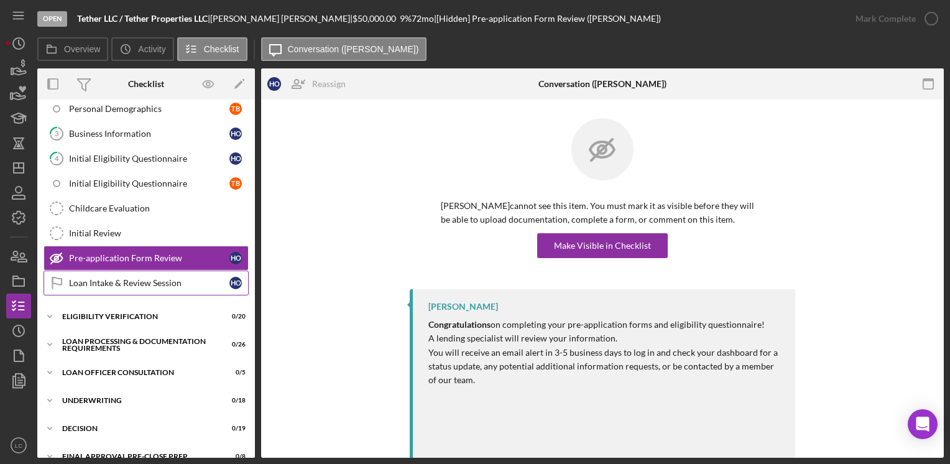
click at [95, 278] on div "Loan Intake & Review Session" at bounding box center [149, 283] width 160 height 10
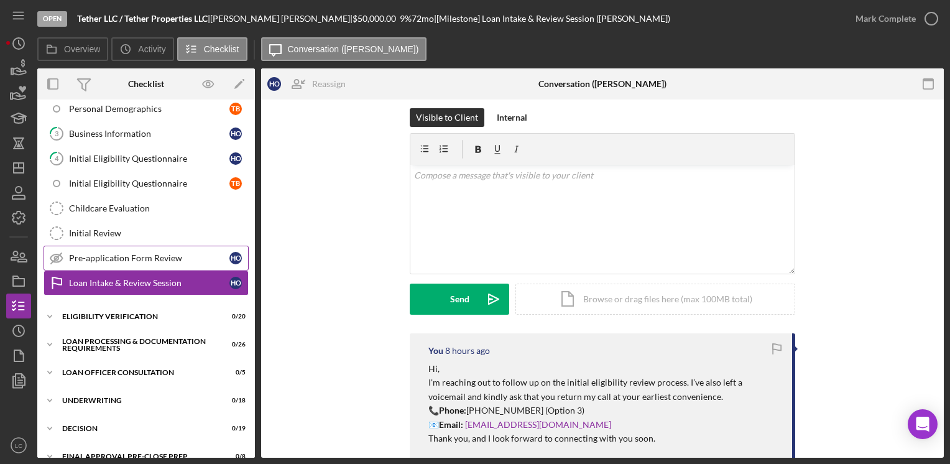
scroll to position [7, 0]
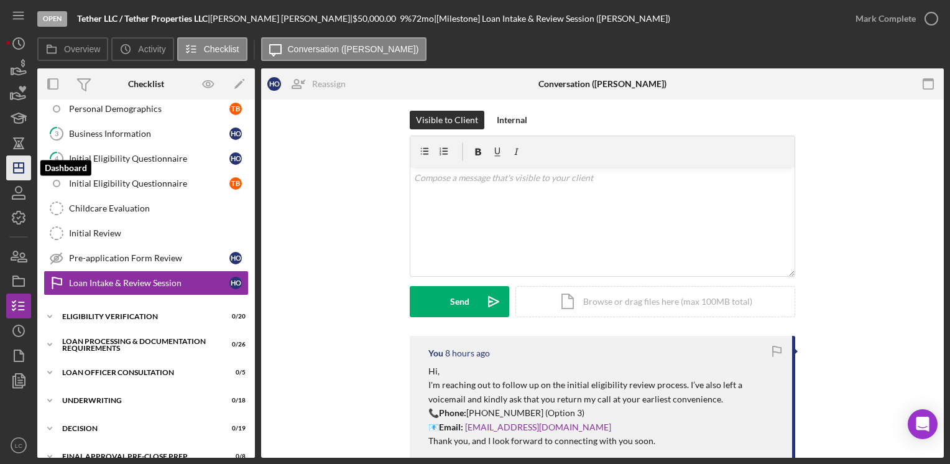
click at [15, 173] on polygon "button" at bounding box center [19, 168] width 10 height 10
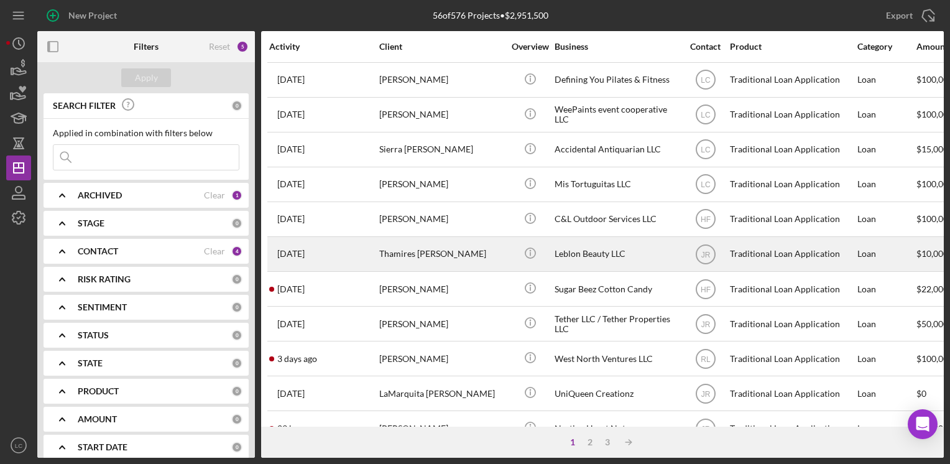
click at [427, 257] on div "Thamires [PERSON_NAME]" at bounding box center [441, 254] width 124 height 33
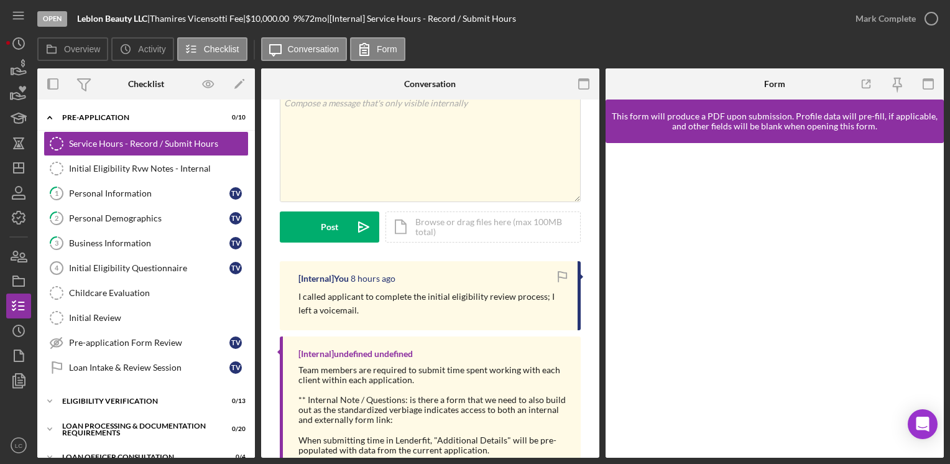
scroll to position [124, 0]
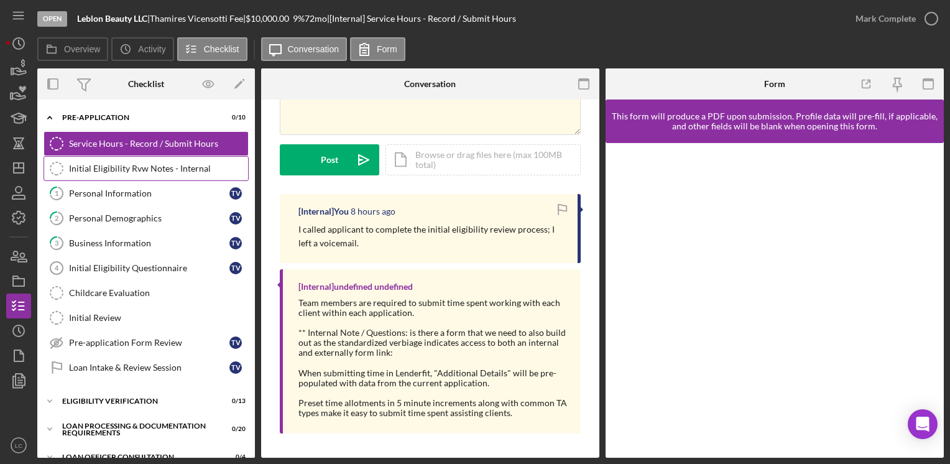
click at [85, 168] on div "Initial Eligibility Rvw Notes - Internal" at bounding box center [158, 169] width 179 height 10
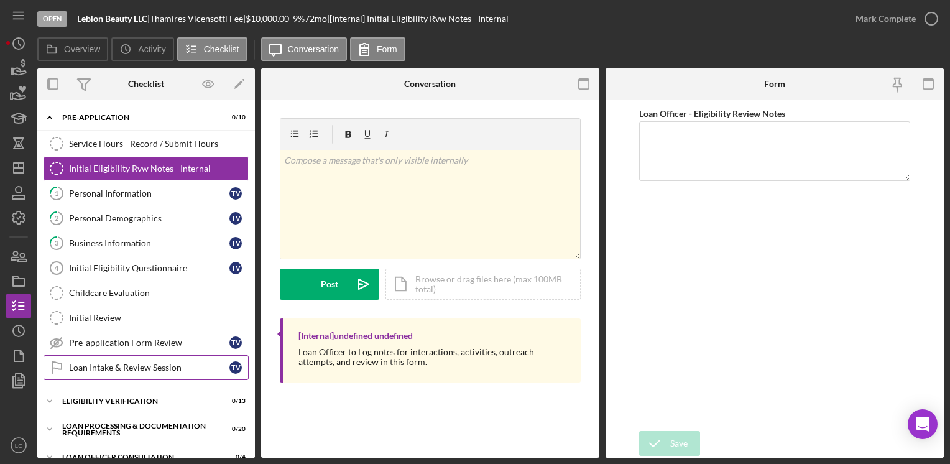
click at [159, 363] on div "Loan Intake & Review Session" at bounding box center [149, 368] width 160 height 10
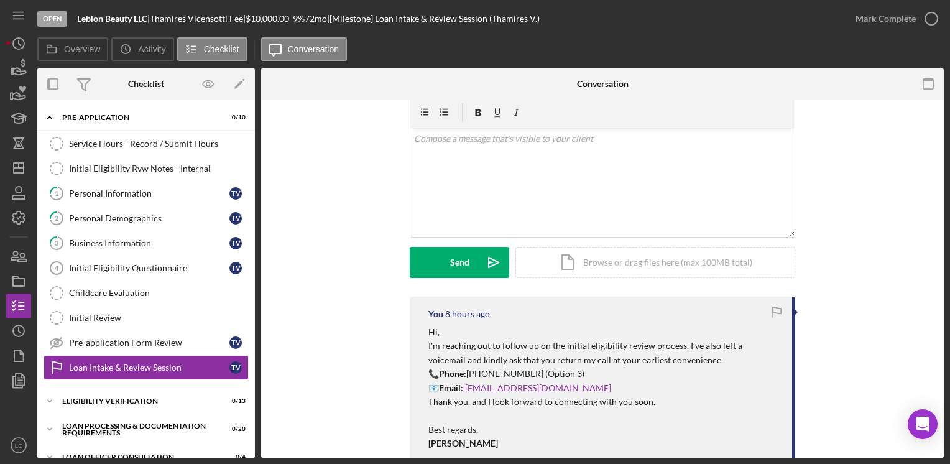
scroll to position [124, 0]
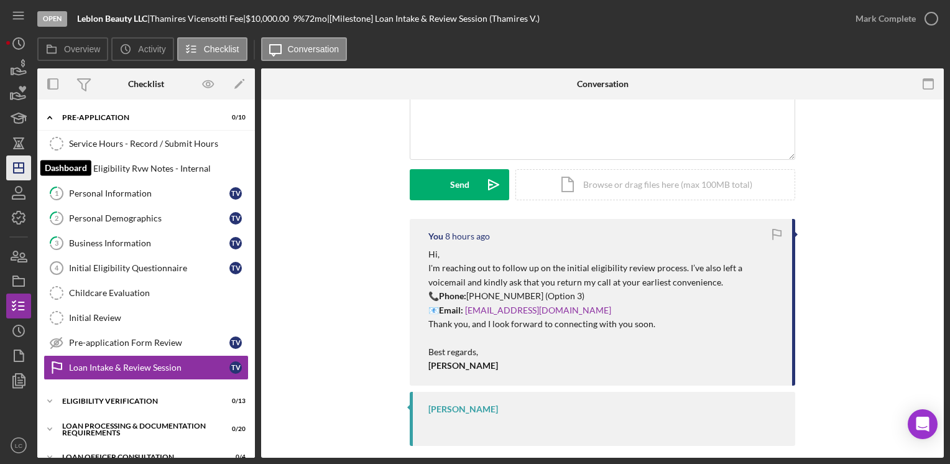
click at [17, 162] on icon "Icon/Dashboard" at bounding box center [18, 167] width 31 height 31
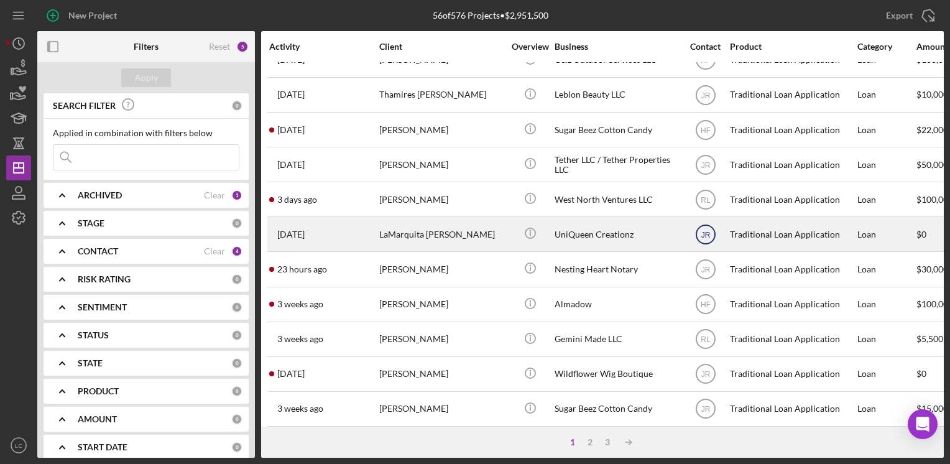
scroll to position [187, 0]
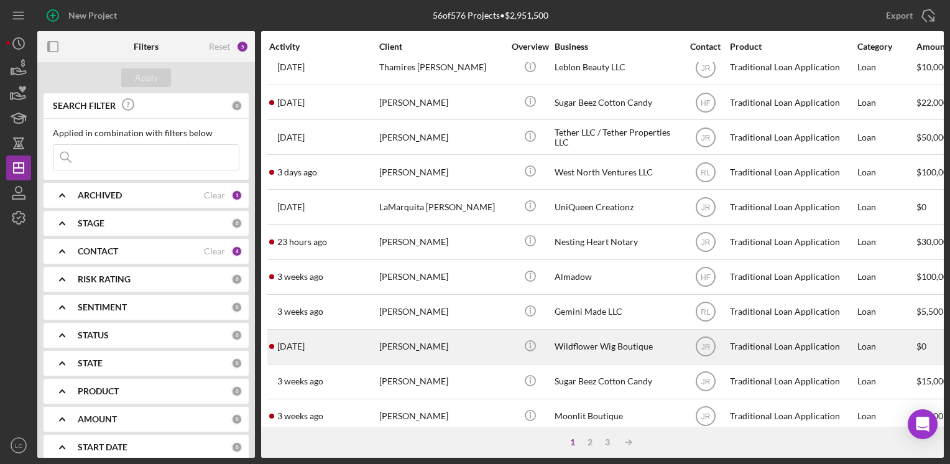
click at [481, 350] on div "[PERSON_NAME]" at bounding box center [441, 346] width 124 height 33
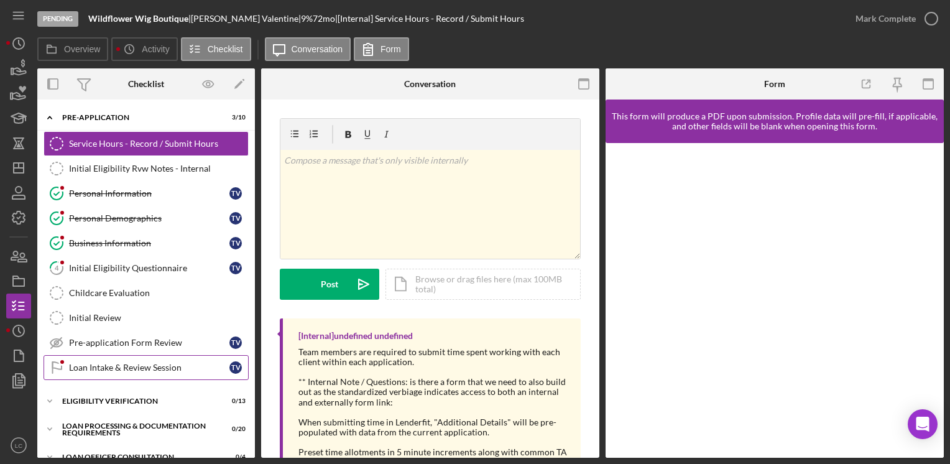
click at [87, 369] on div "Loan Intake & Review Session" at bounding box center [149, 368] width 160 height 10
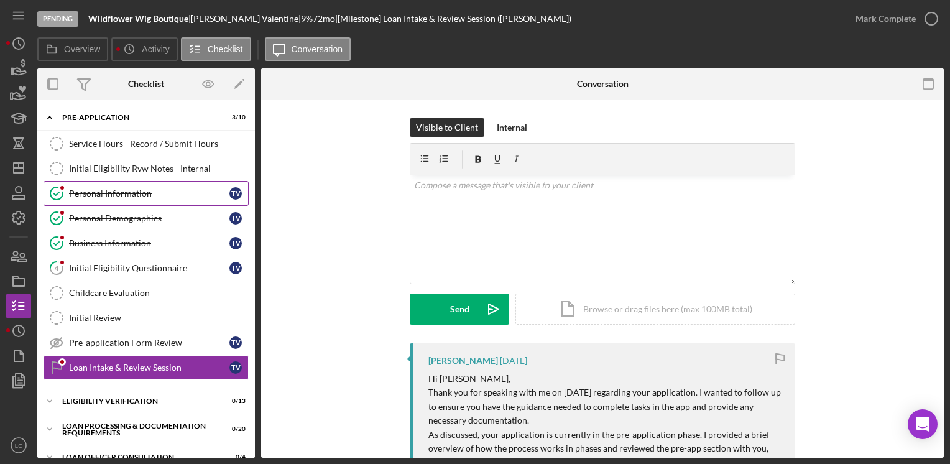
click at [98, 182] on link "Personal Information Personal Information T V" at bounding box center [146, 193] width 205 height 25
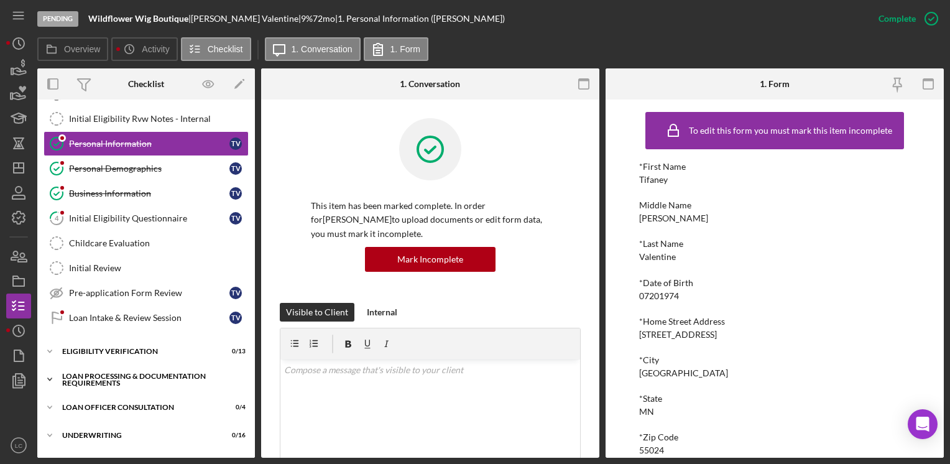
scroll to position [124, 0]
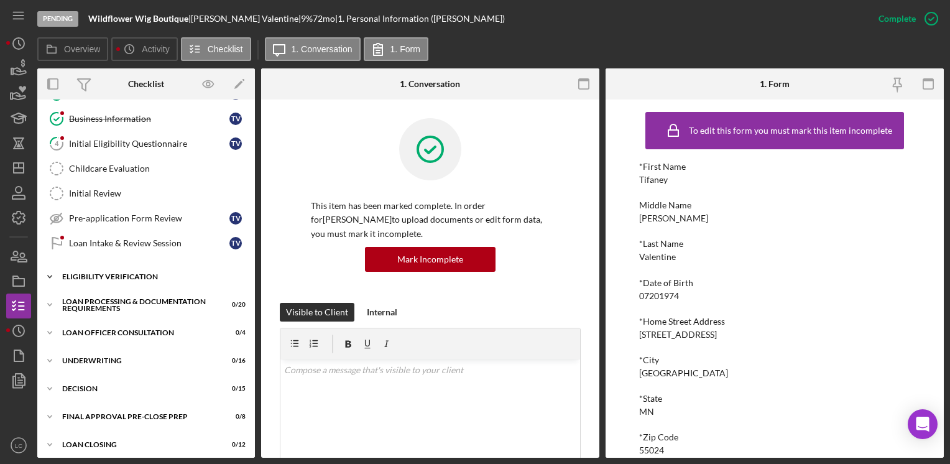
click at [56, 273] on icon "Icon/Expander" at bounding box center [49, 276] width 25 height 25
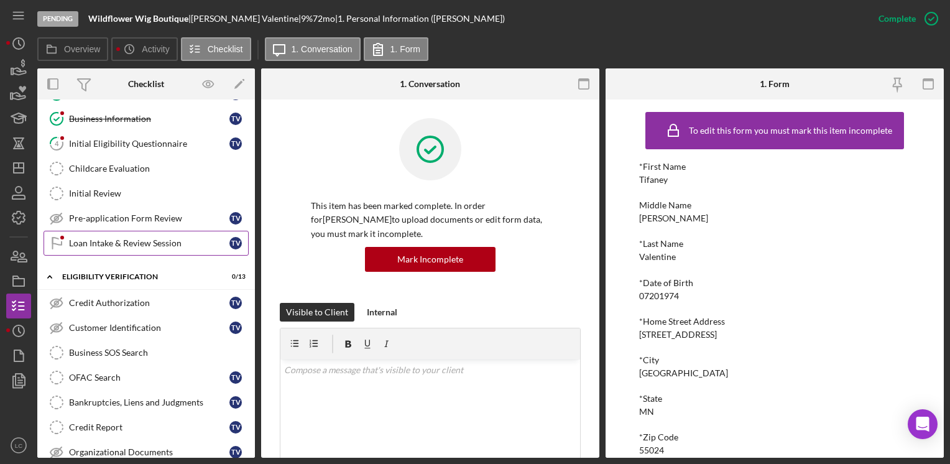
drag, startPoint x: 148, startPoint y: 243, endPoint x: 144, endPoint y: 249, distance: 7.3
click at [147, 243] on div "Loan Intake & Review Session" at bounding box center [149, 243] width 160 height 10
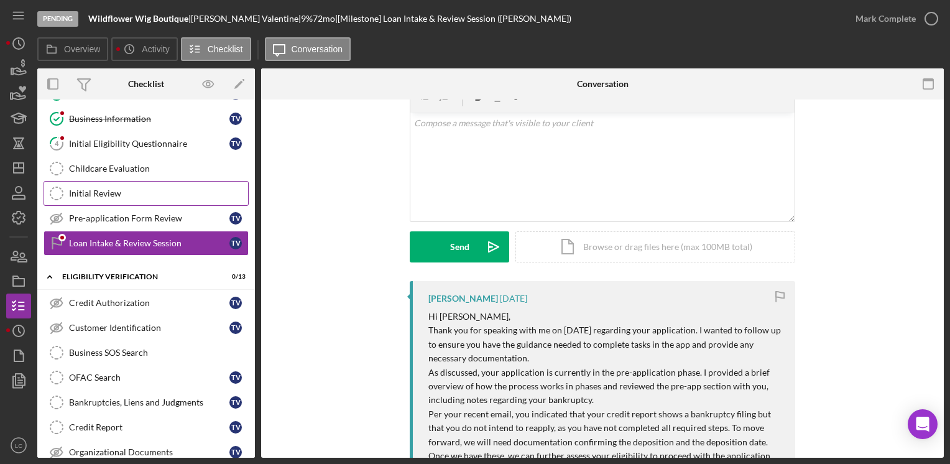
scroll to position [62, 0]
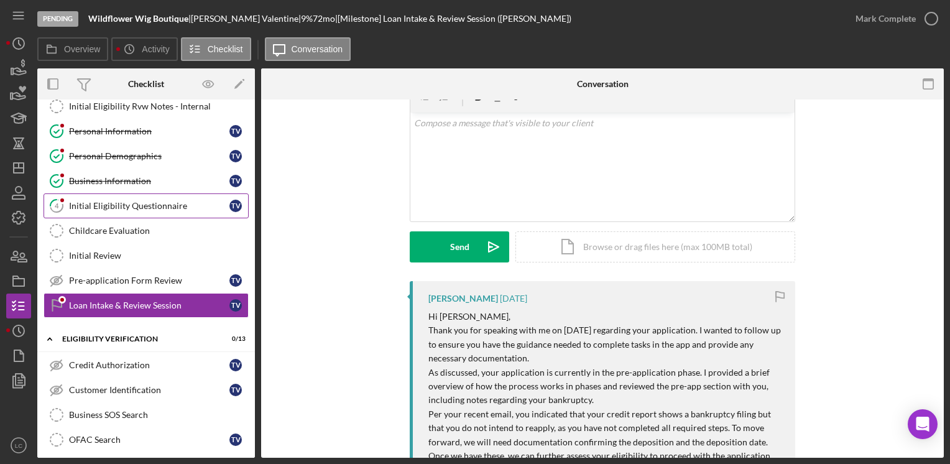
click at [126, 206] on div "Initial Eligibility Questionnaire" at bounding box center [149, 206] width 160 height 10
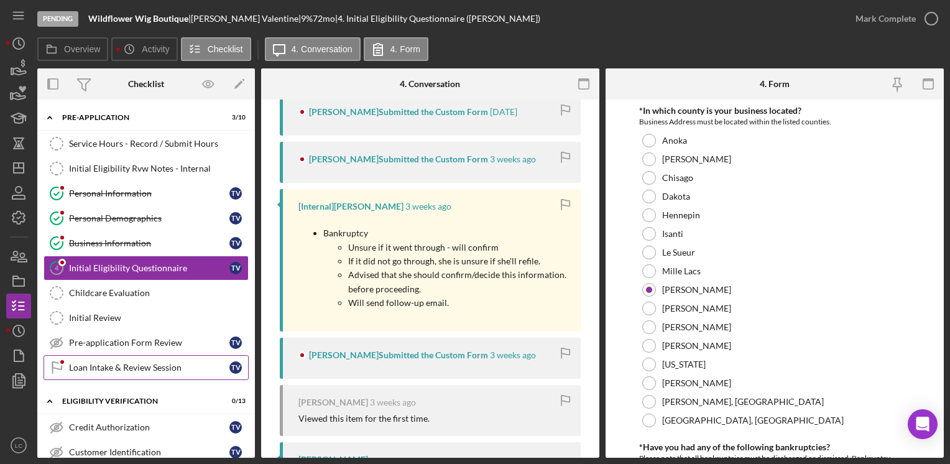
click at [141, 371] on link "Loan Intake & Review Session Loan Intake & Review Session T V" at bounding box center [146, 367] width 205 height 25
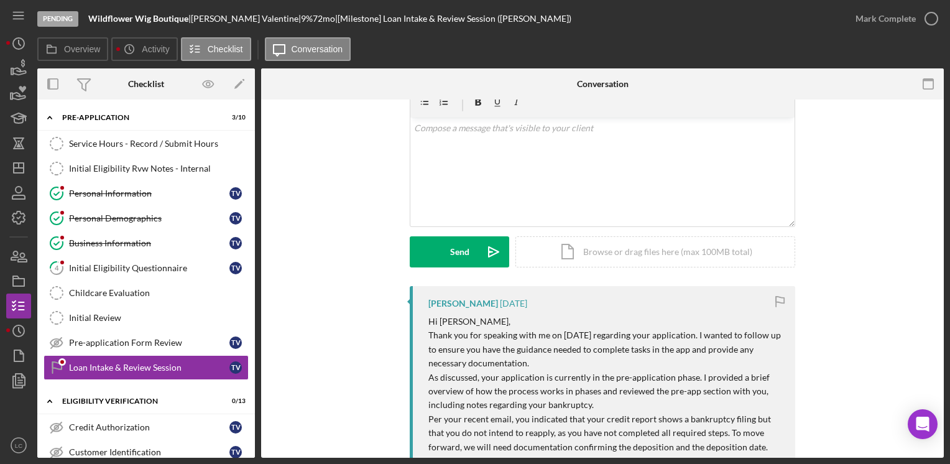
scroll to position [124, 0]
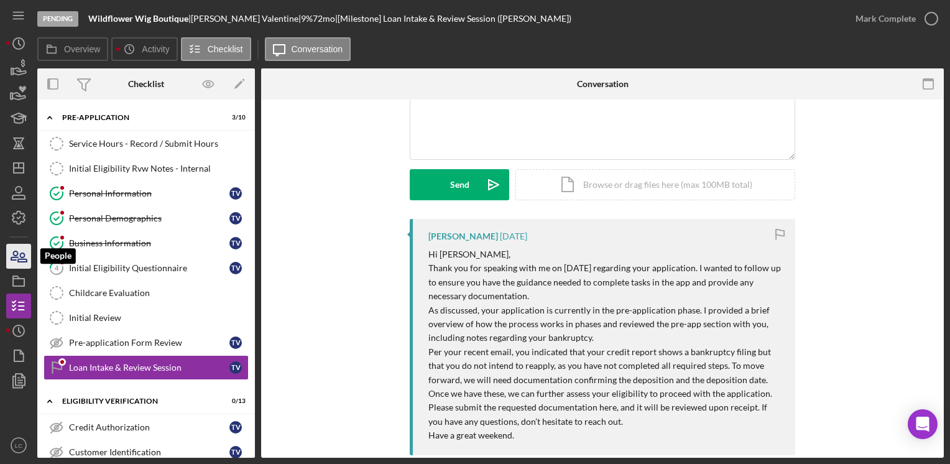
click at [9, 266] on icon "button" at bounding box center [18, 256] width 31 height 31
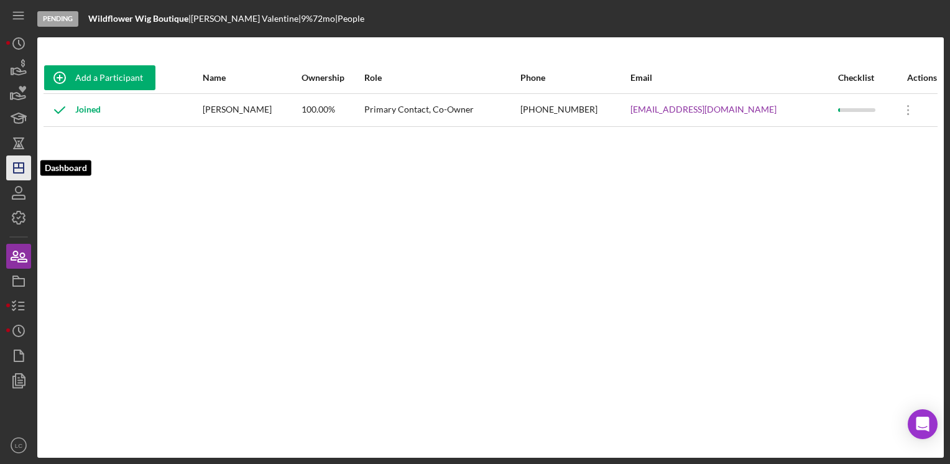
click at [17, 177] on icon "Icon/Dashboard" at bounding box center [18, 167] width 31 height 31
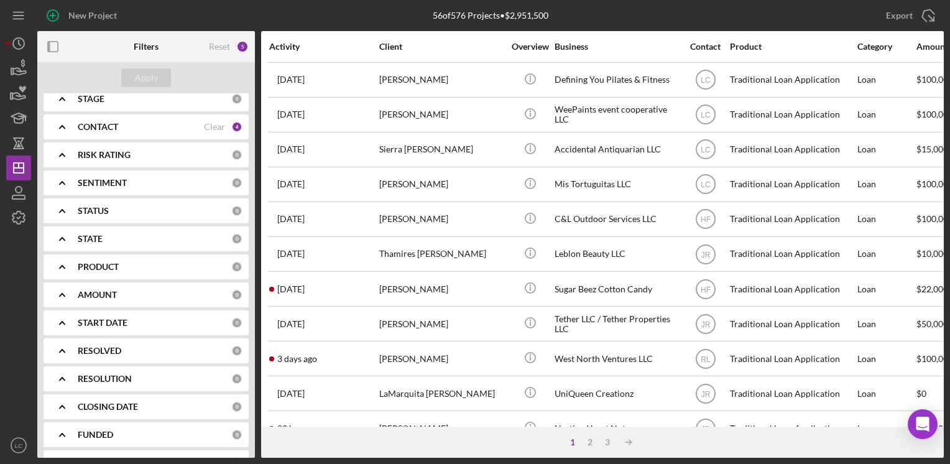
scroll to position [150, 0]
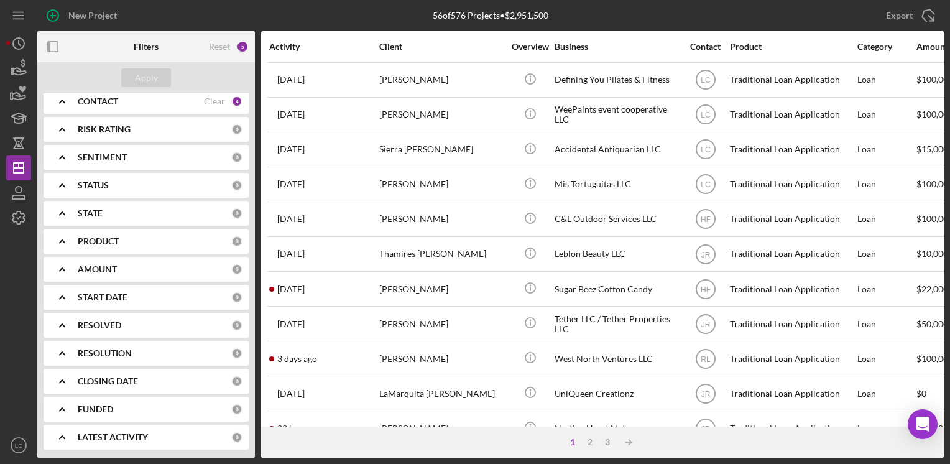
click at [95, 354] on b "RESOLUTION" at bounding box center [105, 353] width 54 height 10
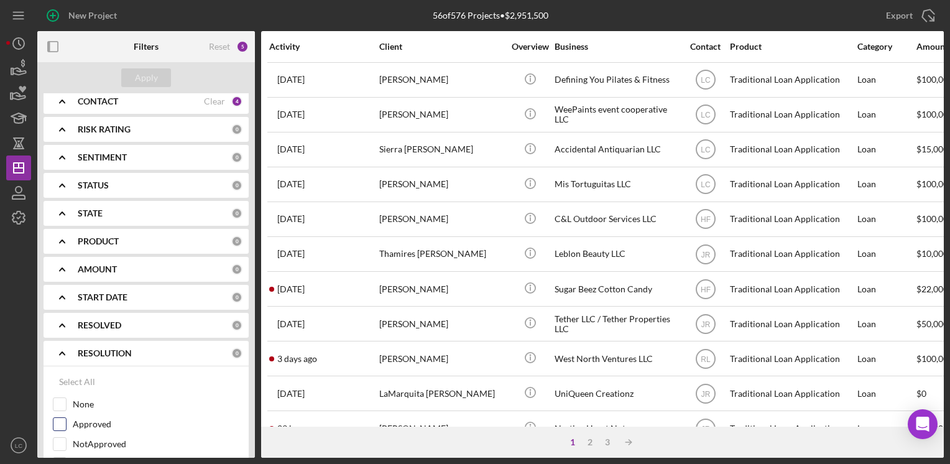
click at [92, 422] on label "Approved" at bounding box center [156, 424] width 167 height 12
click at [66, 422] on input "Approved" at bounding box center [59, 424] width 12 height 12
checkbox input "true"
click at [132, 88] on div "Apply" at bounding box center [146, 77] width 218 height 31
click at [137, 80] on div "Apply" at bounding box center [146, 77] width 23 height 19
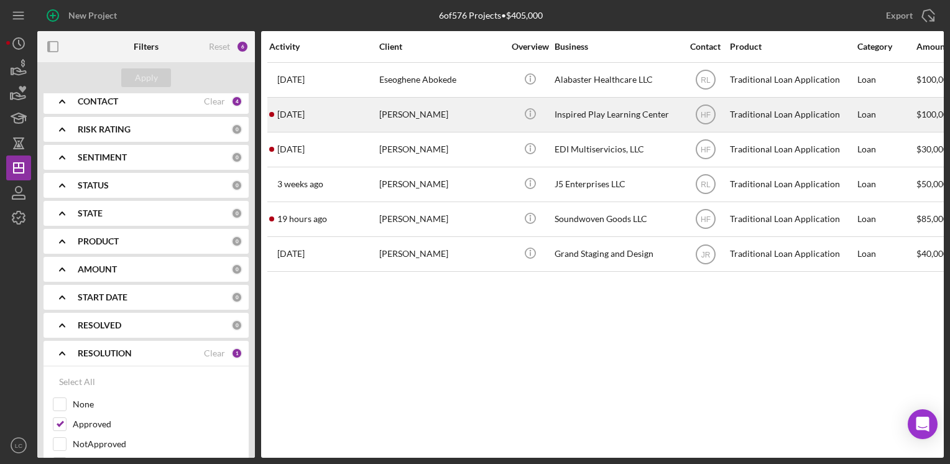
click at [570, 121] on div "Inspired Play Learning Center" at bounding box center [617, 114] width 124 height 33
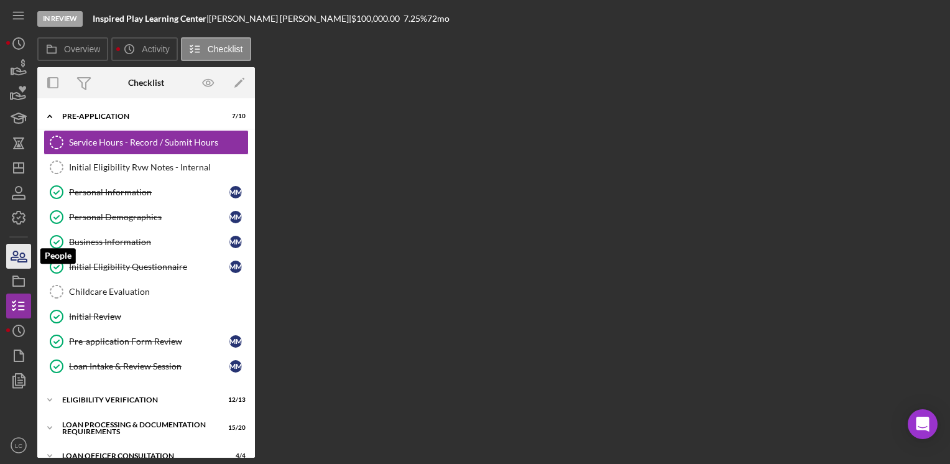
click at [16, 264] on icon "button" at bounding box center [18, 256] width 31 height 31
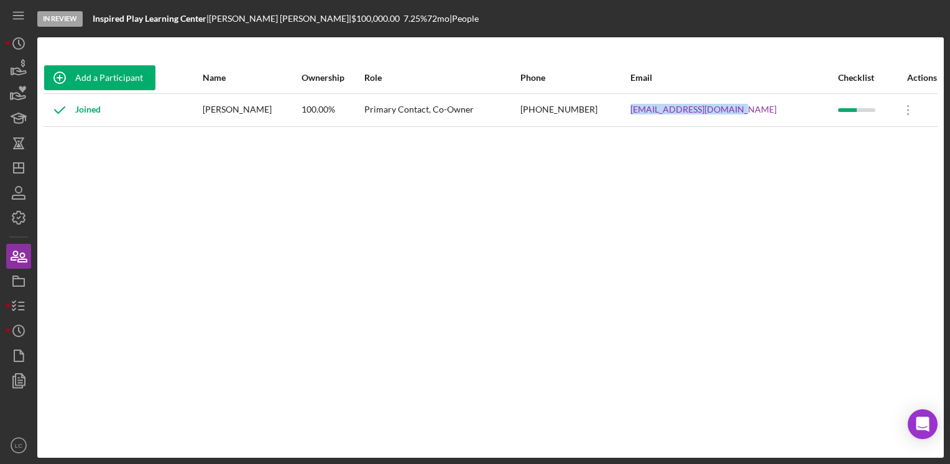
drag, startPoint x: 776, startPoint y: 113, endPoint x: 672, endPoint y: 116, distance: 104.5
click at [672, 116] on tr "Joined [PERSON_NAME] 100.00% Primary Contact, Co-Owner [PHONE_NUMBER] [EMAIL_AD…" at bounding box center [491, 109] width 894 height 33
drag, startPoint x: 672, startPoint y: 116, endPoint x: 676, endPoint y: 111, distance: 6.6
copy tr "[EMAIL_ADDRESS][DOMAIN_NAME]"
drag, startPoint x: 208, startPoint y: 14, endPoint x: 87, endPoint y: 20, distance: 121.4
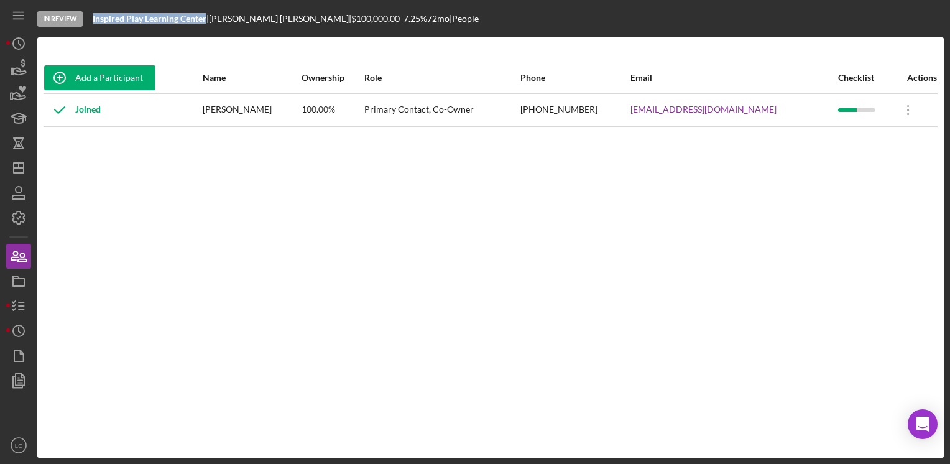
click at [87, 20] on div "In Review Inspired Play Learning Center | [PERSON_NAME] | $100,000.00 7.25 % 72…" at bounding box center [490, 18] width 907 height 37
copy div "Inspired Play Learning Center"
click at [21, 303] on icon "button" at bounding box center [18, 305] width 31 height 31
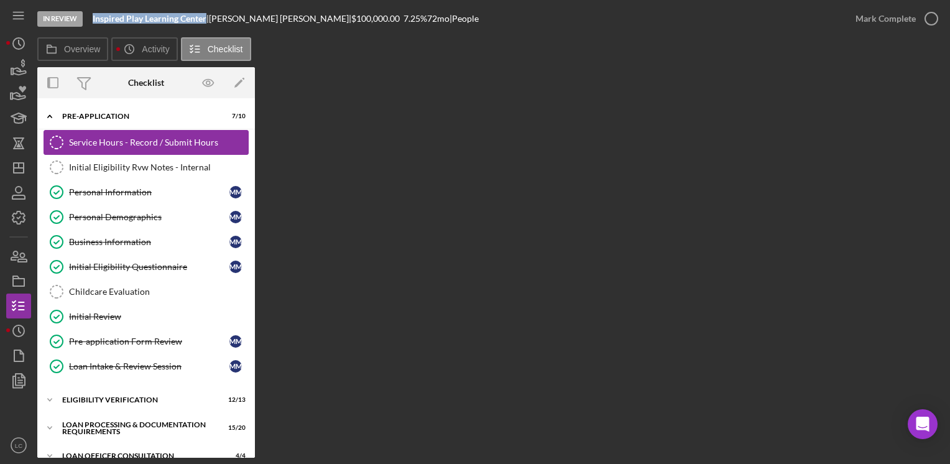
click at [111, 142] on div "Service Hours - Record / Submit Hours" at bounding box center [158, 142] width 179 height 10
click at [111, 175] on link "Initial Eligibility Rvw Notes - Internal Initial Eligibility Rvw Notes - Intern…" at bounding box center [146, 167] width 205 height 25
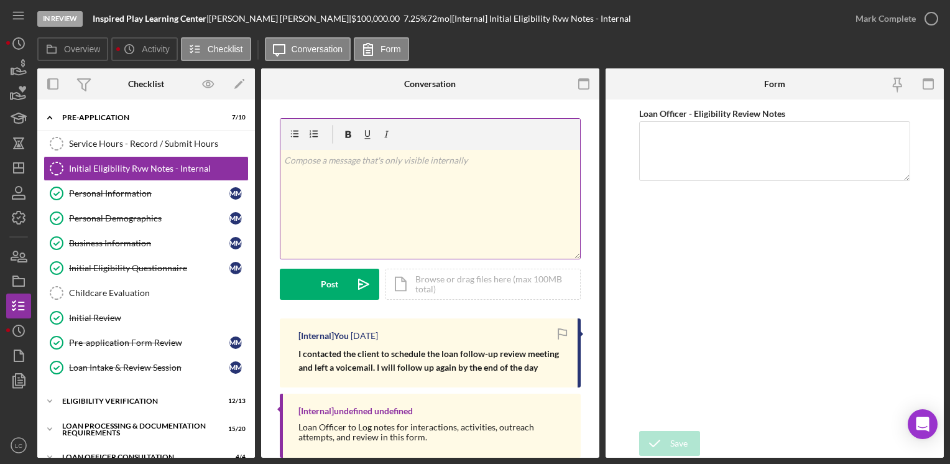
click at [413, 151] on div "v Color teal Color pink Remove color Add row above Add row below Add column bef…" at bounding box center [430, 204] width 300 height 109
click at [389, 164] on p at bounding box center [430, 161] width 293 height 14
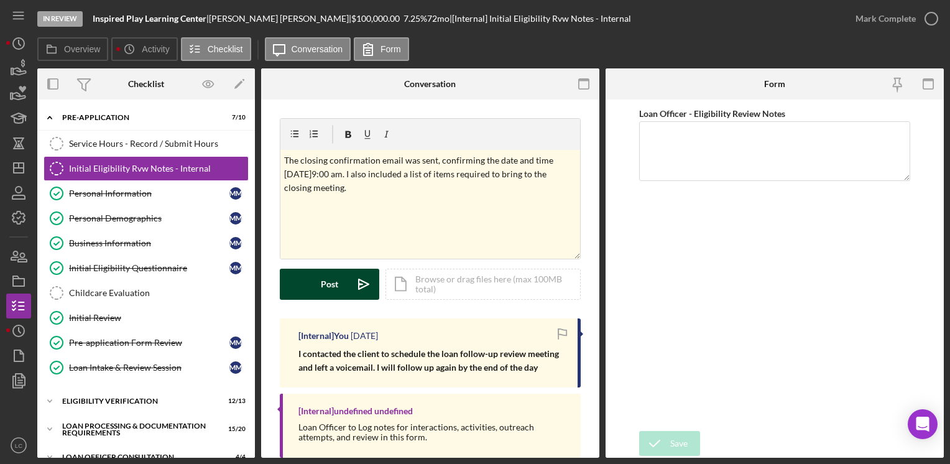
click at [301, 280] on button "Post Icon/icon-invite-send" at bounding box center [329, 284] width 99 height 31
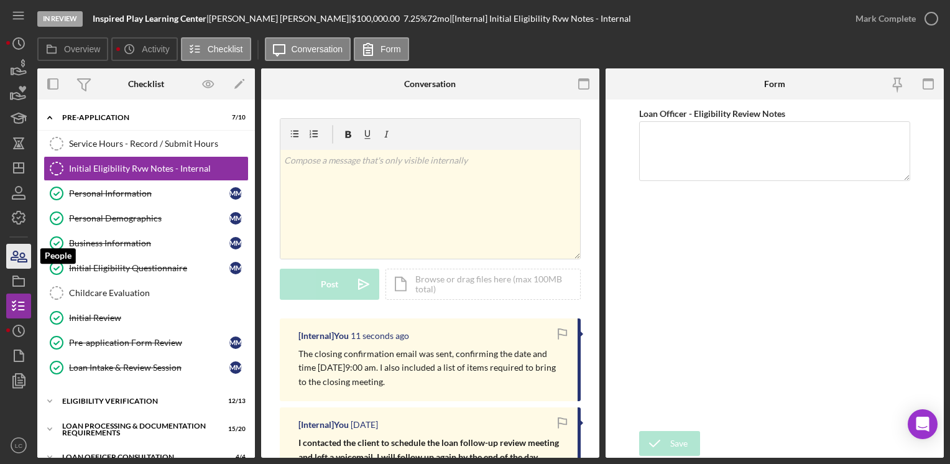
click at [20, 264] on icon "button" at bounding box center [18, 256] width 31 height 31
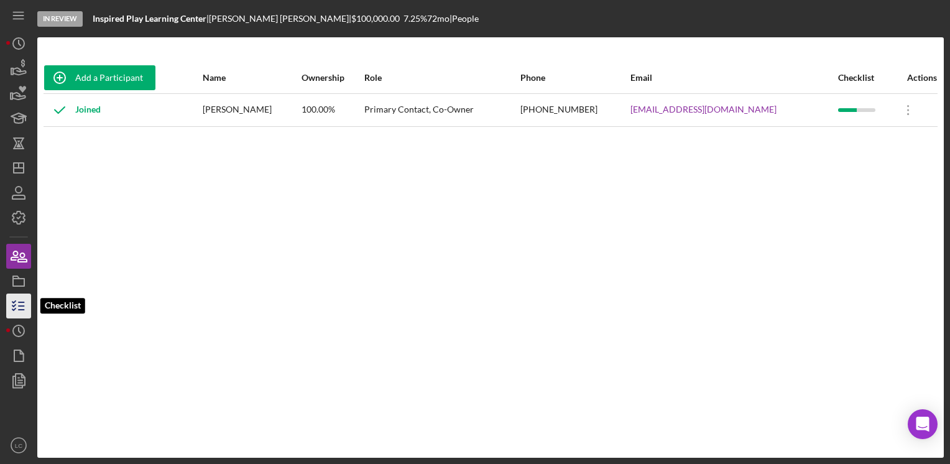
click at [16, 315] on icon "button" at bounding box center [18, 305] width 31 height 31
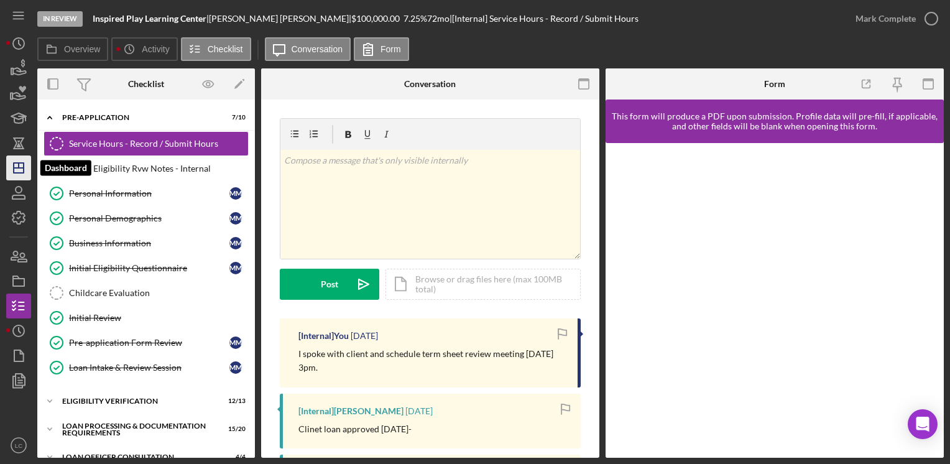
click at [20, 163] on polygon "button" at bounding box center [19, 168] width 10 height 10
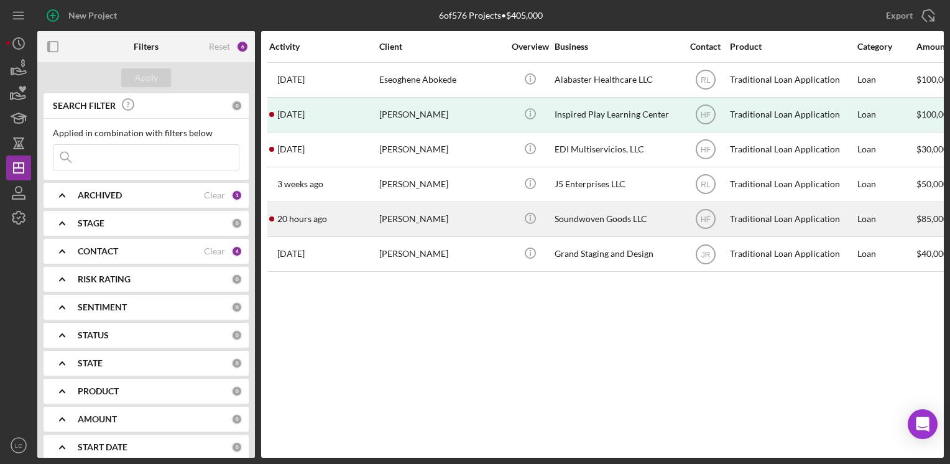
click at [377, 229] on div "20 hours ago [PERSON_NAME]" at bounding box center [323, 219] width 109 height 33
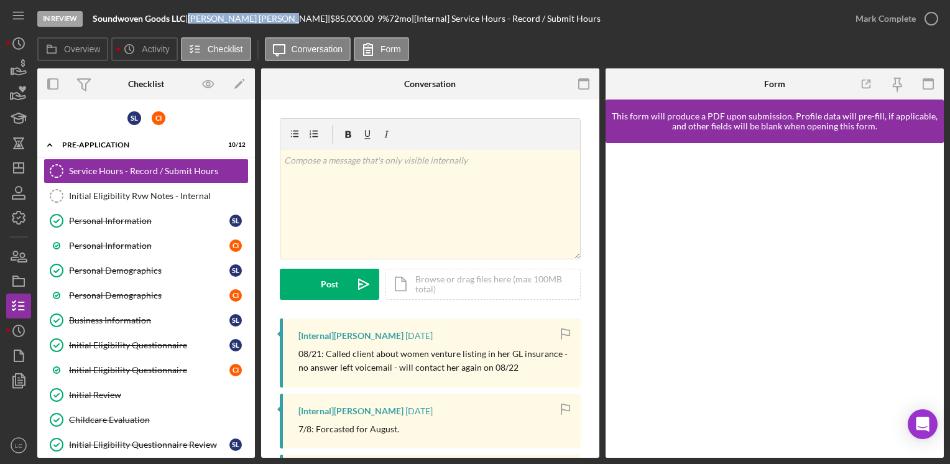
drag, startPoint x: 256, startPoint y: 19, endPoint x: 196, endPoint y: 25, distance: 59.3
click at [196, 25] on div "In Review Soundwoven Goods LLC | [PERSON_NAME] | $85,000.00 9 % 72 mo | [Intern…" at bounding box center [440, 18] width 806 height 37
click at [90, 217] on div "Personal Information" at bounding box center [149, 221] width 160 height 10
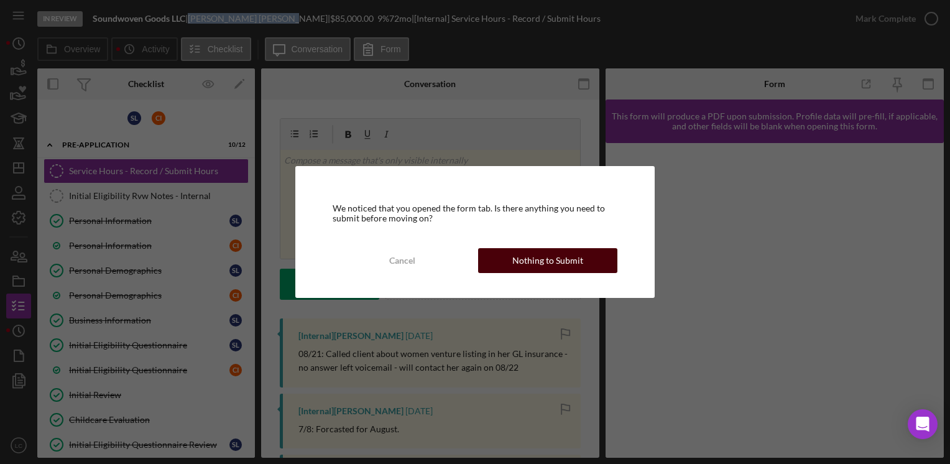
click at [555, 266] on div "Nothing to Submit" at bounding box center [547, 260] width 71 height 25
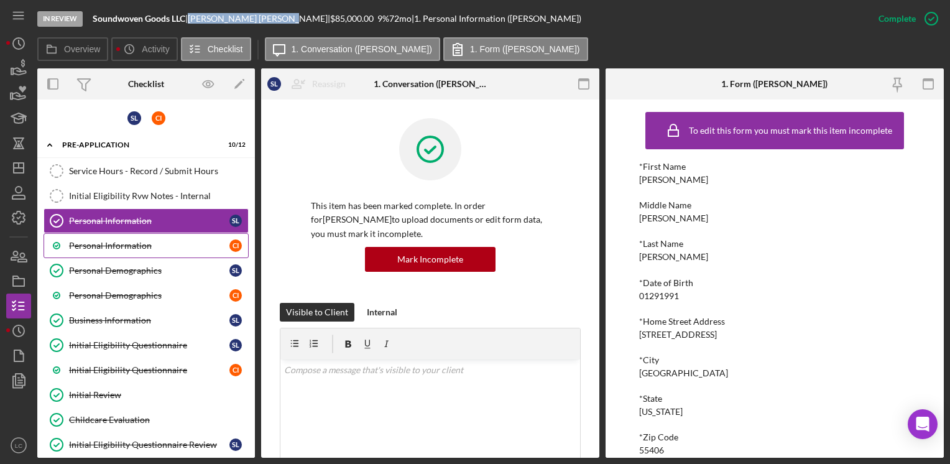
click at [163, 247] on div "Personal Information" at bounding box center [149, 246] width 160 height 10
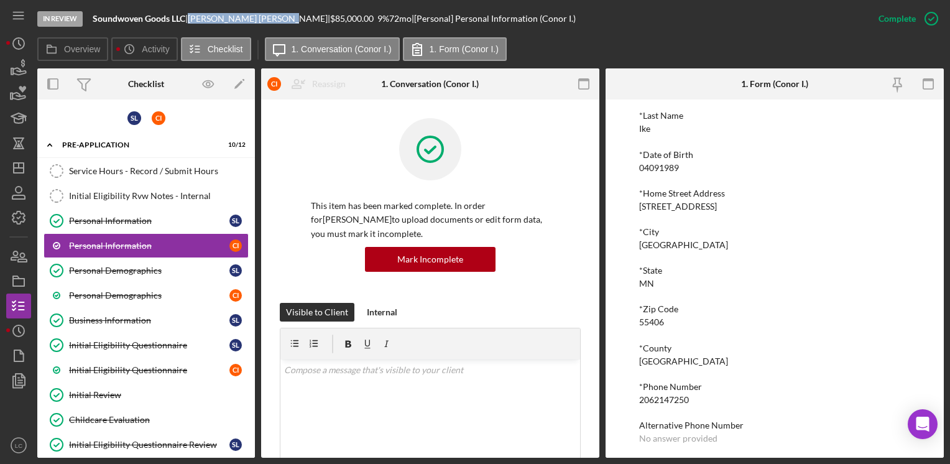
scroll to position [108, 0]
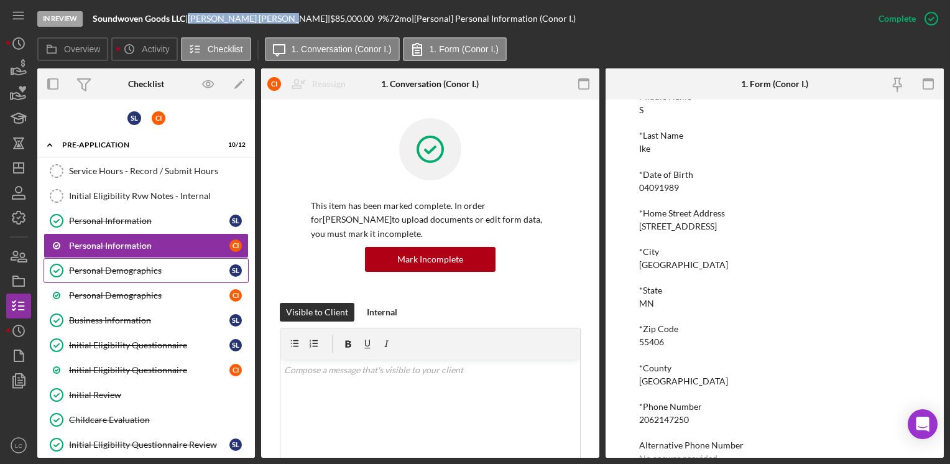
click at [176, 272] on div "Personal Demographics" at bounding box center [149, 271] width 160 height 10
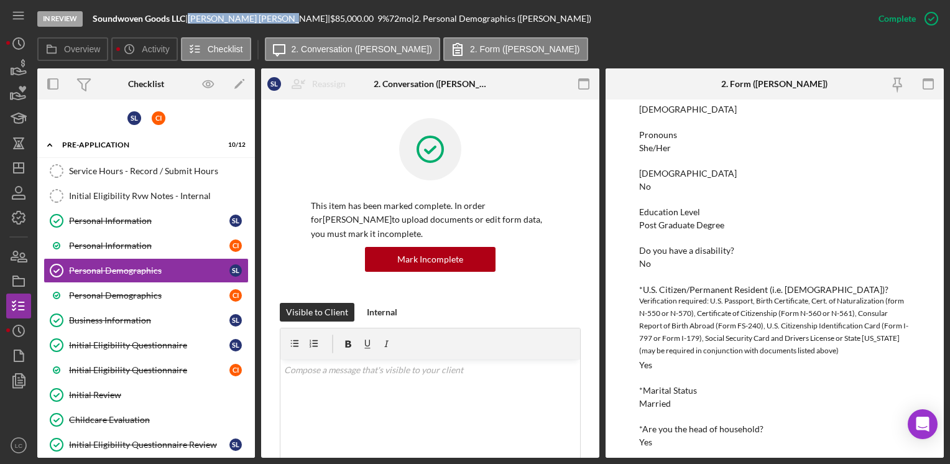
scroll to position [249, 0]
